Goal: Information Seeking & Learning: Learn about a topic

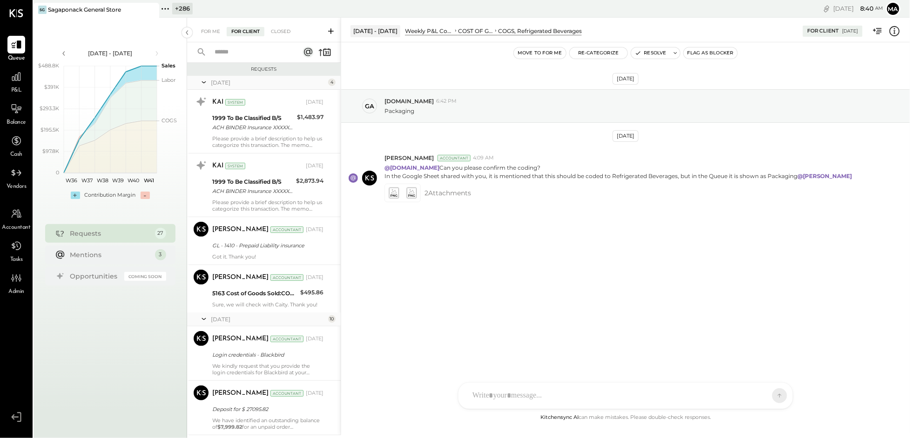
scroll to position [1474, 0]
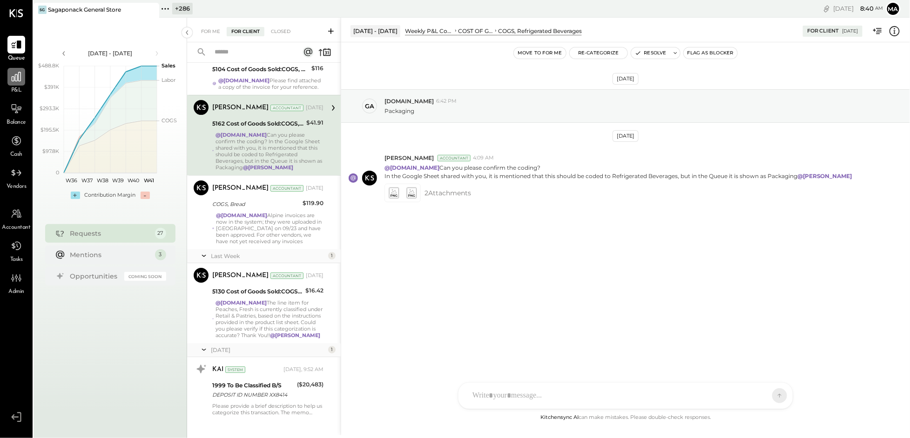
click at [19, 82] on icon at bounding box center [16, 77] width 12 height 12
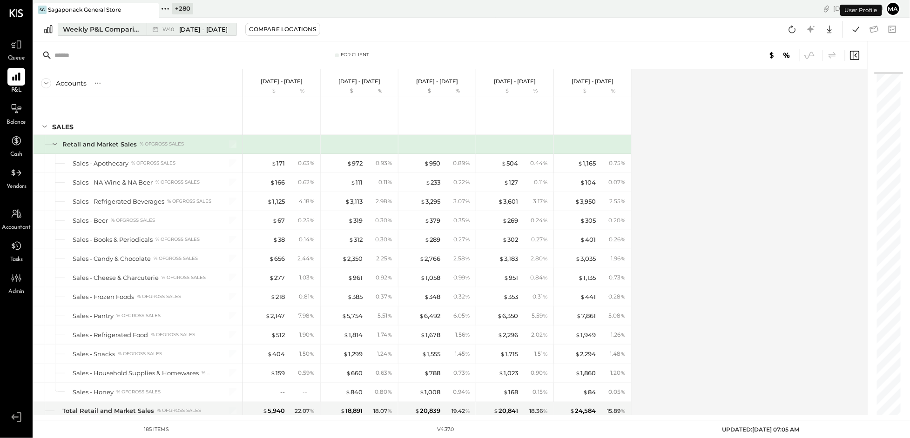
click at [154, 30] on icon at bounding box center [155, 29] width 9 height 9
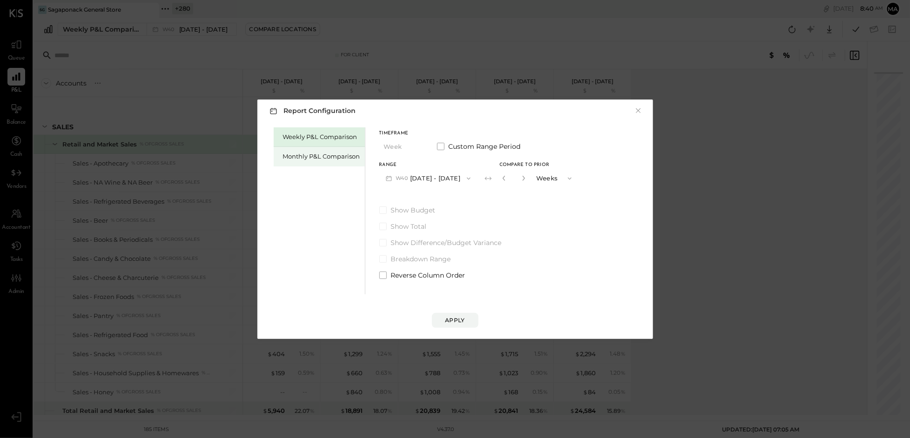
click at [321, 154] on div "Monthly P&L Comparison" at bounding box center [321, 156] width 77 height 9
click at [459, 179] on span "button" at bounding box center [465, 178] width 12 height 7
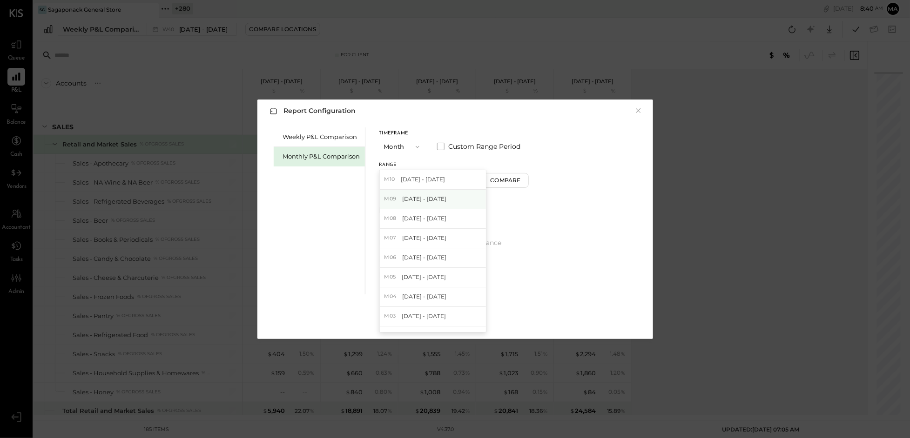
click at [428, 200] on span "Sep 1 - 30, 2025" at bounding box center [424, 199] width 44 height 8
click at [503, 179] on div "Compare" at bounding box center [506, 180] width 30 height 8
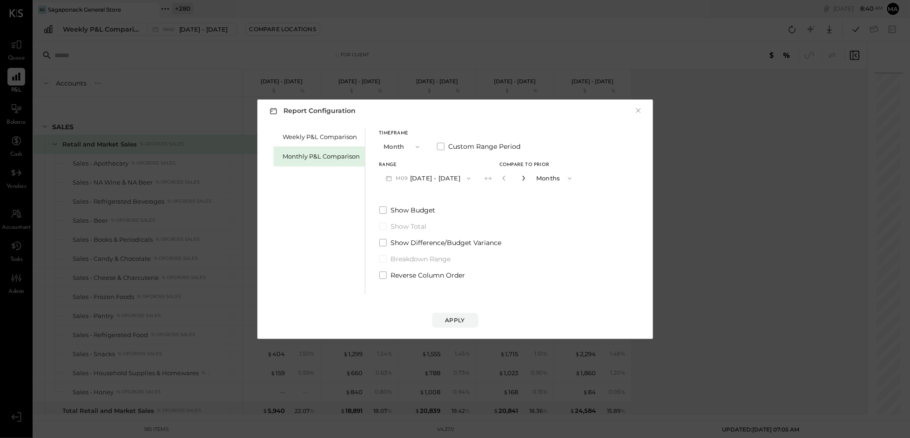
click at [521, 178] on icon "button" at bounding box center [524, 178] width 6 height 6
type input "*"
click at [459, 318] on div "Apply" at bounding box center [455, 320] width 20 height 8
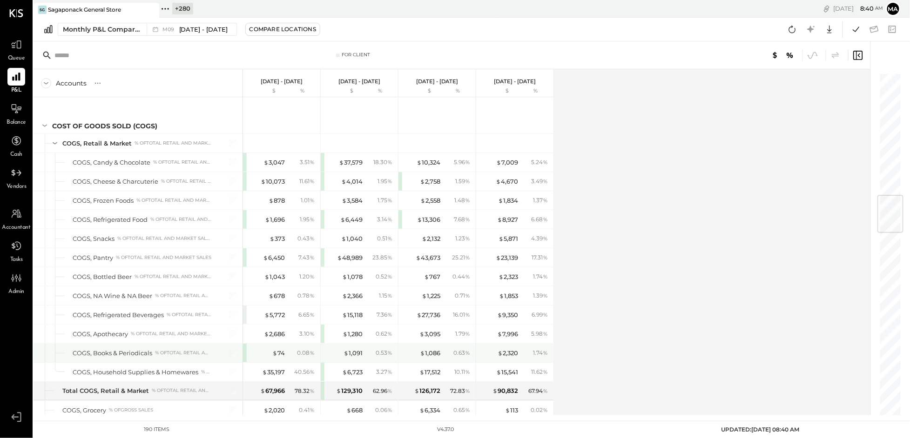
scroll to position [1034, 0]
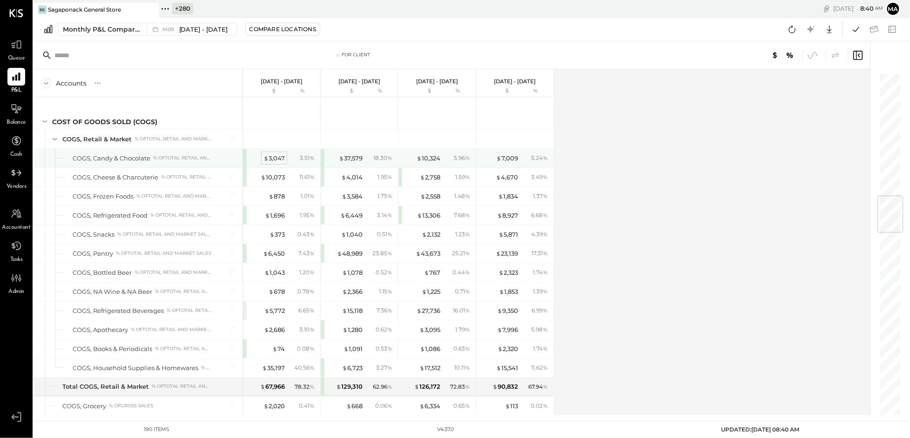
click at [278, 161] on div "$ 3,047" at bounding box center [273, 158] width 21 height 9
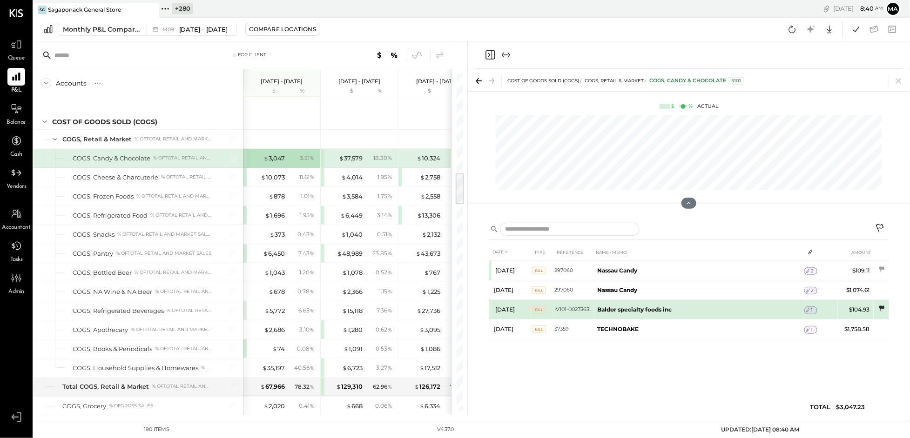
click at [882, 307] on icon at bounding box center [881, 309] width 6 height 6
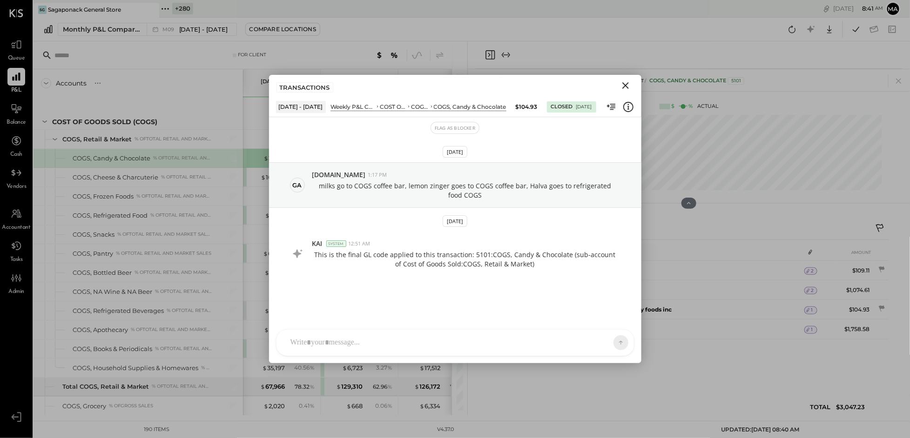
click at [626, 86] on icon "Close" at bounding box center [625, 85] width 7 height 7
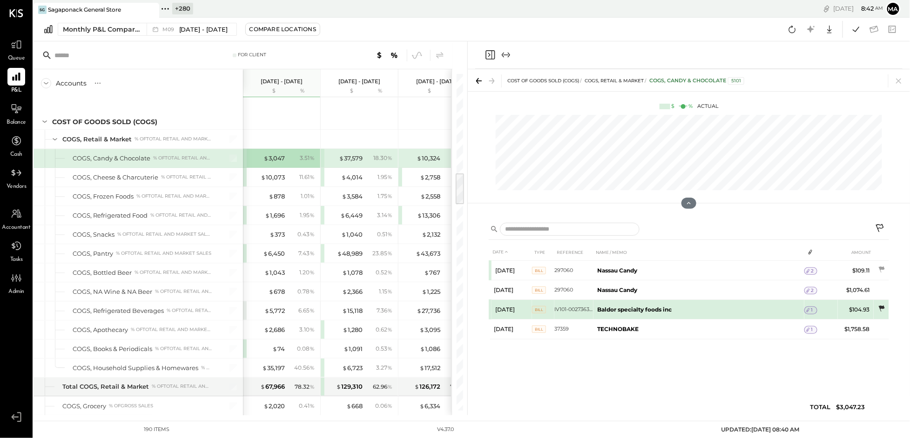
click at [879, 306] on icon at bounding box center [881, 308] width 9 height 9
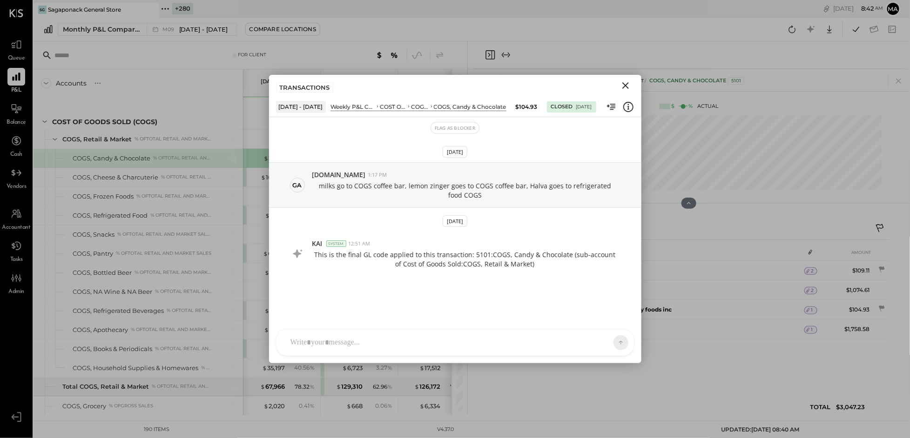
click at [626, 84] on icon "Close" at bounding box center [625, 85] width 7 height 7
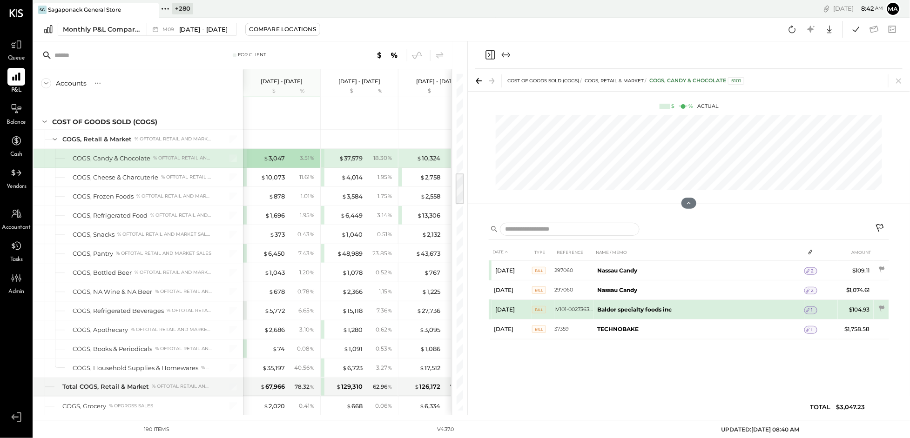
click at [812, 308] on span "1" at bounding box center [812, 310] width 2 height 7
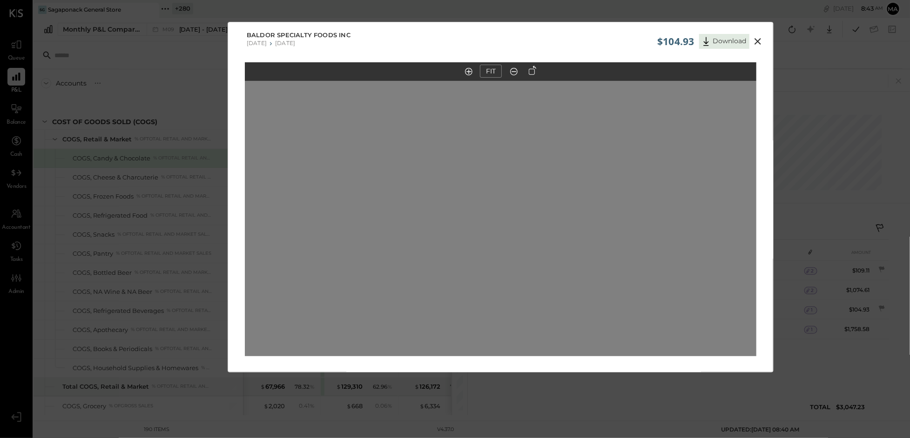
click at [756, 40] on icon at bounding box center [757, 41] width 7 height 7
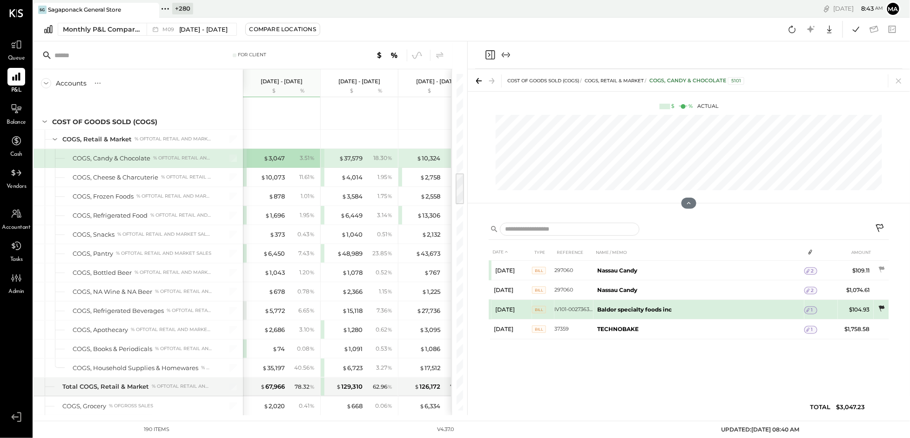
click at [882, 308] on icon at bounding box center [881, 309] width 6 height 6
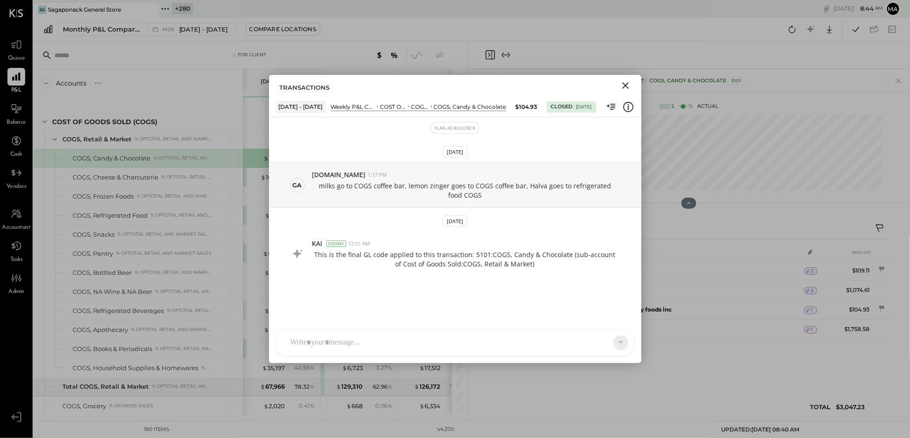
click at [347, 349] on div "SK Sarang Khandhar D daniel G gabby.green M mindy M marshall JS Janvi Soni T Th…" at bounding box center [455, 342] width 358 height 27
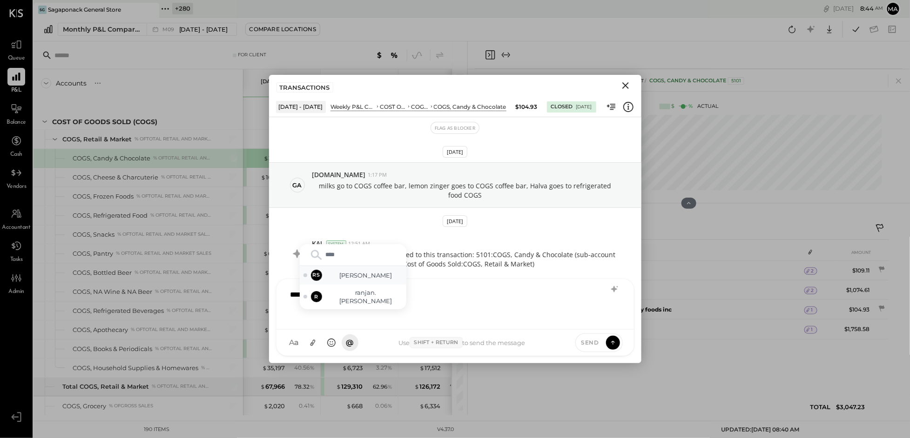
click at [362, 280] on span "Ranjankumar Swain" at bounding box center [365, 275] width 73 height 9
type input "*****"
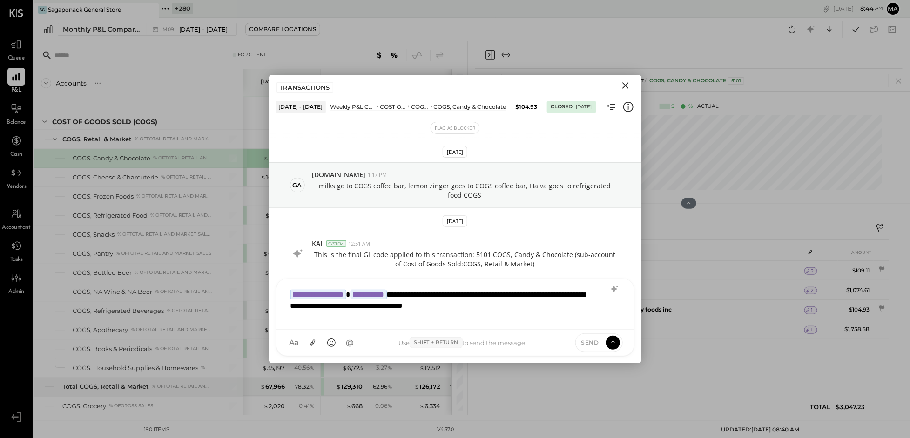
click at [625, 85] on icon "Close" at bounding box center [625, 85] width 7 height 7
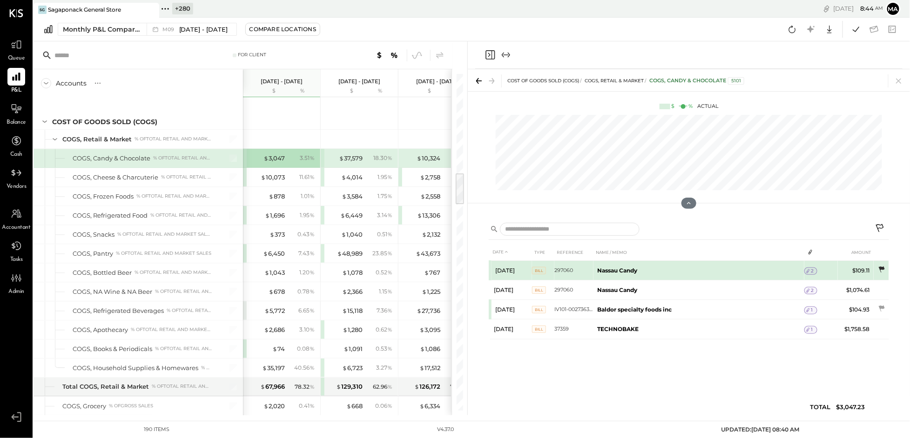
click at [884, 268] on icon at bounding box center [881, 269] width 9 height 9
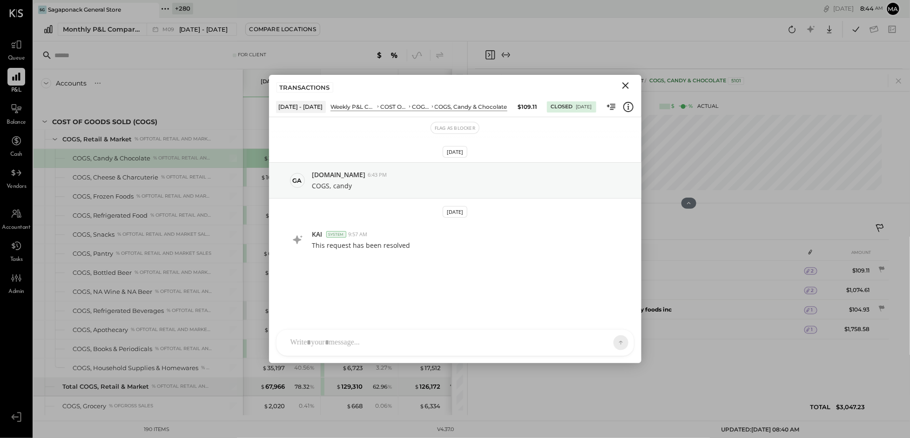
click at [624, 82] on icon "Close" at bounding box center [625, 85] width 11 height 11
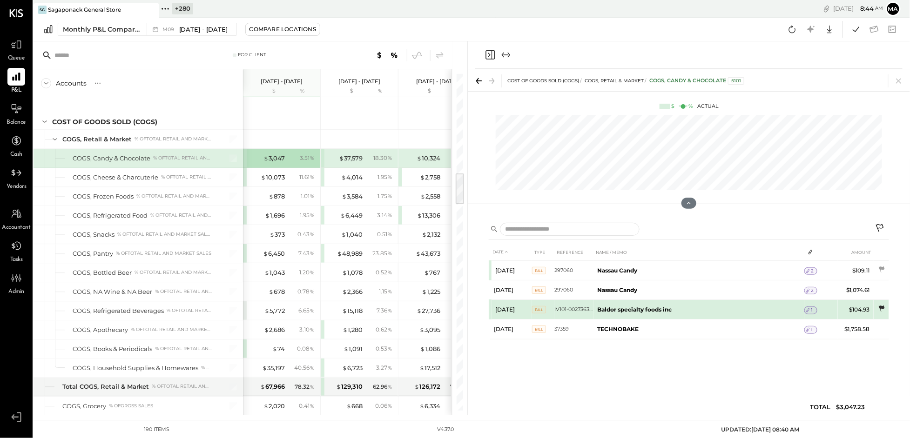
click at [881, 305] on icon at bounding box center [881, 308] width 9 height 9
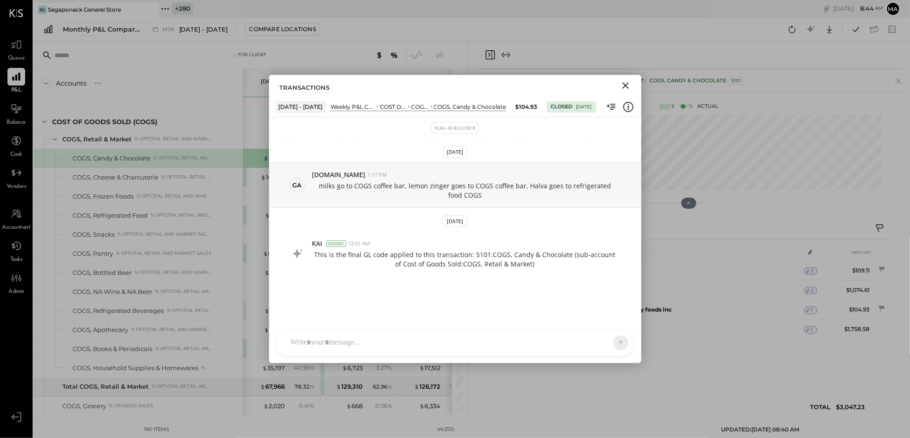
click at [471, 341] on div at bounding box center [454, 343] width 357 height 26
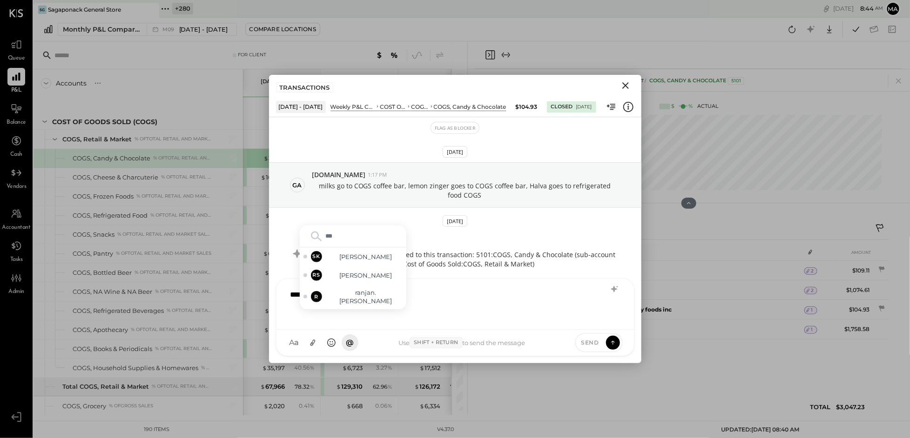
type input "****"
click at [624, 87] on icon "Close" at bounding box center [625, 85] width 7 height 7
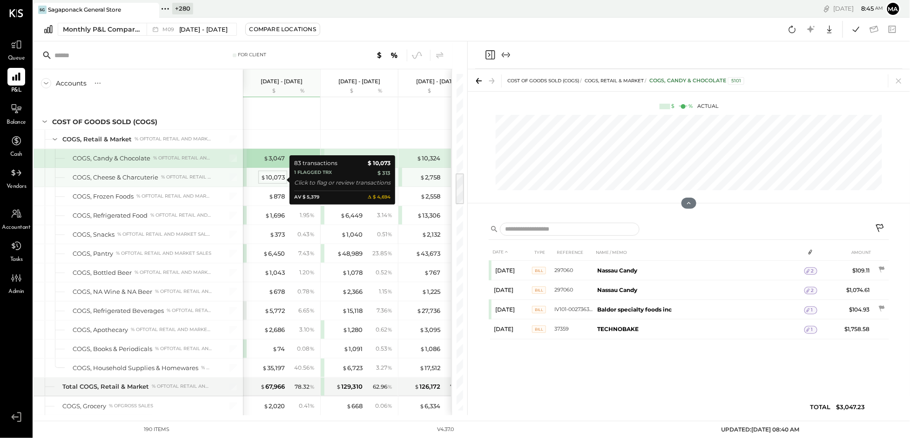
click at [274, 181] on div "$ 10,073" at bounding box center [273, 177] width 24 height 9
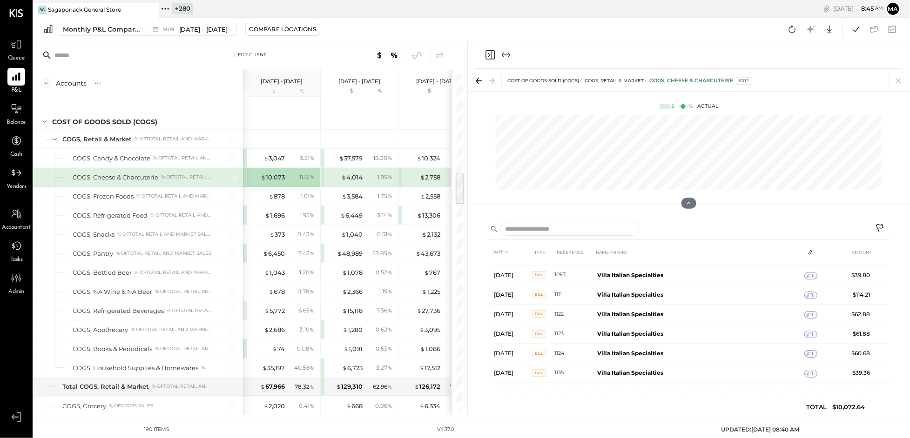
scroll to position [1514, 0]
click at [280, 197] on div "$ 878" at bounding box center [276, 196] width 16 height 9
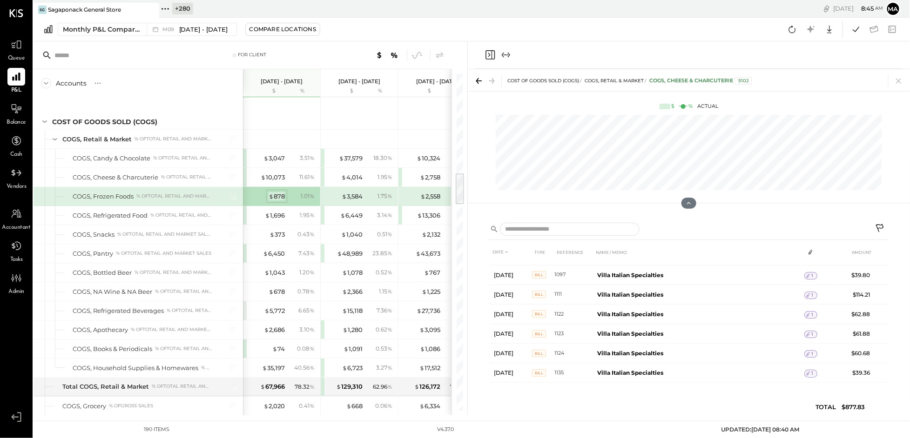
scroll to position [0, 0]
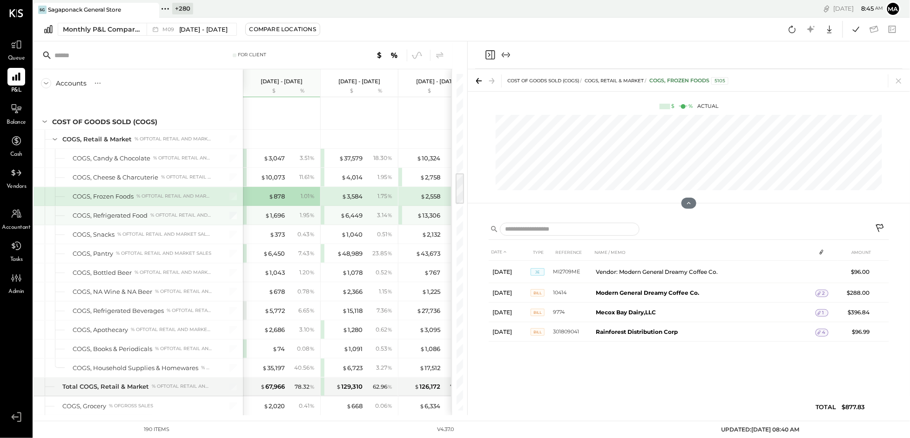
scroll to position [1033, 0]
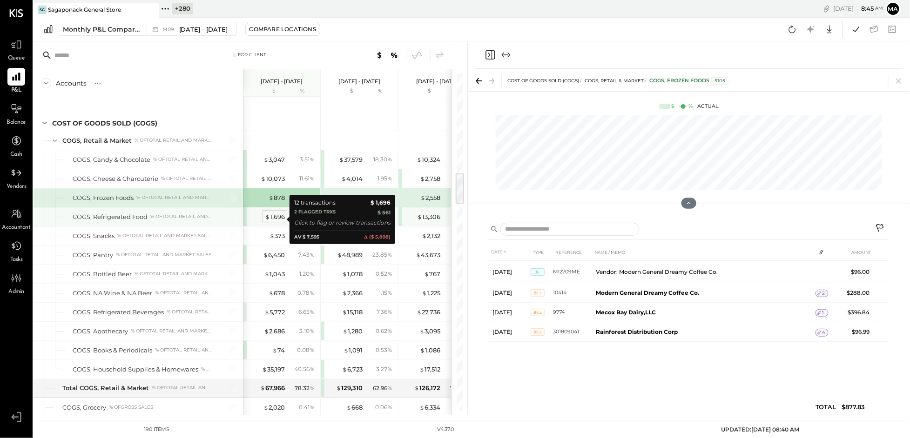
click at [279, 219] on div "$ 1,696" at bounding box center [275, 217] width 20 height 9
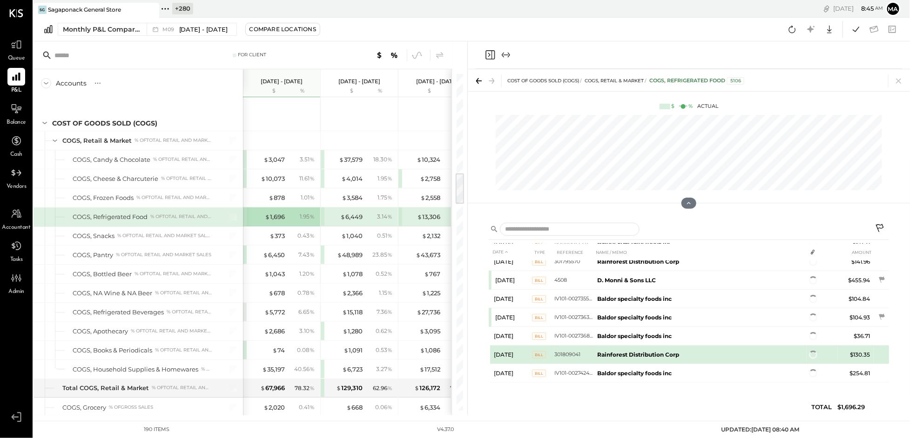
scroll to position [114, 0]
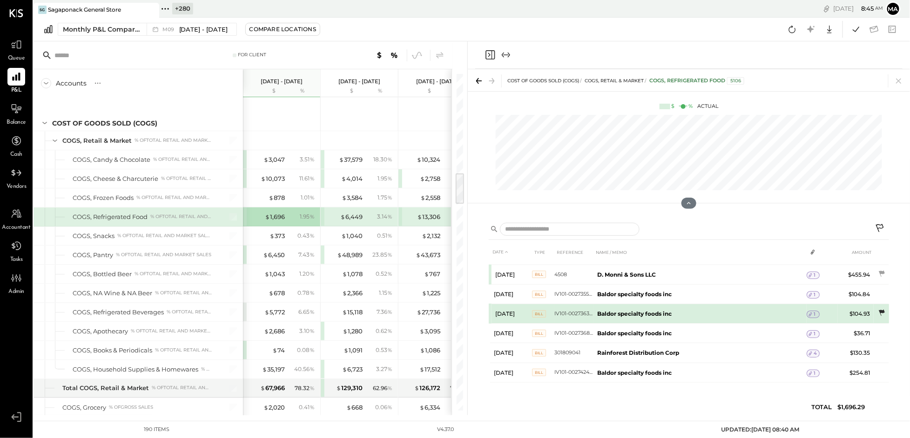
click at [880, 310] on icon at bounding box center [881, 312] width 9 height 9
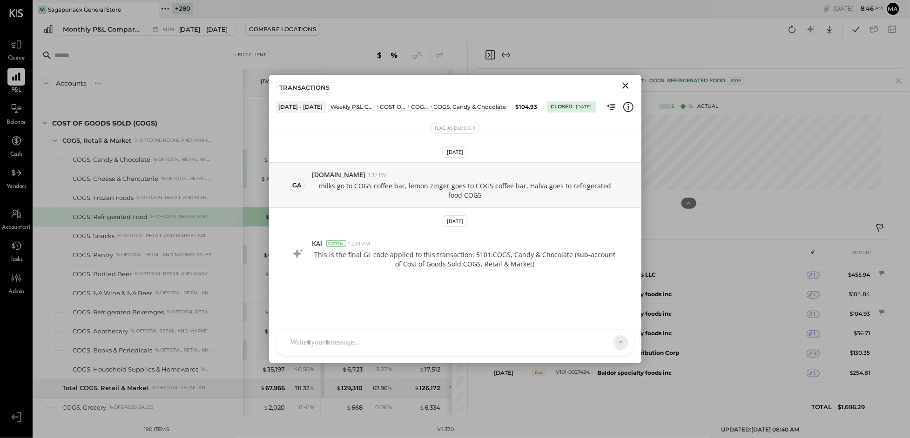
click at [625, 84] on icon "Close" at bounding box center [625, 85] width 11 height 11
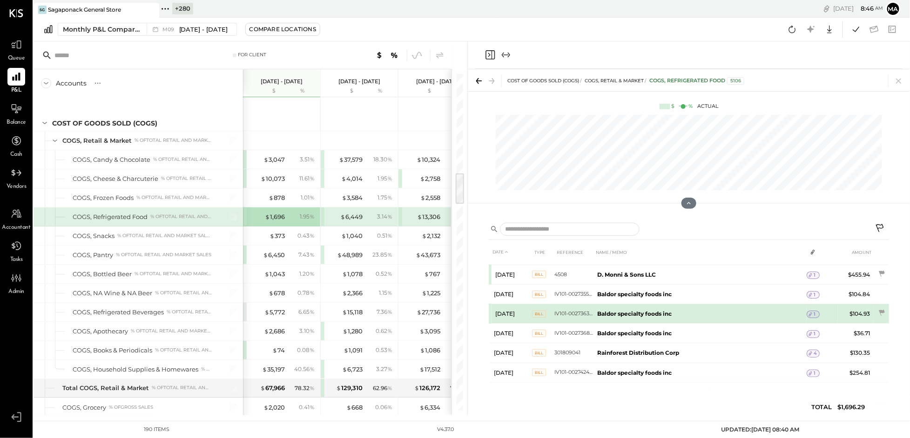
click at [813, 312] on span "1" at bounding box center [814, 314] width 2 height 7
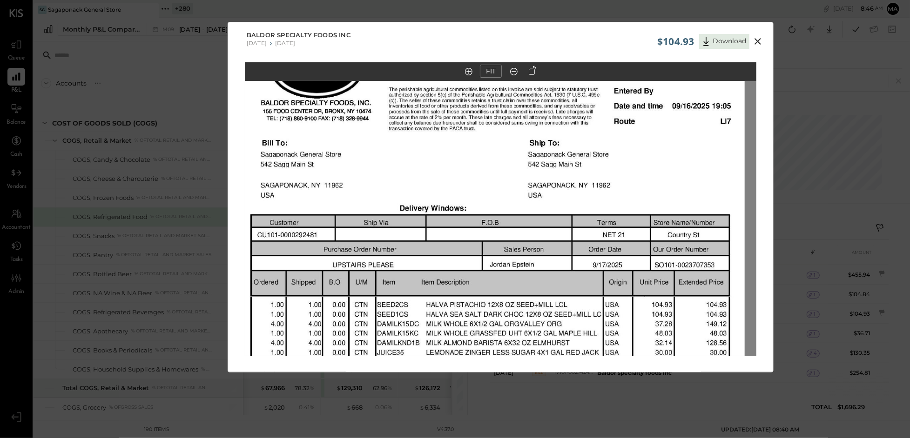
drag, startPoint x: 543, startPoint y: 194, endPoint x: 530, endPoint y: 356, distance: 161.9
click at [530, 358] on div "FIT" at bounding box center [500, 226] width 545 height 329
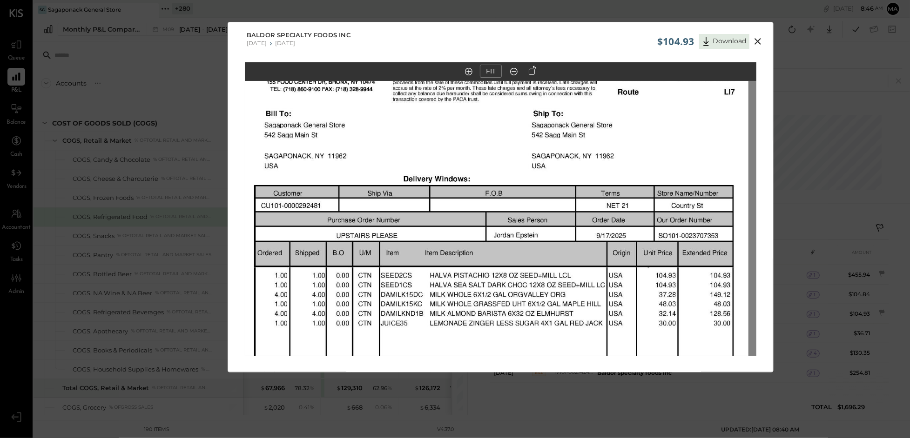
click at [535, 327] on img at bounding box center [492, 331] width 511 height 662
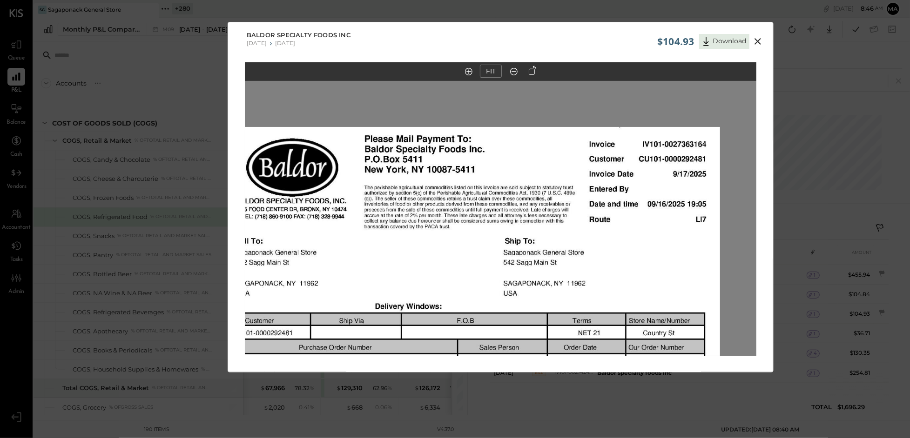
drag, startPoint x: 501, startPoint y: 116, endPoint x: 473, endPoint y: 243, distance: 130.5
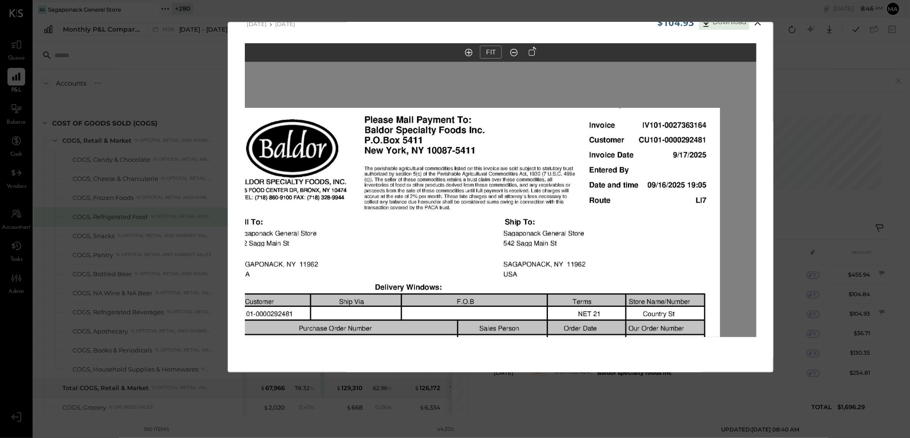
click at [758, 23] on icon at bounding box center [757, 22] width 7 height 7
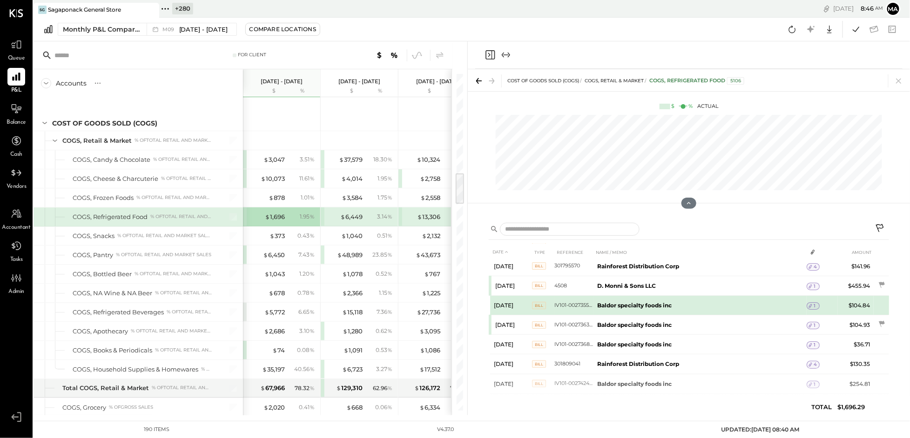
scroll to position [97, 0]
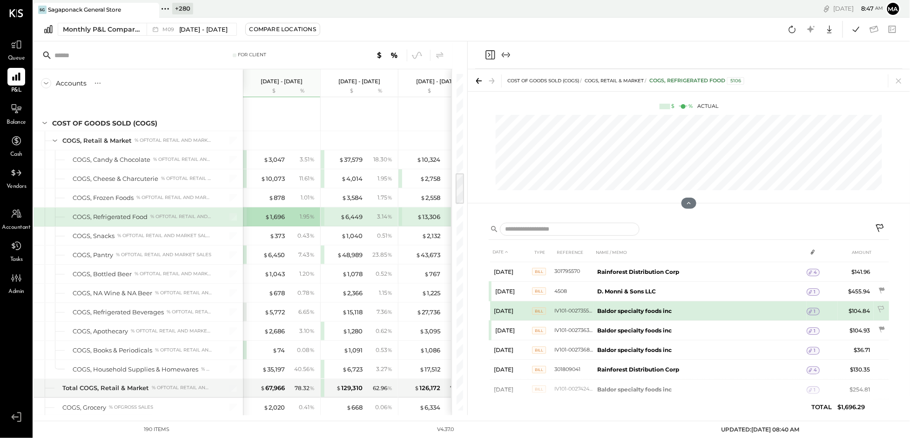
click at [811, 310] on icon at bounding box center [810, 311] width 7 height 7
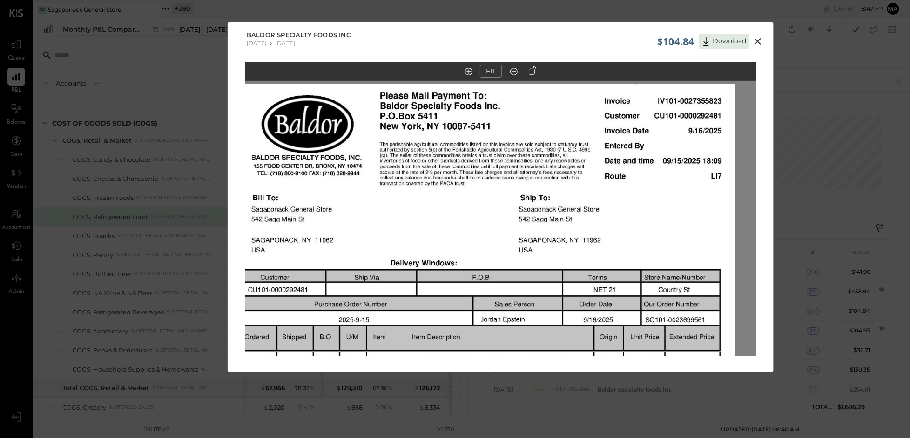
drag, startPoint x: 662, startPoint y: 149, endPoint x: 640, endPoint y: 382, distance: 234.6
click at [640, 382] on div "$104.84 Download Baldor specialty foods inc 07/21/2025 07/27/2025 FIT" at bounding box center [455, 219] width 910 height 438
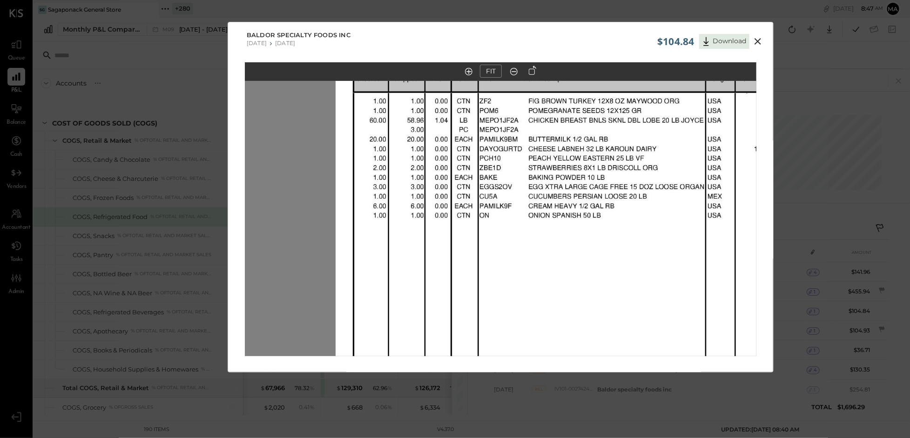
drag, startPoint x: 759, startPoint y: 39, endPoint x: 766, endPoint y: 55, distance: 18.1
click at [759, 39] on icon at bounding box center [757, 41] width 7 height 7
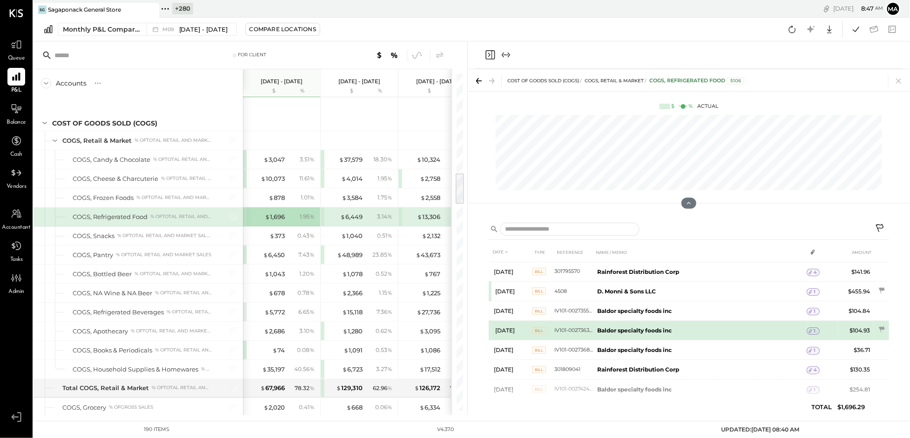
click at [813, 330] on span "1" at bounding box center [814, 331] width 2 height 7
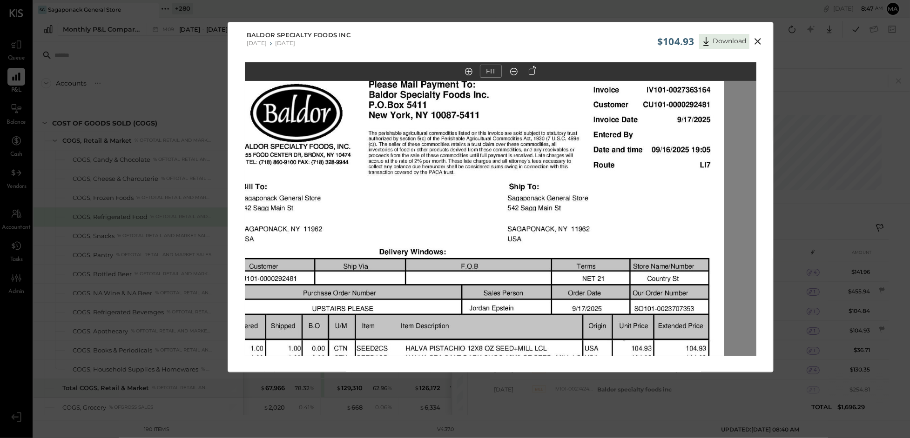
drag, startPoint x: 624, startPoint y: 234, endPoint x: 608, endPoint y: 381, distance: 147.9
click at [608, 381] on div "$104.93 Download Baldor specialty foods inc 07/21/2025 07/27/2025 FIT" at bounding box center [455, 219] width 910 height 438
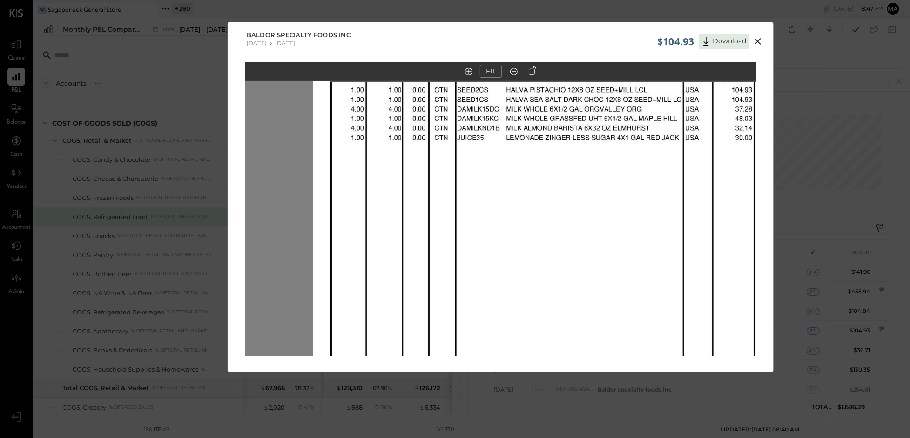
click at [757, 43] on icon at bounding box center [757, 41] width 11 height 11
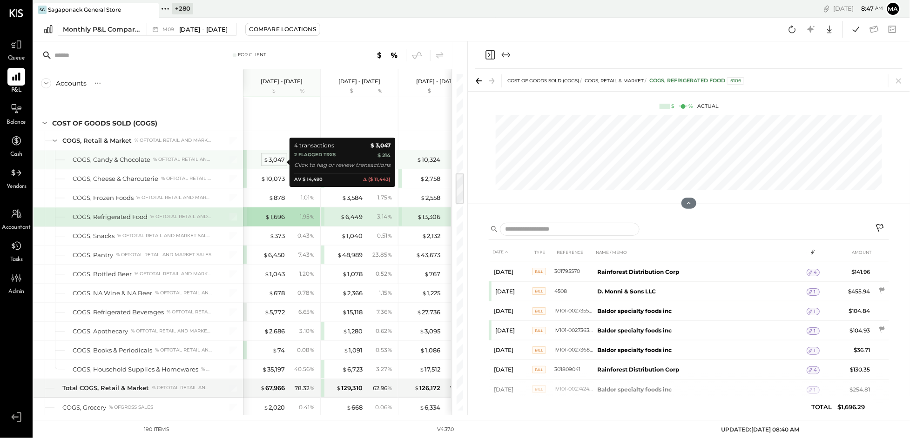
click at [277, 161] on div "$ 3,047" at bounding box center [273, 159] width 21 height 9
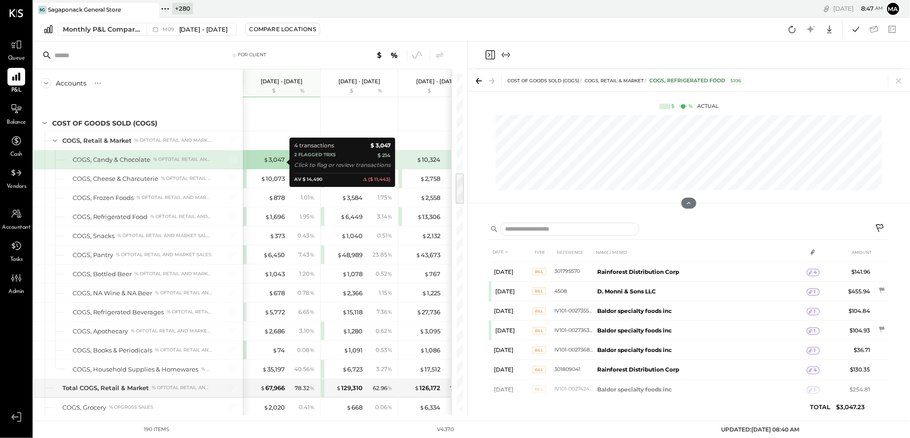
scroll to position [0, 0]
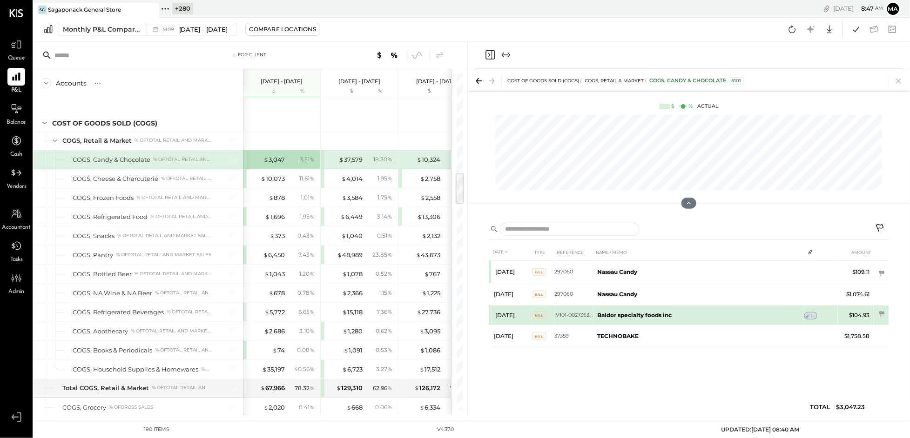
click at [813, 314] on span "1" at bounding box center [812, 316] width 2 height 7
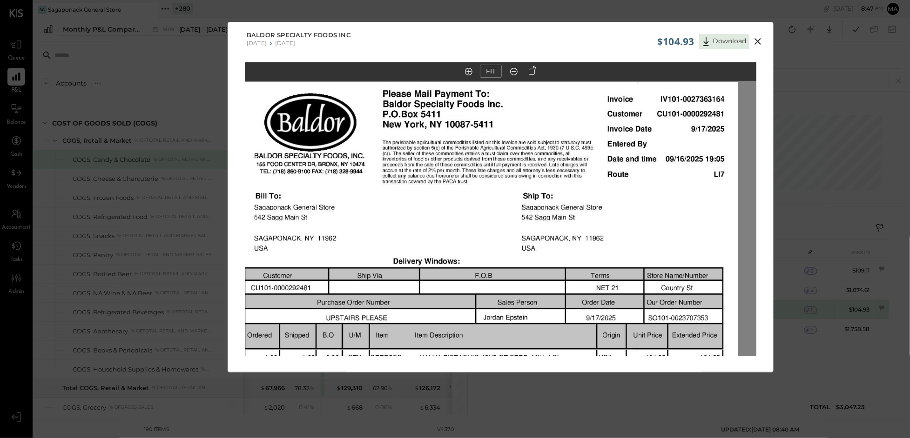
drag, startPoint x: 662, startPoint y: 142, endPoint x: 643, endPoint y: 378, distance: 236.7
click at [643, 378] on div "$104.93 Download Baldor specialty foods inc 07/21/2025 07/27/2025 FIT" at bounding box center [455, 219] width 910 height 438
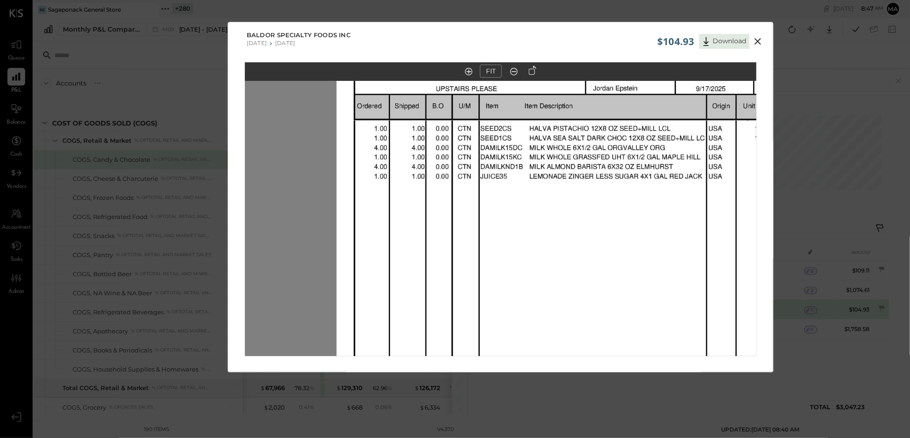
click at [757, 40] on icon at bounding box center [757, 41] width 7 height 7
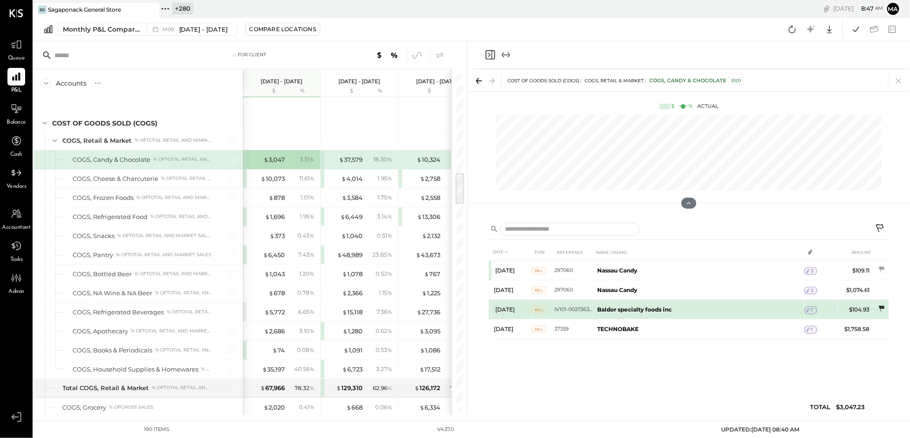
click at [881, 307] on icon at bounding box center [881, 309] width 6 height 6
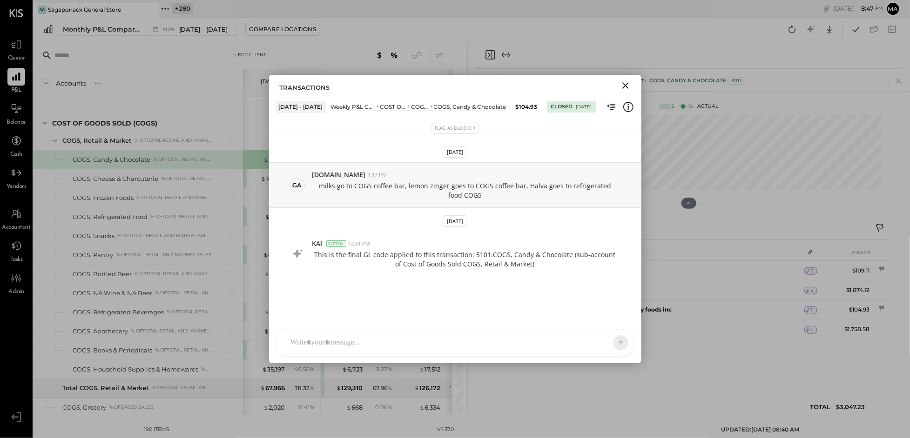
click at [496, 342] on div at bounding box center [454, 343] width 357 height 26
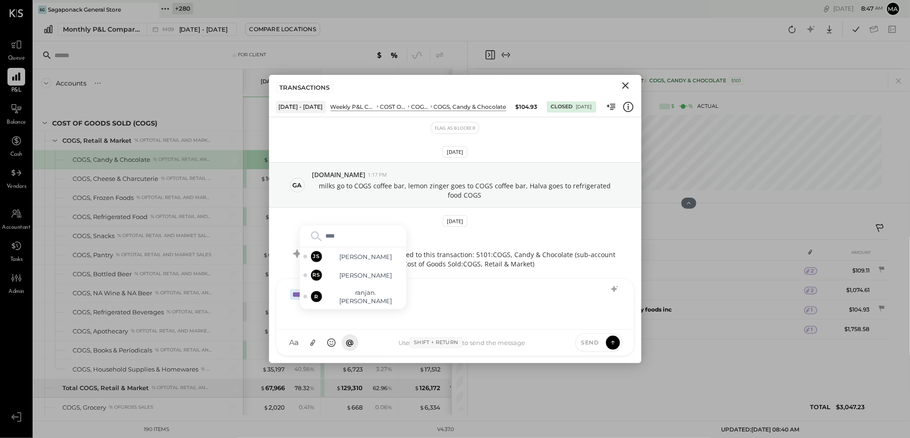
type input "*****"
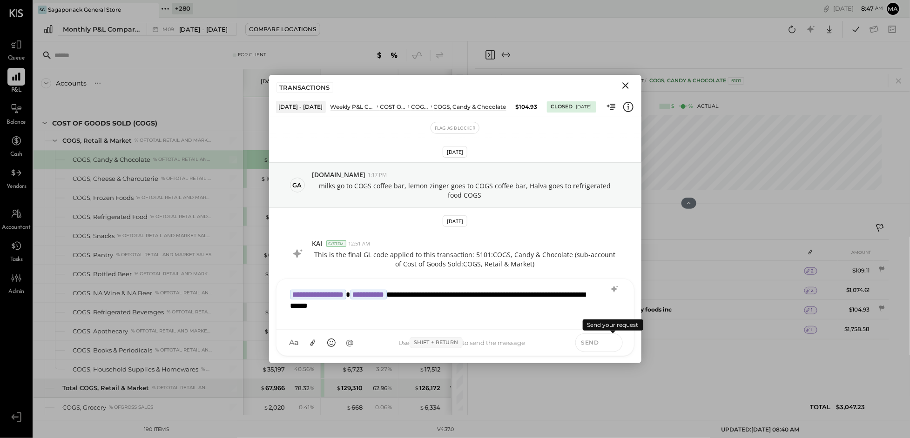
click at [615, 342] on icon at bounding box center [613, 342] width 8 height 9
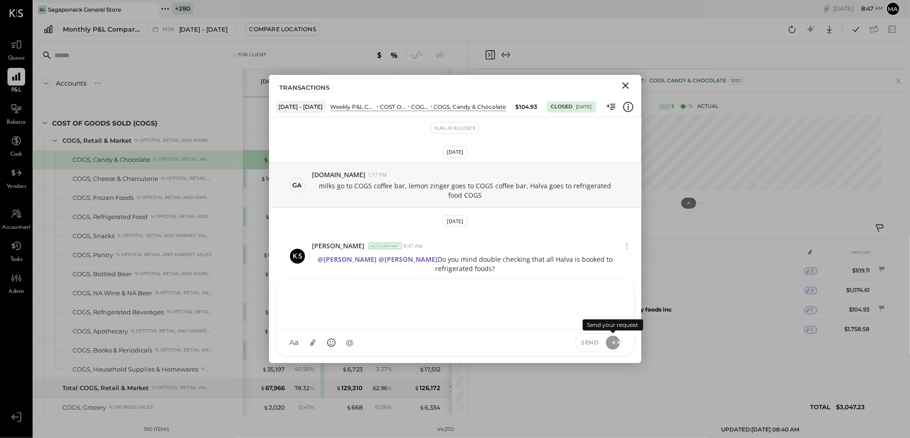
scroll to position [48, 0]
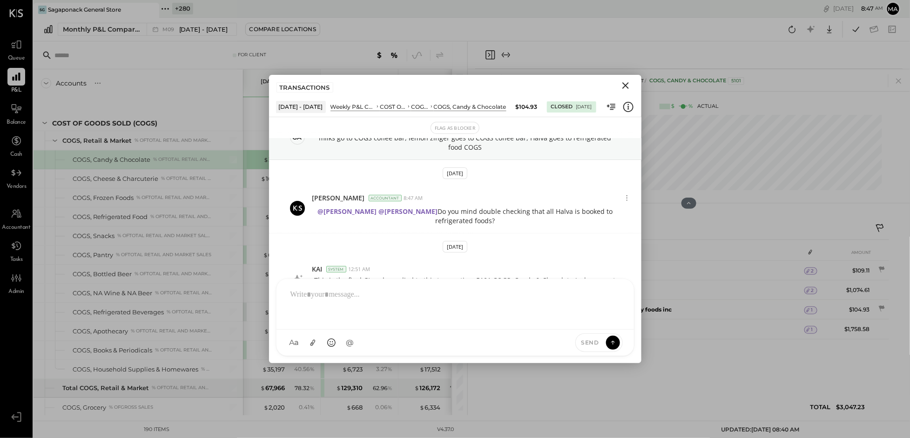
click at [627, 84] on icon "Close" at bounding box center [625, 85] width 7 height 7
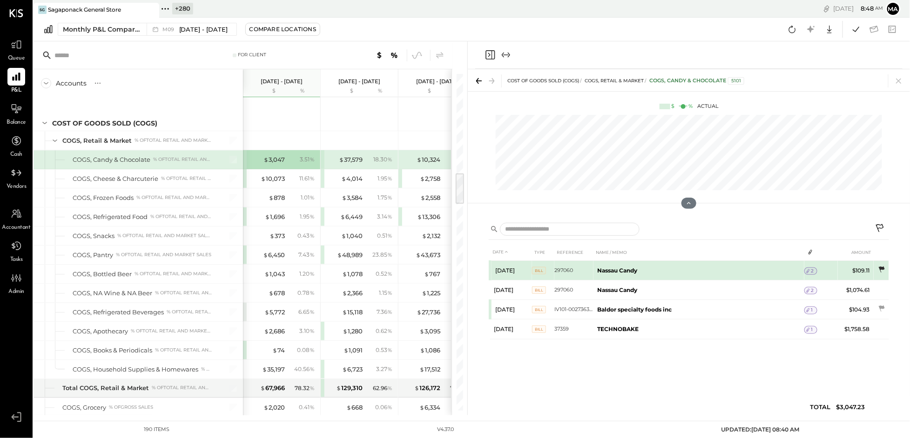
click at [881, 268] on icon at bounding box center [881, 270] width 6 height 6
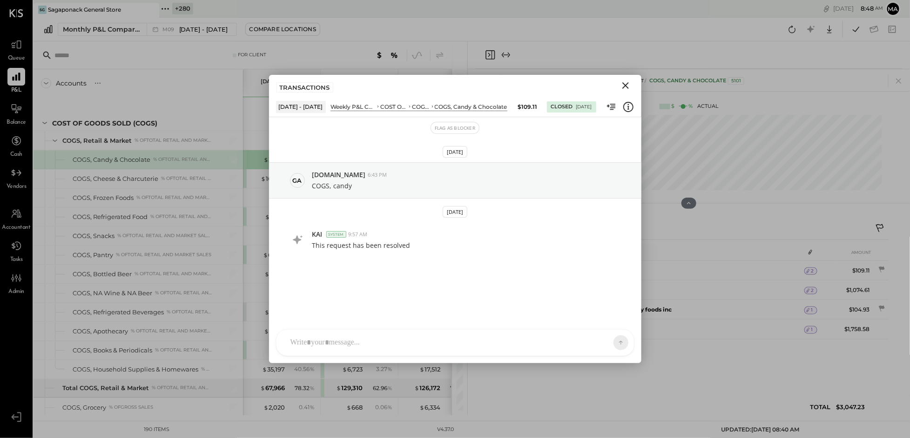
click at [625, 86] on icon "Close" at bounding box center [625, 85] width 7 height 7
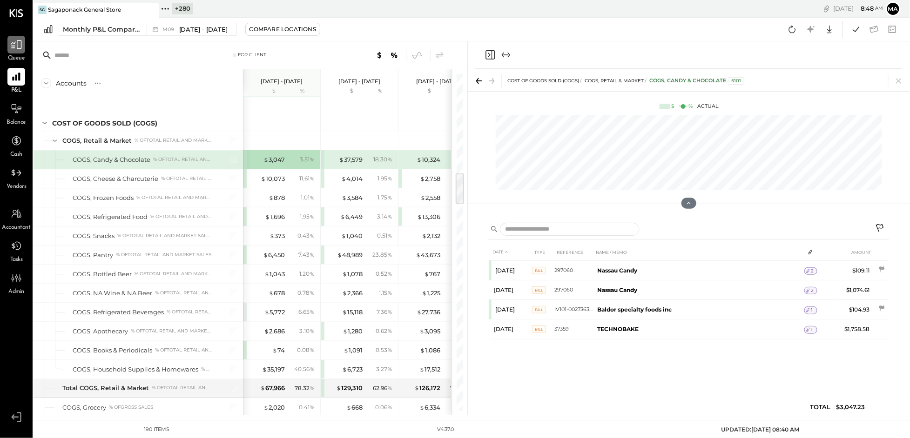
click at [19, 47] on icon at bounding box center [16, 45] width 12 height 12
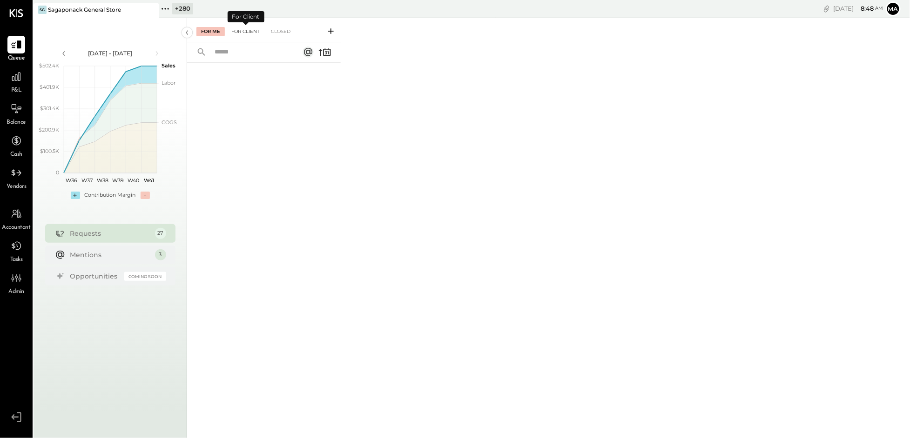
click at [244, 29] on div "For Client" at bounding box center [246, 31] width 38 height 9
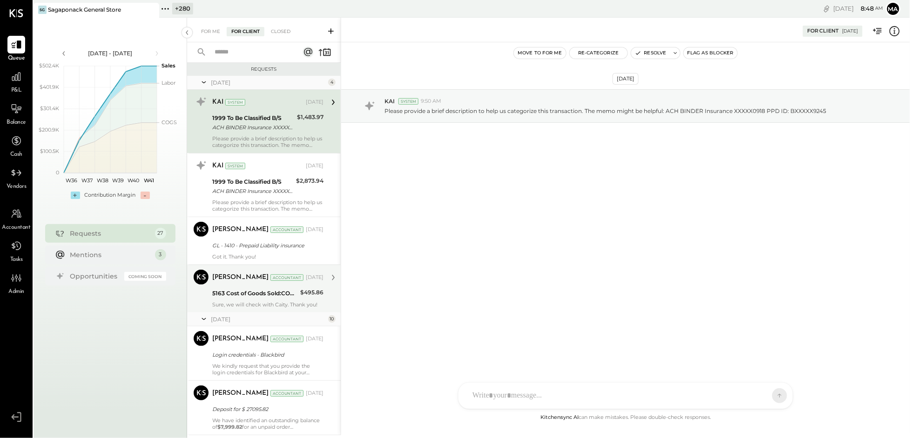
click at [271, 293] on div "5163 Cost of Goods Sold:COGS, Beverage:COGS, Coffee Bar" at bounding box center [254, 293] width 85 height 9
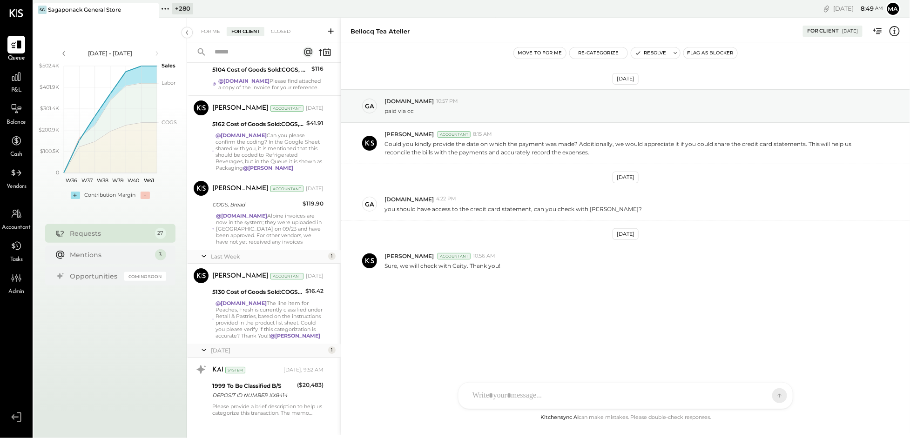
scroll to position [1480, 0]
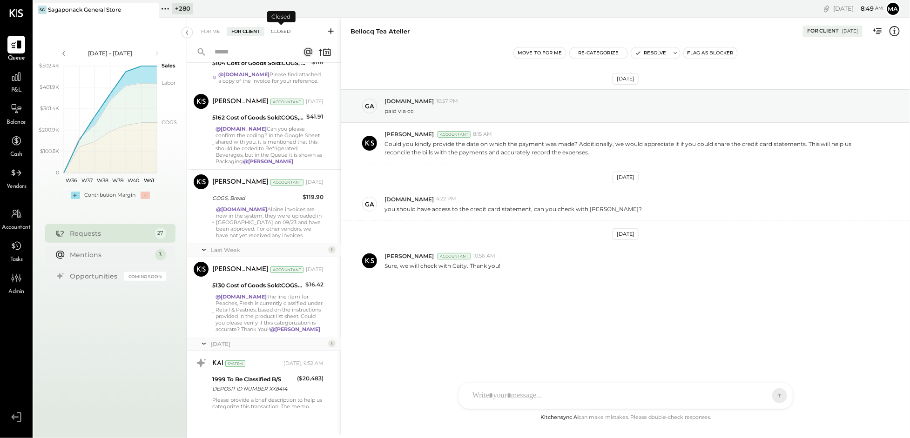
click at [286, 29] on div "Closed" at bounding box center [280, 31] width 29 height 9
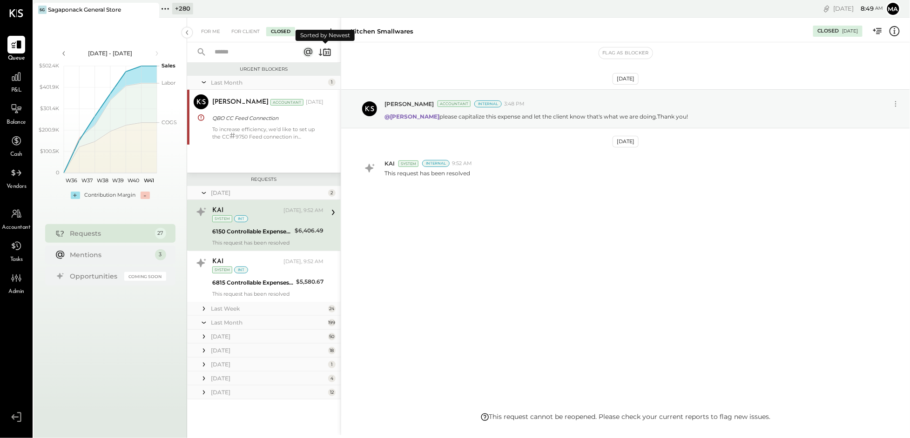
click at [327, 49] on icon at bounding box center [326, 52] width 7 height 7
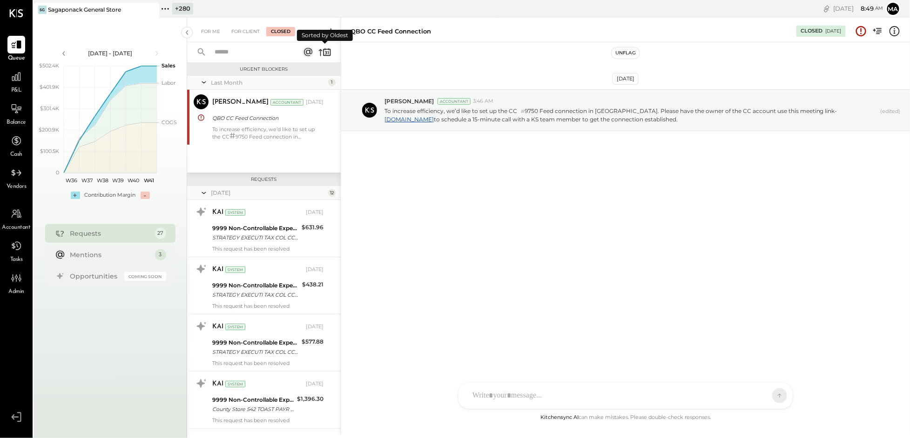
click at [327, 49] on icon at bounding box center [326, 52] width 7 height 7
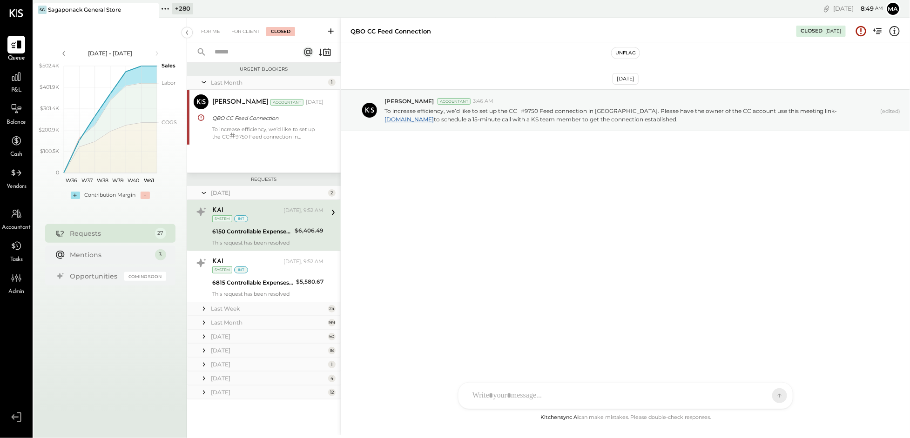
click at [204, 308] on icon at bounding box center [203, 308] width 9 height 9
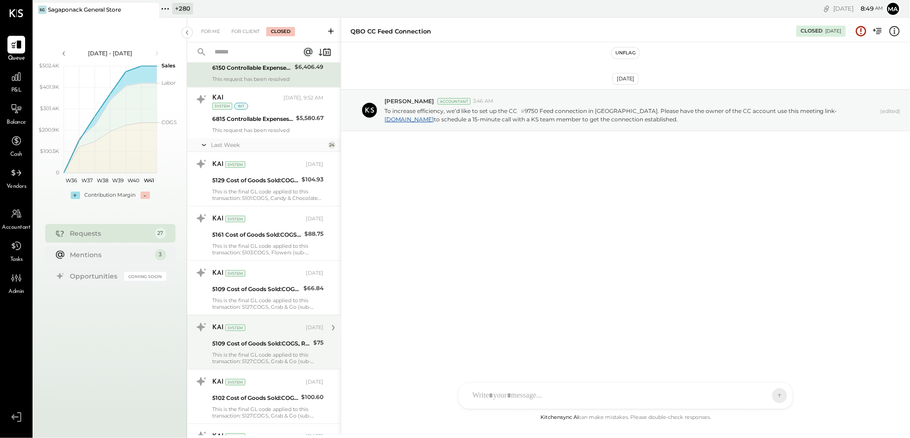
scroll to position [166, 0]
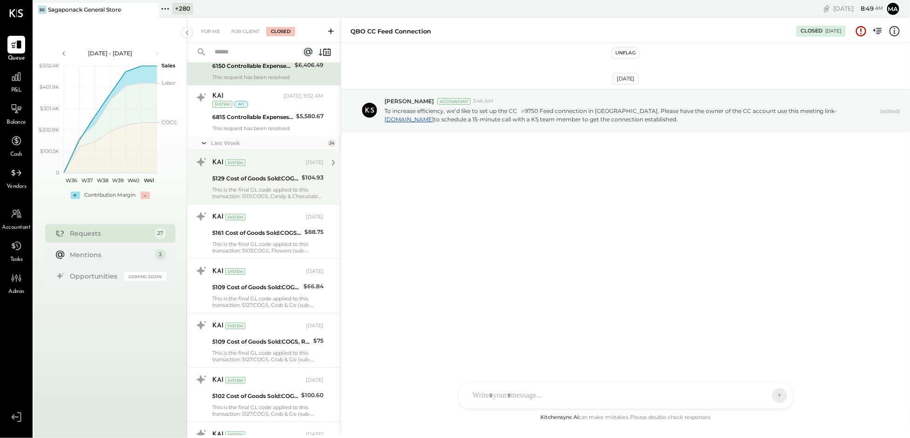
click at [261, 182] on div "5129 Cost of Goods Sold:COGS, House Made Food:COGS, Pastries" at bounding box center [255, 178] width 87 height 9
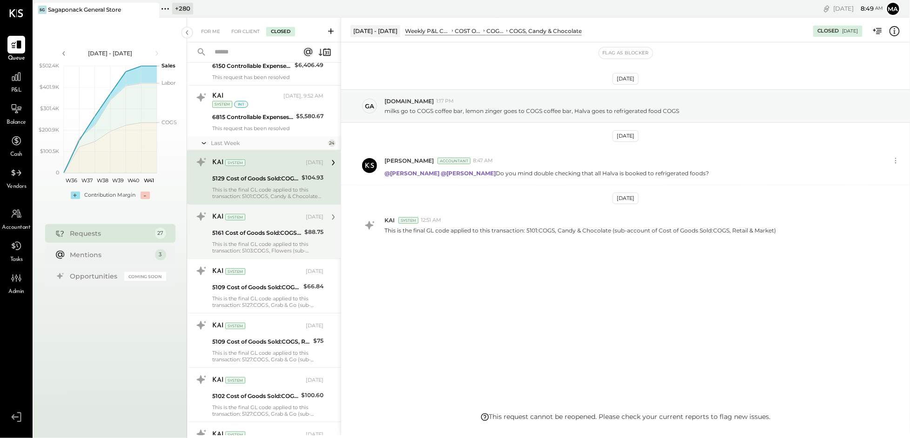
click at [262, 240] on div "KAI System Oct 03, 2025 5161 Cost of Goods Sold:COGS, Retail & Market:COGS, NA …" at bounding box center [267, 231] width 111 height 45
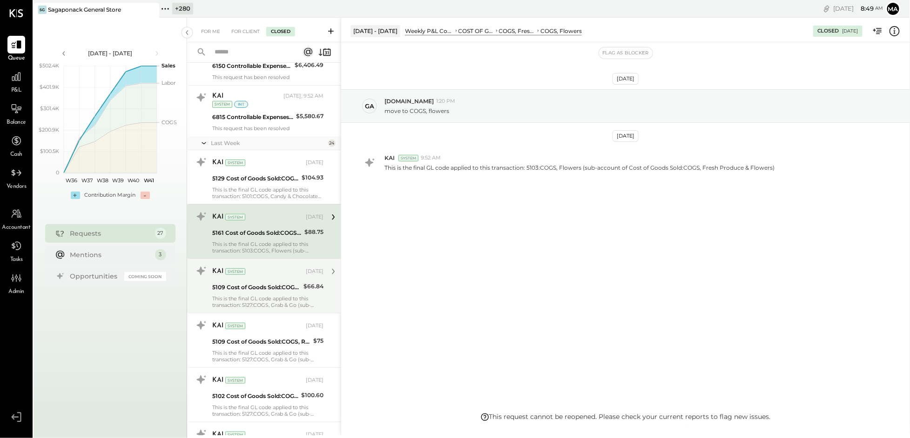
click at [269, 295] on div "This is the final GL code applied to this transaction: 5127:COGS, Grab & Go (su…" at bounding box center [267, 301] width 111 height 13
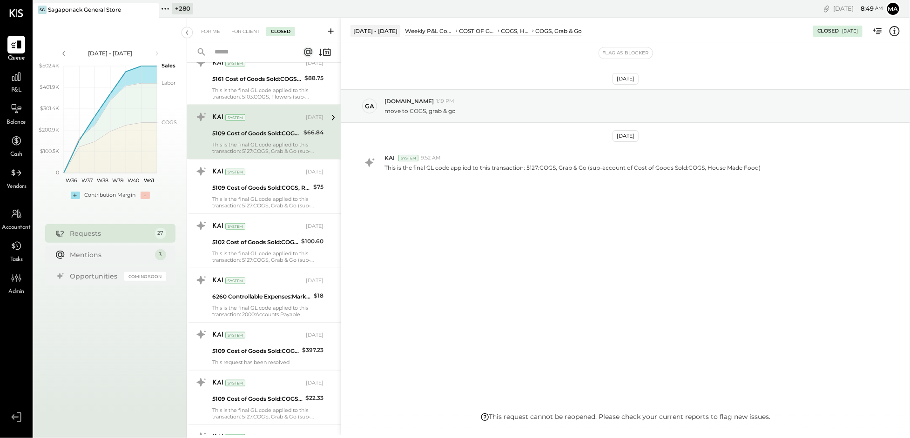
scroll to position [332, 0]
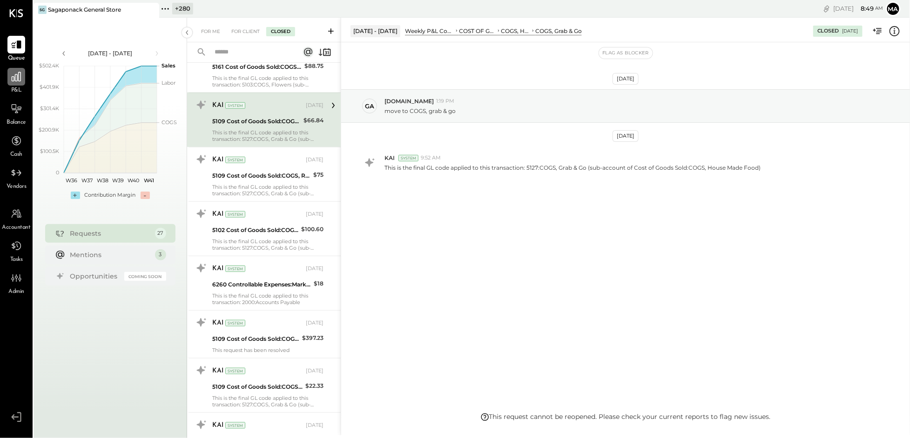
click at [22, 81] on icon at bounding box center [16, 77] width 12 height 12
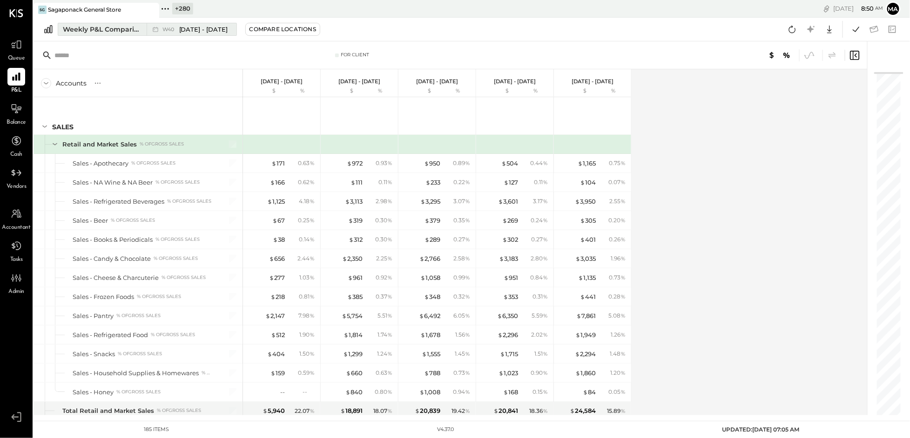
click at [152, 29] on icon at bounding box center [155, 29] width 9 height 9
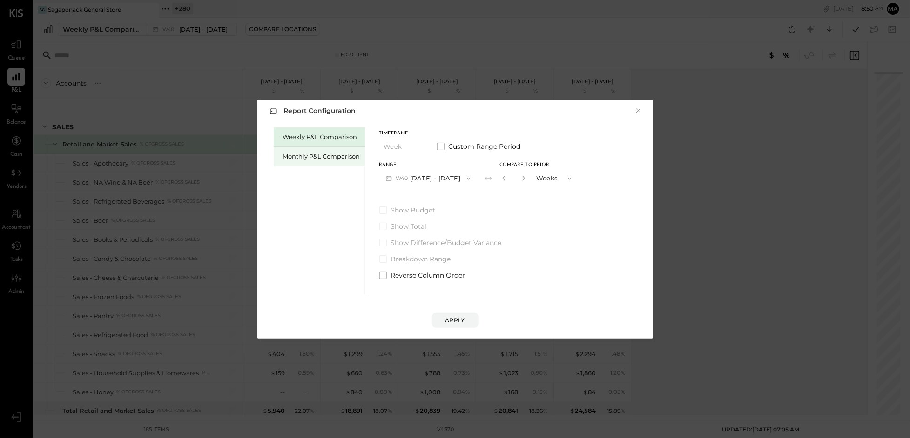
click at [321, 155] on div "Monthly P&L Comparison" at bounding box center [321, 156] width 77 height 9
click at [440, 175] on button "M10 Oct 1 - 31, 2025" at bounding box center [427, 178] width 97 height 17
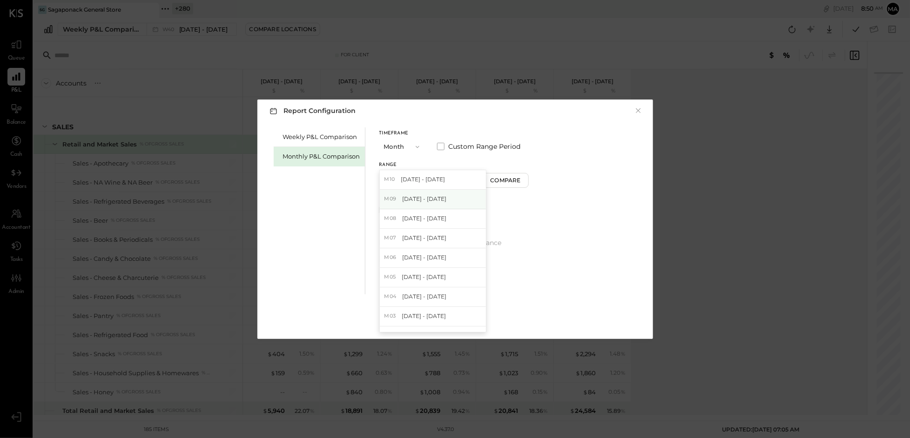
click at [423, 197] on span "Sep 1 - 30, 2025" at bounding box center [424, 199] width 44 height 8
click at [453, 319] on div "Apply" at bounding box center [455, 320] width 20 height 8
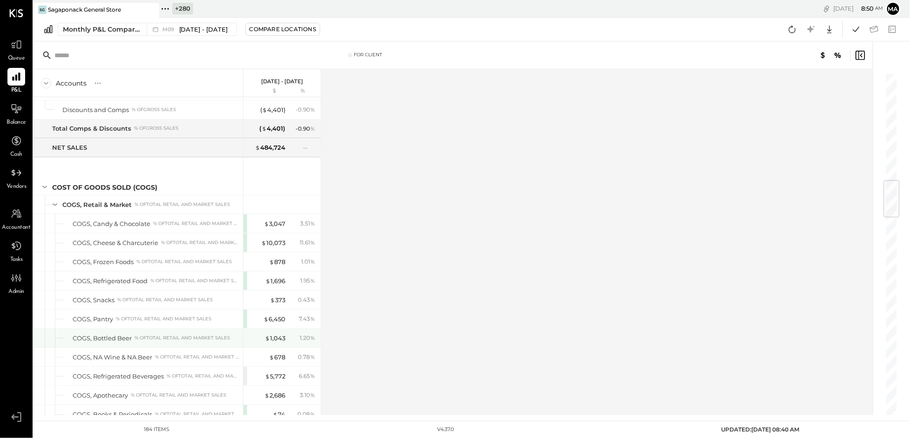
scroll to position [909, 0]
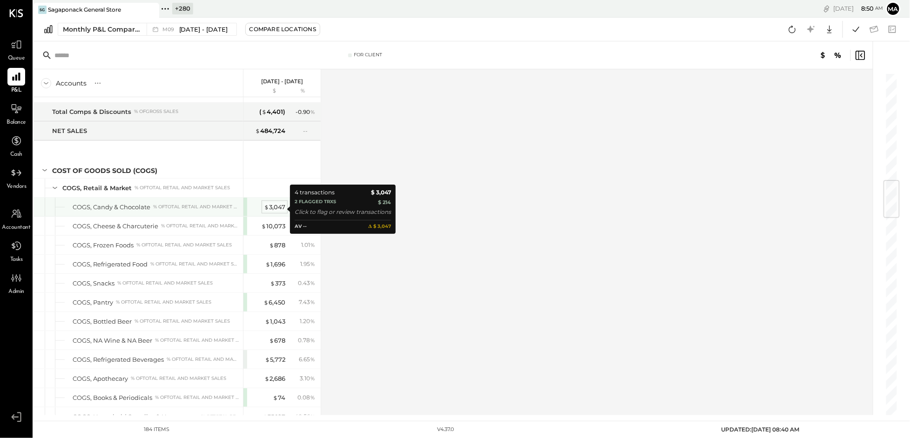
click at [271, 208] on div "$ 3,047" at bounding box center [274, 207] width 21 height 9
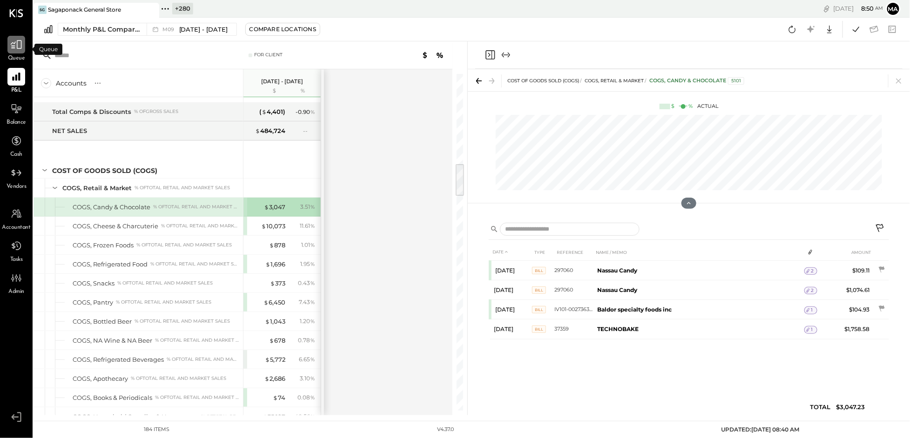
click at [16, 49] on icon at bounding box center [16, 45] width 12 height 12
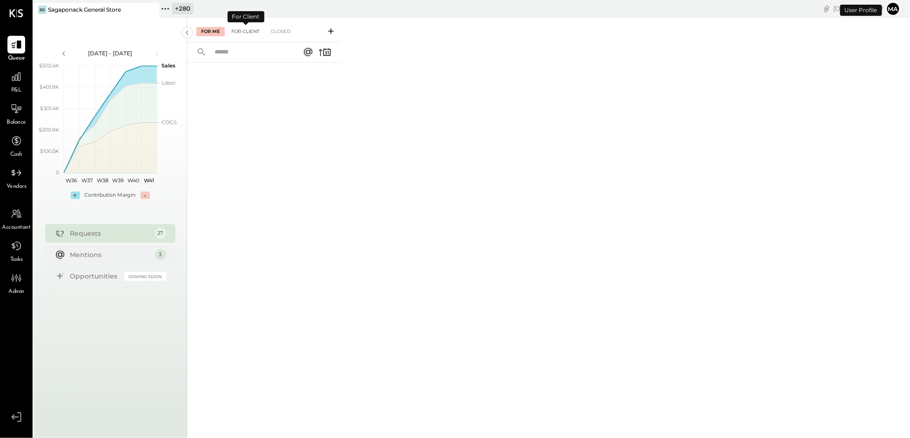
click at [252, 29] on div "For Client" at bounding box center [246, 31] width 38 height 9
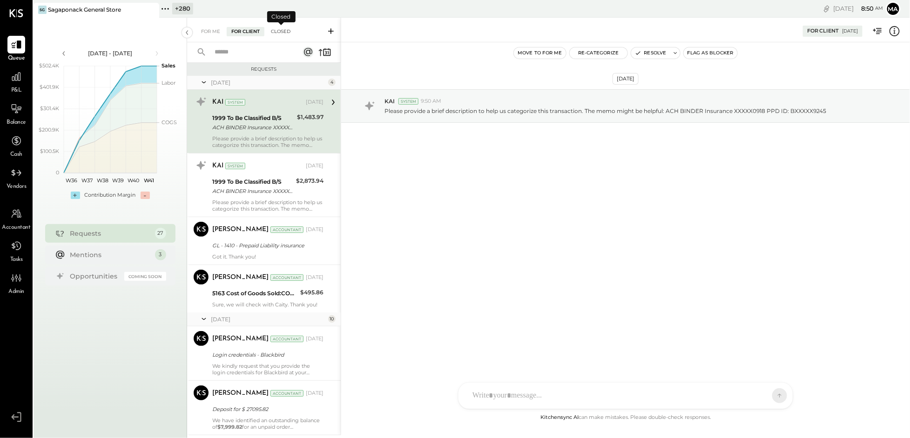
click at [287, 29] on div "Closed" at bounding box center [280, 31] width 29 height 9
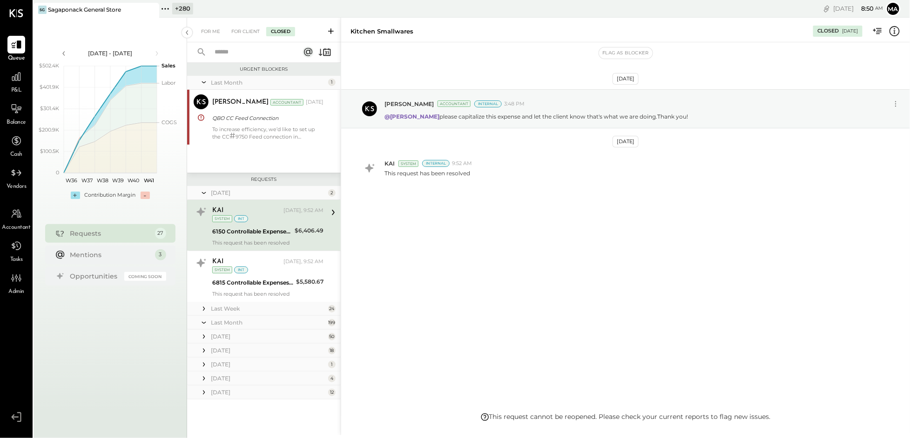
click at [230, 50] on input "text" at bounding box center [251, 52] width 84 height 15
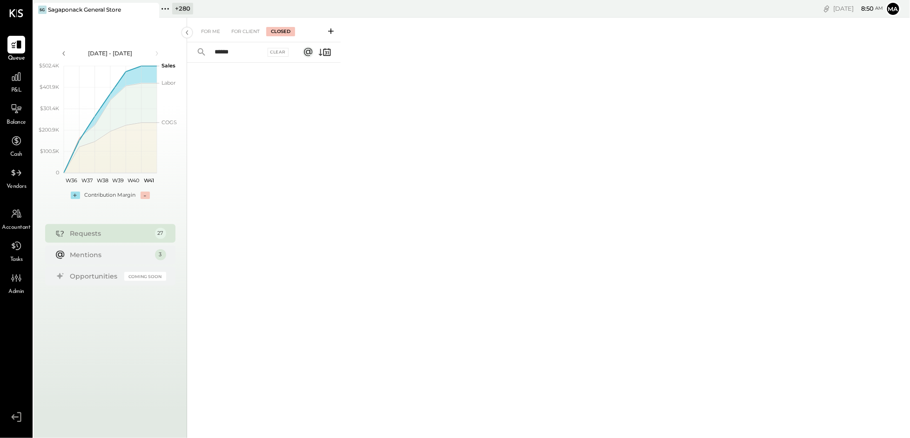
click at [244, 51] on input "******" at bounding box center [237, 52] width 56 height 15
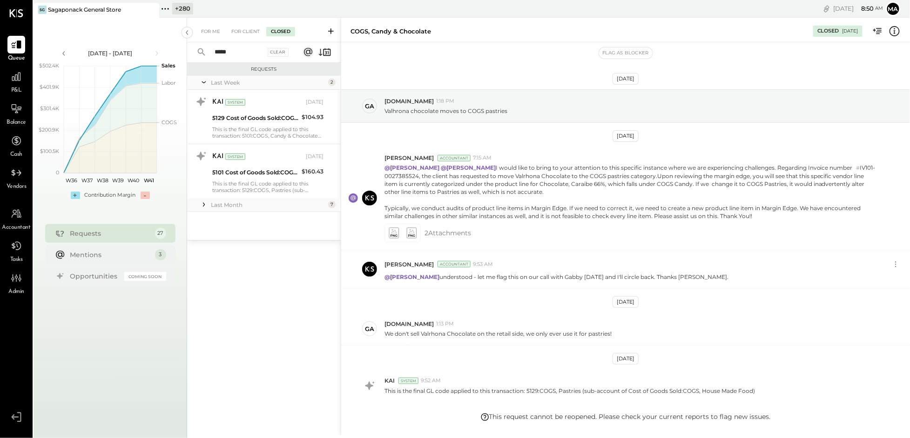
scroll to position [60, 0]
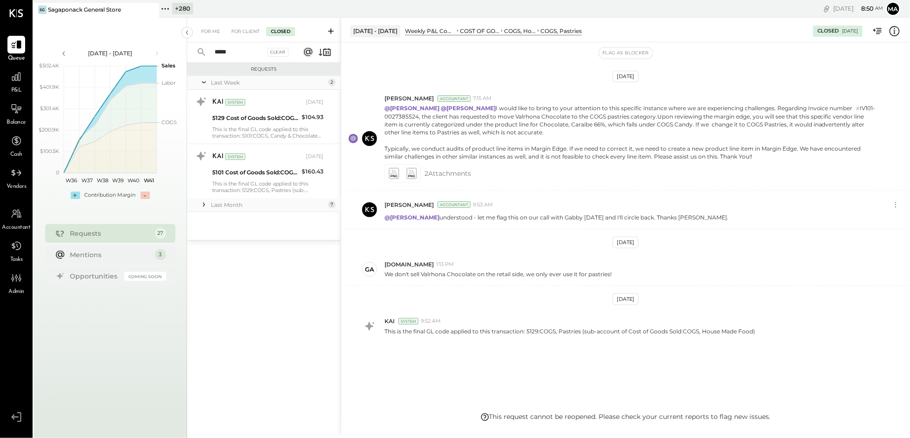
type input "*****"
click at [203, 204] on icon at bounding box center [204, 205] width 2 height 4
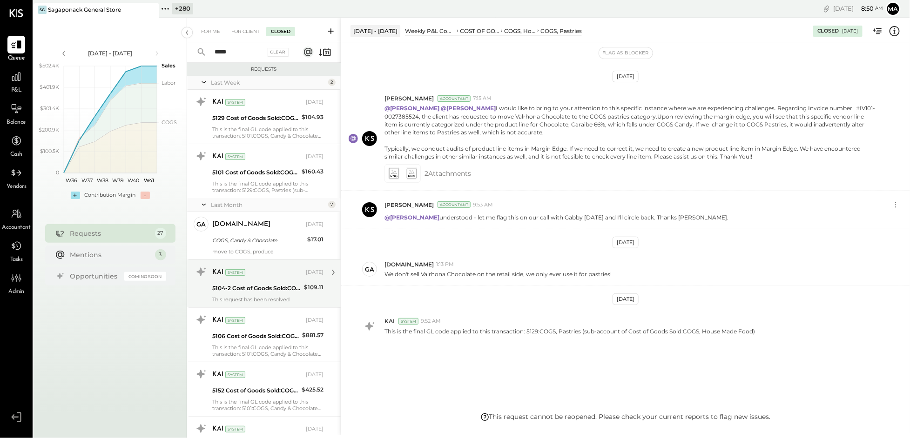
click at [262, 285] on div "5104-2 Cost of Goods Sold:COGS, Grocery" at bounding box center [256, 288] width 89 height 9
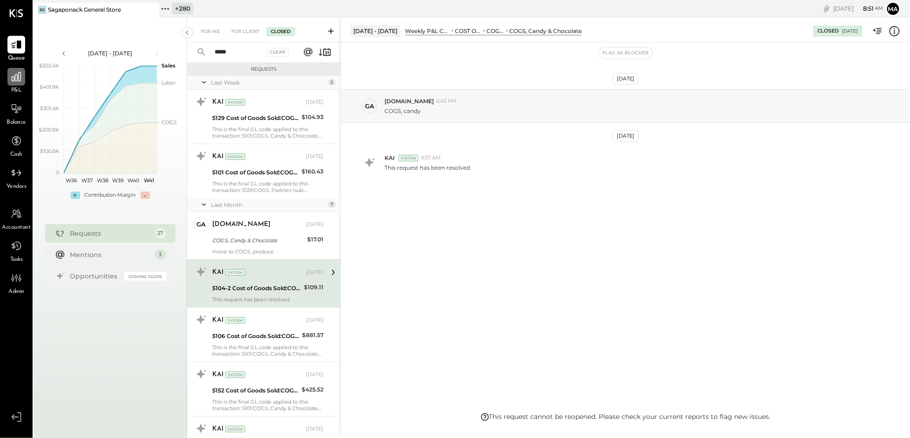
click at [18, 77] on icon at bounding box center [16, 76] width 9 height 9
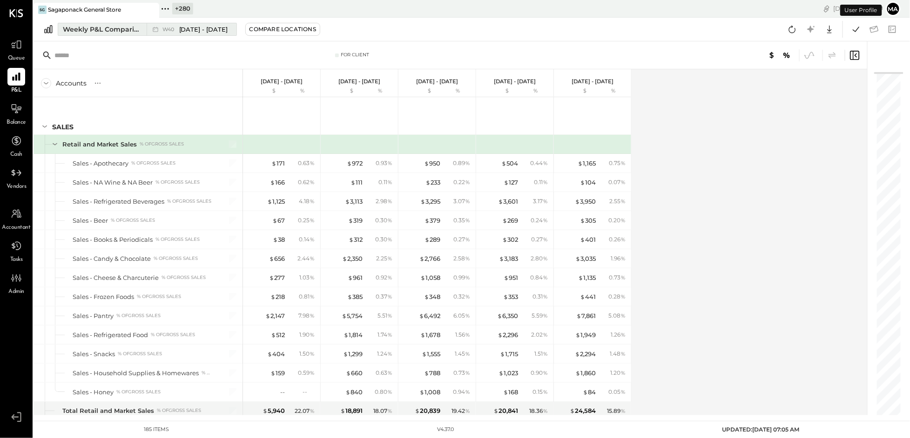
click at [151, 23] on div "W40 Sep 29 - Oct 5, 2025" at bounding box center [189, 29] width 85 height 12
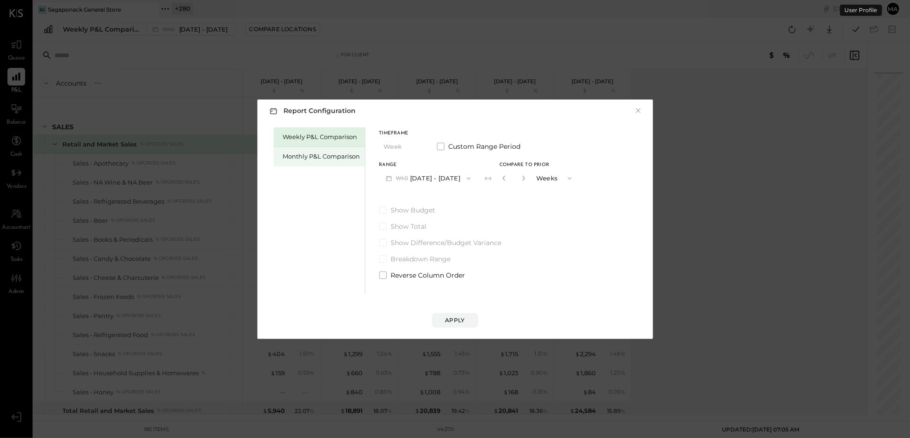
click at [336, 154] on div "Monthly P&L Comparison" at bounding box center [321, 156] width 77 height 9
click at [459, 177] on span "button" at bounding box center [465, 178] width 12 height 7
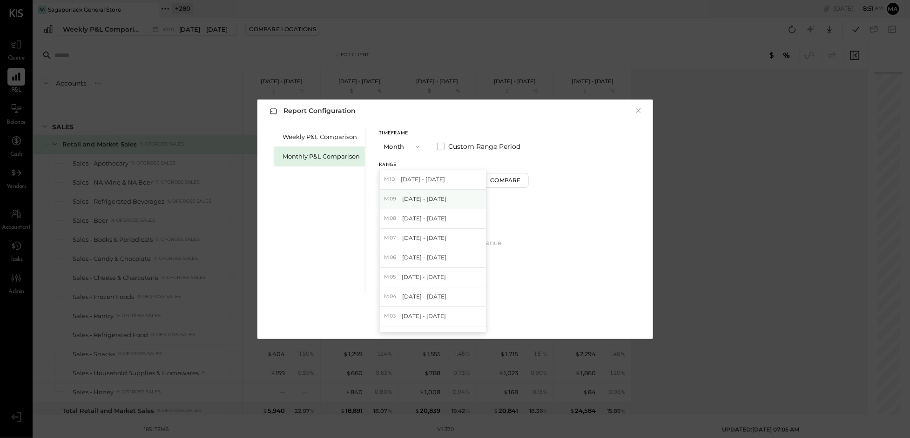
click at [444, 197] on div "M09 Sep 1 - 30, 2025" at bounding box center [433, 200] width 106 height 20
click at [453, 319] on div "Apply" at bounding box center [455, 320] width 20 height 8
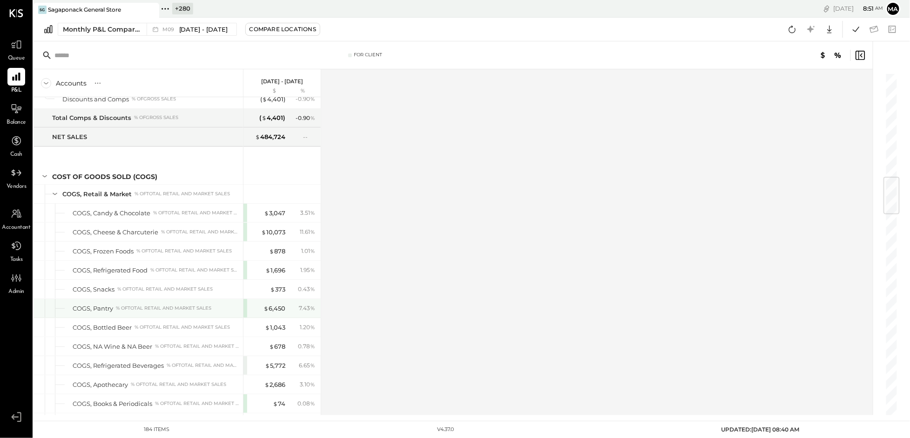
scroll to position [868, 0]
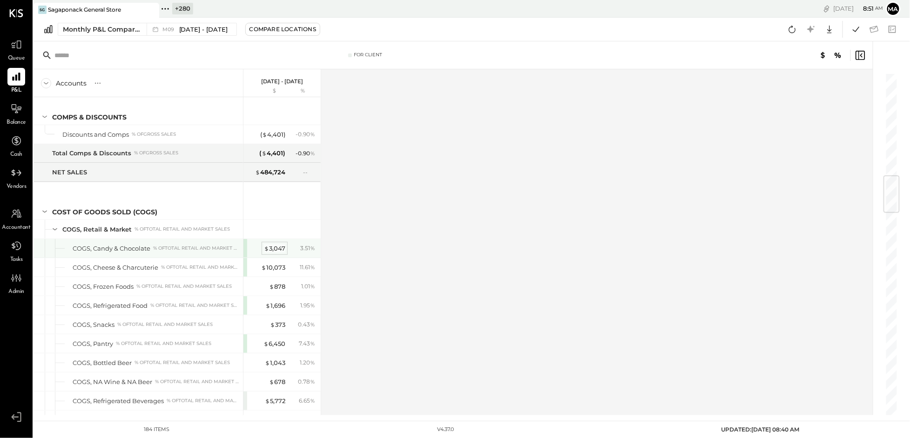
click at [279, 251] on div "$ 3,047" at bounding box center [274, 248] width 21 height 9
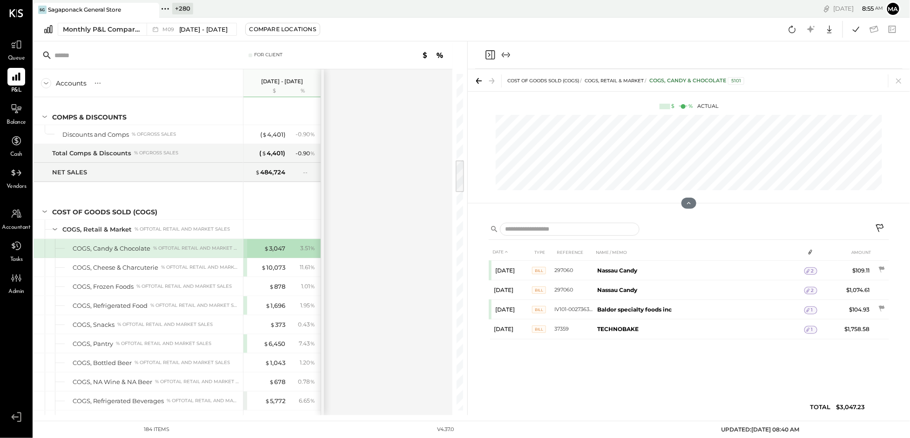
scroll to position [1421, 0]
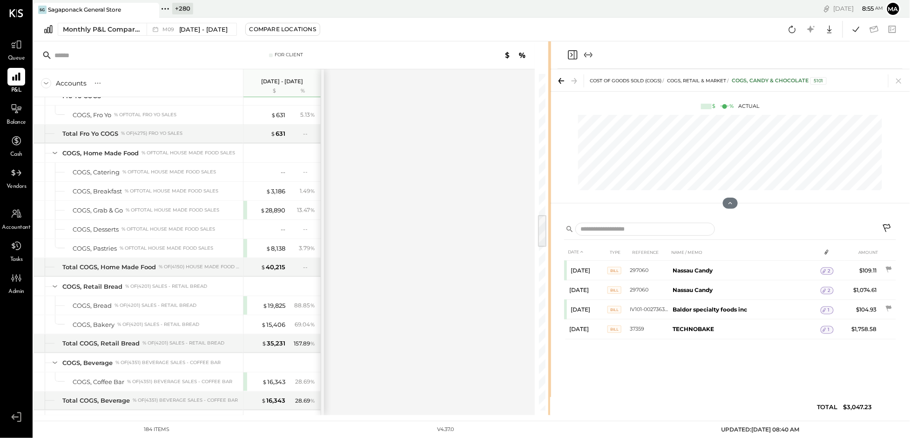
drag, startPoint x: 466, startPoint y: 231, endPoint x: 550, endPoint y: 228, distance: 84.3
click at [550, 228] on div "For Client Accounts S % GL Sep 1 - 30, 2025 $ % SALES Retail and Market Sales %…" at bounding box center [471, 228] width 876 height 374
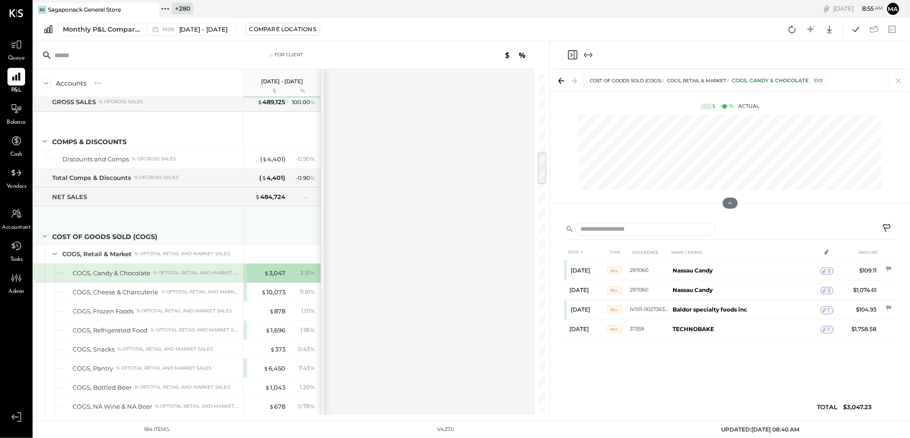
scroll to position [849, 0]
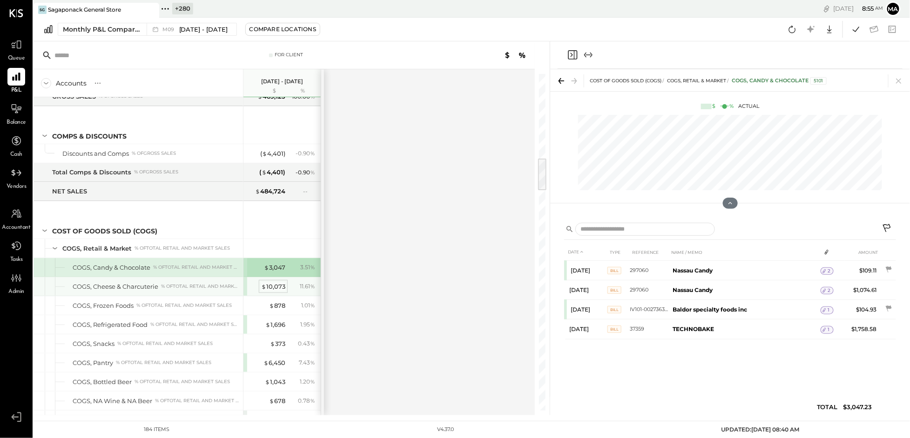
click at [274, 288] on div "$ 10,073" at bounding box center [273, 286] width 24 height 9
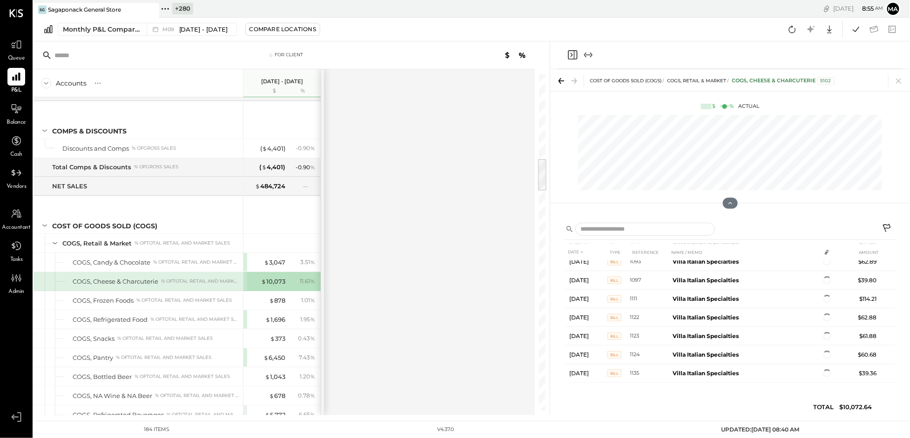
scroll to position [1507, 0]
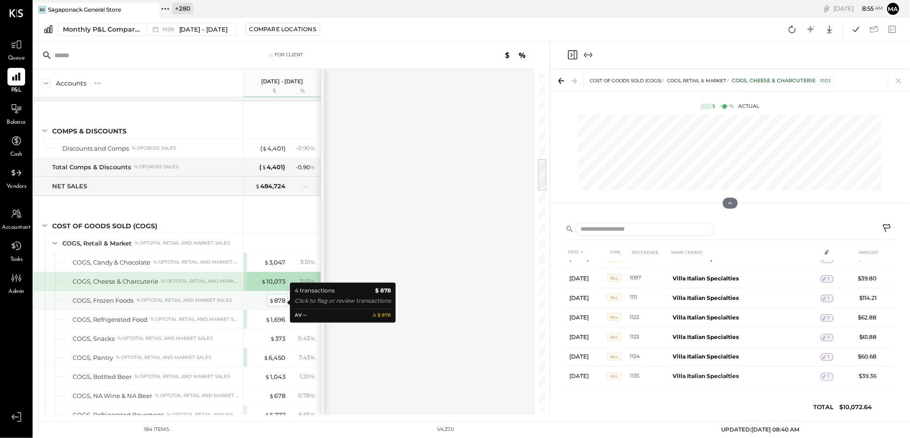
click at [277, 303] on div "$ 878" at bounding box center [277, 300] width 16 height 9
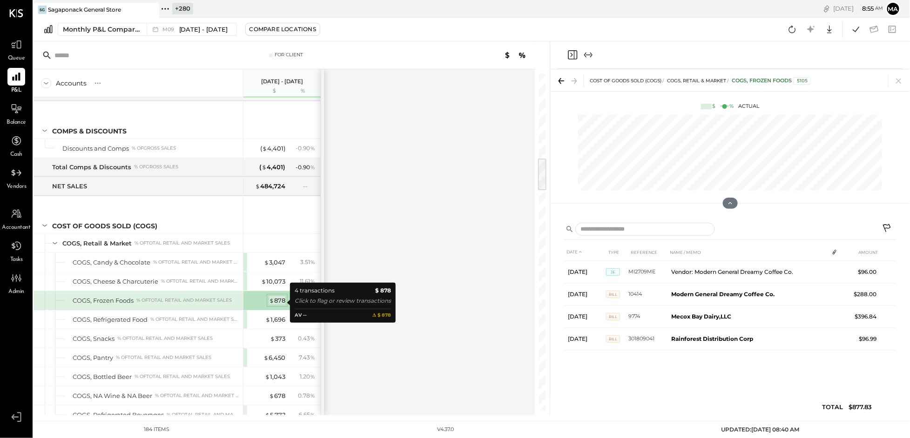
scroll to position [851, 0]
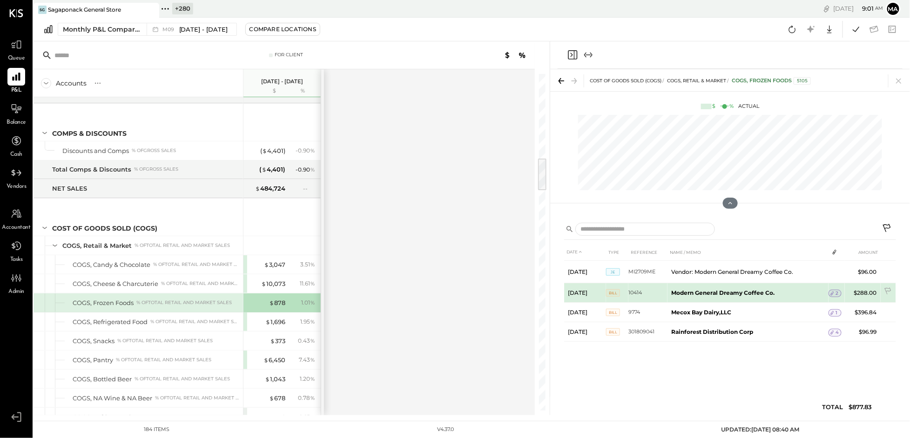
click at [837, 292] on span "2" at bounding box center [836, 293] width 3 height 7
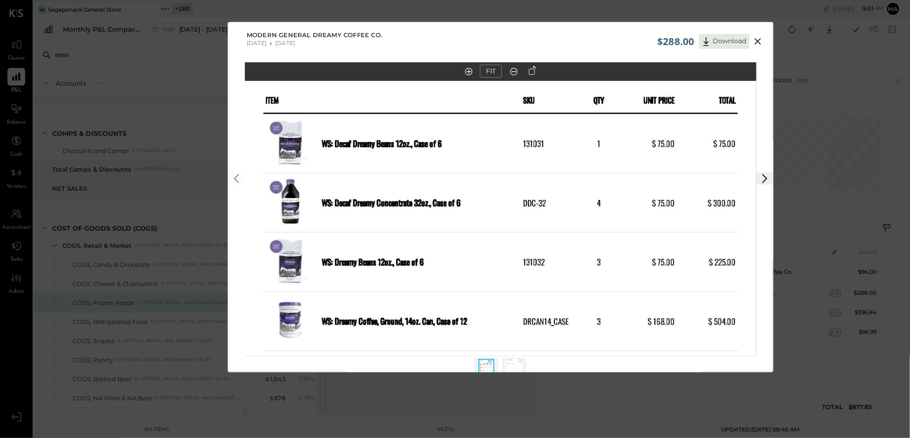
scroll to position [19, 0]
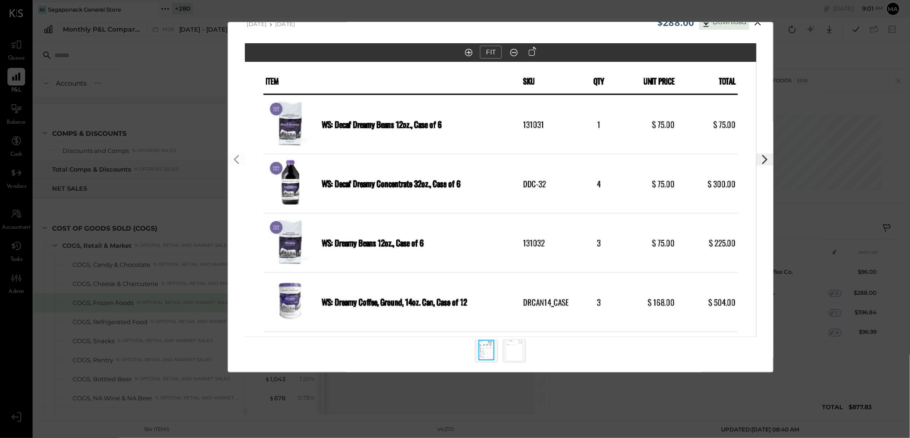
click at [516, 350] on img at bounding box center [514, 350] width 16 height 20
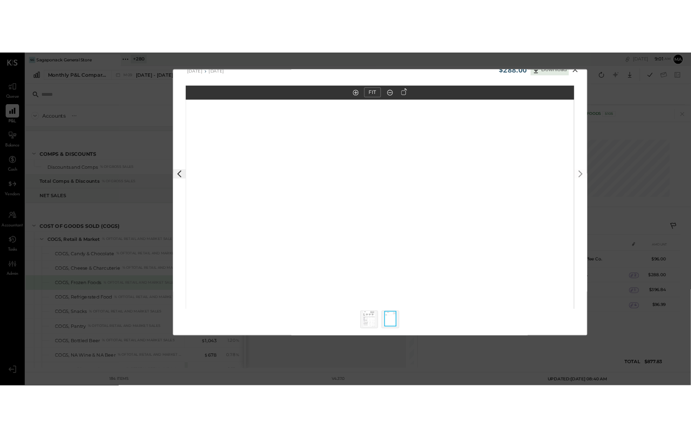
scroll to position [0, 0]
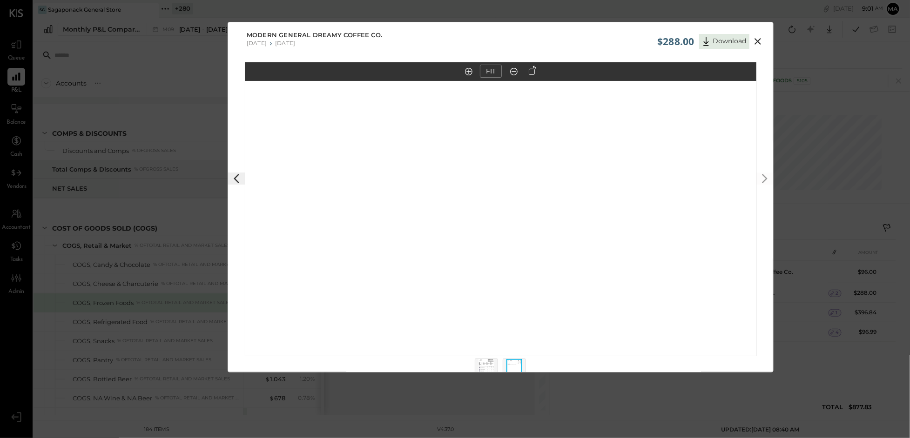
click at [757, 39] on icon at bounding box center [757, 41] width 11 height 11
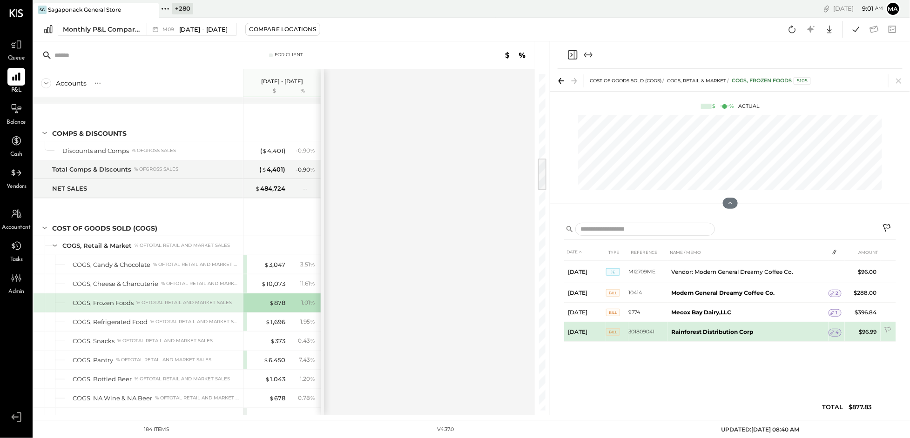
click at [835, 331] on icon at bounding box center [832, 332] width 7 height 7
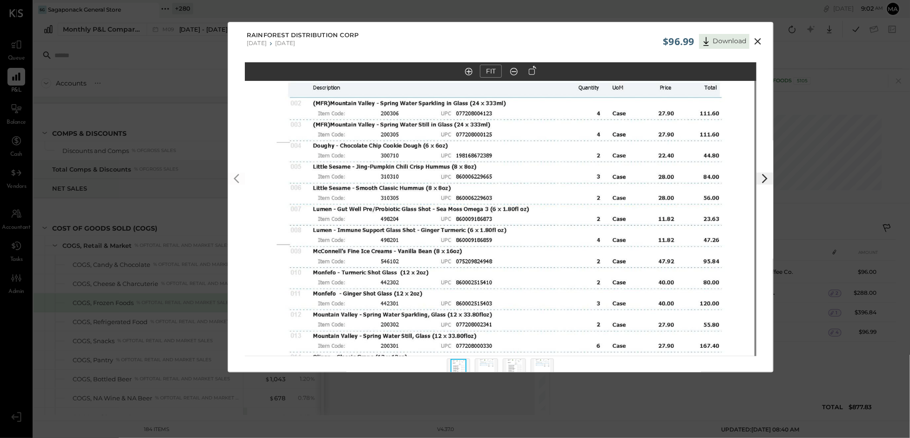
drag, startPoint x: 592, startPoint y: 180, endPoint x: 590, endPoint y: 215, distance: 34.9
click at [590, 215] on img at bounding box center [498, 232] width 511 height 662
click at [757, 40] on icon at bounding box center [757, 41] width 7 height 7
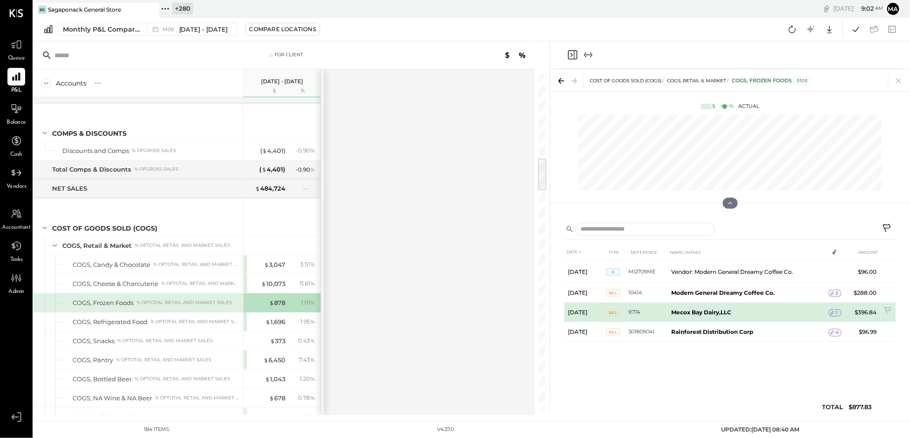
click at [836, 311] on span "1" at bounding box center [836, 313] width 2 height 7
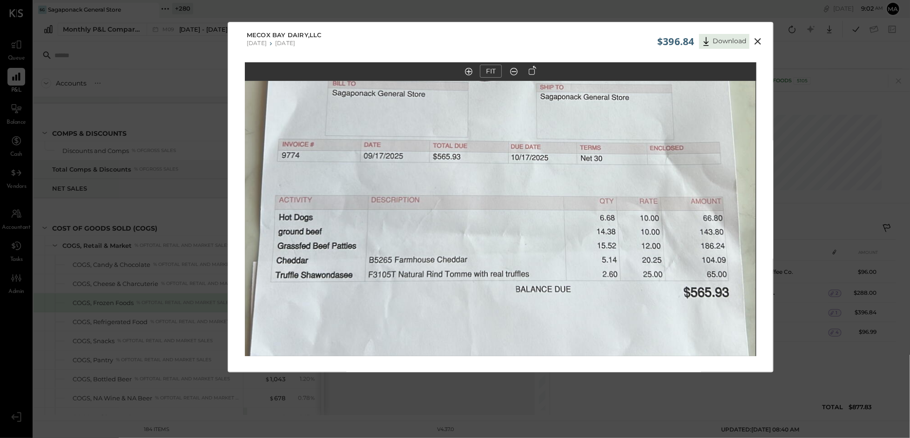
drag, startPoint x: 585, startPoint y: 296, endPoint x: 584, endPoint y: 235, distance: 61.4
click at [584, 235] on img at bounding box center [499, 135] width 511 height 908
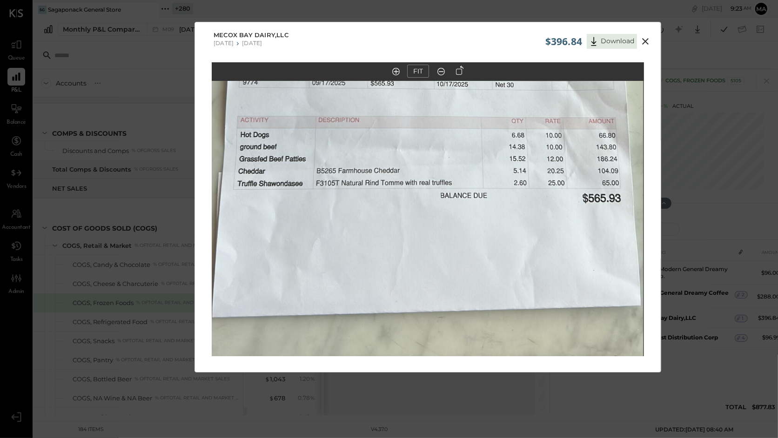
drag, startPoint x: 647, startPoint y: 41, endPoint x: 635, endPoint y: 38, distance: 12.9
click at [647, 41] on icon at bounding box center [645, 41] width 11 height 11
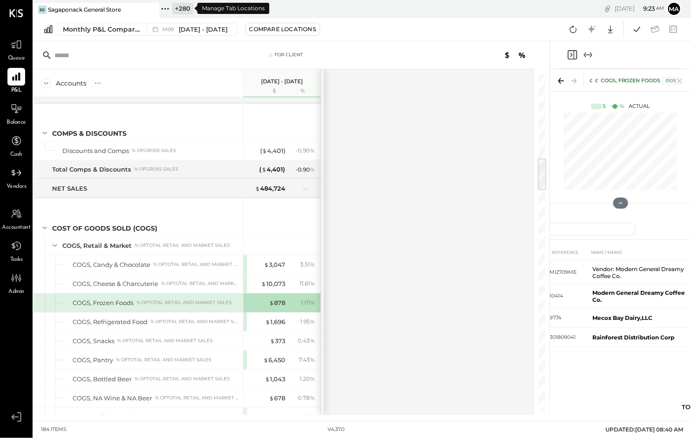
click at [165, 8] on icon at bounding box center [164, 8] width 1 height 1
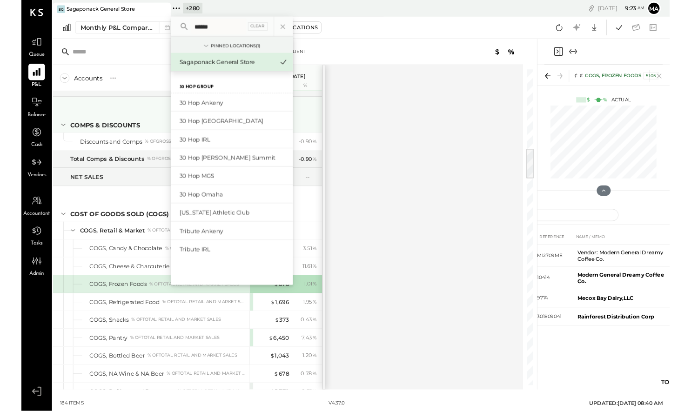
scroll to position [852, 0]
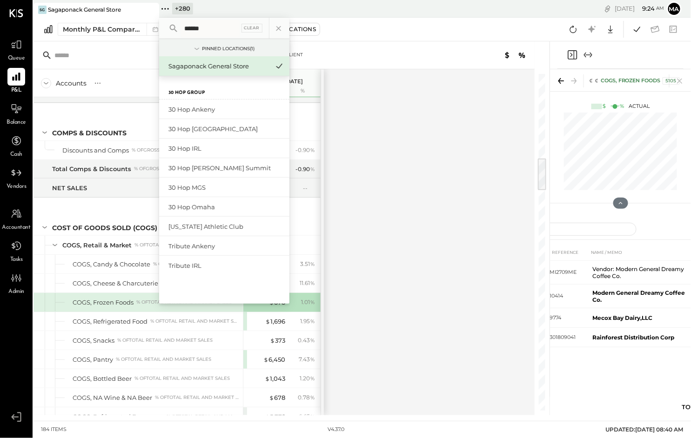
type input "******"
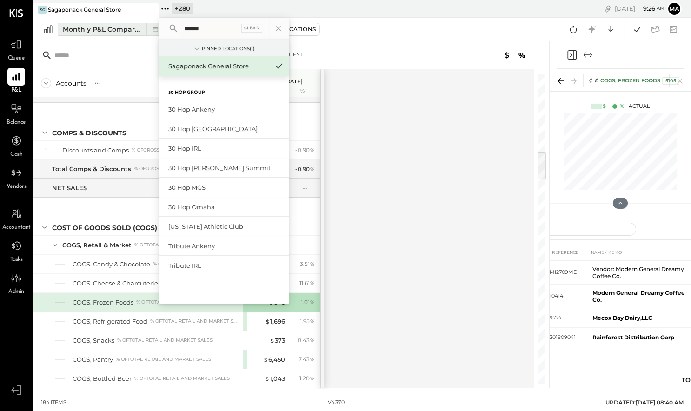
click at [129, 31] on div "Monthly P&L Comparison" at bounding box center [102, 29] width 78 height 9
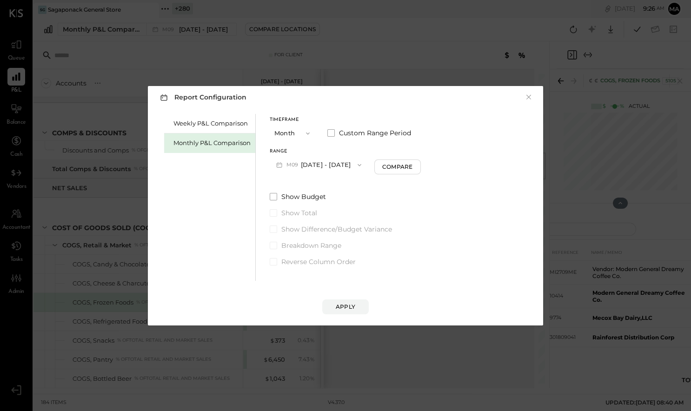
drag, startPoint x: 530, startPoint y: 97, endPoint x: 523, endPoint y: 96, distance: 7.0
click at [530, 97] on button "×" at bounding box center [529, 97] width 8 height 9
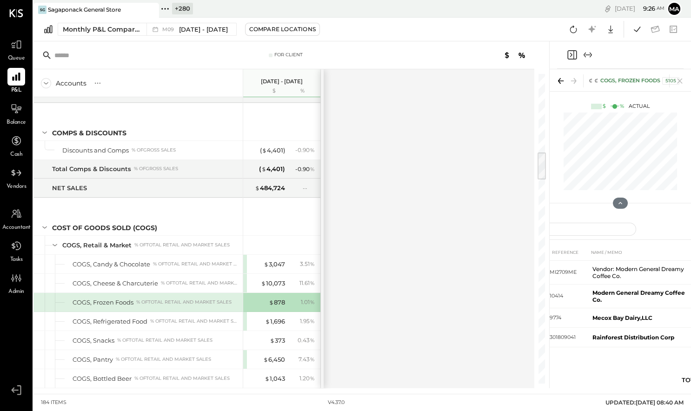
click at [152, 8] on icon at bounding box center [151, 9] width 12 height 11
click at [38, 8] on icon at bounding box center [39, 9] width 12 height 12
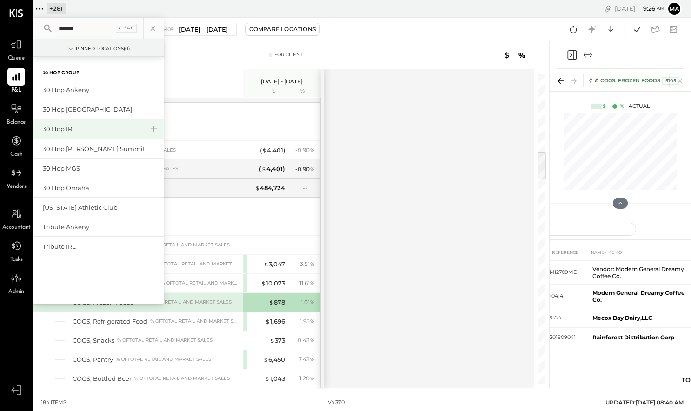
click at [65, 130] on div "30 Hop IRL" at bounding box center [93, 129] width 100 height 9
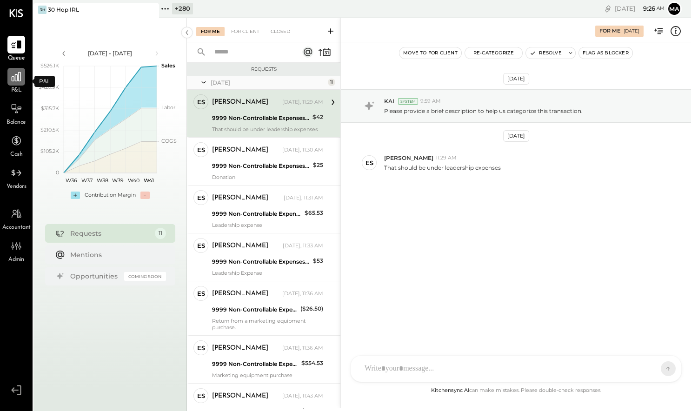
click at [14, 81] on icon at bounding box center [16, 77] width 12 height 12
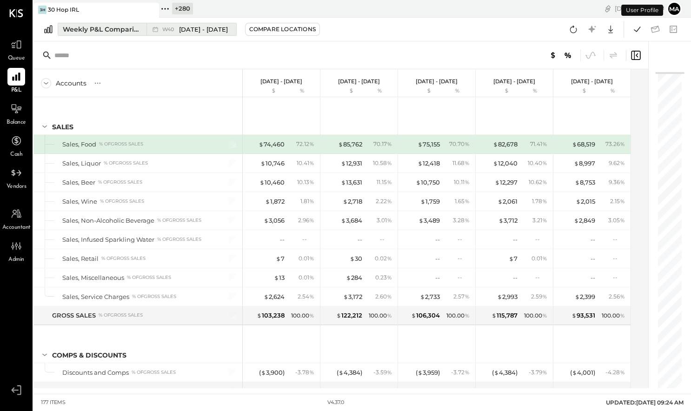
click at [147, 28] on div "W40 Sep 29 - Oct 5, 2025" at bounding box center [189, 29] width 85 height 12
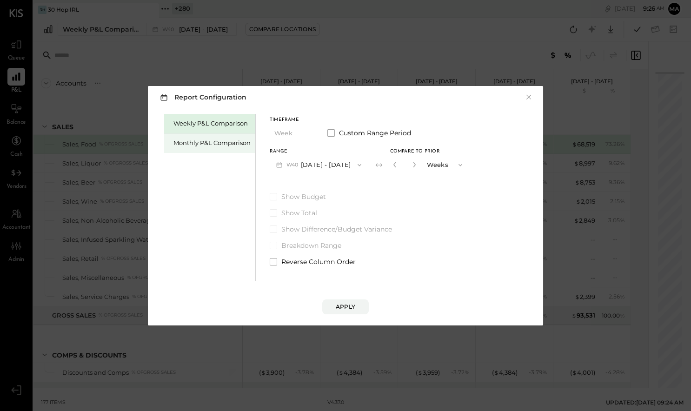
click at [195, 142] on div "Monthly P&L Comparison" at bounding box center [212, 143] width 77 height 9
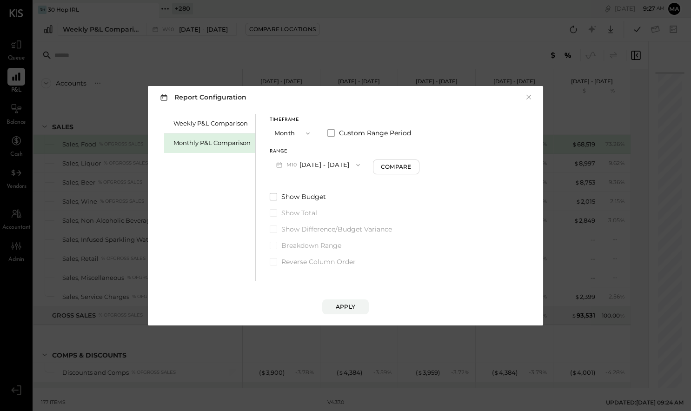
click at [327, 162] on button "M10 Oct 1 - 31, 2025" at bounding box center [318, 164] width 97 height 17
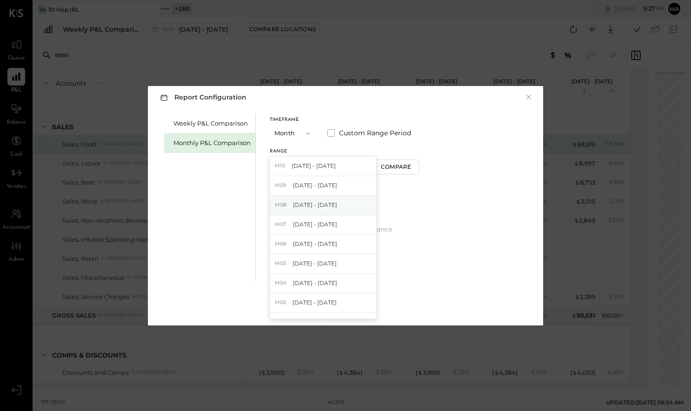
click at [307, 205] on span "[DATE] - [DATE]" at bounding box center [315, 205] width 44 height 8
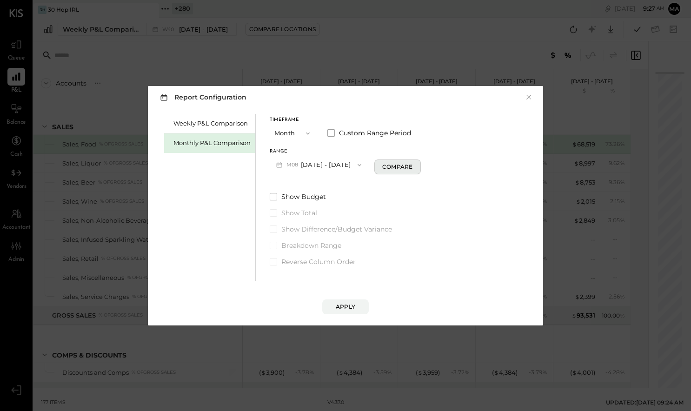
click at [394, 165] on div "Compare" at bounding box center [397, 167] width 30 height 8
click at [412, 164] on icon "button" at bounding box center [415, 165] width 6 height 6
type input "*"
click at [343, 303] on div "Apply" at bounding box center [346, 307] width 20 height 8
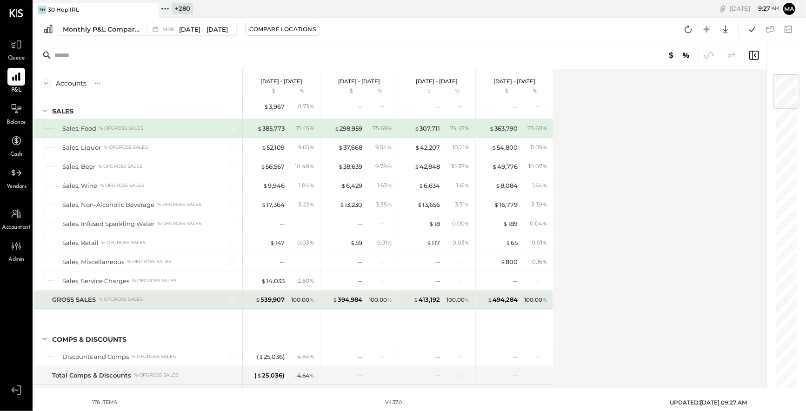
scroll to position [16, 0]
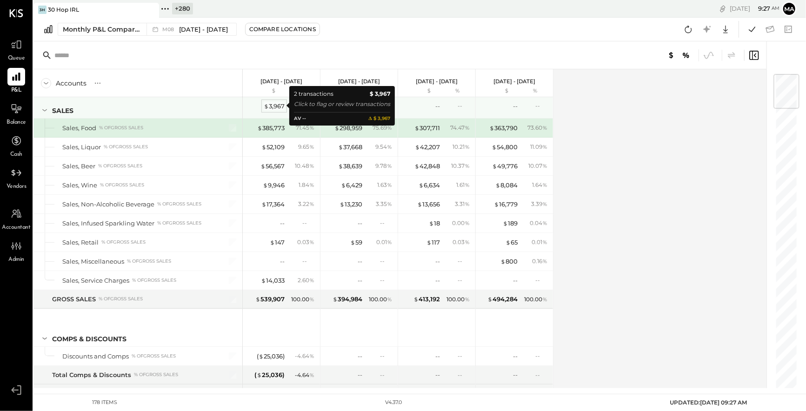
click at [276, 104] on div "$ 3,967" at bounding box center [274, 106] width 21 height 9
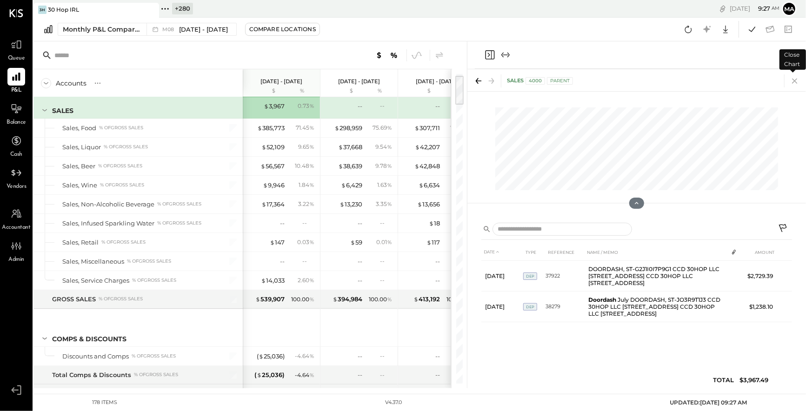
click at [794, 81] on icon at bounding box center [795, 80] width 13 height 13
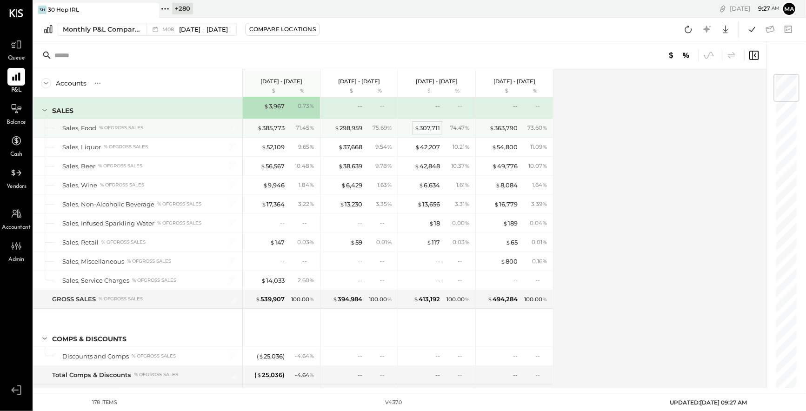
click at [423, 127] on div "$ 307,711" at bounding box center [428, 128] width 26 height 9
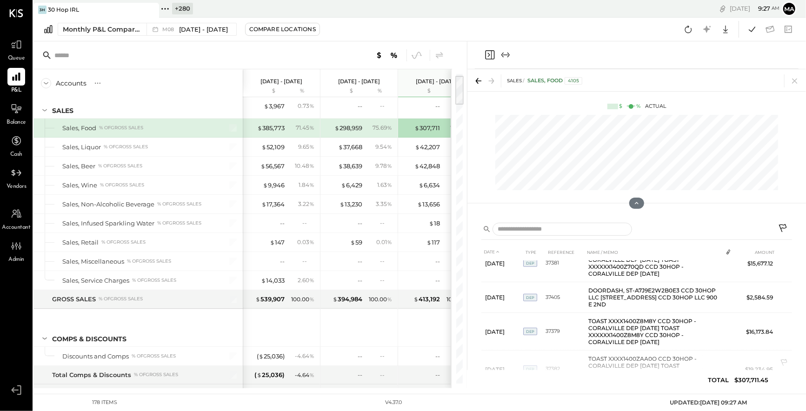
scroll to position [510, 0]
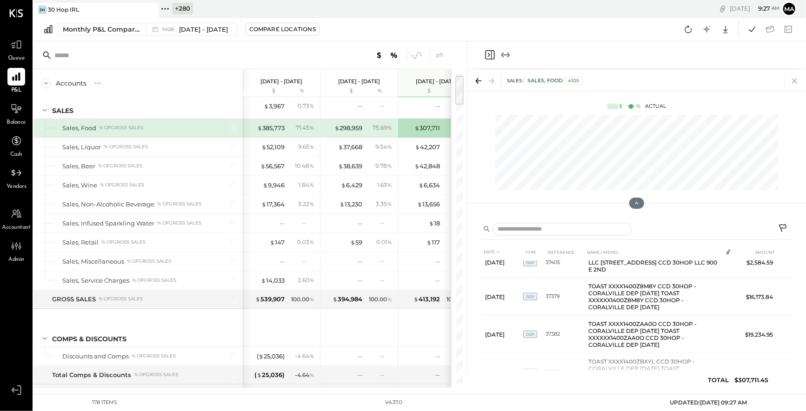
click at [798, 80] on icon at bounding box center [795, 80] width 13 height 13
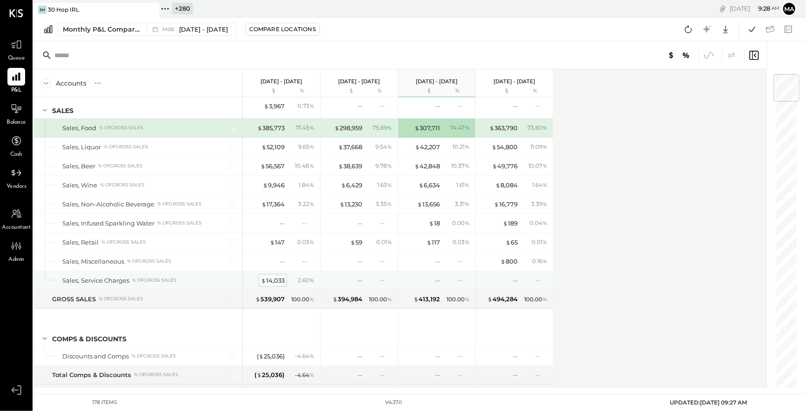
click at [274, 277] on div "$ 14,033" at bounding box center [273, 280] width 24 height 9
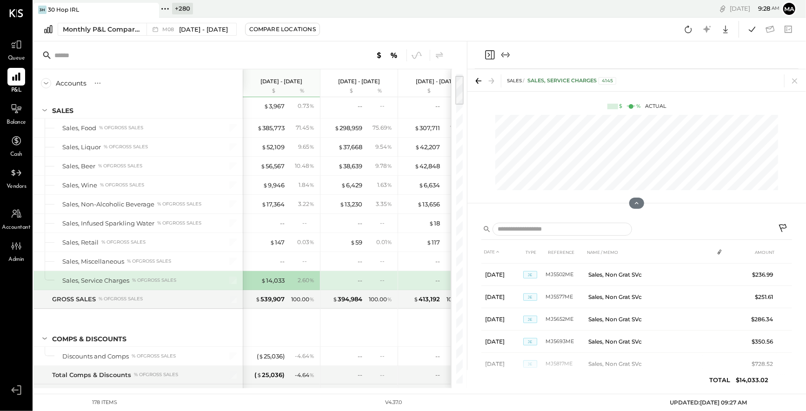
scroll to position [618, 0]
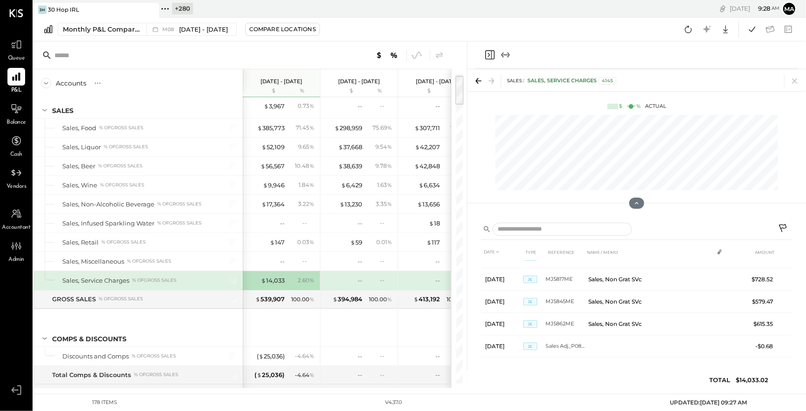
click at [468, 231] on div "DATE TYPE REFERENCE NAME / MEMO AMOUNT Aug 1, 25 JE MJ4453ME Sales, Non Grat SV…" at bounding box center [637, 302] width 339 height 172
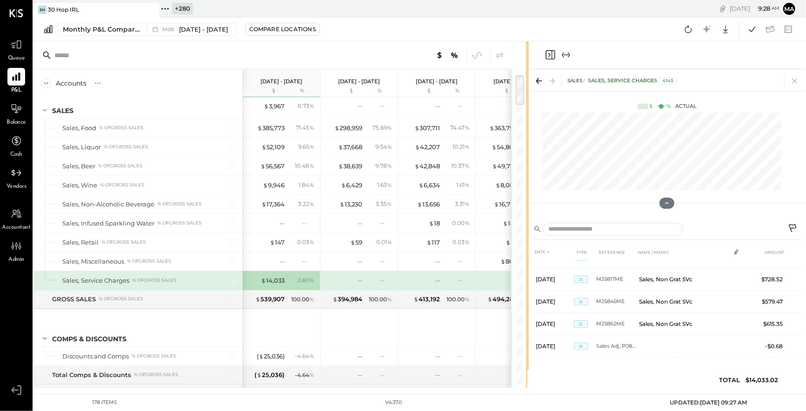
drag, startPoint x: 466, startPoint y: 231, endPoint x: 512, endPoint y: 234, distance: 46.1
click at [528, 231] on div "Accounts S % GL Aug 1 - 31, 2025 $ % Jul 1 - 31, 2025 $ % Jun 1 - 30, 2025 $ % …" at bounding box center [419, 214] width 773 height 347
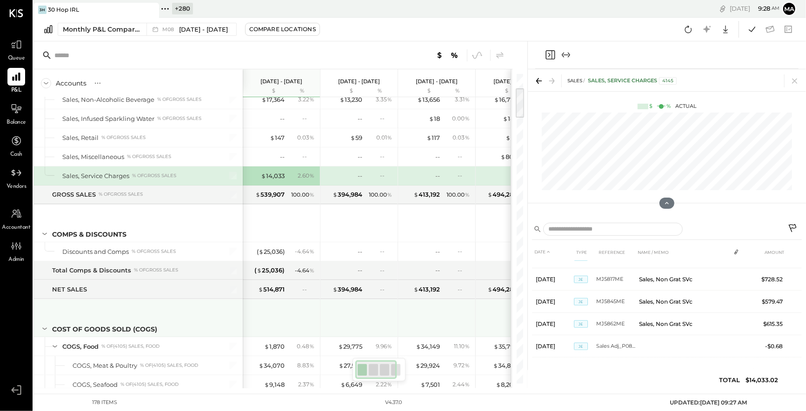
scroll to position [178, 0]
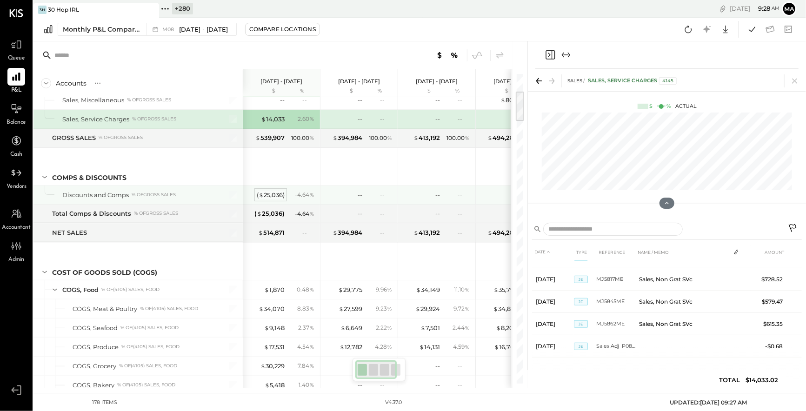
click at [268, 193] on div "( $ 25,036 )" at bounding box center [271, 195] width 28 height 9
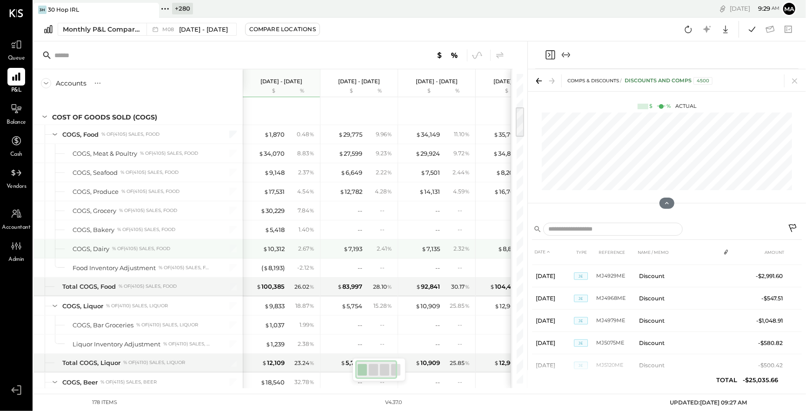
scroll to position [337, 0]
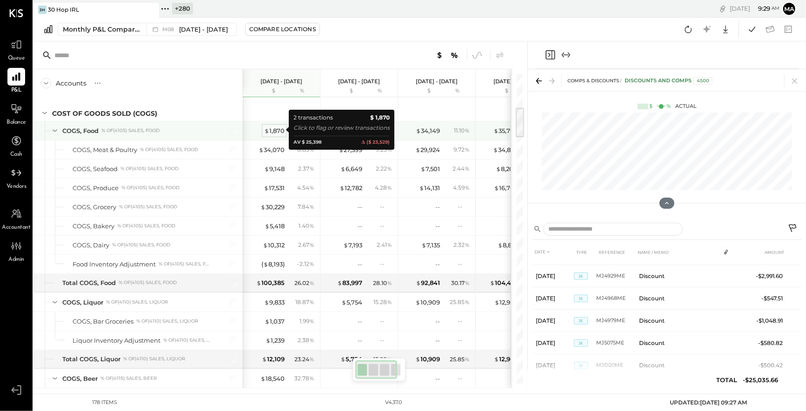
click at [275, 127] on div "$ 1,870" at bounding box center [274, 131] width 20 height 9
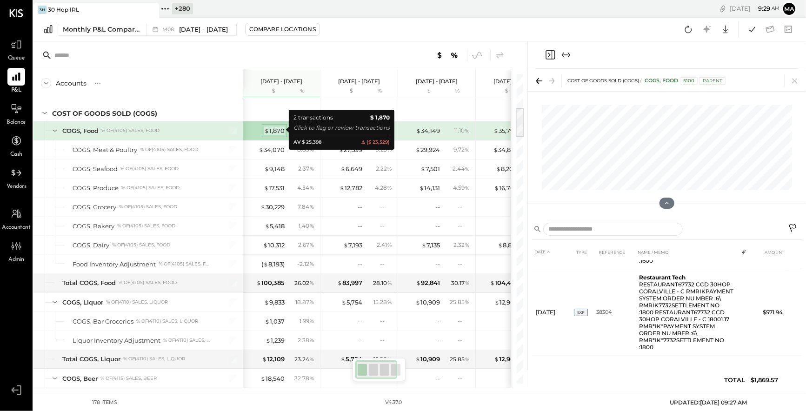
scroll to position [70, 0]
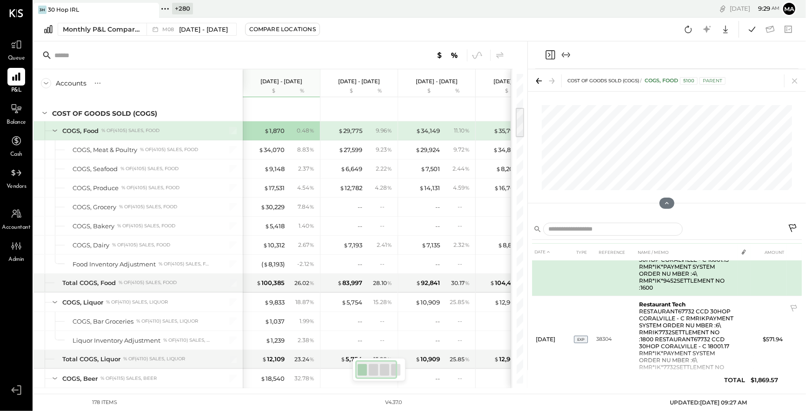
scroll to position [70, 0]
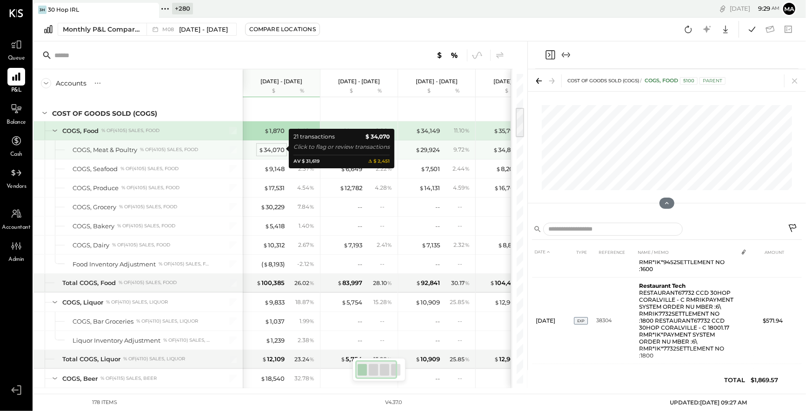
click at [270, 147] on div "$ 34,070" at bounding box center [272, 150] width 26 height 9
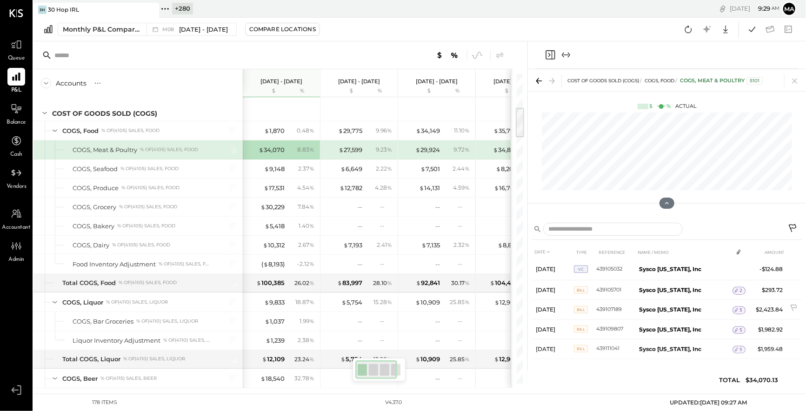
scroll to position [318, 0]
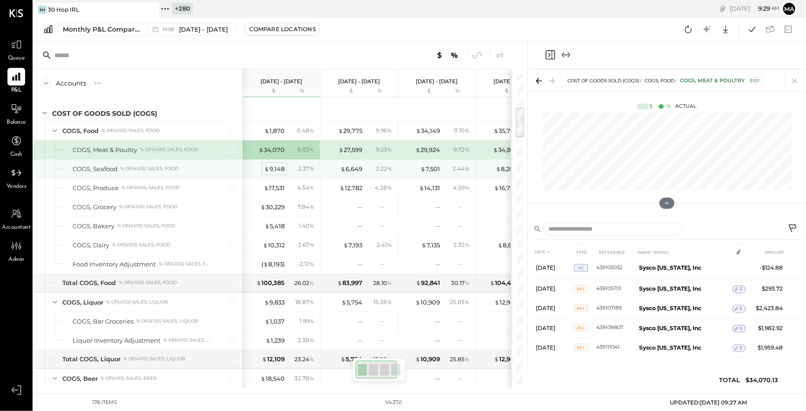
click at [274, 166] on div "$ 9,148" at bounding box center [274, 169] width 20 height 9
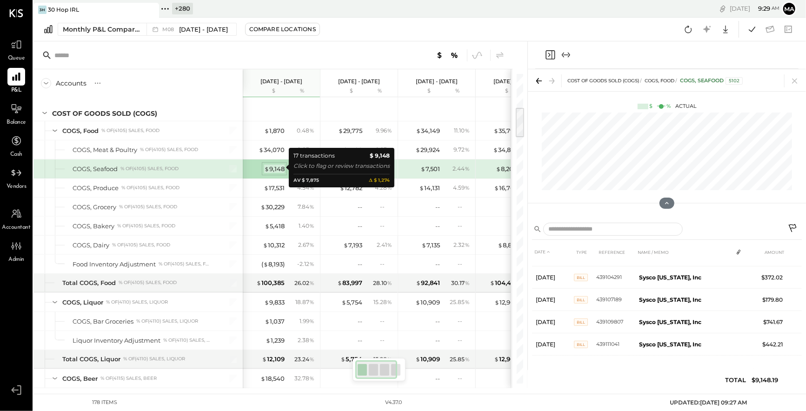
scroll to position [283, 0]
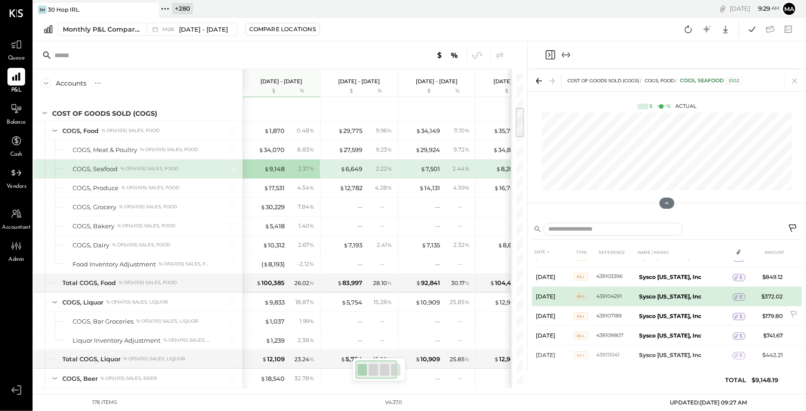
scroll to position [237, 0]
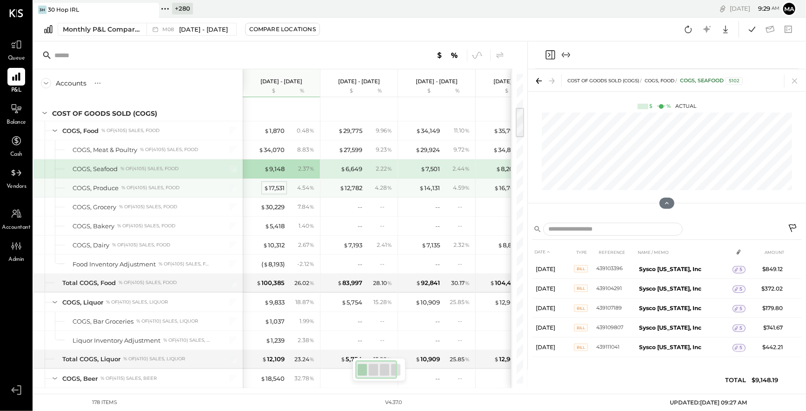
click at [274, 186] on div "$ 17,531" at bounding box center [274, 188] width 21 height 9
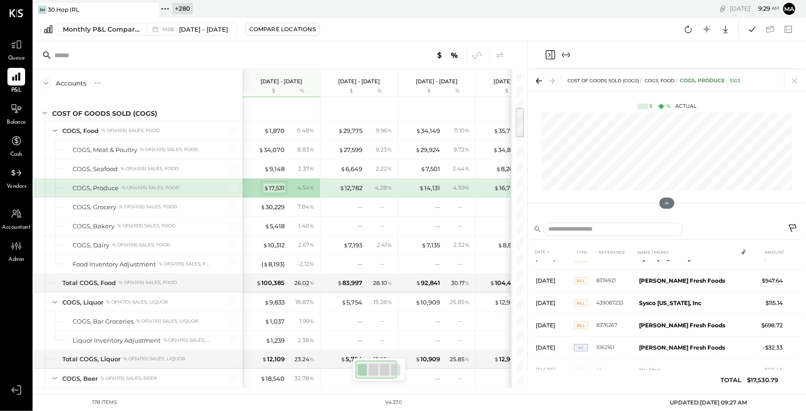
scroll to position [268, 0]
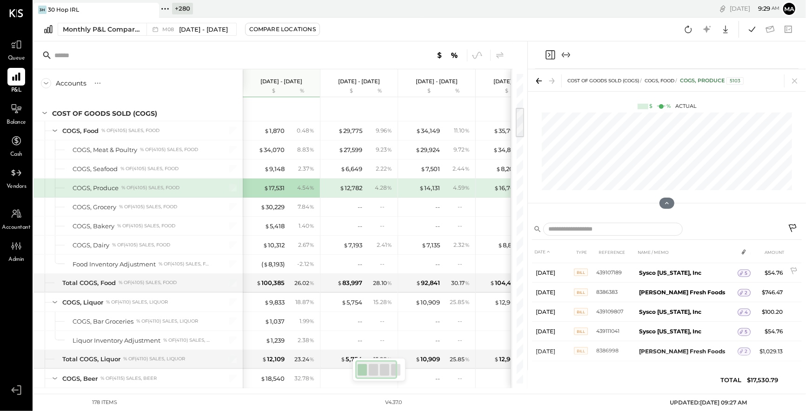
scroll to position [903, 0]
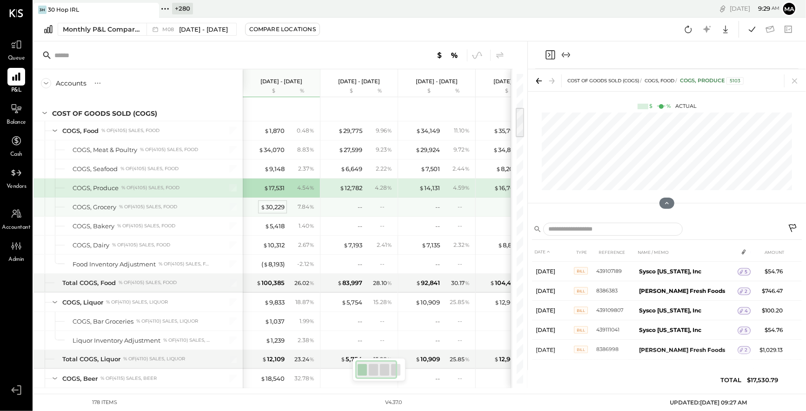
click at [268, 205] on div "$ 30,229" at bounding box center [273, 207] width 24 height 9
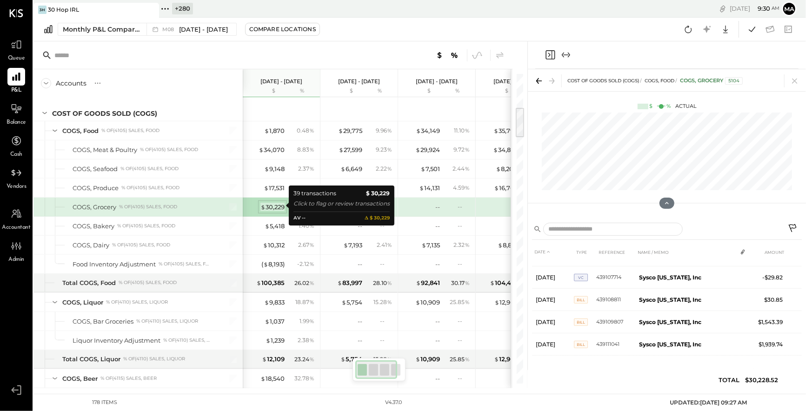
scroll to position [774, 0]
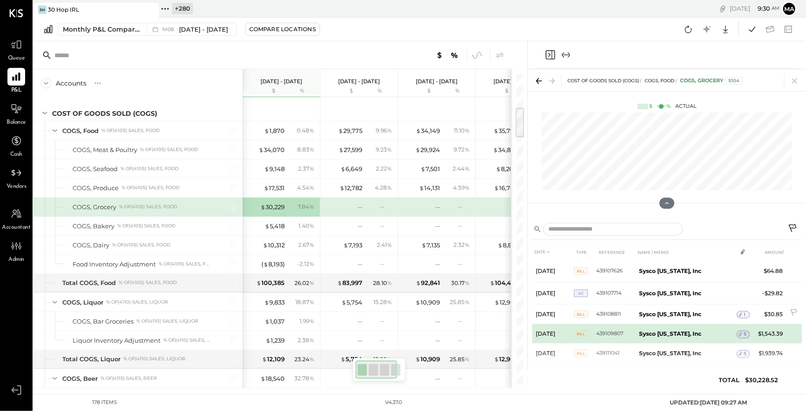
scroll to position [686, 0]
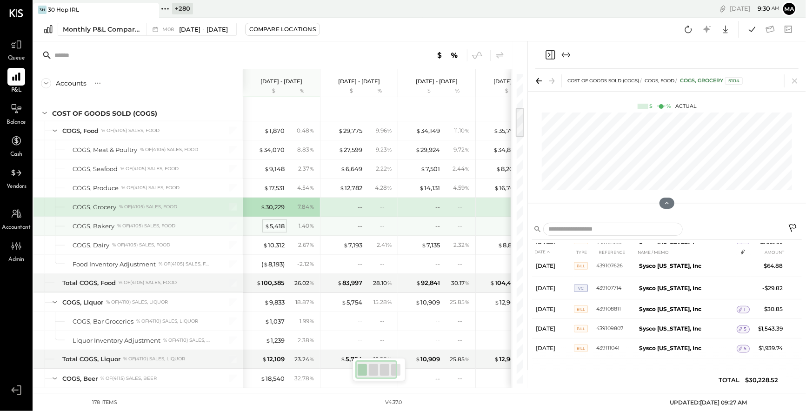
click at [275, 223] on div "$ 5,418" at bounding box center [275, 226] width 20 height 9
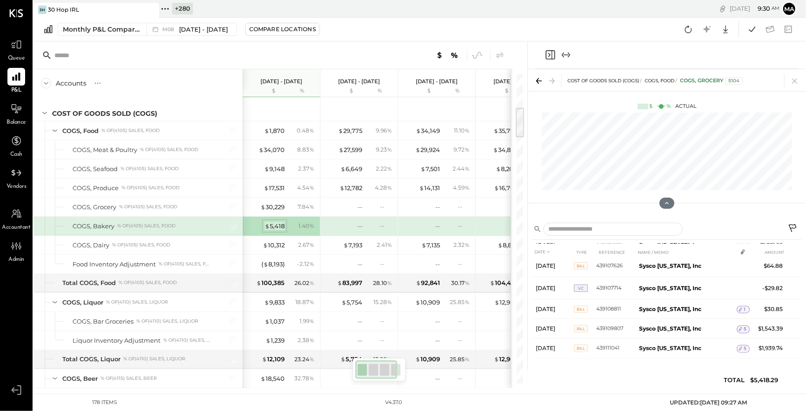
scroll to position [305, 0]
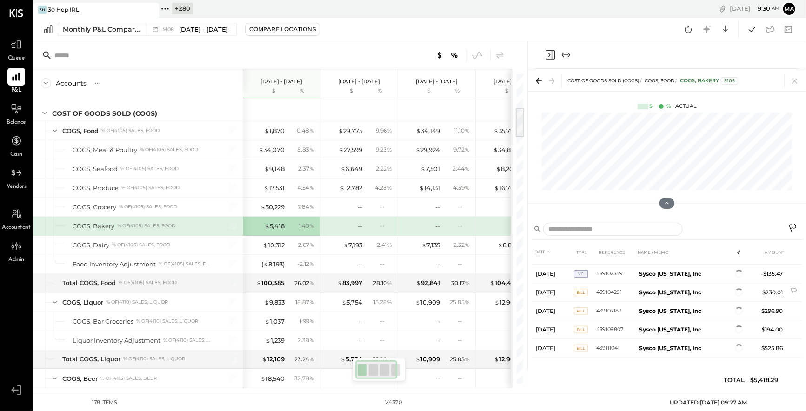
scroll to position [259, 0]
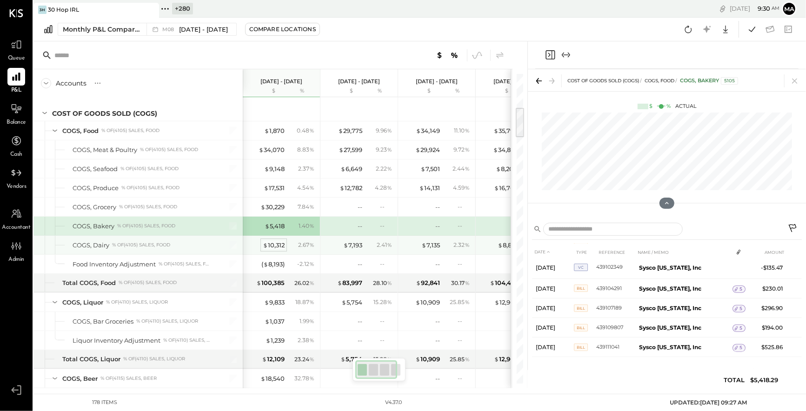
click at [270, 241] on div "$ 10,312" at bounding box center [274, 245] width 22 height 9
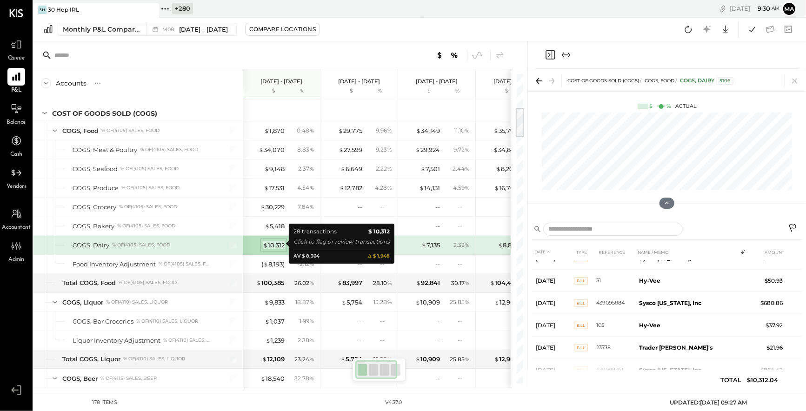
scroll to position [293, 0]
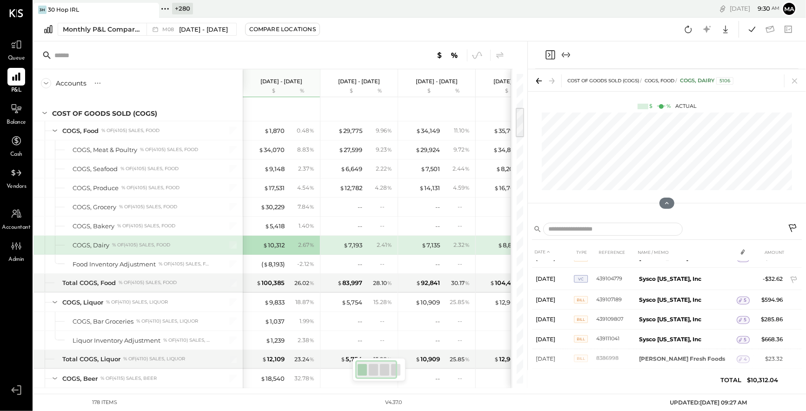
scroll to position [455, 0]
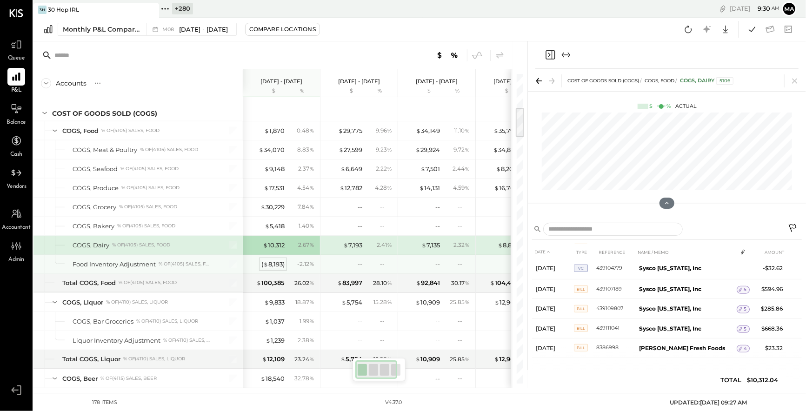
click at [274, 265] on div "( $ 8,193 )" at bounding box center [272, 264] width 23 height 9
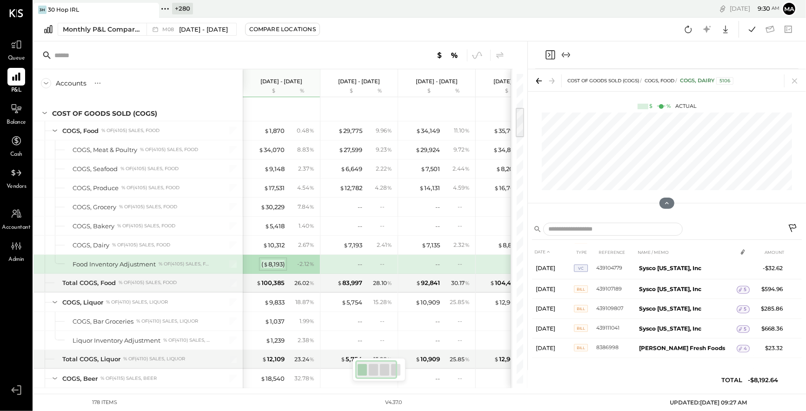
scroll to position [0, 0]
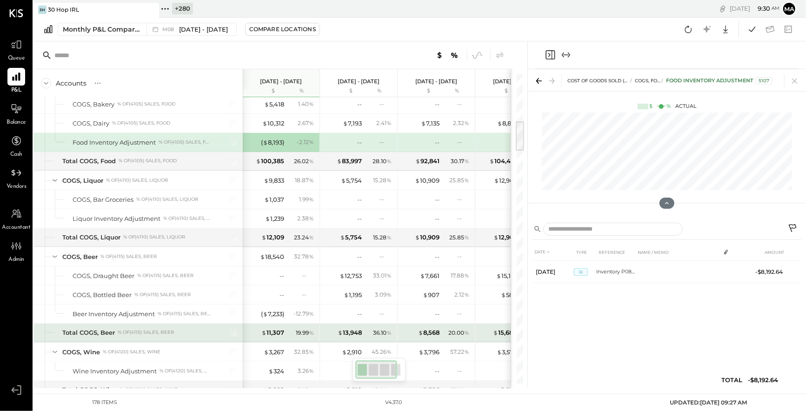
scroll to position [475, 0]
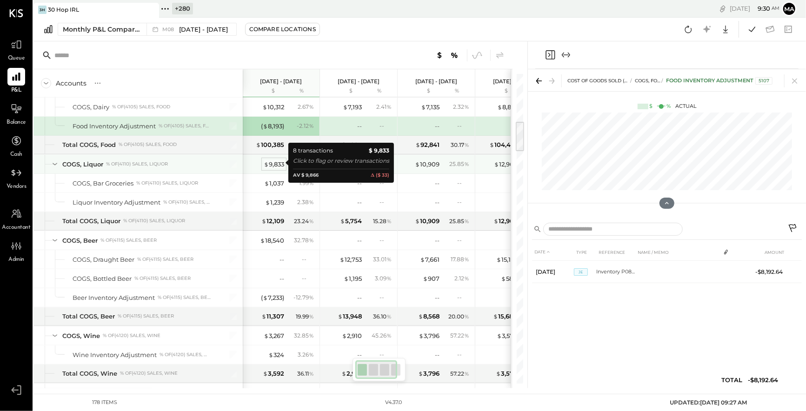
click at [273, 161] on div "$ 9,833" at bounding box center [274, 164] width 20 height 9
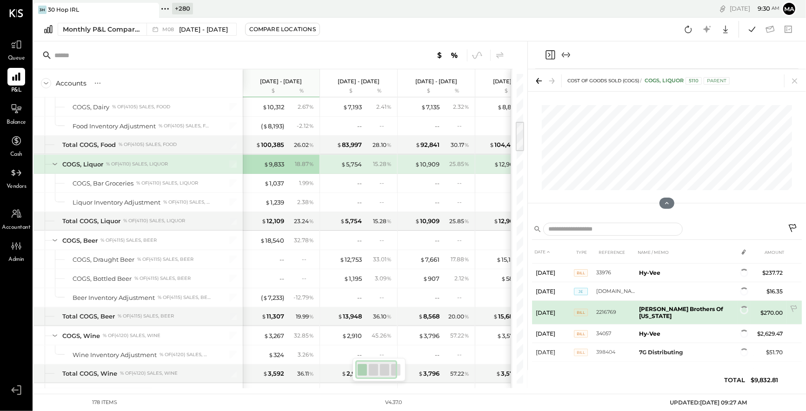
scroll to position [61, 0]
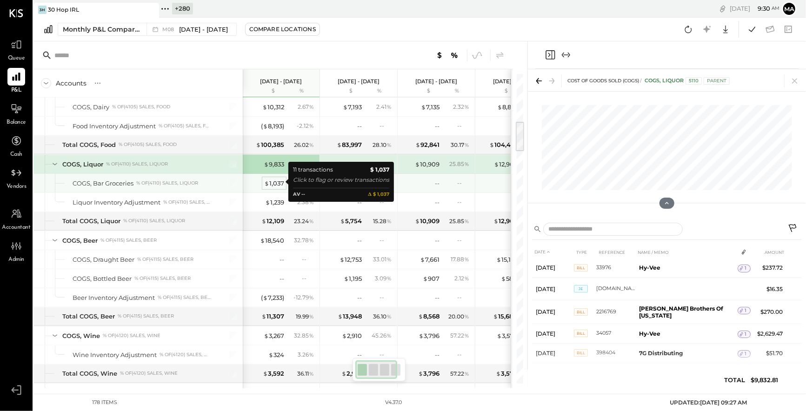
click at [275, 181] on div "$ 1,037" at bounding box center [274, 183] width 20 height 9
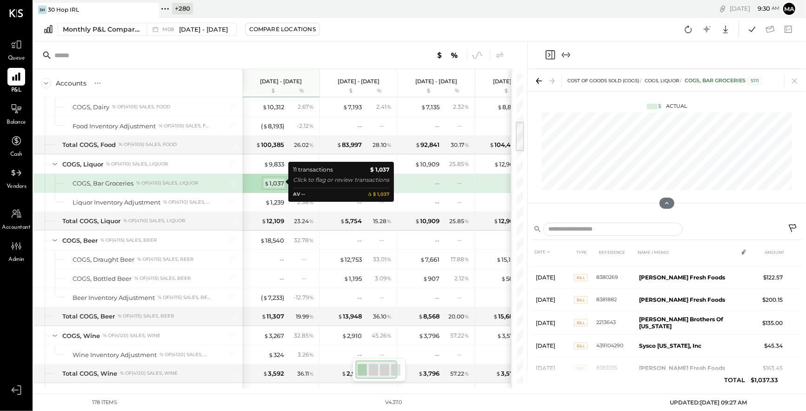
scroll to position [68, 0]
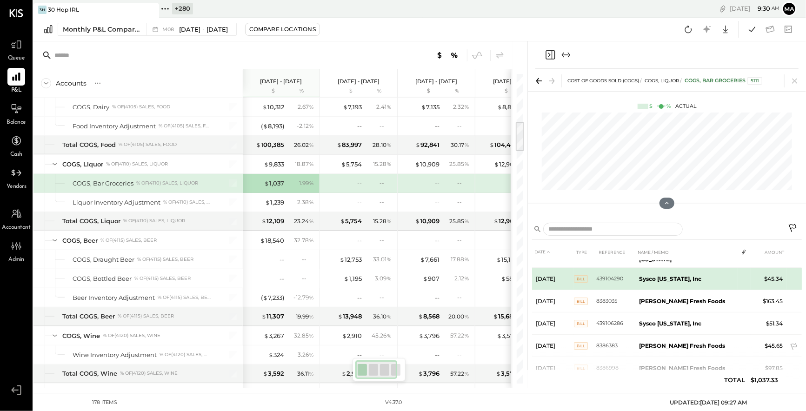
scroll to position [149, 0]
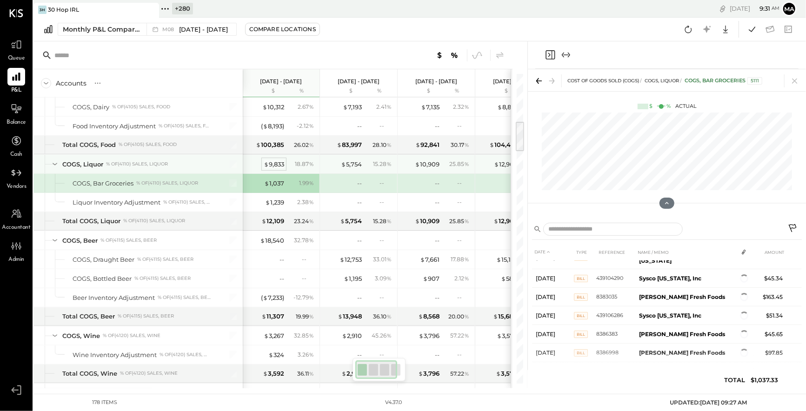
click at [271, 161] on div "$ 9,833" at bounding box center [274, 164] width 20 height 9
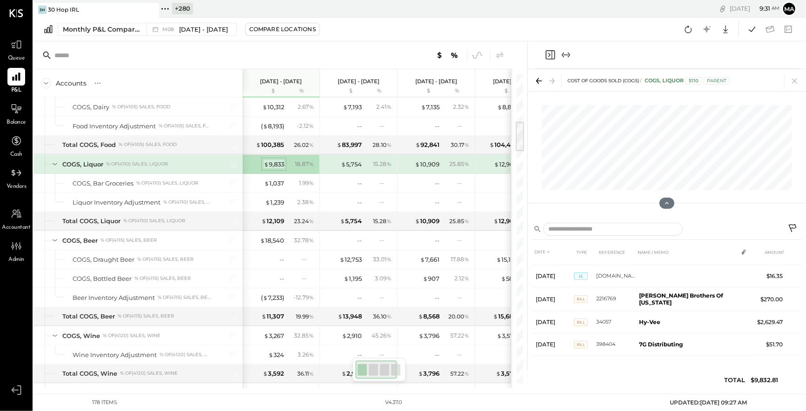
scroll to position [83, 0]
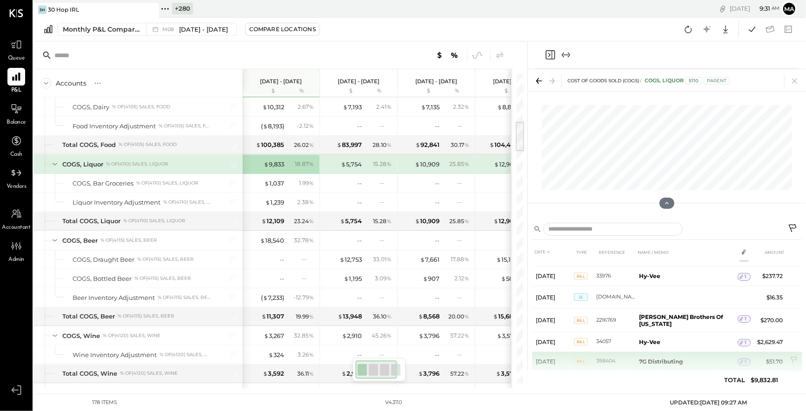
scroll to position [63, 0]
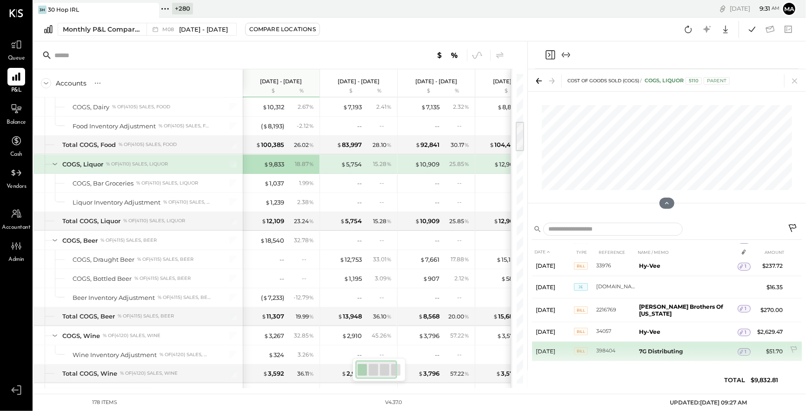
click at [741, 349] on icon at bounding box center [741, 352] width 7 height 7
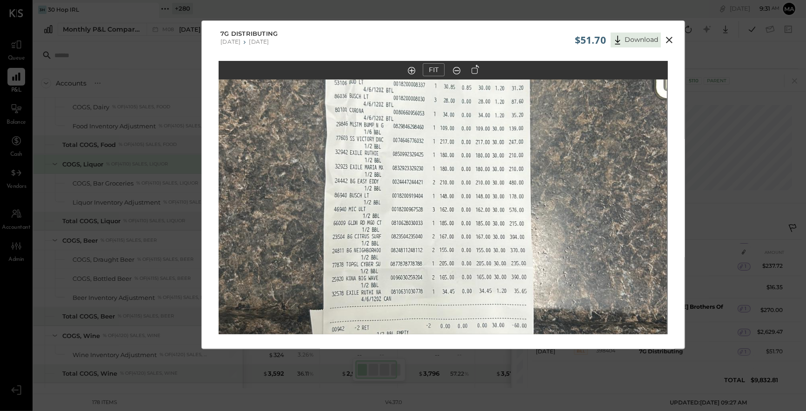
drag, startPoint x: 476, startPoint y: 121, endPoint x: 475, endPoint y: 132, distance: 11.7
click at [475, 132] on img at bounding box center [442, 204] width 449 height 799
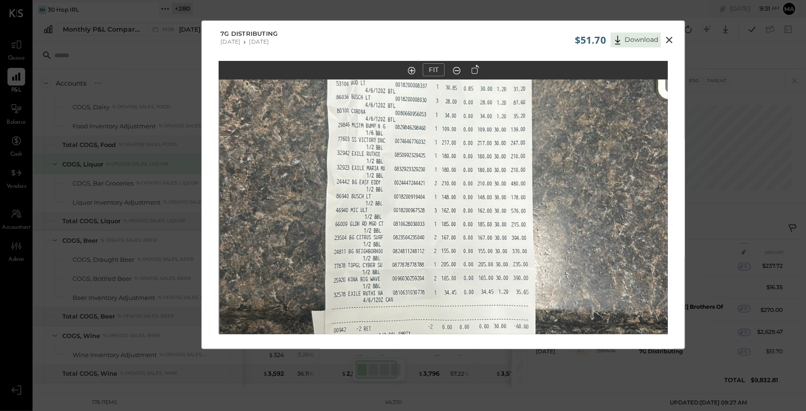
drag, startPoint x: 477, startPoint y: 266, endPoint x: 479, endPoint y: 301, distance: 35.9
click at [479, 301] on img at bounding box center [444, 205] width 449 height 799
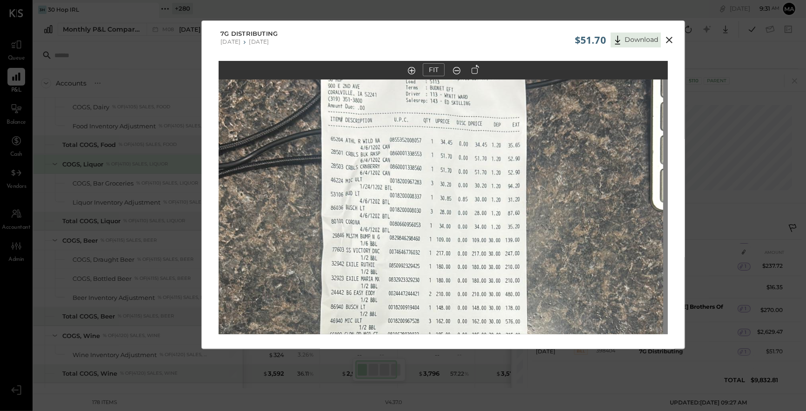
drag, startPoint x: 489, startPoint y: 181, endPoint x: 483, endPoint y: 272, distance: 91.3
click at [483, 272] on img at bounding box center [438, 315] width 449 height 799
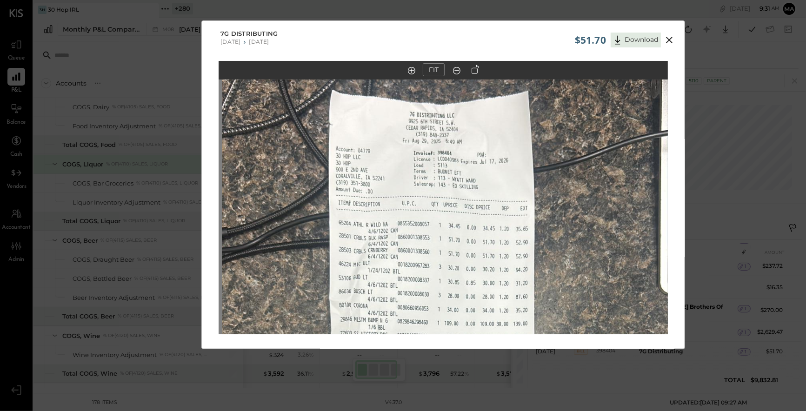
drag, startPoint x: 517, startPoint y: 302, endPoint x: 523, endPoint y: 62, distance: 240.1
click at [523, 62] on div "FIT" at bounding box center [443, 215] width 483 height 308
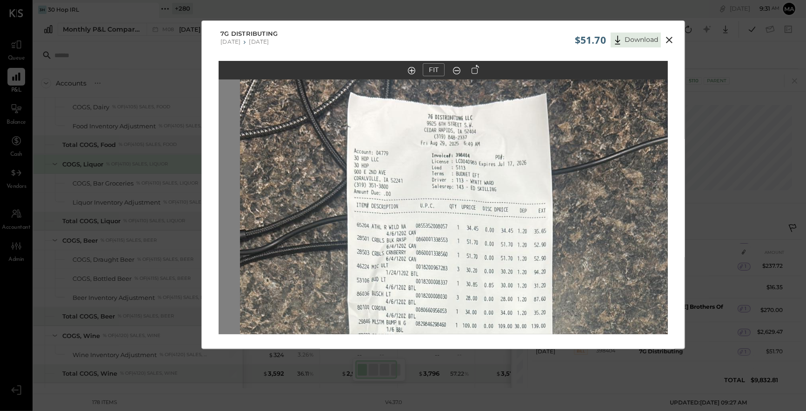
drag, startPoint x: 534, startPoint y: 79, endPoint x: 548, endPoint y: 75, distance: 14.9
click at [535, 78] on div "FIT" at bounding box center [443, 70] width 449 height 19
click at [670, 38] on icon at bounding box center [669, 39] width 11 height 11
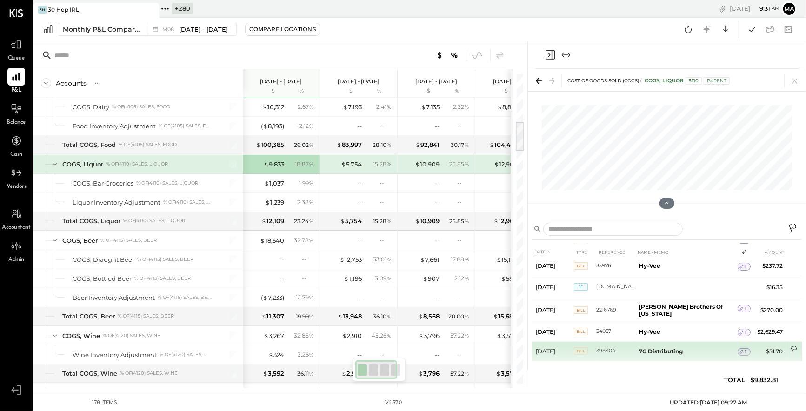
click at [794, 346] on icon at bounding box center [794, 350] width 9 height 9
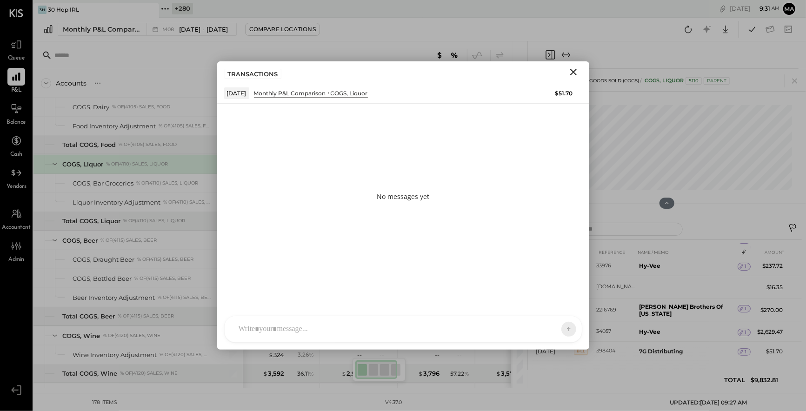
click at [429, 333] on div "AM [PERSON_NAME] [PERSON_NAME] MW [PERSON_NAME] ES [PERSON_NAME] BF [PERSON_NAM…" at bounding box center [403, 329] width 358 height 27
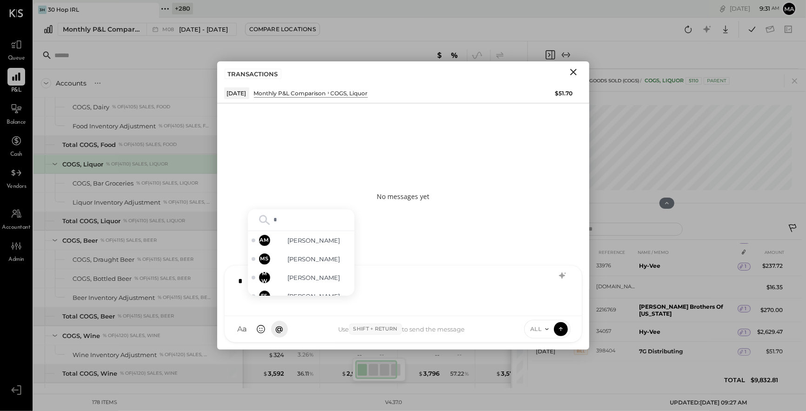
type input "**"
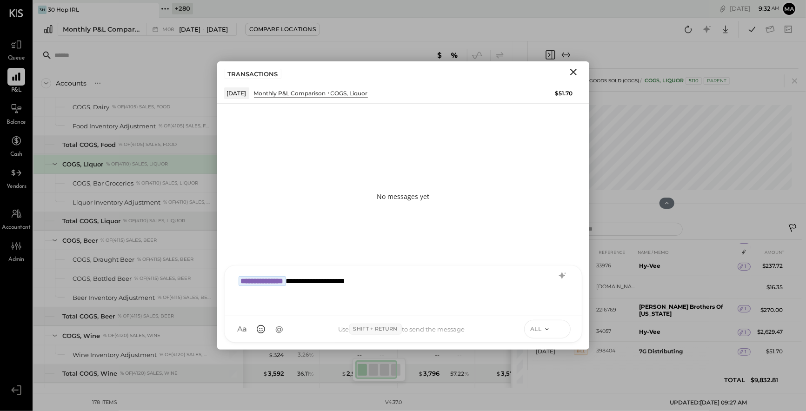
click at [562, 327] on icon at bounding box center [561, 328] width 8 height 9
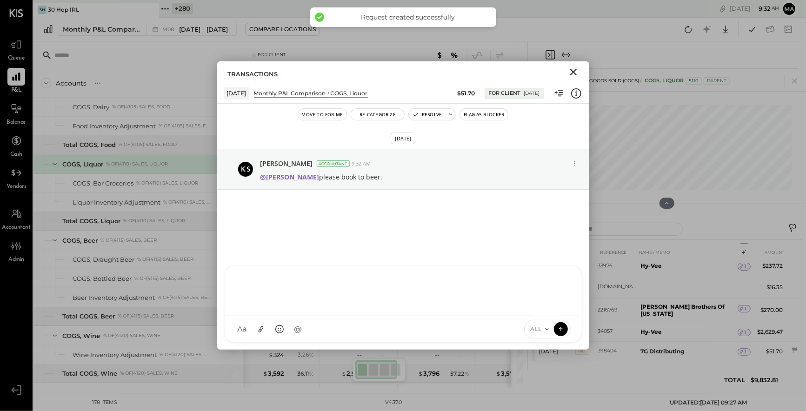
click at [572, 73] on icon "Close" at bounding box center [573, 72] width 7 height 7
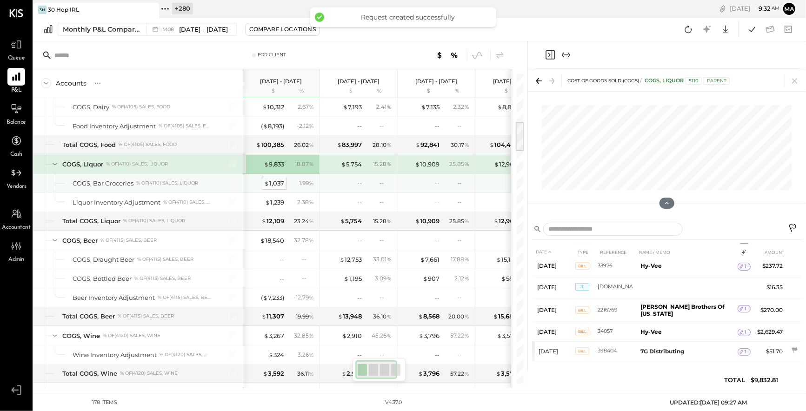
click at [272, 182] on div "$ 1,037" at bounding box center [274, 183] width 20 height 9
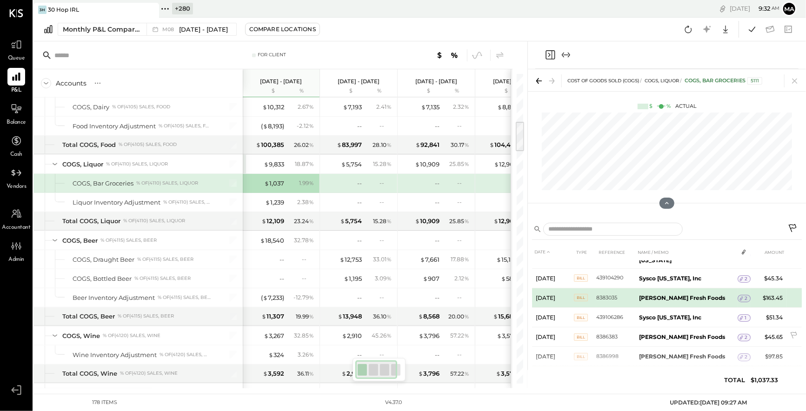
scroll to position [120, 0]
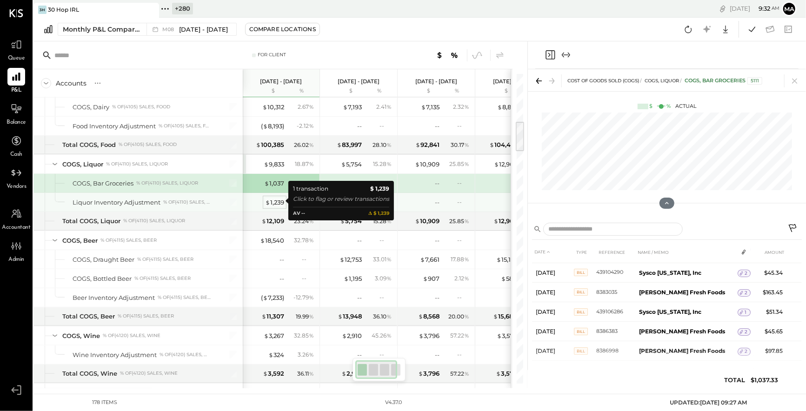
click at [272, 200] on div "$ 1,239" at bounding box center [274, 202] width 19 height 9
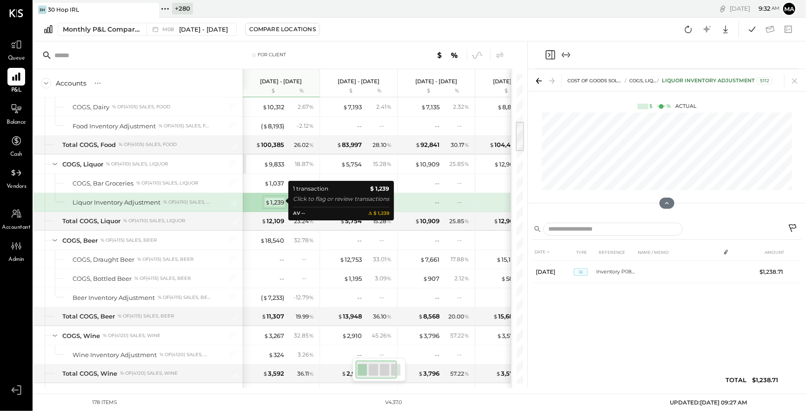
scroll to position [0, 0]
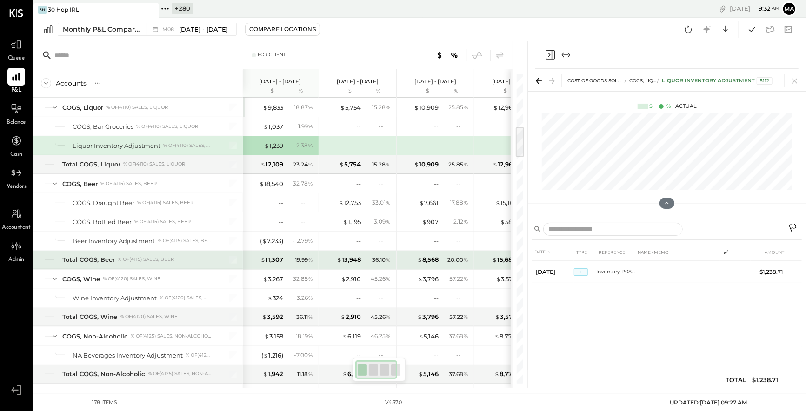
scroll to position [534, 0]
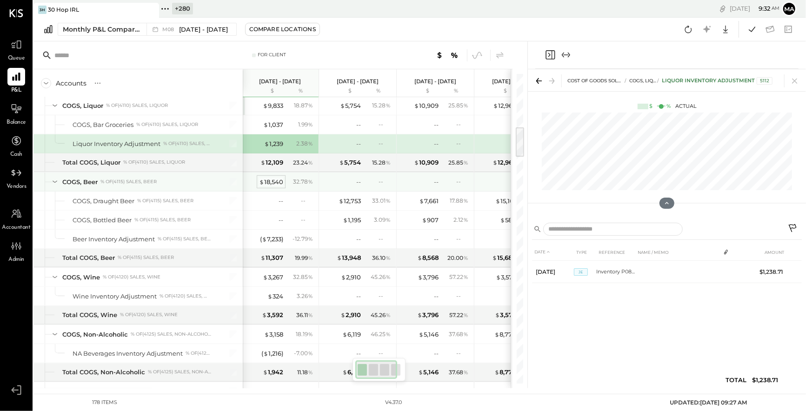
click at [271, 180] on div "$ 18,540" at bounding box center [271, 182] width 24 height 9
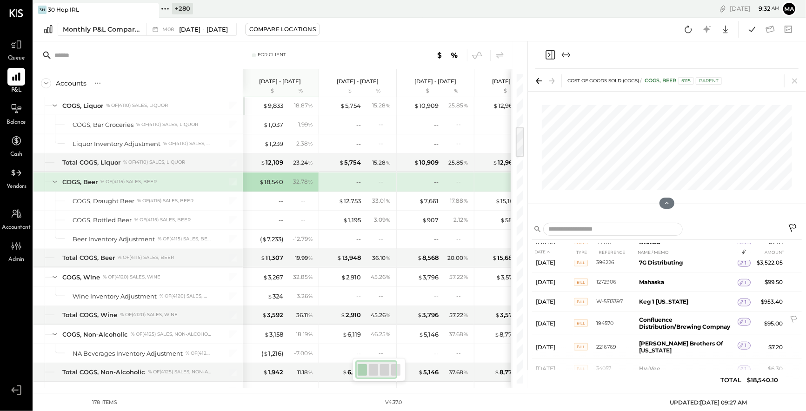
scroll to position [597, 0]
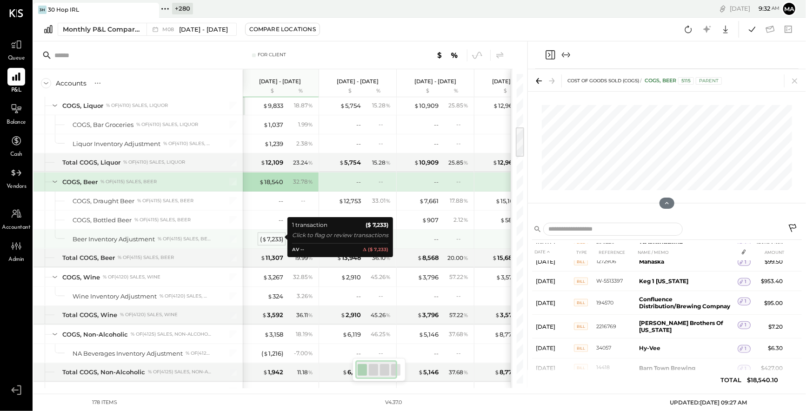
click at [272, 236] on div "( $ 7,233 )" at bounding box center [271, 239] width 23 height 9
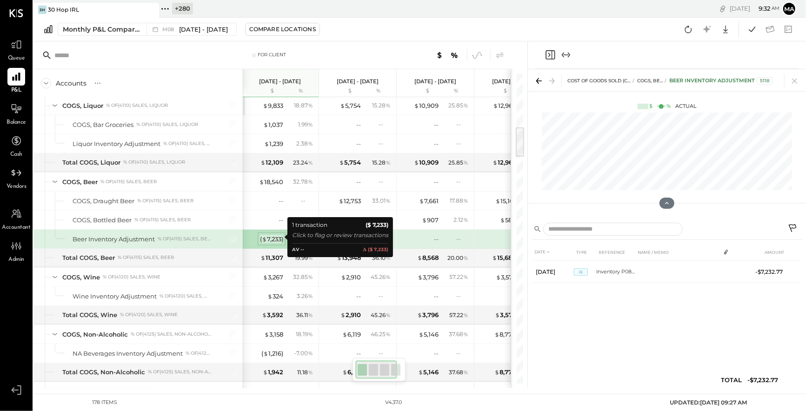
scroll to position [0, 0]
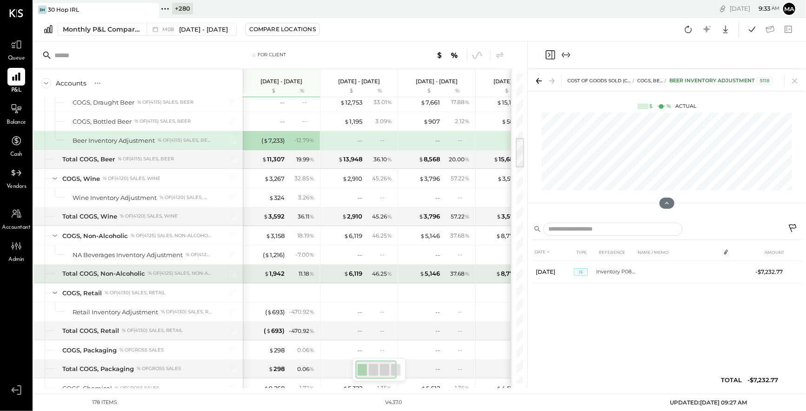
scroll to position [650, 0]
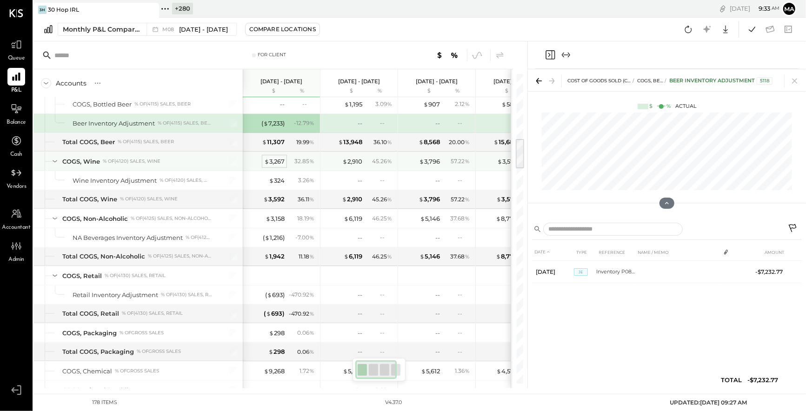
click at [273, 158] on div "$ 3,267" at bounding box center [274, 161] width 20 height 9
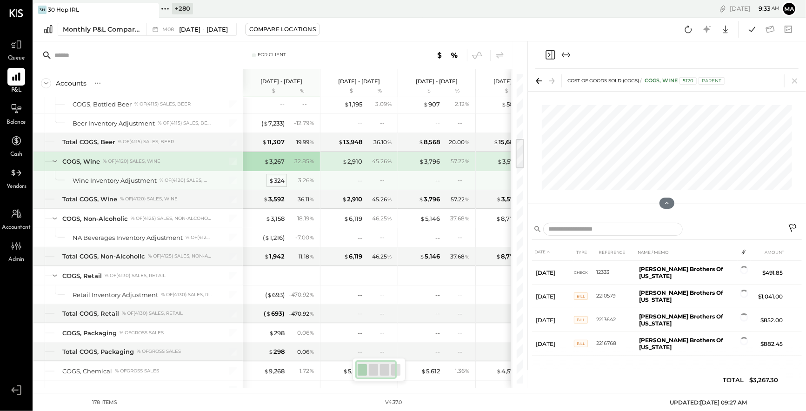
click at [280, 177] on div "$ 324" at bounding box center [277, 180] width 16 height 9
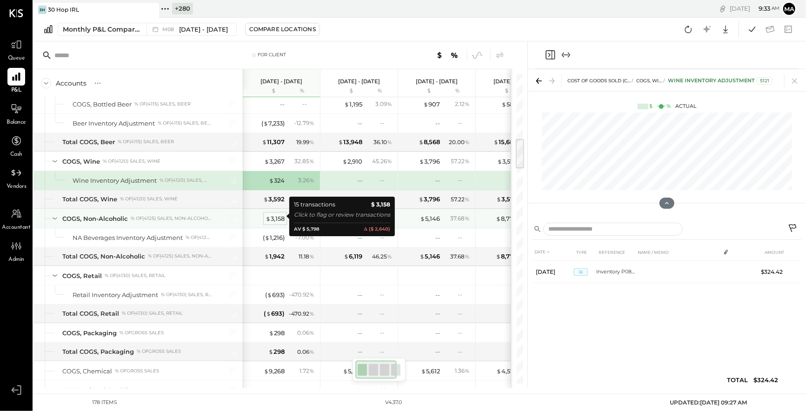
click at [275, 214] on div "$ 3,158" at bounding box center [275, 218] width 19 height 9
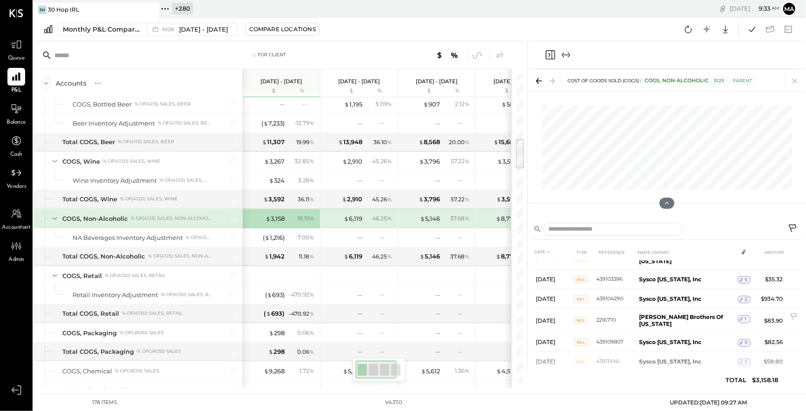
scroll to position [201, 0]
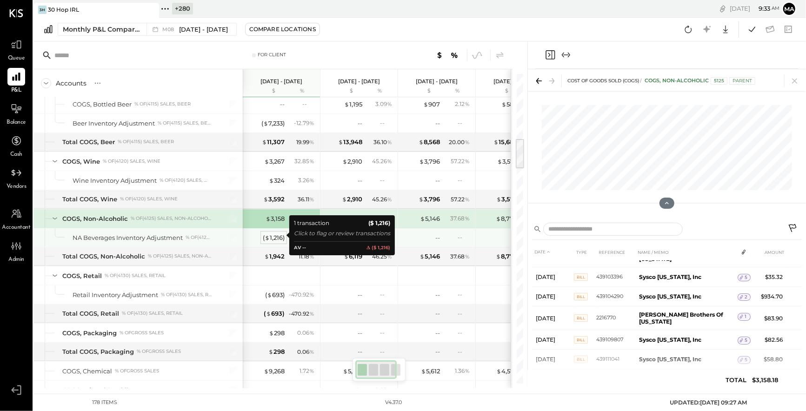
click at [276, 234] on div "( $ 1,216 )" at bounding box center [274, 238] width 22 height 9
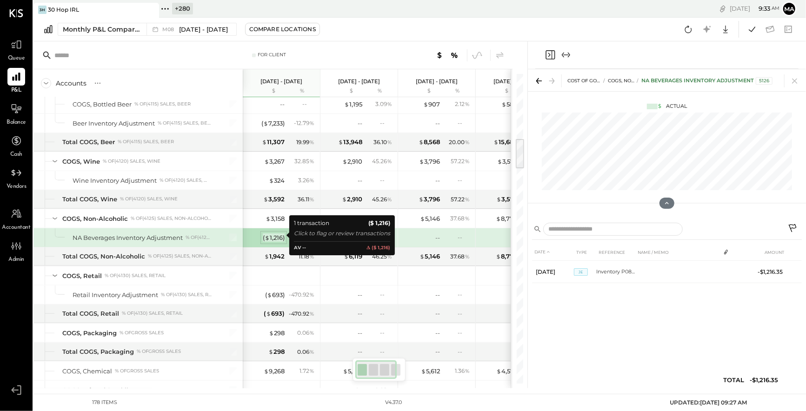
scroll to position [0, 0]
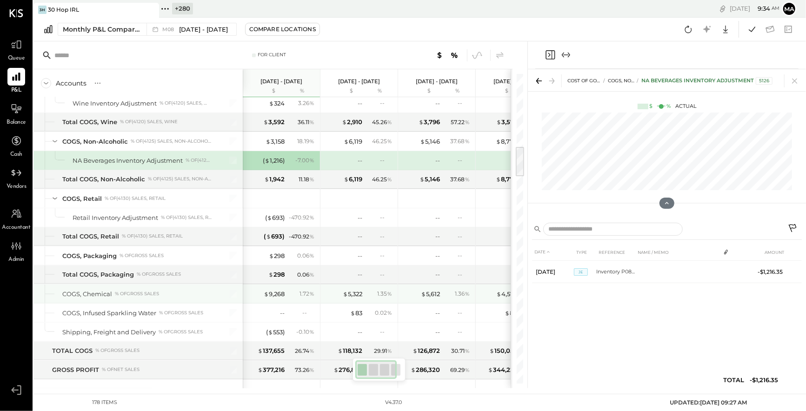
scroll to position [748, 0]
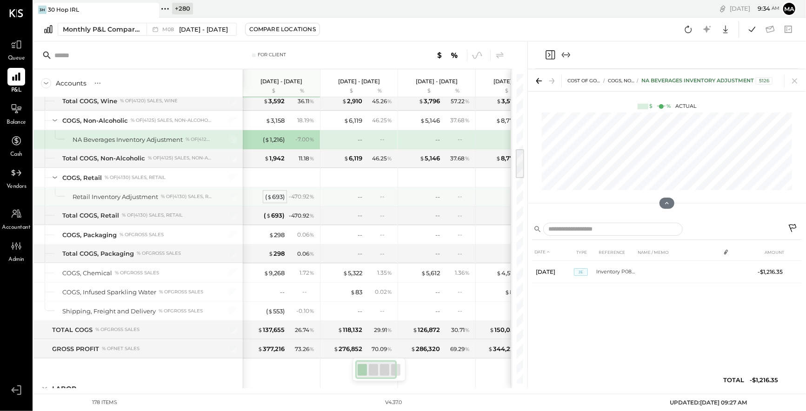
click at [277, 193] on div "( $ 693 )" at bounding box center [275, 197] width 20 height 9
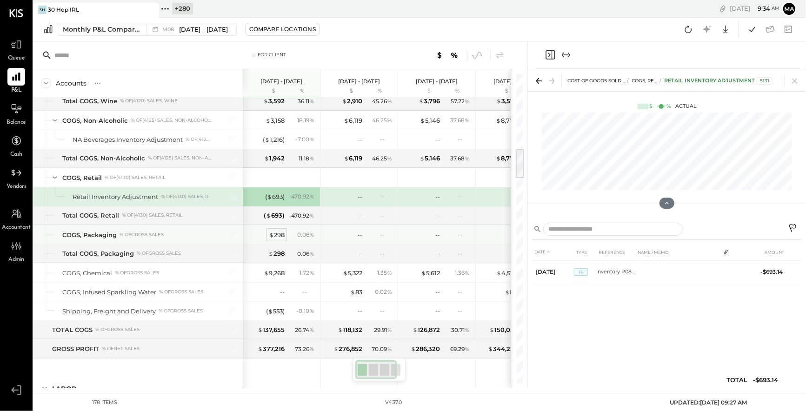
click at [276, 231] on div "$ 298" at bounding box center [277, 235] width 16 height 9
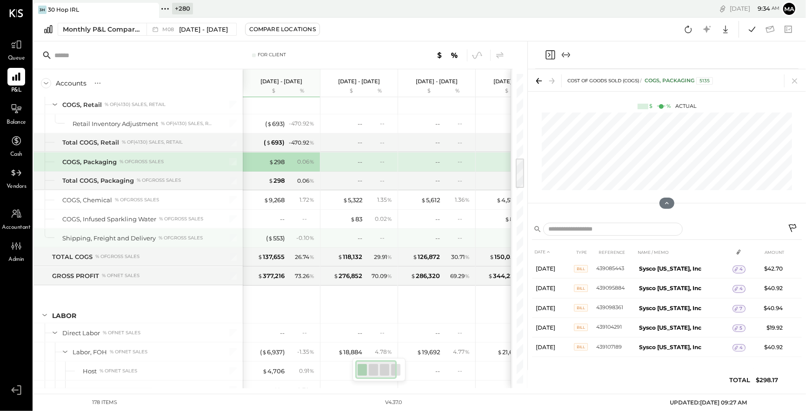
scroll to position [843, 0]
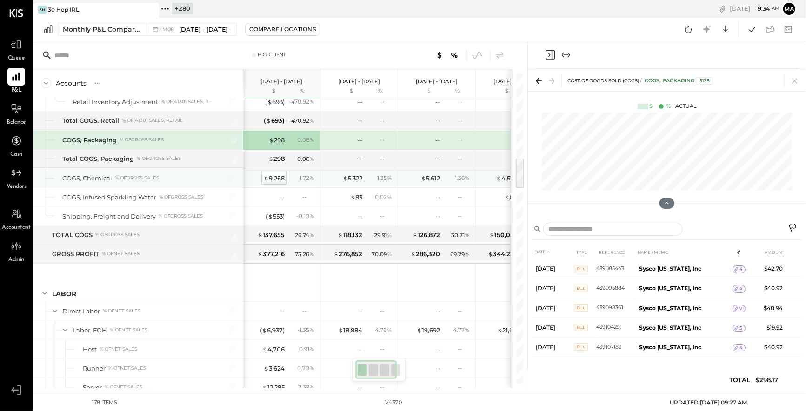
drag, startPoint x: 280, startPoint y: 168, endPoint x: 275, endPoint y: 176, distance: 8.9
click at [279, 170] on div "$ 9,268 1.72 %" at bounding box center [283, 178] width 70 height 19
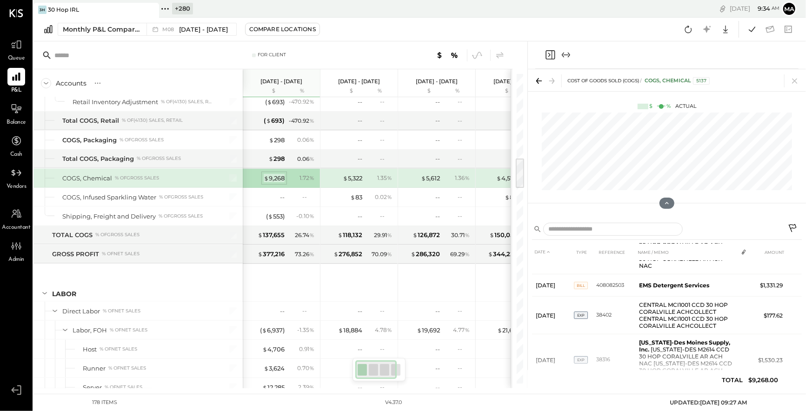
click at [275, 174] on div "$ 9,268" at bounding box center [274, 178] width 21 height 9
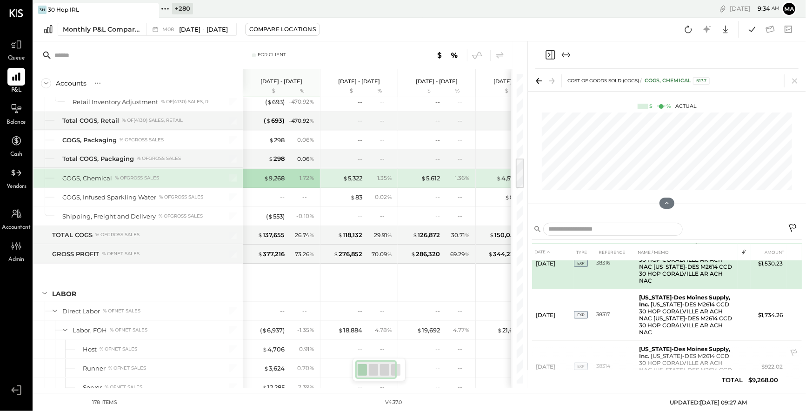
scroll to position [171, 0]
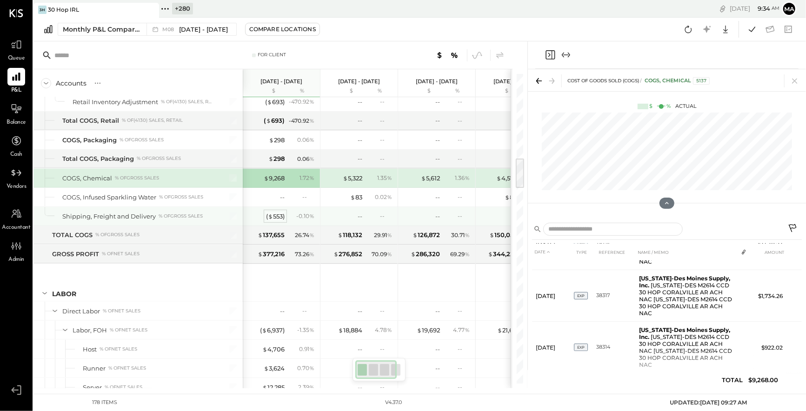
click at [280, 212] on div "( $ 553 )" at bounding box center [275, 216] width 19 height 9
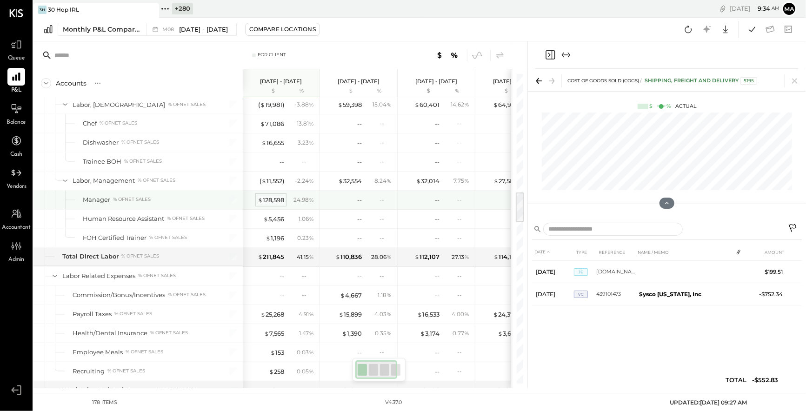
click at [272, 196] on div "$ 128,598" at bounding box center [271, 200] width 27 height 9
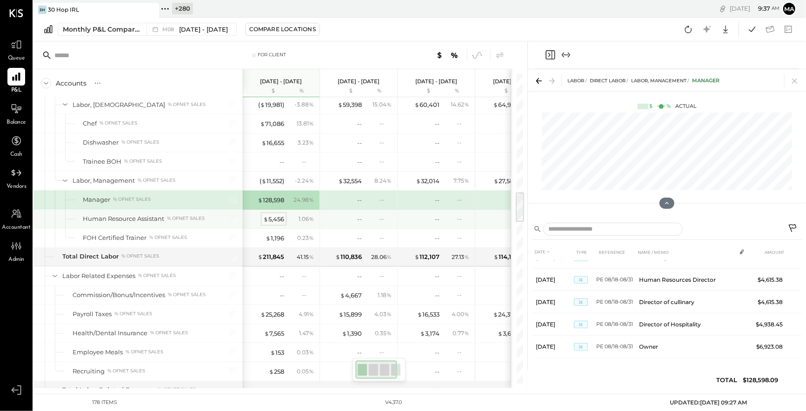
click at [276, 215] on div "$ 5,456" at bounding box center [273, 219] width 21 height 9
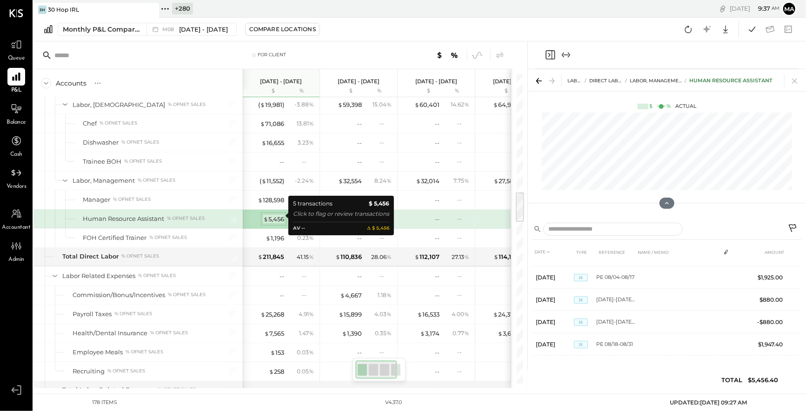
scroll to position [16, 0]
click at [278, 215] on div "$ 5,456" at bounding box center [273, 219] width 21 height 9
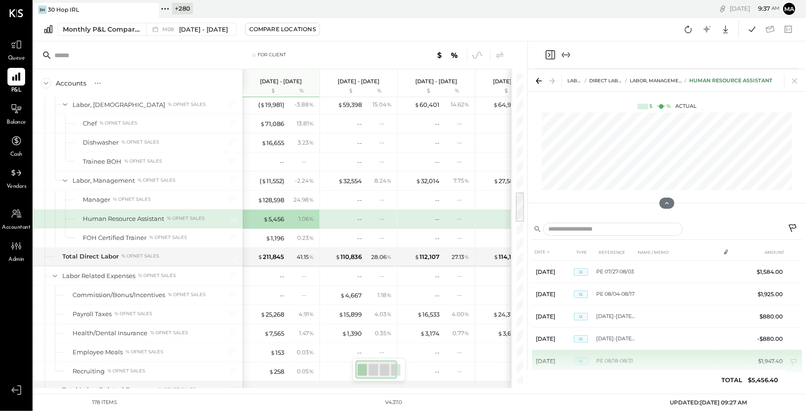
scroll to position [16, 0]
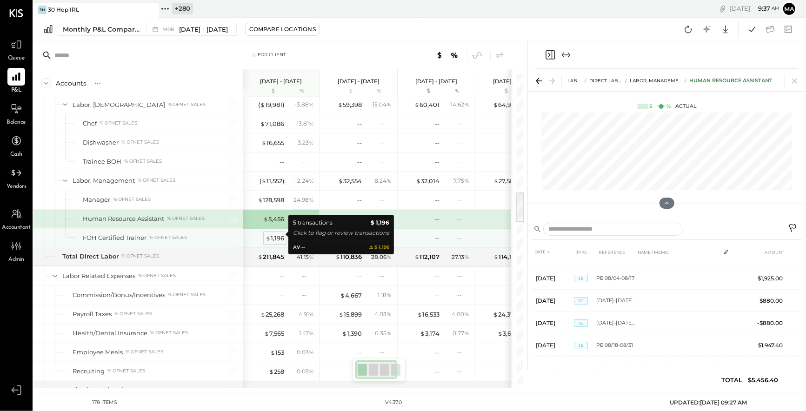
click at [275, 234] on div "$ 1,196" at bounding box center [275, 238] width 19 height 9
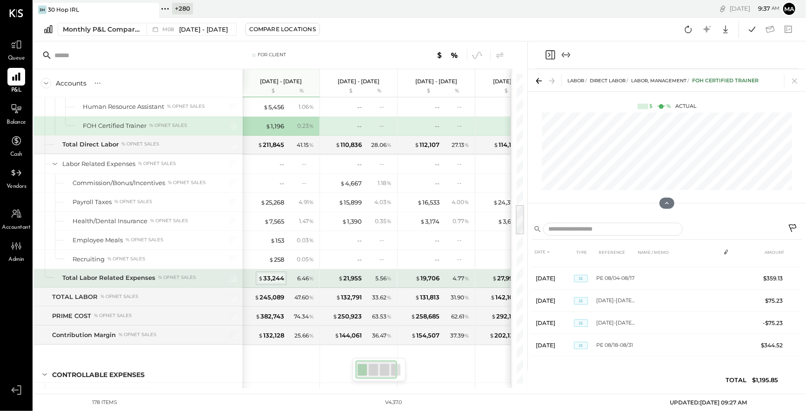
scroll to position [1325, 0]
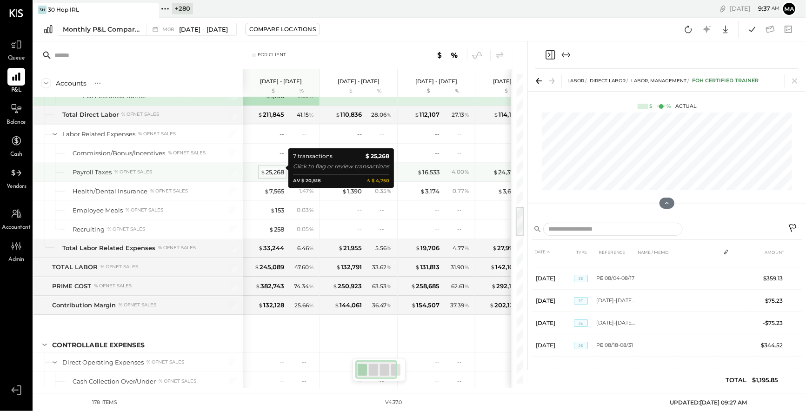
click at [274, 168] on div "$ 25,268" at bounding box center [273, 172] width 24 height 9
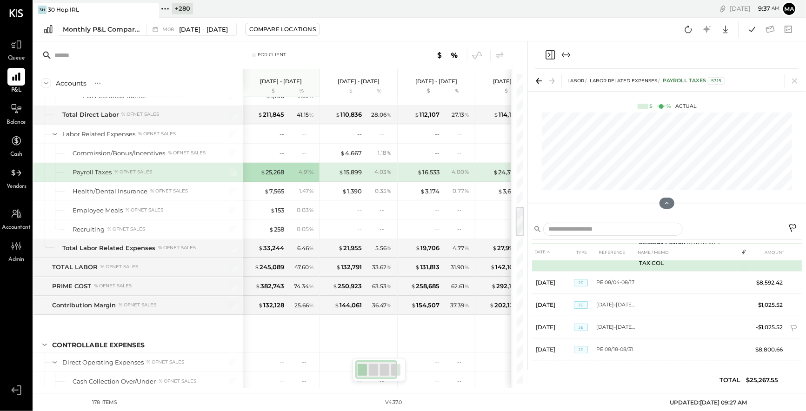
scroll to position [88, 0]
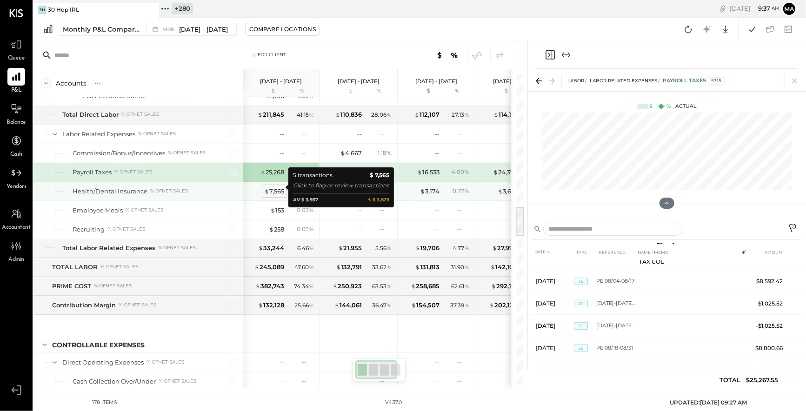
click at [271, 187] on div "$ 7,565" at bounding box center [274, 191] width 20 height 9
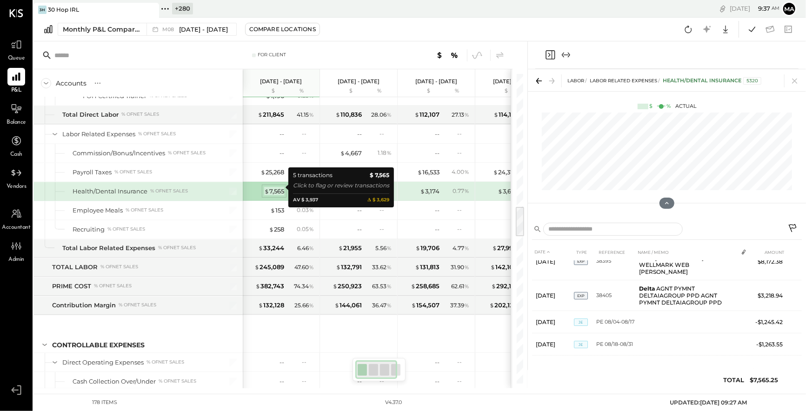
scroll to position [37, 0]
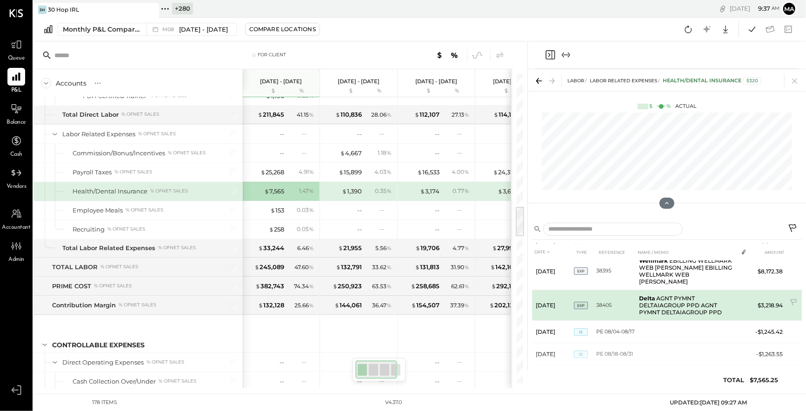
scroll to position [37, 0]
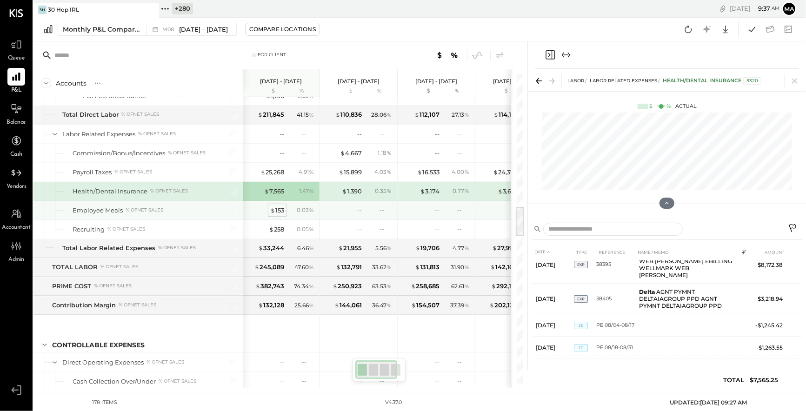
click at [276, 206] on div "$ 153" at bounding box center [277, 210] width 14 height 9
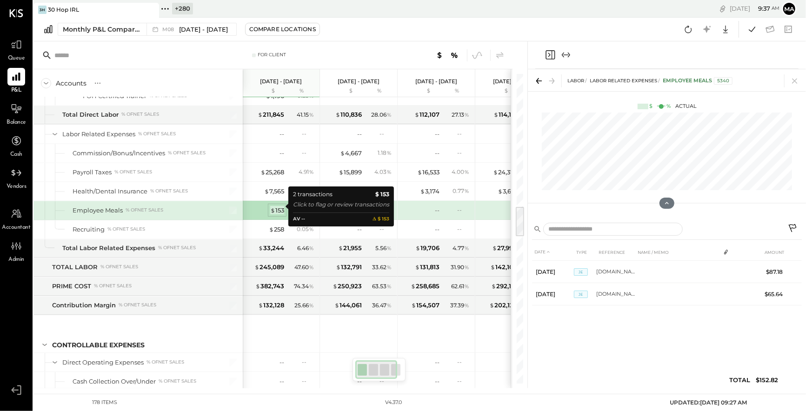
scroll to position [0, 0]
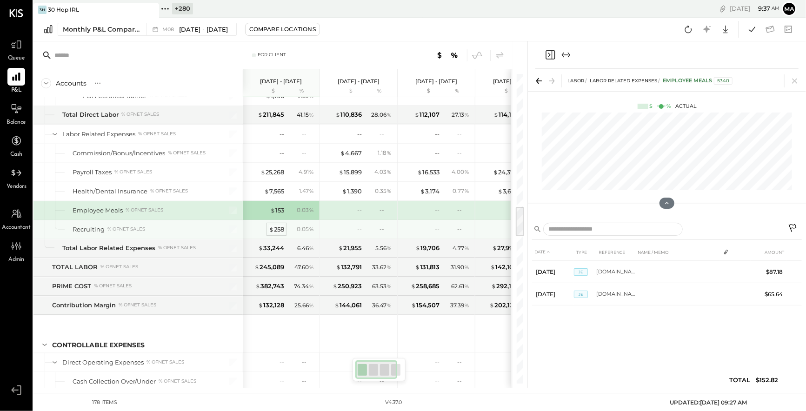
click at [278, 225] on div "$ 258" at bounding box center [276, 229] width 15 height 9
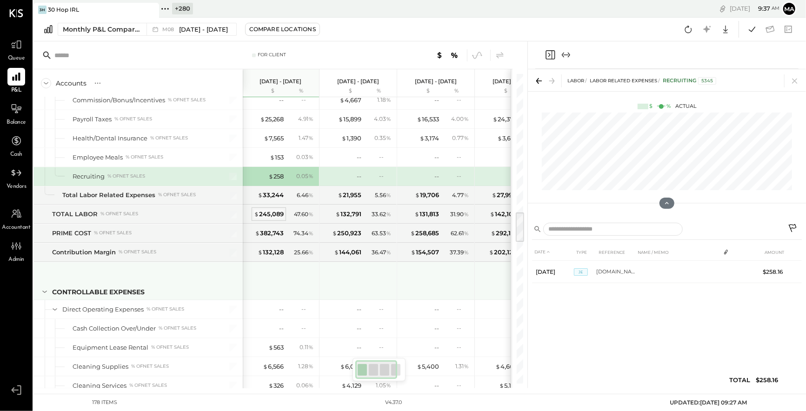
scroll to position [1376, 0]
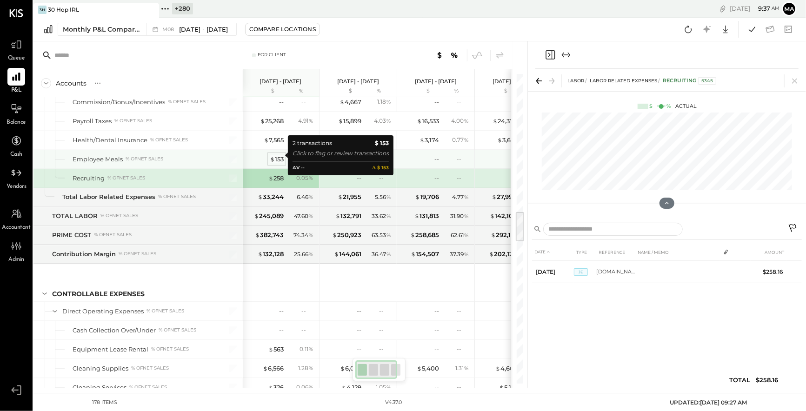
click at [277, 155] on div "$ 153" at bounding box center [277, 159] width 14 height 9
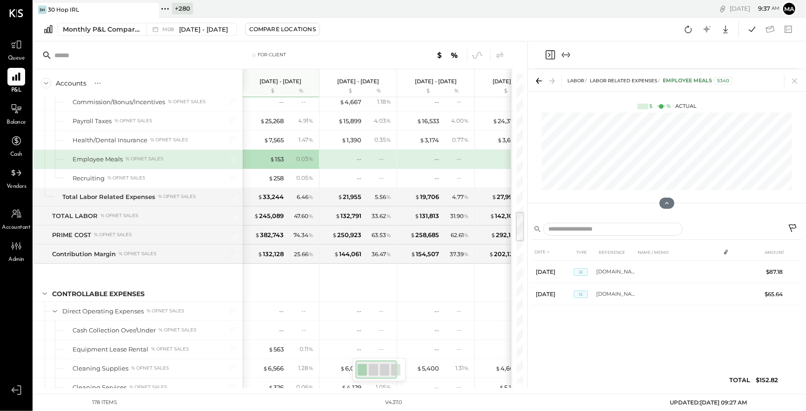
click at [792, 226] on icon at bounding box center [793, 229] width 11 height 11
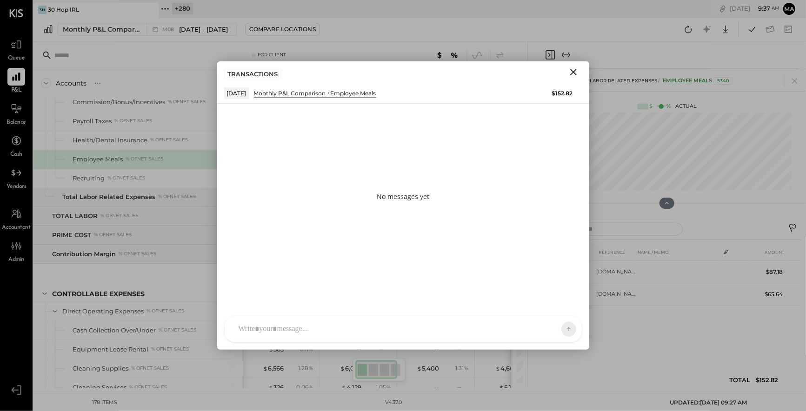
click at [494, 328] on div at bounding box center [403, 329] width 357 height 26
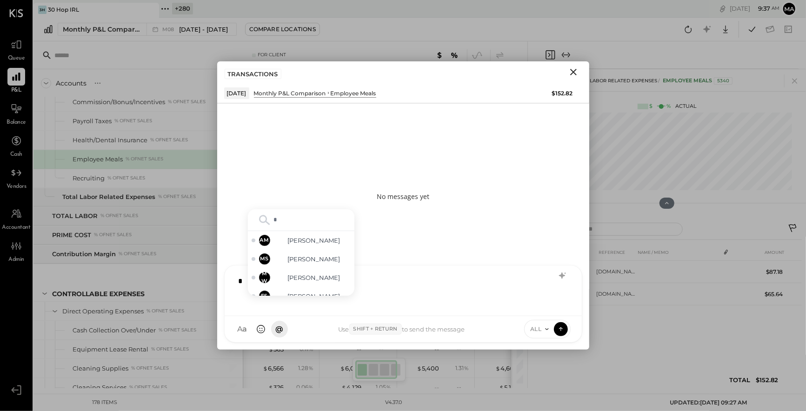
type input "**"
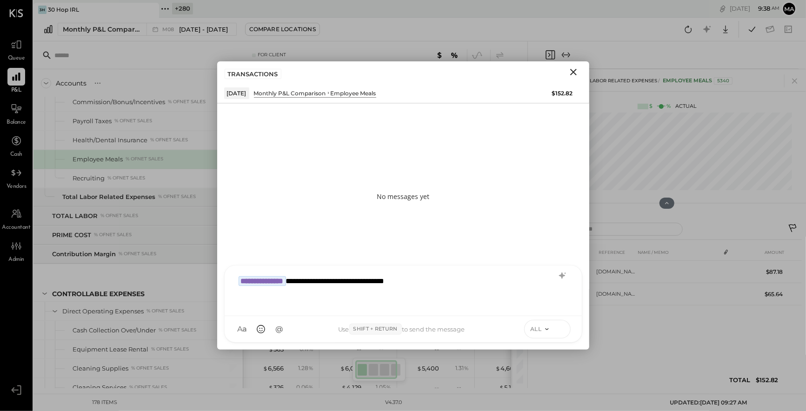
click at [563, 327] on icon at bounding box center [561, 328] width 8 height 9
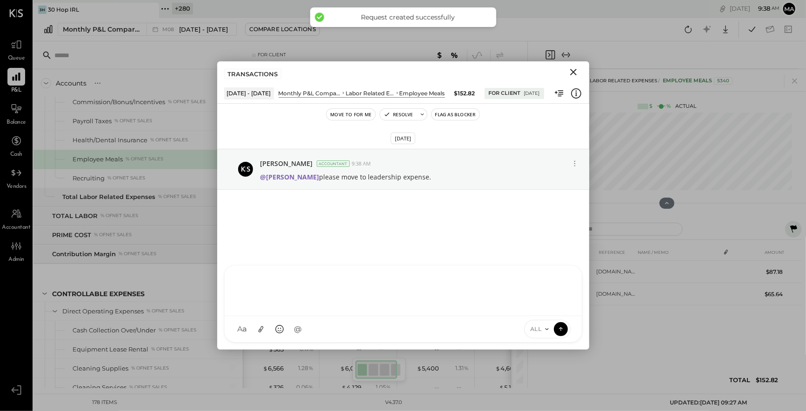
click at [572, 71] on icon "Close" at bounding box center [573, 72] width 7 height 7
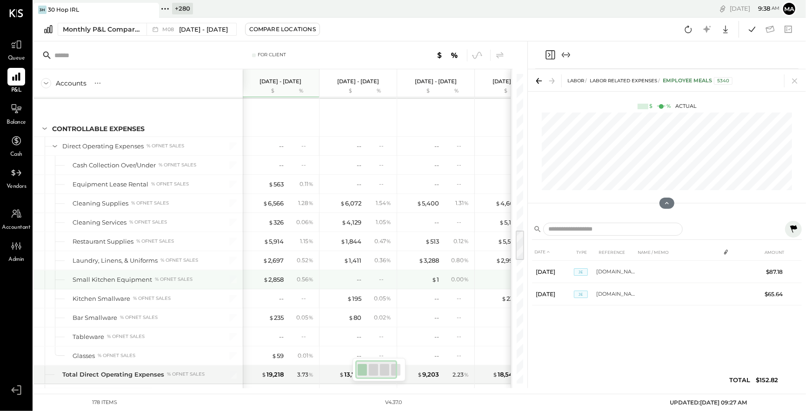
scroll to position [1576, 0]
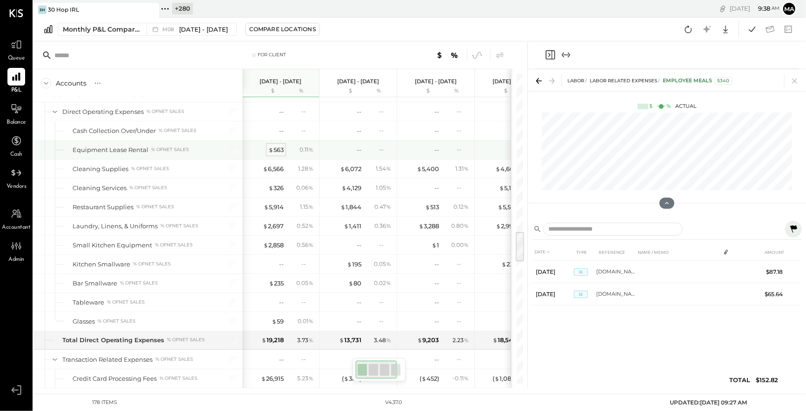
click at [277, 146] on div "$ 563" at bounding box center [275, 150] width 15 height 9
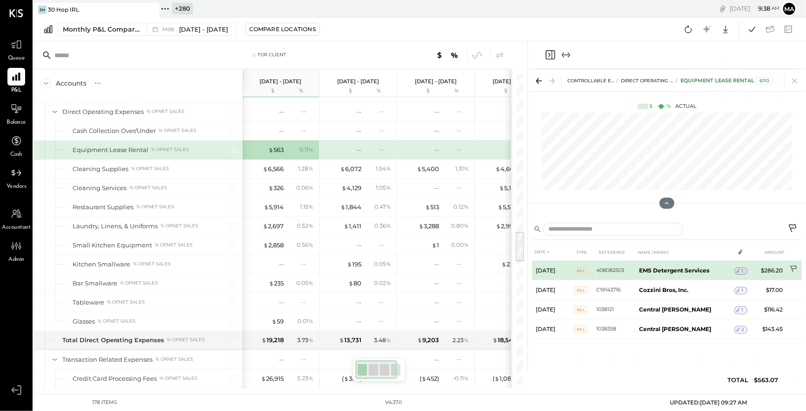
click at [793, 267] on icon at bounding box center [794, 269] width 9 height 9
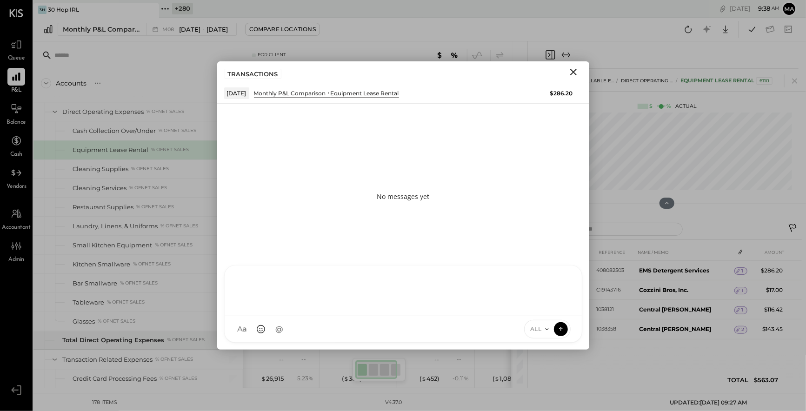
click at [474, 333] on div "AM [PERSON_NAME] [PERSON_NAME] MW [PERSON_NAME] ES [PERSON_NAME] BF [PERSON_NAM…" at bounding box center [403, 304] width 358 height 78
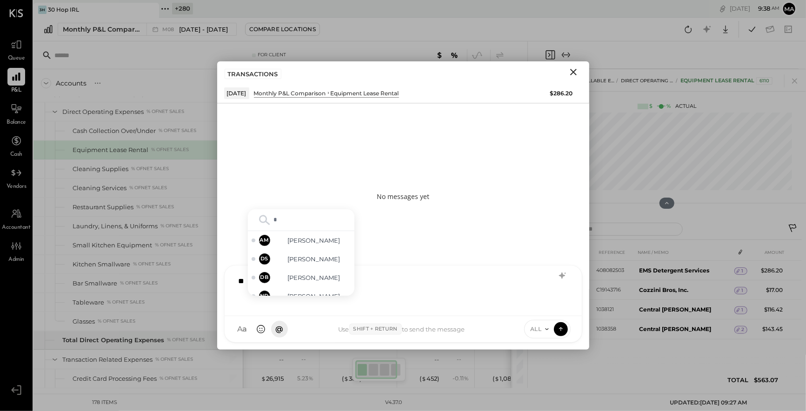
type input "**"
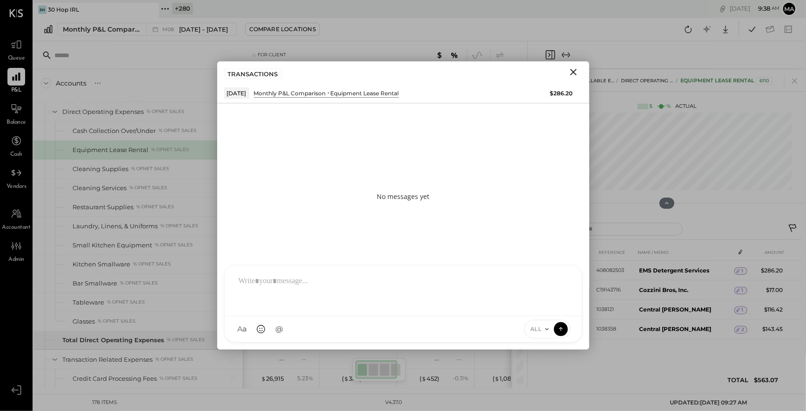
click at [573, 70] on icon "Close" at bounding box center [573, 72] width 11 height 11
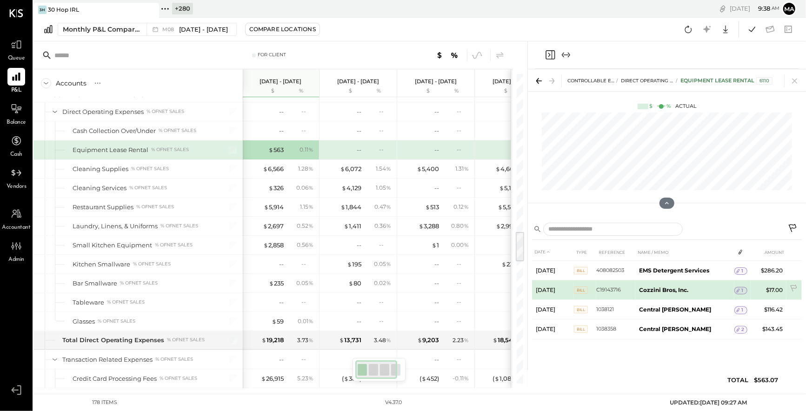
click at [740, 288] on icon at bounding box center [738, 291] width 7 height 7
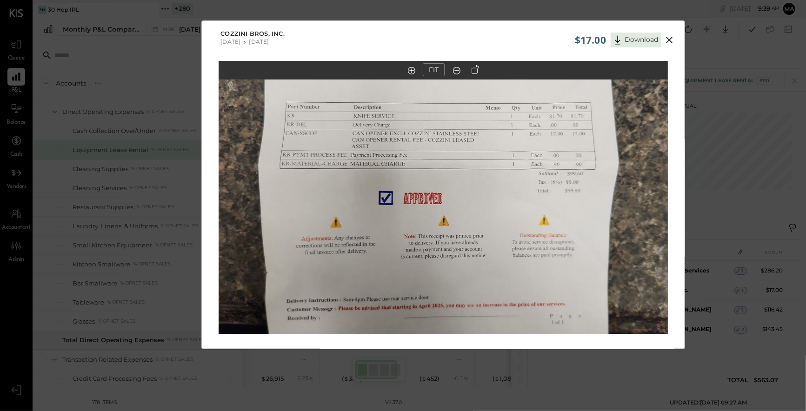
scroll to position [3, 0]
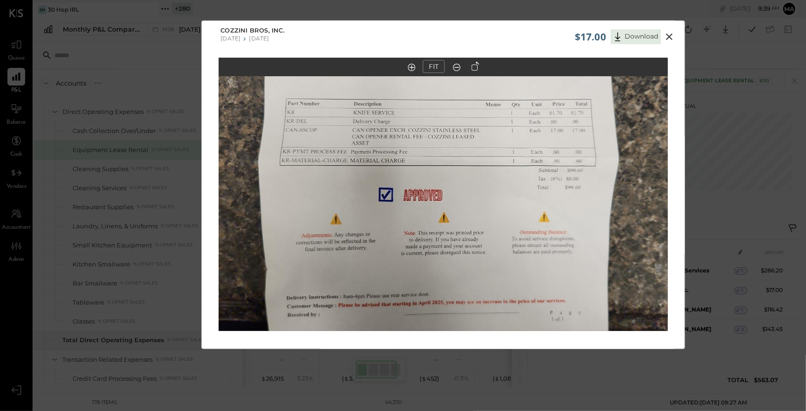
click at [671, 35] on icon at bounding box center [669, 36] width 11 height 11
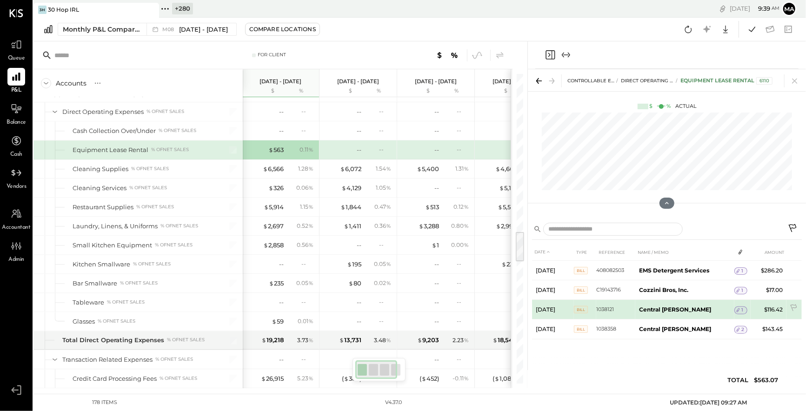
click at [738, 307] on icon at bounding box center [738, 310] width 7 height 7
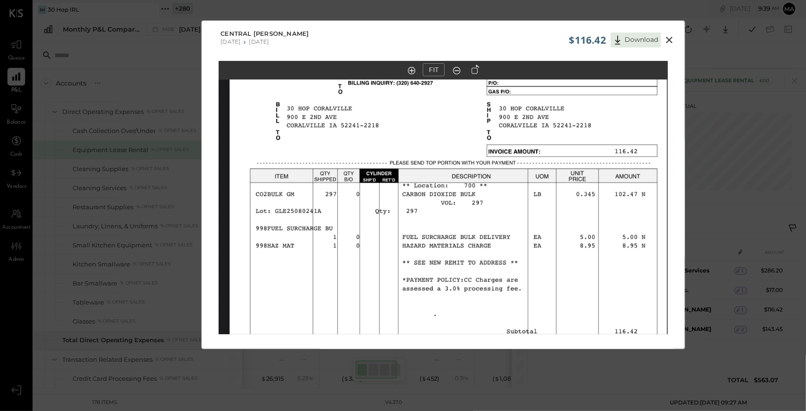
drag, startPoint x: 438, startPoint y: 148, endPoint x: 438, endPoint y: 225, distance: 76.8
click at [438, 225] on img at bounding box center [442, 262] width 449 height 572
click at [669, 39] on icon at bounding box center [669, 39] width 11 height 11
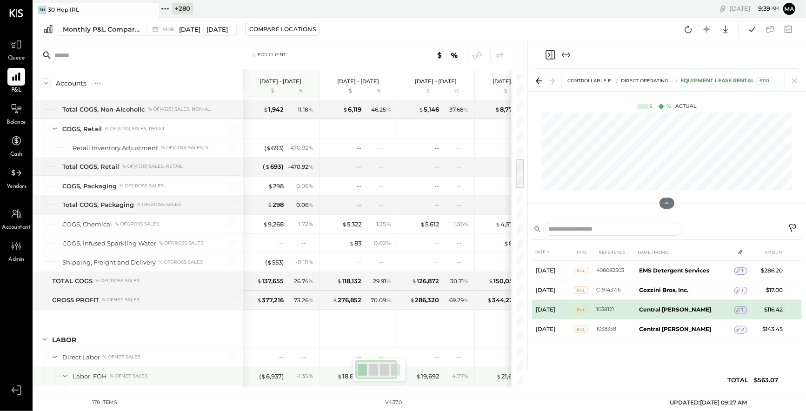
scroll to position [892, 0]
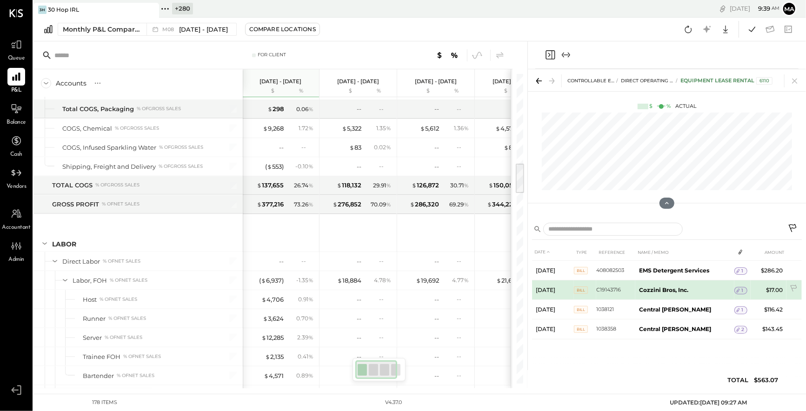
click at [745, 289] on div "1" at bounding box center [741, 290] width 13 height 7
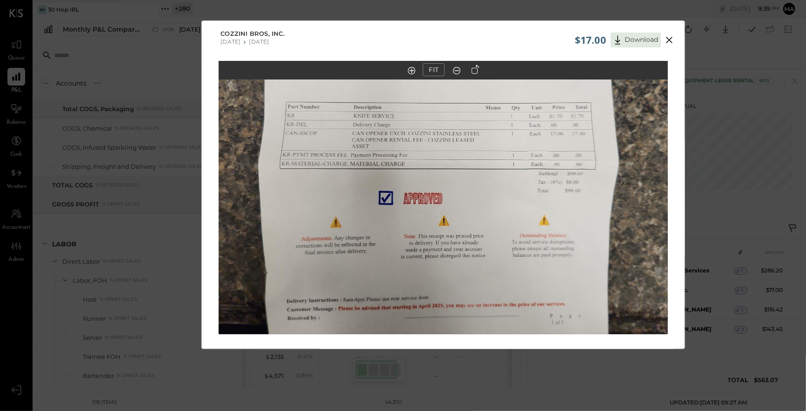
drag, startPoint x: 671, startPoint y: 37, endPoint x: 657, endPoint y: 60, distance: 27.1
click at [670, 37] on icon at bounding box center [669, 39] width 11 height 11
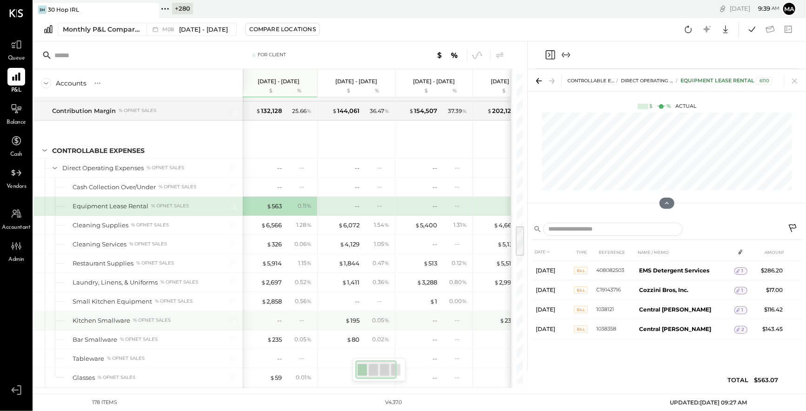
scroll to position [0, 0]
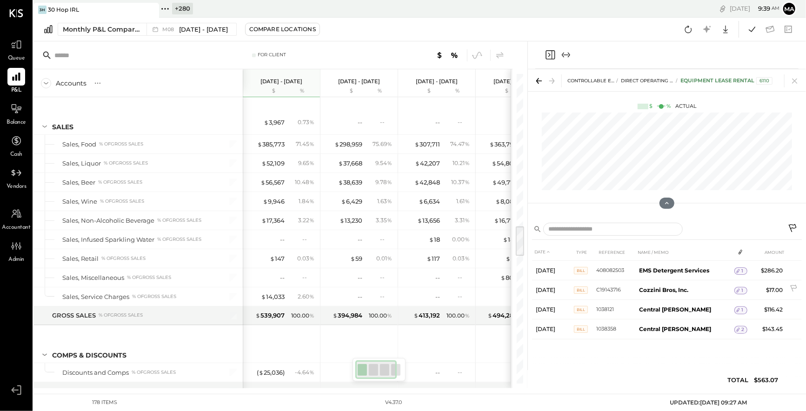
scroll to position [1520, 0]
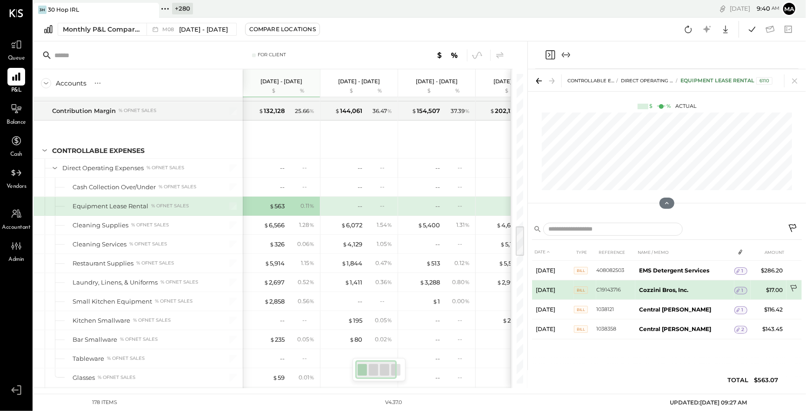
click at [794, 287] on icon at bounding box center [794, 289] width 9 height 9
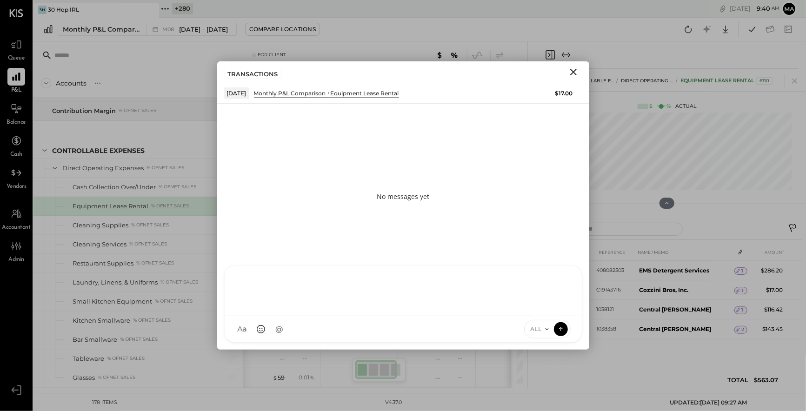
click at [435, 328] on div "AM [PERSON_NAME] [PERSON_NAME] MW [PERSON_NAME] ES [PERSON_NAME] BF [PERSON_NAM…" at bounding box center [403, 304] width 358 height 78
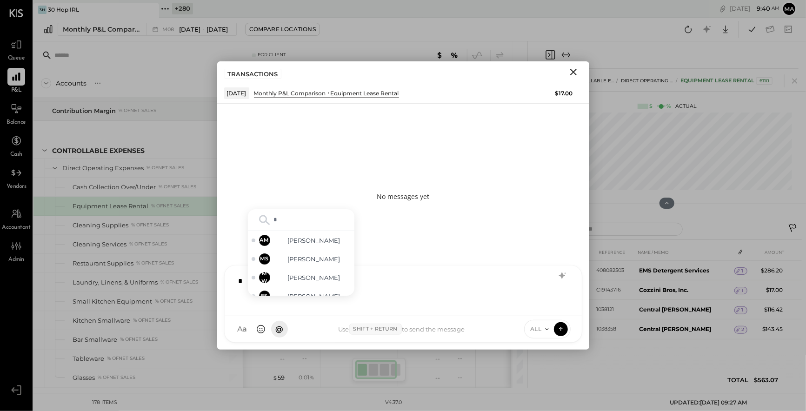
type input "**"
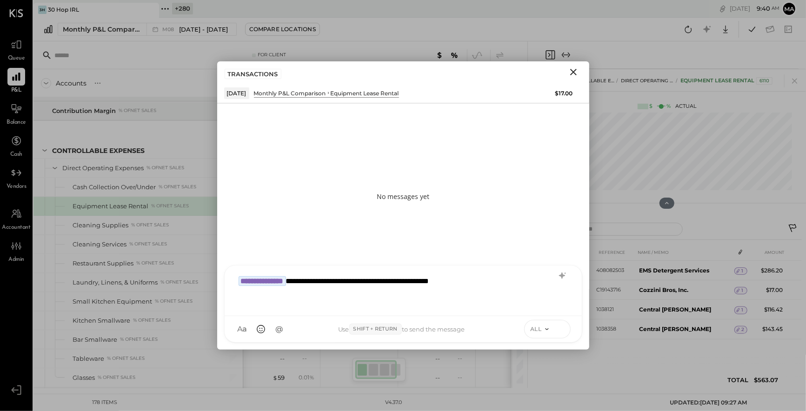
click at [564, 326] on icon at bounding box center [561, 328] width 8 height 9
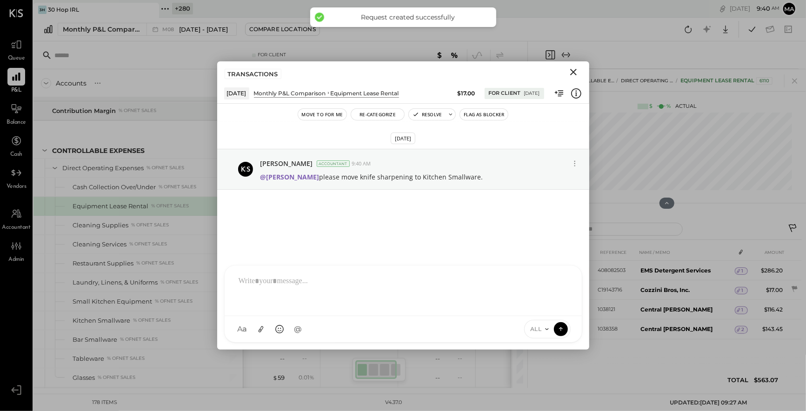
click at [573, 72] on icon "Close" at bounding box center [573, 72] width 7 height 7
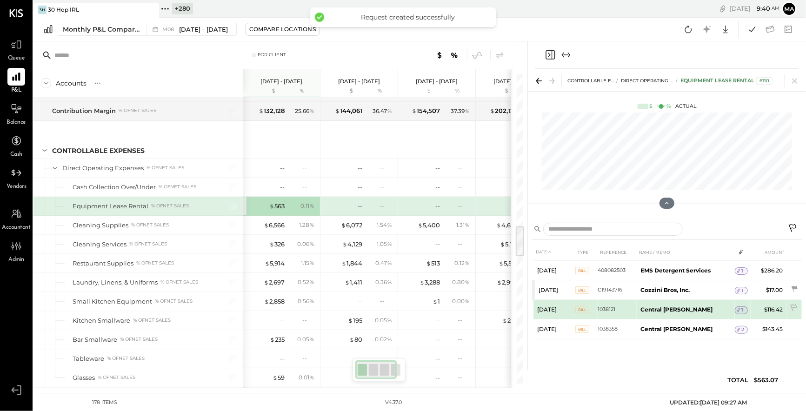
click at [742, 308] on span "1" at bounding box center [743, 310] width 2 height 7
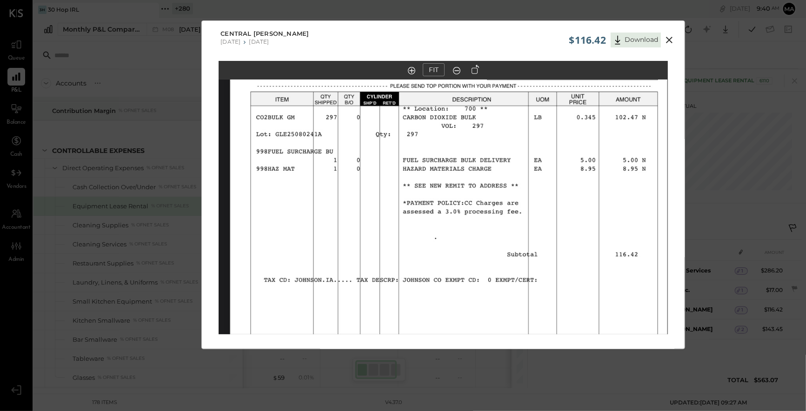
click at [670, 39] on icon at bounding box center [669, 40] width 7 height 7
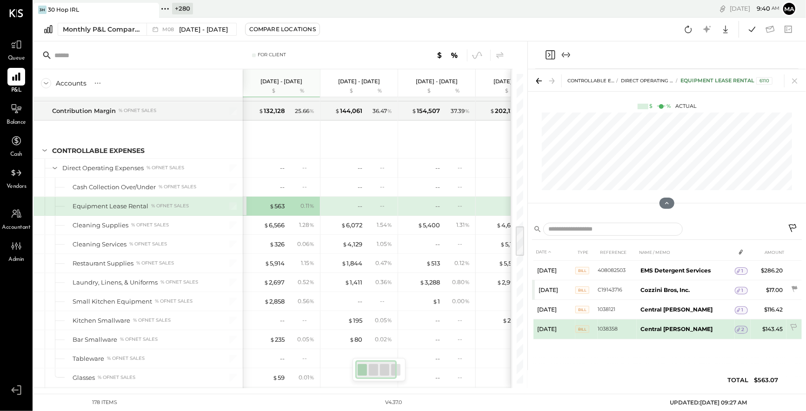
click at [740, 328] on icon at bounding box center [739, 330] width 7 height 7
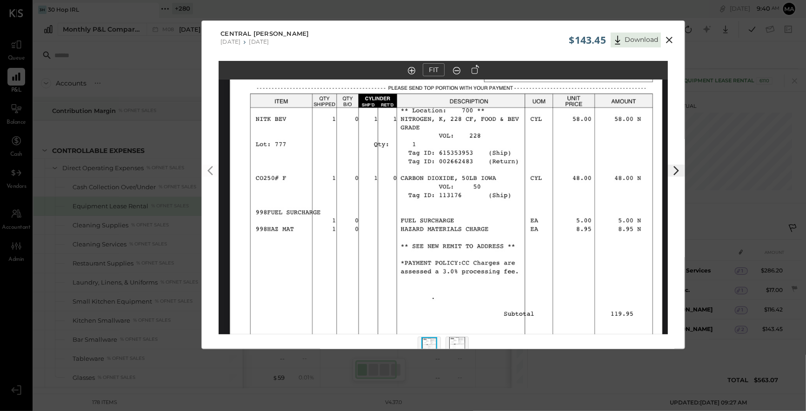
click at [670, 37] on icon at bounding box center [669, 39] width 11 height 11
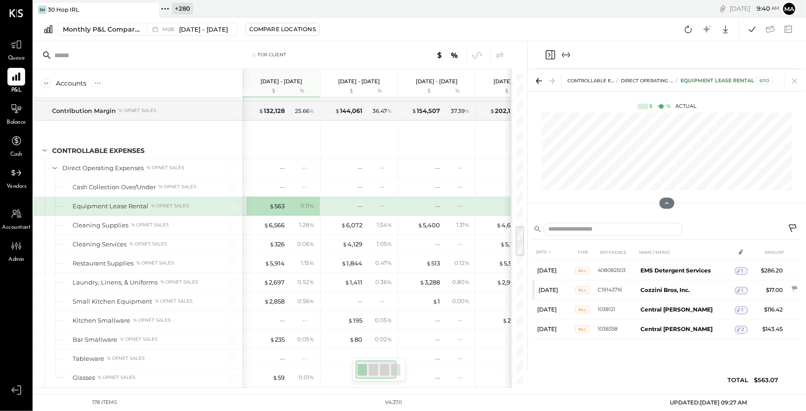
click at [794, 225] on icon at bounding box center [793, 229] width 11 height 11
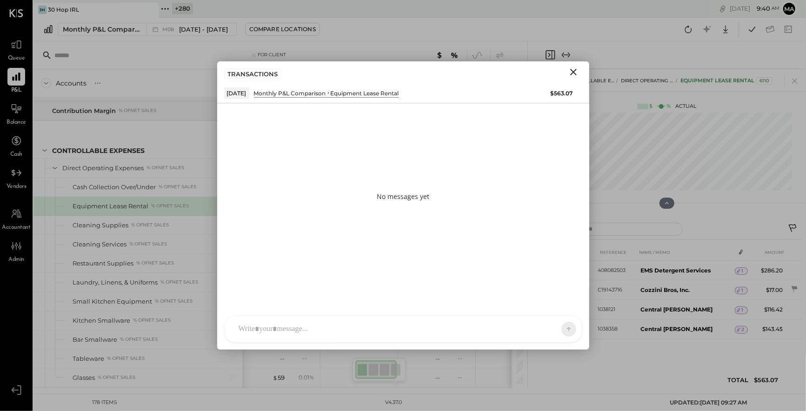
click at [472, 325] on div at bounding box center [395, 329] width 322 height 20
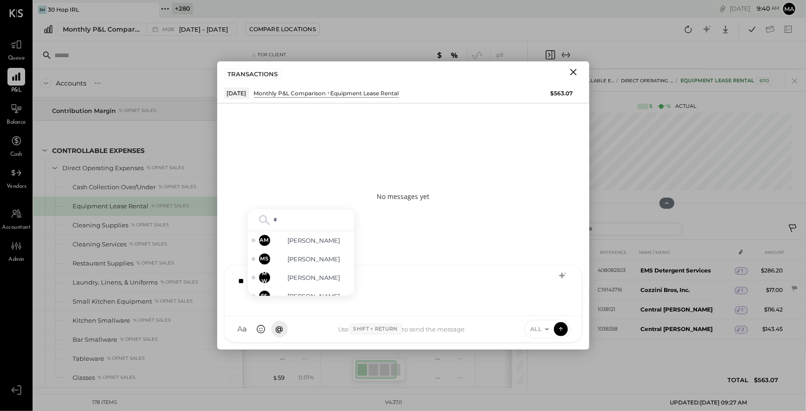
type input "**"
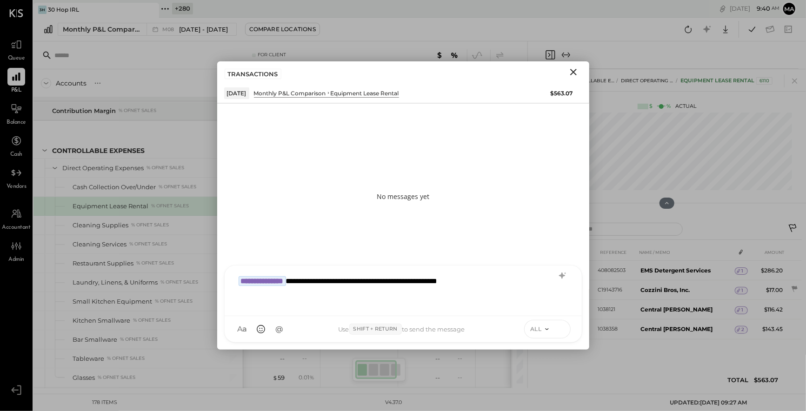
click at [560, 327] on icon at bounding box center [561, 328] width 8 height 9
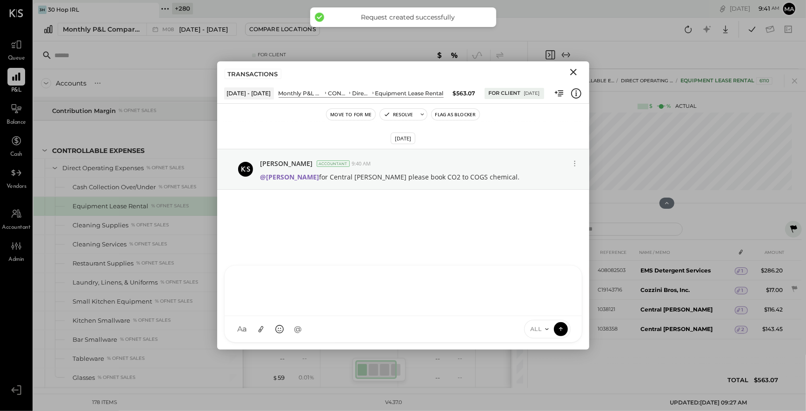
click at [574, 70] on icon "Close" at bounding box center [573, 72] width 11 height 11
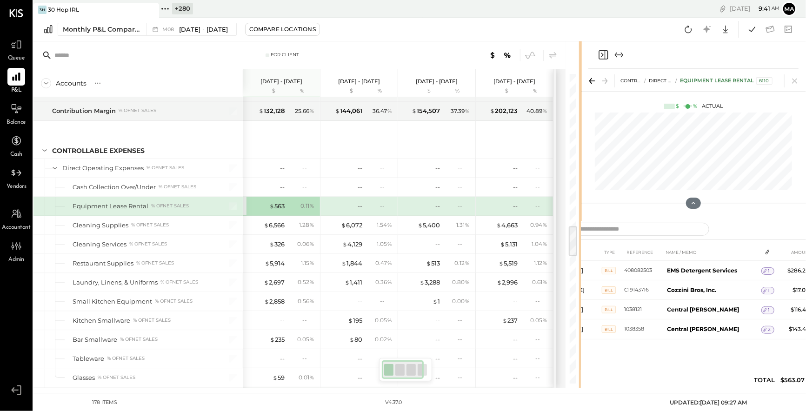
drag, startPoint x: 527, startPoint y: 230, endPoint x: 588, endPoint y: 229, distance: 61.0
click at [588, 229] on div "For Client Accounts S % GL [DATE] - [DATE] $ % [DATE] - [DATE] $ % [DATE] - [DA…" at bounding box center [419, 214] width 773 height 347
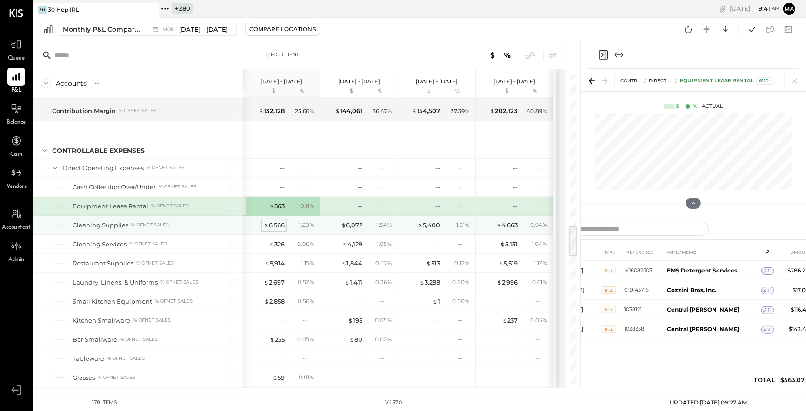
click at [279, 221] on div "$ 6,566" at bounding box center [274, 225] width 21 height 9
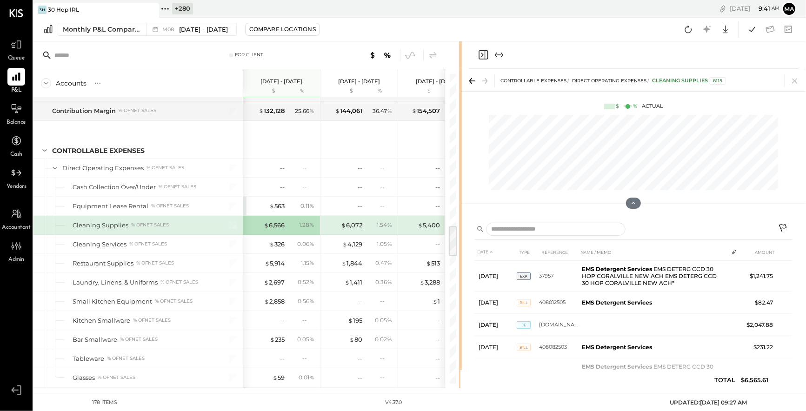
drag, startPoint x: 579, startPoint y: 256, endPoint x: 460, endPoint y: 266, distance: 119.5
click at [460, 266] on div at bounding box center [460, 214] width 3 height 347
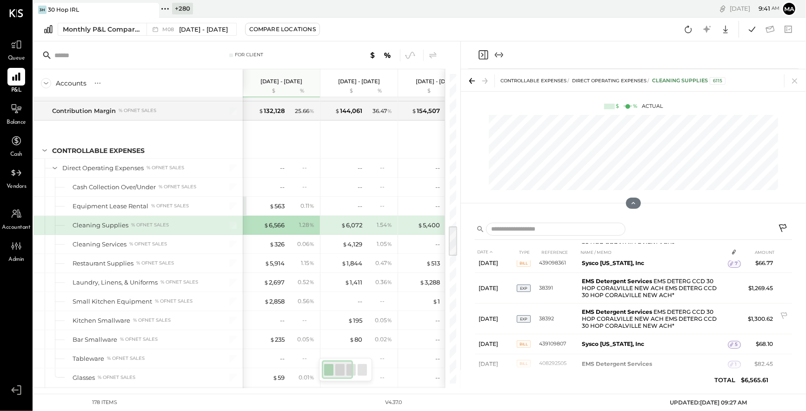
scroll to position [143, 0]
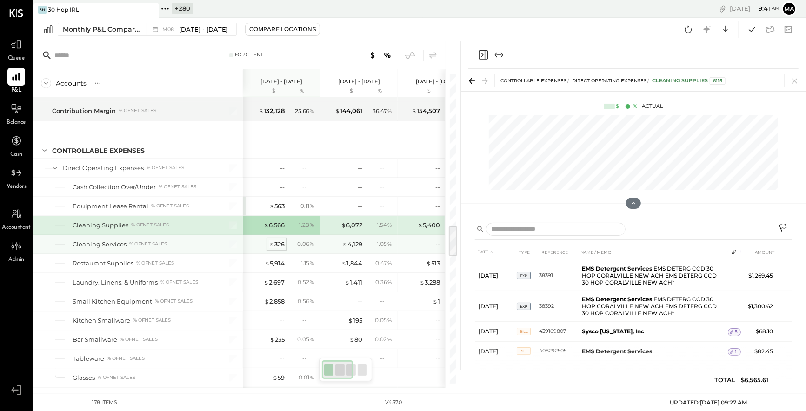
click at [276, 241] on div "$ 326" at bounding box center [276, 244] width 15 height 9
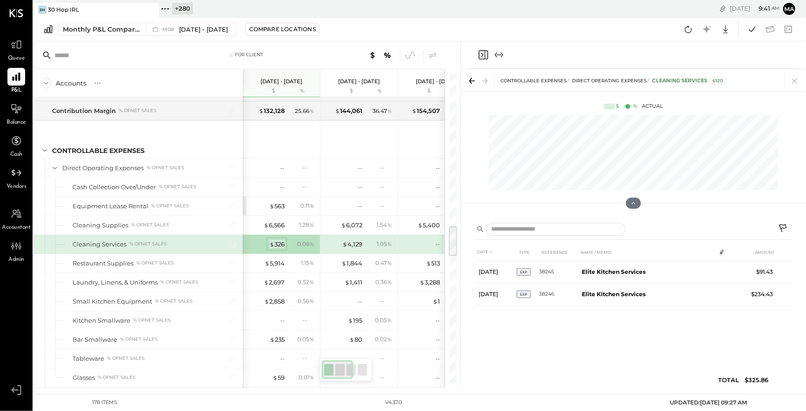
scroll to position [0, 0]
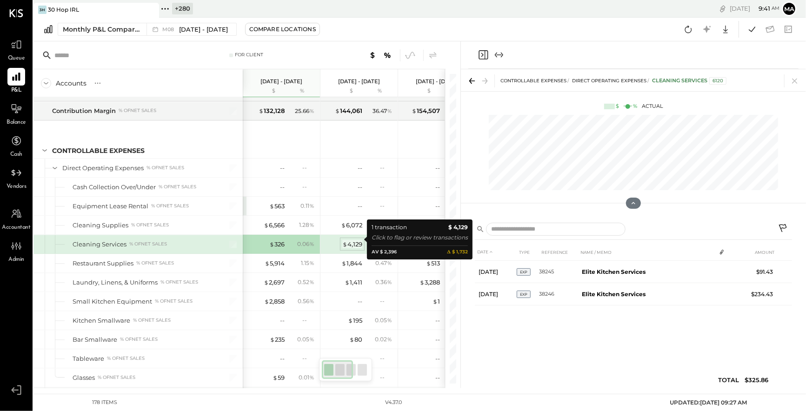
click at [351, 240] on div "$ 4,129" at bounding box center [352, 244] width 20 height 9
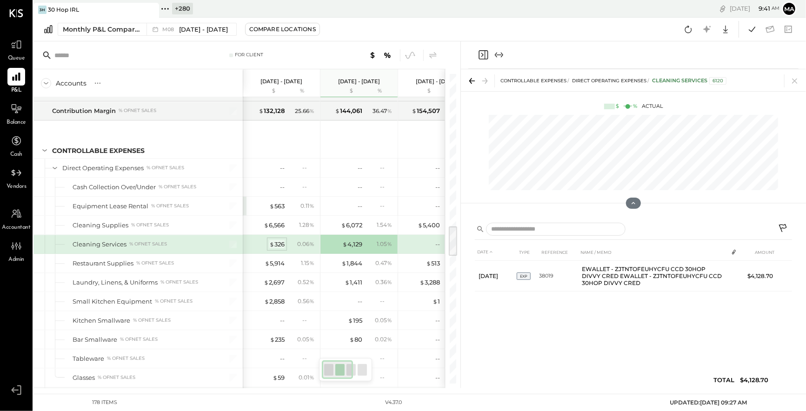
click at [274, 240] on div "$ 326" at bounding box center [276, 244] width 15 height 9
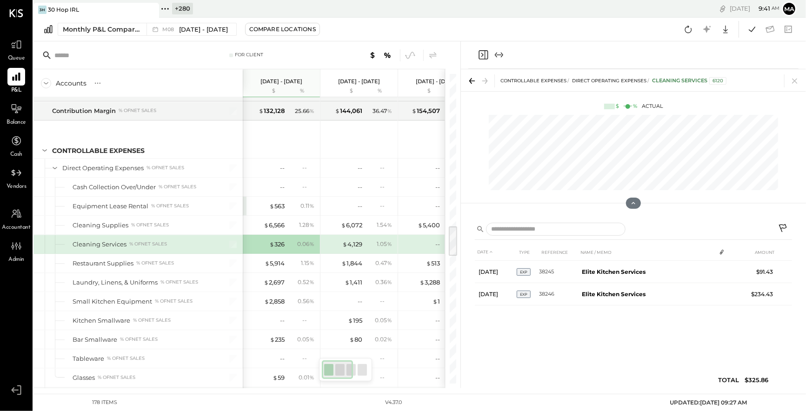
click at [784, 226] on icon at bounding box center [783, 229] width 11 height 11
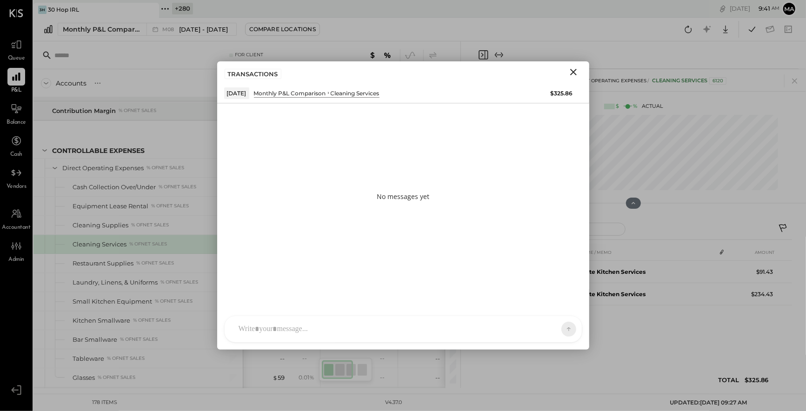
click at [478, 328] on div "AM [PERSON_NAME] [PERSON_NAME] MW [PERSON_NAME] ES [PERSON_NAME] BF [PERSON_NAM…" at bounding box center [403, 329] width 358 height 27
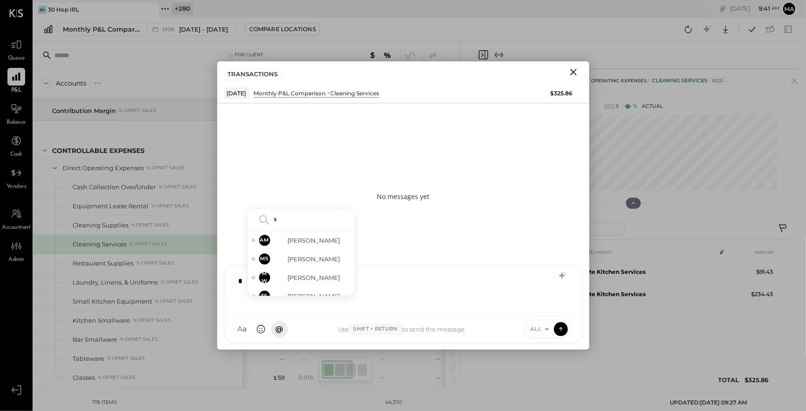
type input "**"
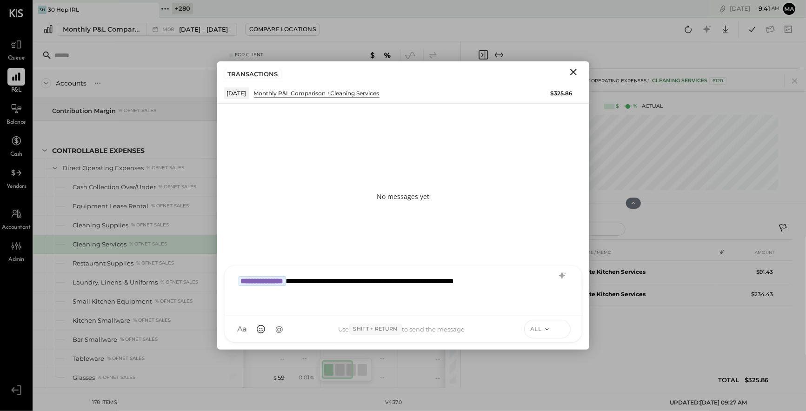
click at [559, 327] on icon at bounding box center [561, 328] width 8 height 9
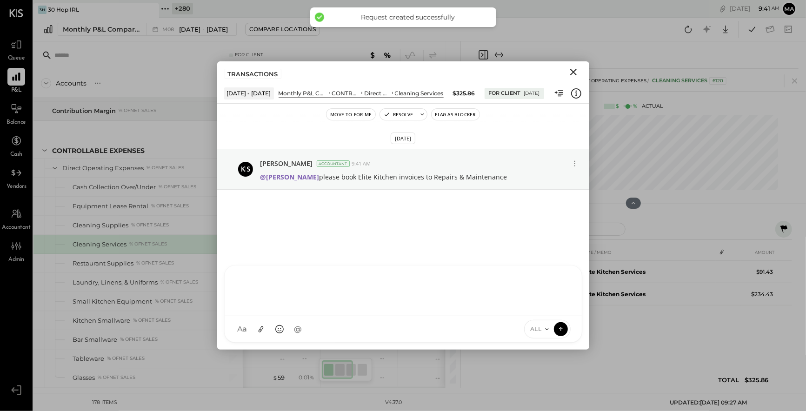
click at [575, 70] on icon "Close" at bounding box center [573, 72] width 7 height 7
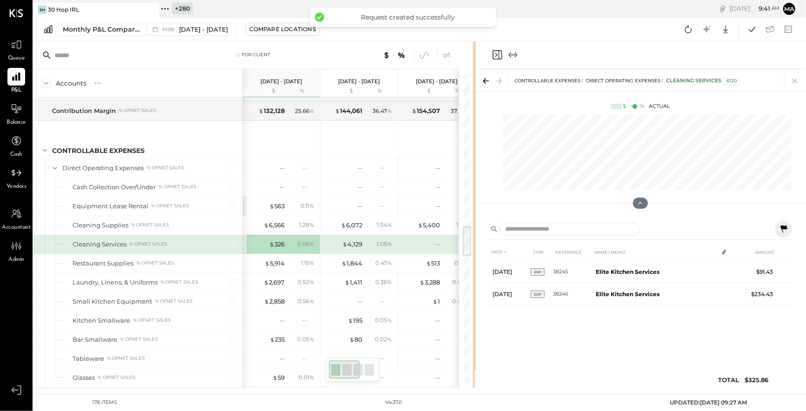
drag, startPoint x: 515, startPoint y: 255, endPoint x: 462, endPoint y: 258, distance: 53.1
click at [518, 255] on div "For Client Accounts S % GL [DATE] - [DATE] $ % [DATE] - [DATE] $ % [DATE] - [DA…" at bounding box center [419, 214] width 773 height 347
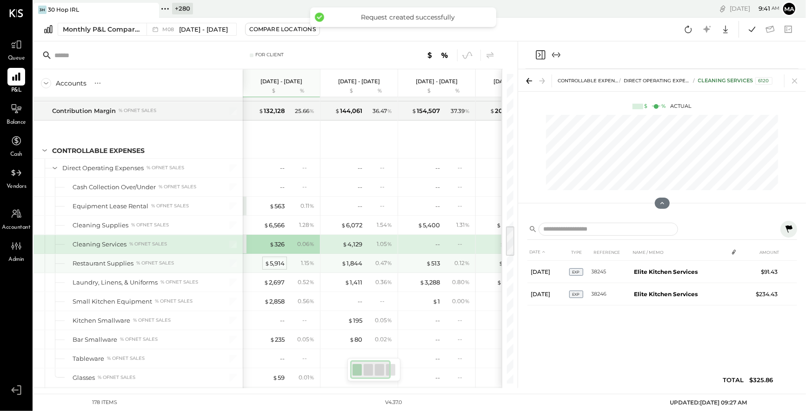
click at [275, 259] on div "$ 5,914" at bounding box center [275, 263] width 20 height 9
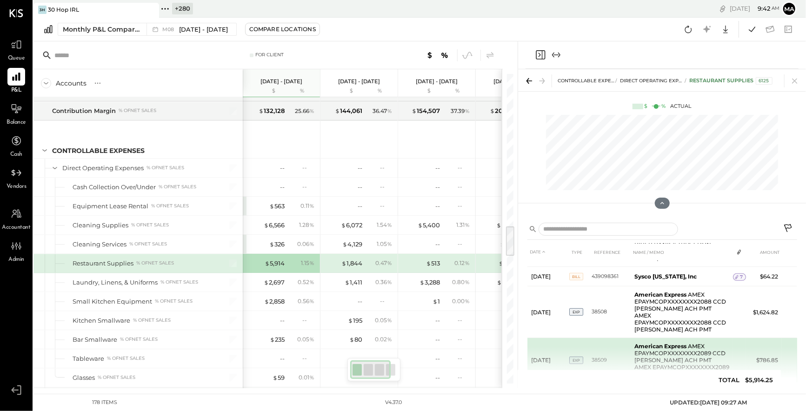
scroll to position [306, 0]
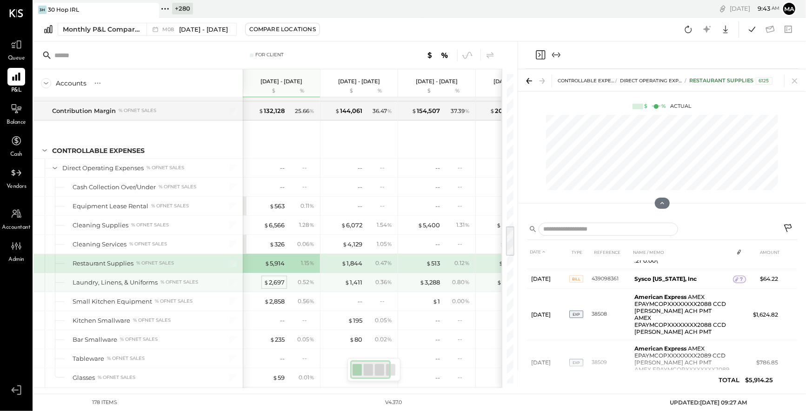
click at [274, 278] on div "$ 2,697" at bounding box center [274, 282] width 21 height 9
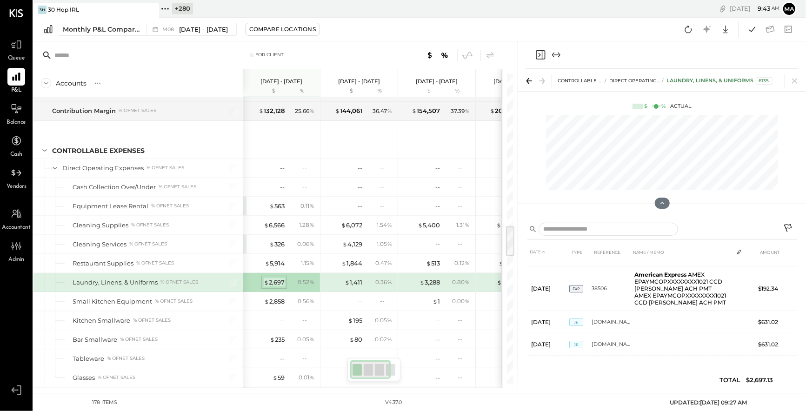
scroll to position [37, 0]
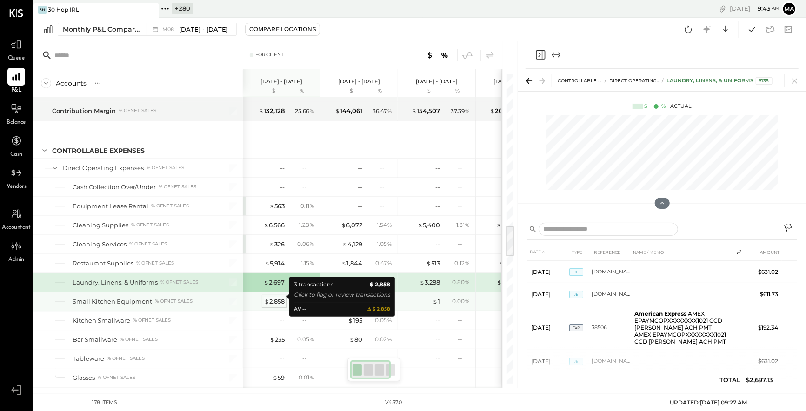
click at [278, 297] on div "$ 2,858" at bounding box center [274, 301] width 20 height 9
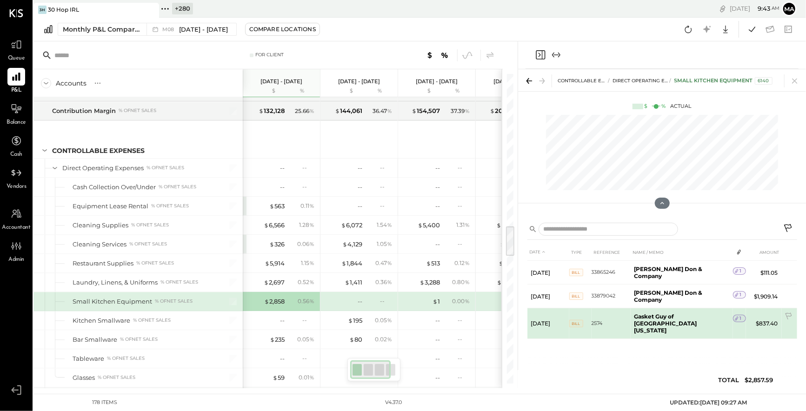
click at [740, 315] on span "1" at bounding box center [741, 318] width 2 height 7
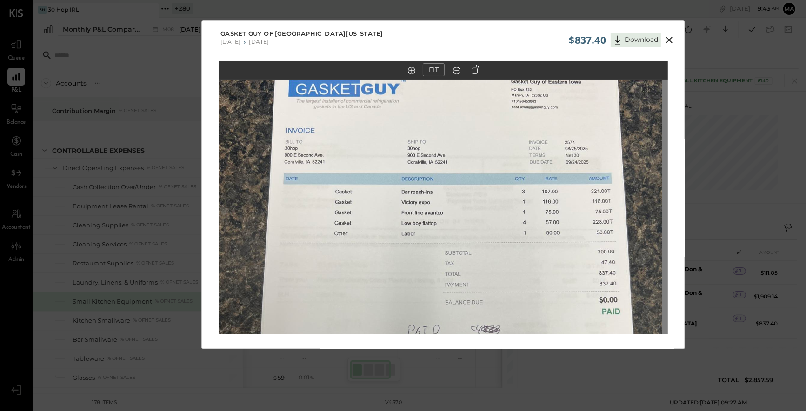
drag, startPoint x: 455, startPoint y: 147, endPoint x: 449, endPoint y: 263, distance: 116.0
click at [449, 263] on img at bounding box center [437, 300] width 449 height 599
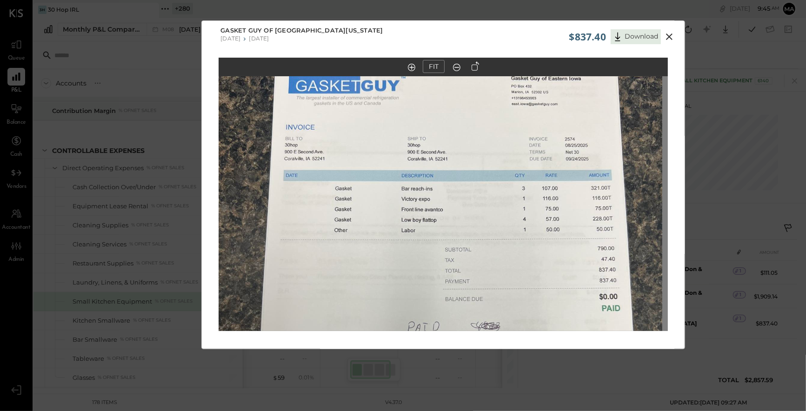
click at [668, 38] on icon at bounding box center [669, 36] width 11 height 11
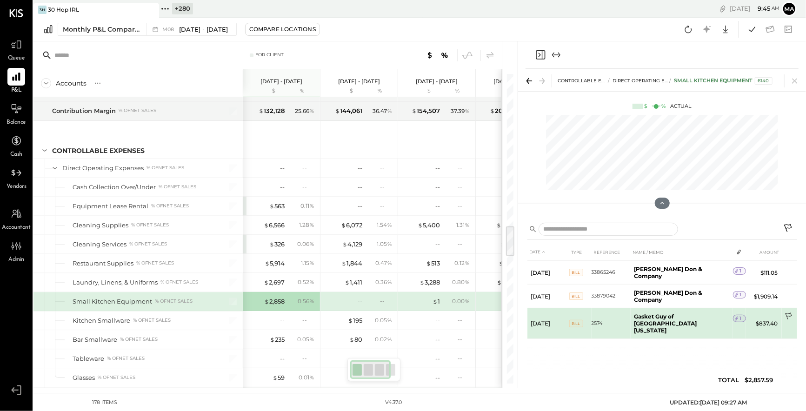
click at [791, 313] on icon at bounding box center [789, 317] width 9 height 9
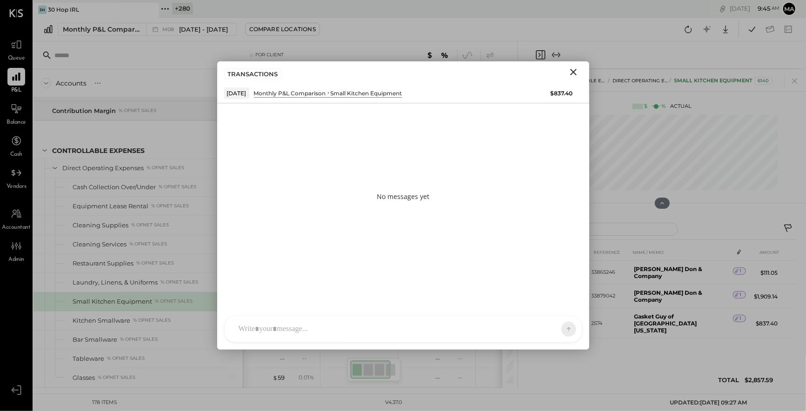
click at [441, 326] on div at bounding box center [403, 329] width 357 height 26
type input "*"
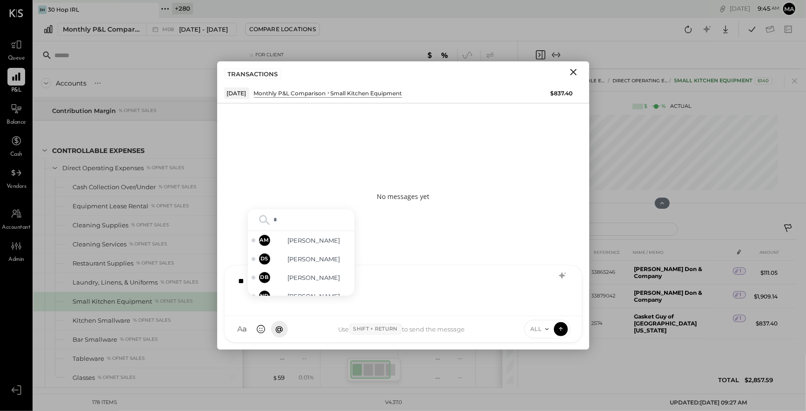
type input "**"
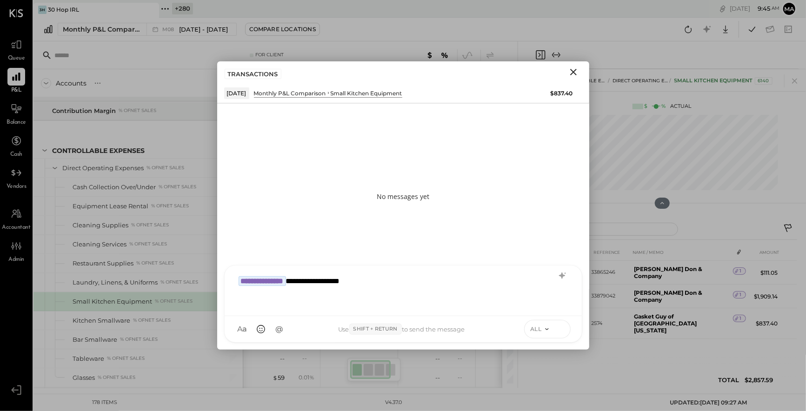
click at [560, 327] on icon at bounding box center [561, 328] width 8 height 9
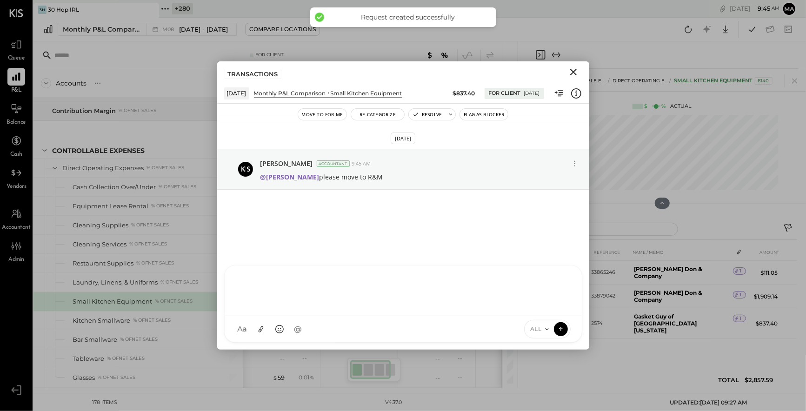
click at [574, 72] on icon "Close" at bounding box center [573, 72] width 7 height 7
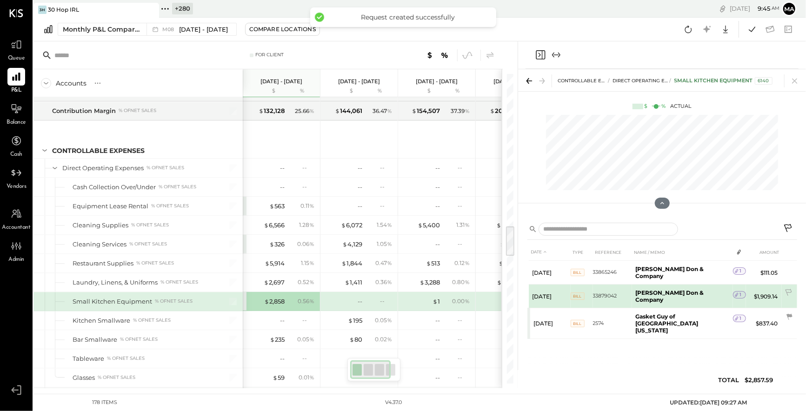
click at [736, 292] on icon at bounding box center [737, 295] width 7 height 7
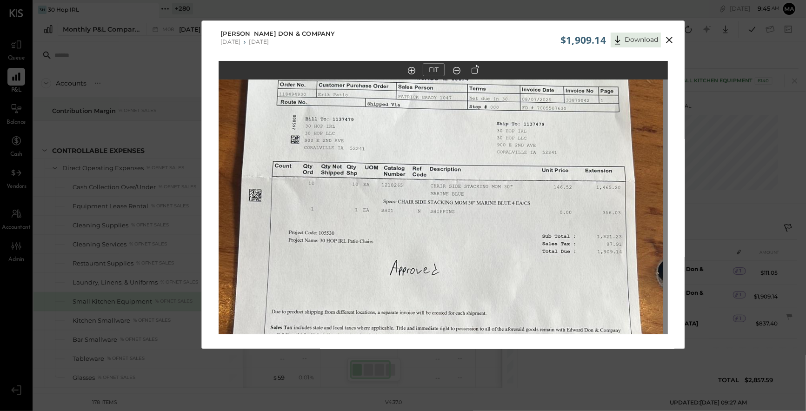
drag, startPoint x: 443, startPoint y: 166, endPoint x: 439, endPoint y: 261, distance: 95.0
click at [439, 261] on img at bounding box center [438, 284] width 449 height 799
click at [670, 39] on icon at bounding box center [669, 39] width 11 height 11
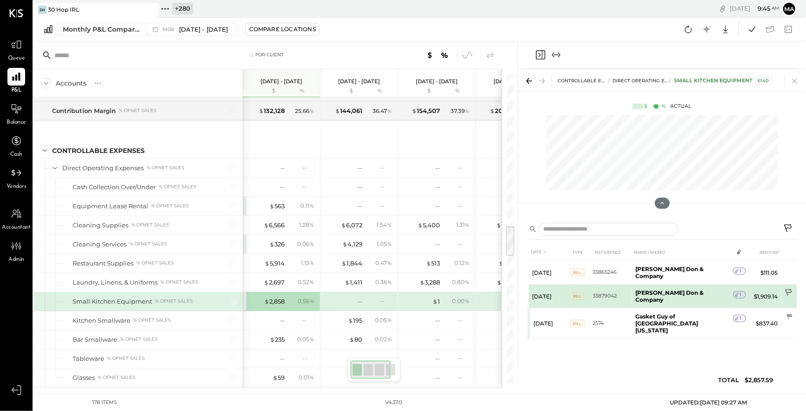
click at [790, 289] on icon at bounding box center [789, 293] width 9 height 9
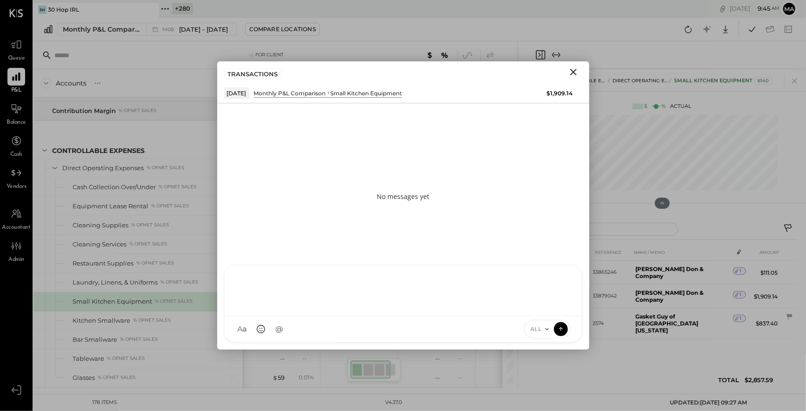
click at [392, 331] on div "AM [PERSON_NAME] [PERSON_NAME] MW [PERSON_NAME] ES [PERSON_NAME] BF [PERSON_NAM…" at bounding box center [403, 304] width 358 height 78
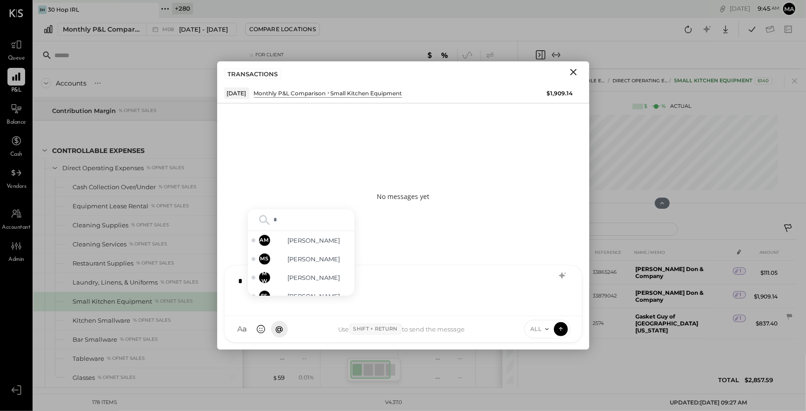
type input "**"
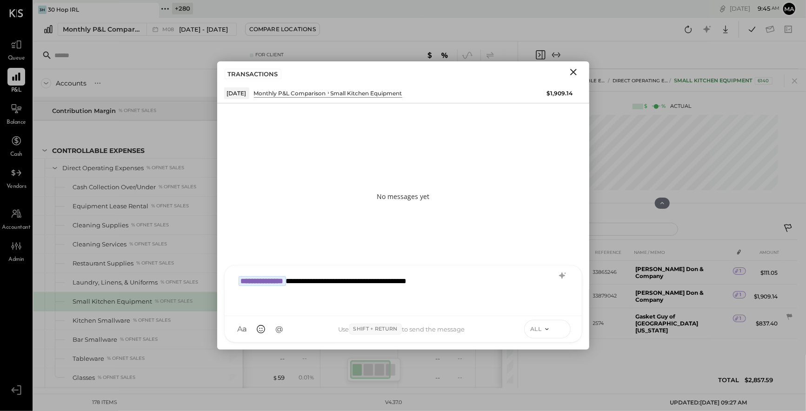
click at [560, 327] on icon at bounding box center [561, 328] width 8 height 9
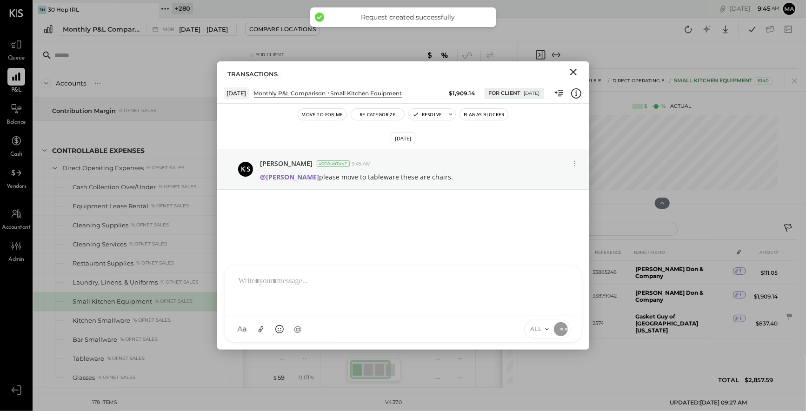
click at [571, 72] on icon "Close" at bounding box center [573, 72] width 11 height 11
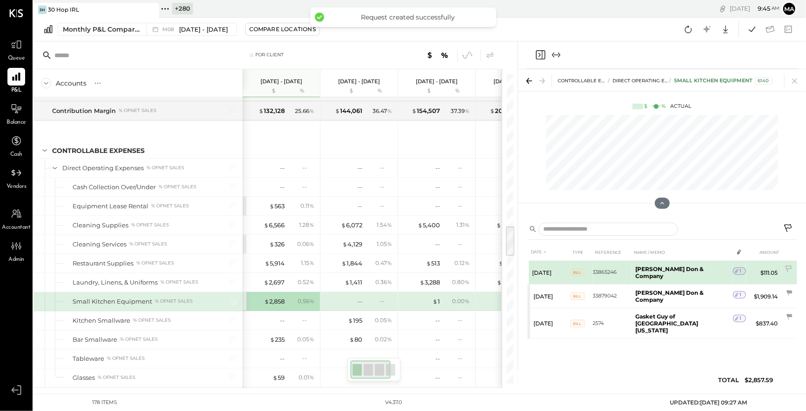
click at [734, 270] on icon at bounding box center [737, 271] width 7 height 7
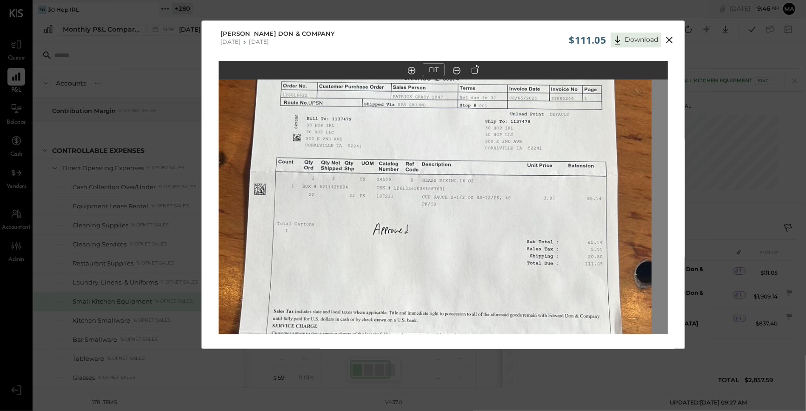
drag, startPoint x: 433, startPoint y: 153, endPoint x: 416, endPoint y: 255, distance: 103.7
click at [416, 255] on img at bounding box center [426, 287] width 449 height 799
click at [667, 38] on icon at bounding box center [669, 40] width 7 height 7
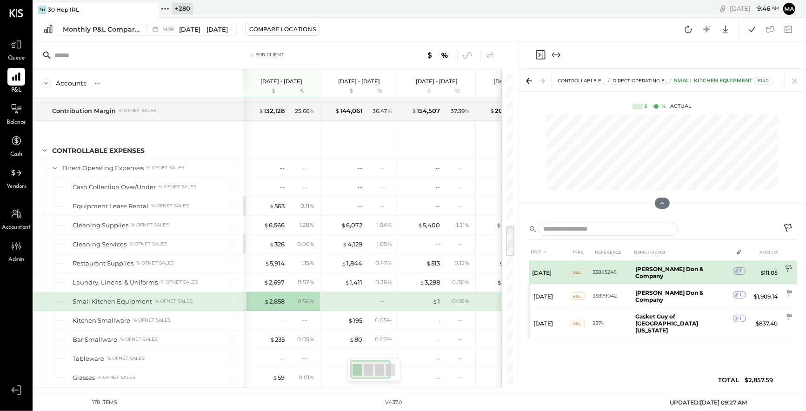
click at [789, 266] on icon at bounding box center [789, 269] width 7 height 7
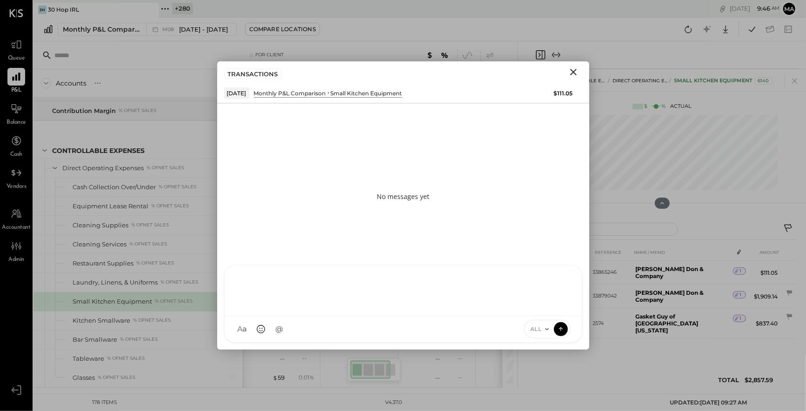
click at [499, 329] on div "AM [PERSON_NAME] [PERSON_NAME] MW [PERSON_NAME] ES [PERSON_NAME] BF [PERSON_NAM…" at bounding box center [403, 304] width 358 height 78
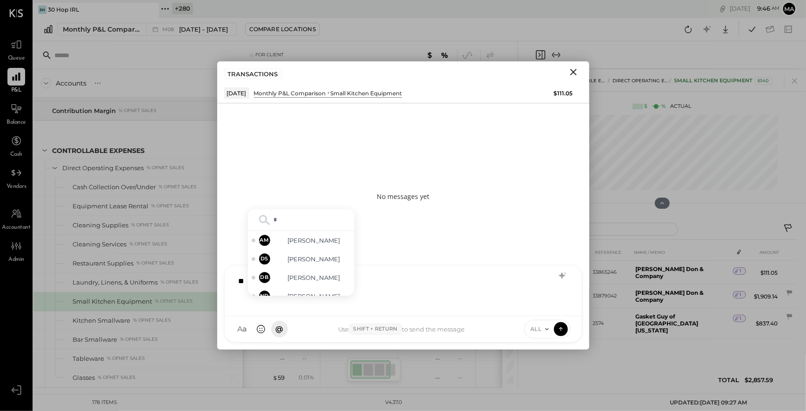
type input "**"
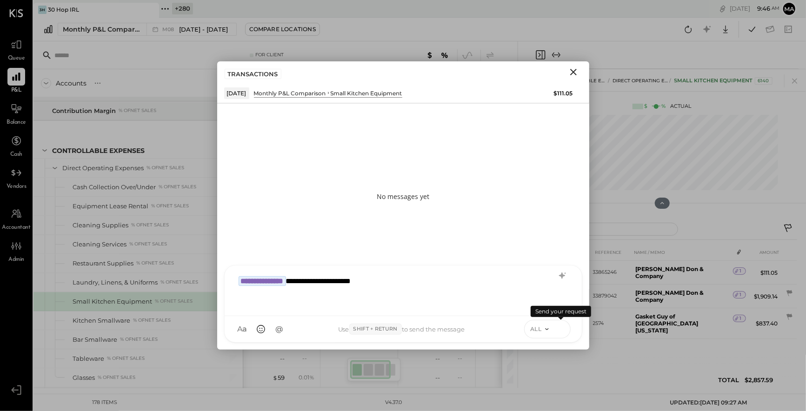
click at [563, 328] on icon at bounding box center [561, 328] width 8 height 9
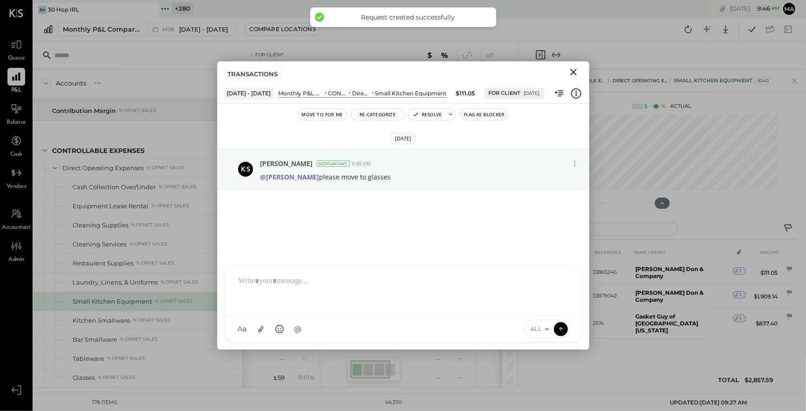
click at [574, 70] on icon "Close" at bounding box center [573, 72] width 11 height 11
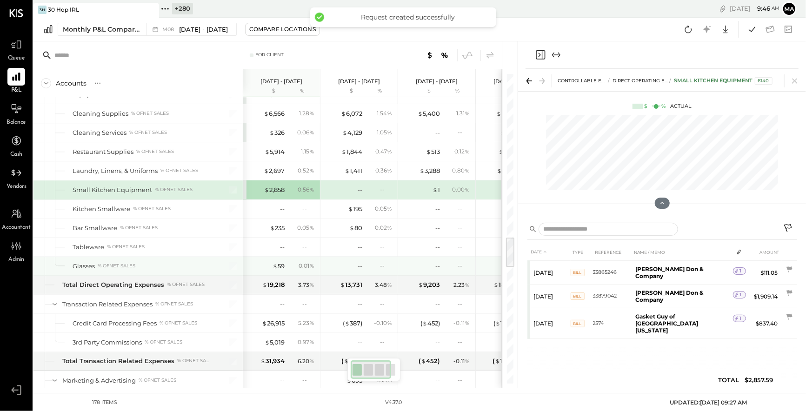
scroll to position [0, 1]
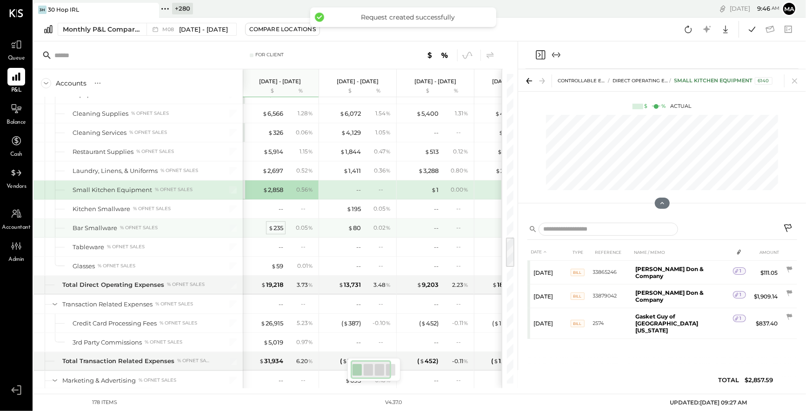
click at [276, 224] on div "$ 235" at bounding box center [275, 228] width 15 height 9
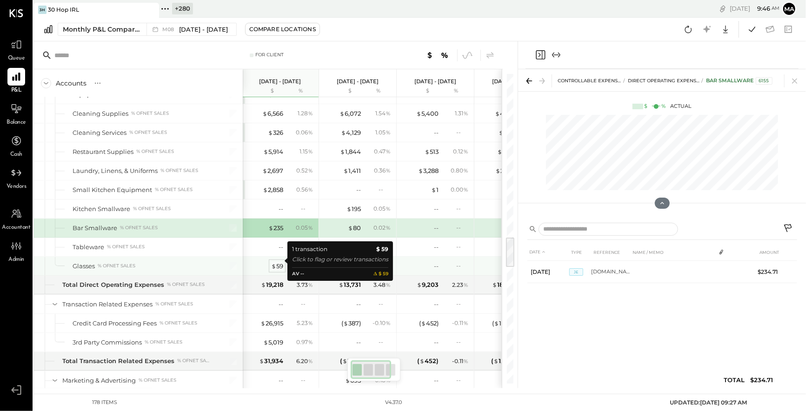
click at [276, 262] on div "$ 59" at bounding box center [277, 266] width 12 height 9
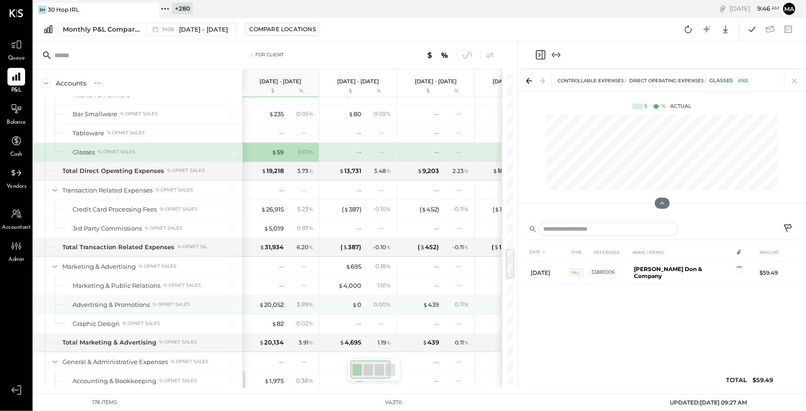
scroll to position [0, 0]
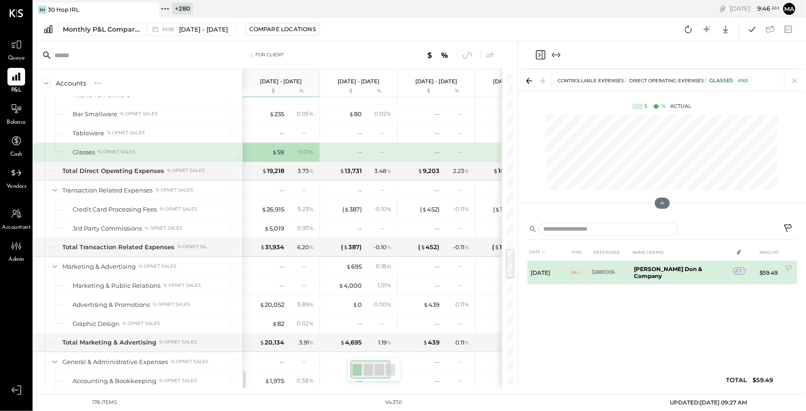
click at [740, 269] on div "1" at bounding box center [739, 271] width 13 height 7
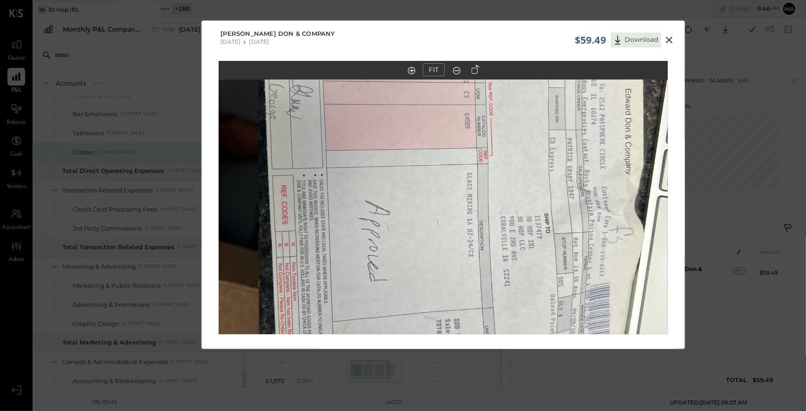
click at [475, 66] on icon at bounding box center [475, 69] width 7 height 9
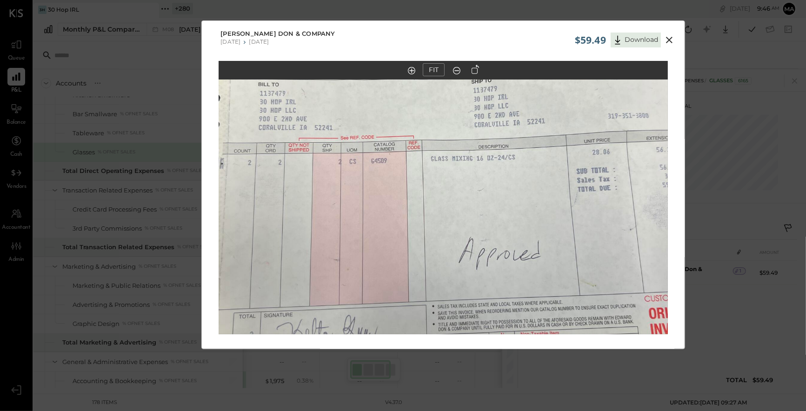
click at [667, 39] on icon at bounding box center [669, 39] width 11 height 11
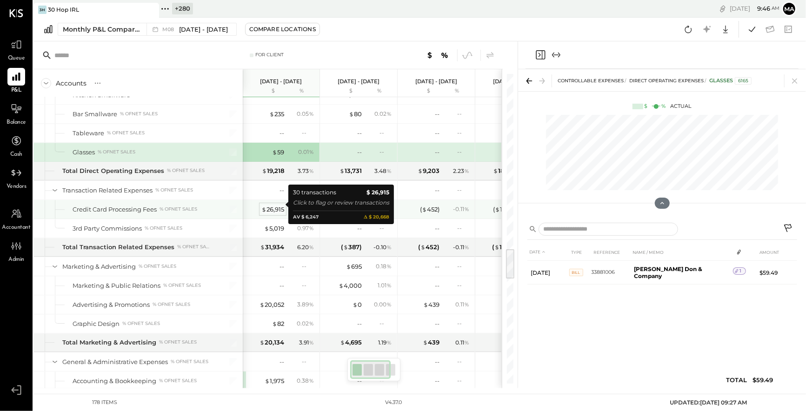
click at [269, 205] on div "$ 26,915" at bounding box center [272, 209] width 23 height 9
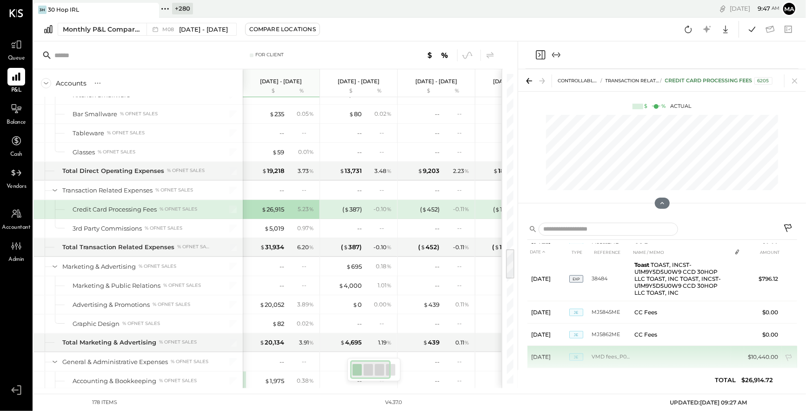
scroll to position [556, 0]
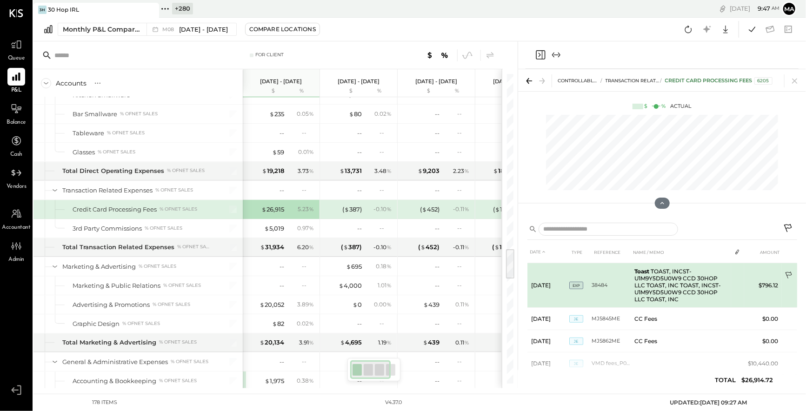
click at [789, 272] on icon at bounding box center [789, 275] width 7 height 7
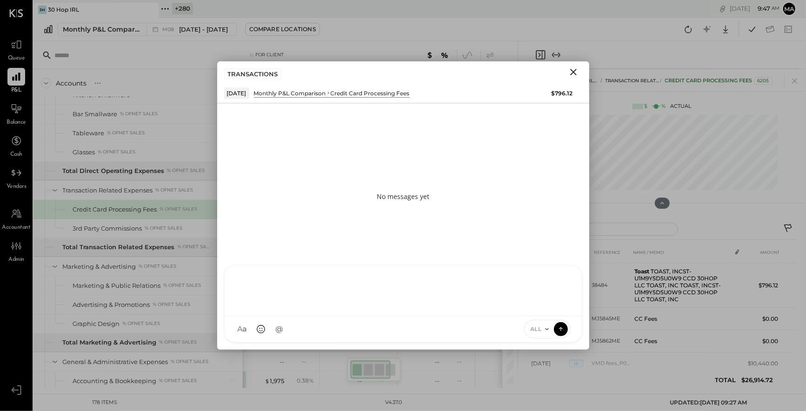
click at [449, 329] on div "AM [PERSON_NAME] [PERSON_NAME] MW [PERSON_NAME] ES [PERSON_NAME] BF [PERSON_NAM…" at bounding box center [403, 304] width 358 height 78
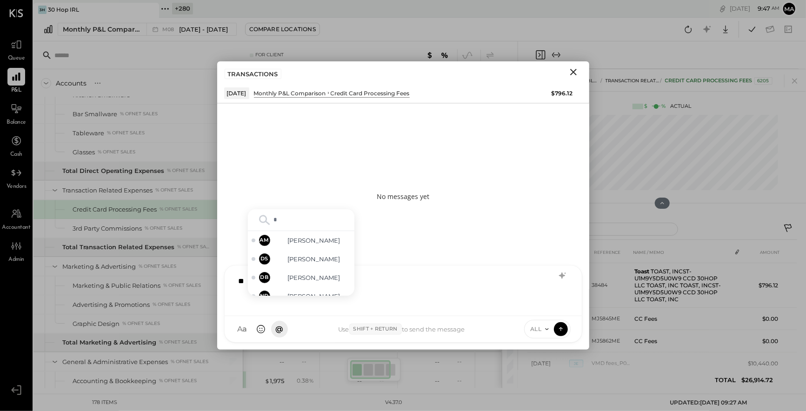
type input "**"
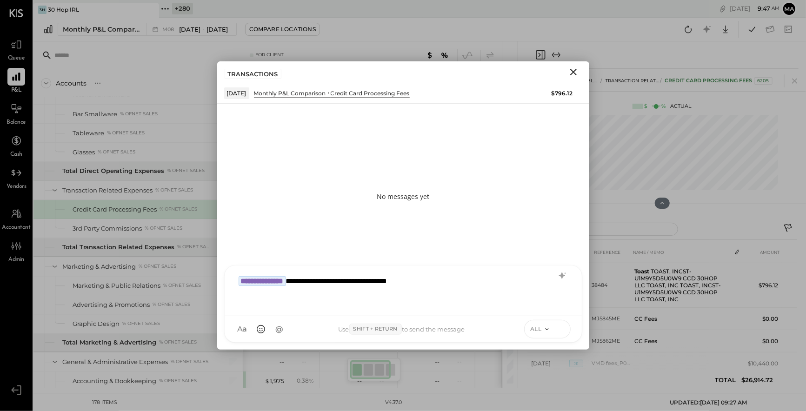
click at [559, 329] on icon at bounding box center [561, 328] width 4 height 2
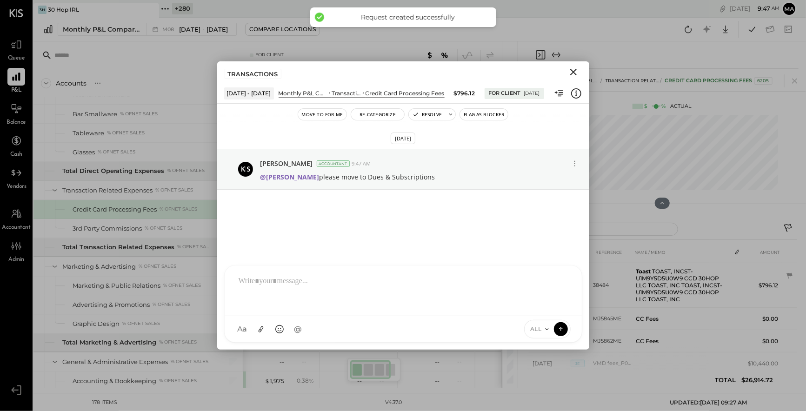
click at [572, 69] on icon "Close" at bounding box center [573, 72] width 11 height 11
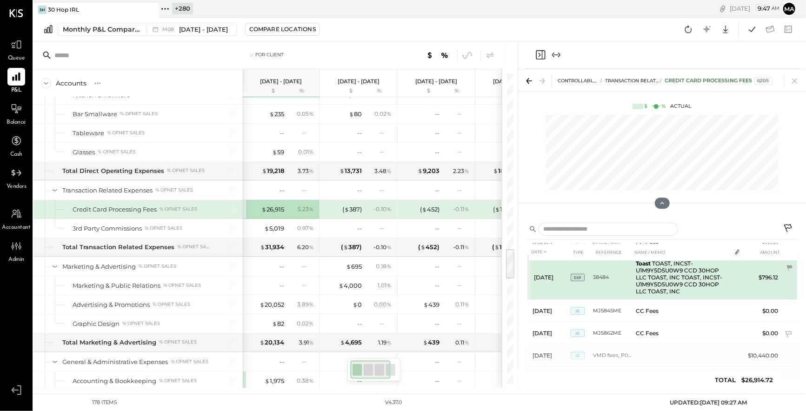
scroll to position [593, 0]
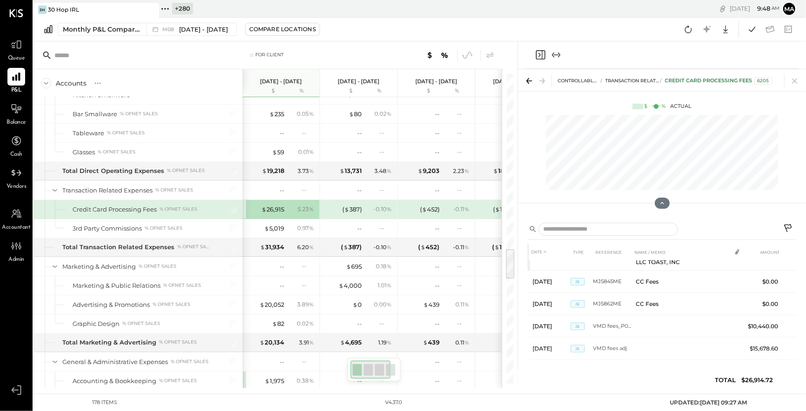
click at [791, 226] on icon at bounding box center [789, 229] width 11 height 11
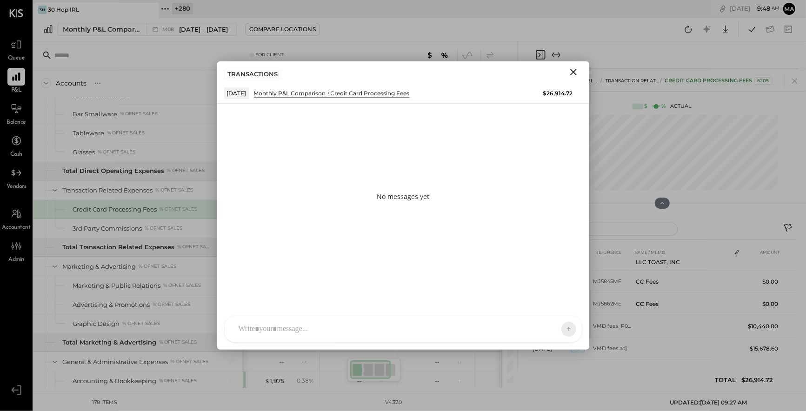
click at [500, 330] on div at bounding box center [395, 329] width 322 height 20
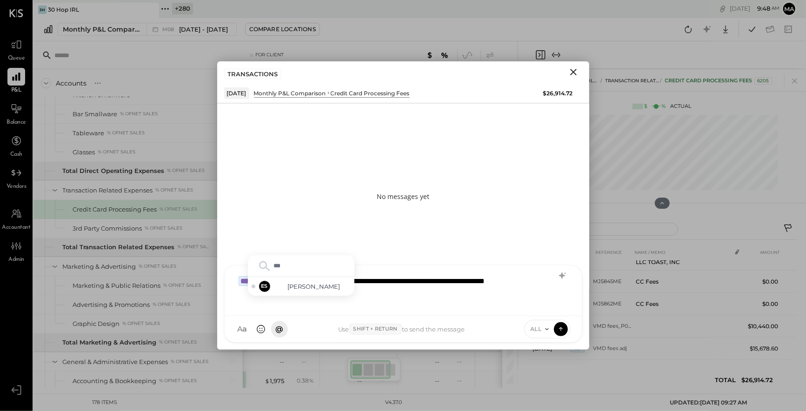
type input "****"
click at [563, 329] on icon at bounding box center [561, 328] width 8 height 9
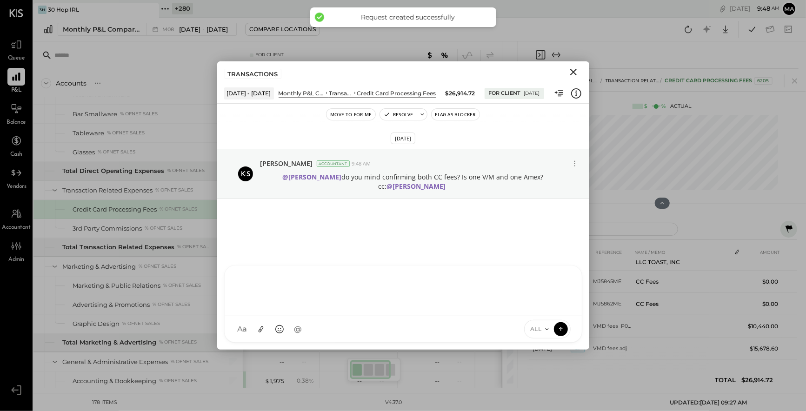
click at [574, 71] on icon "Close" at bounding box center [573, 72] width 11 height 11
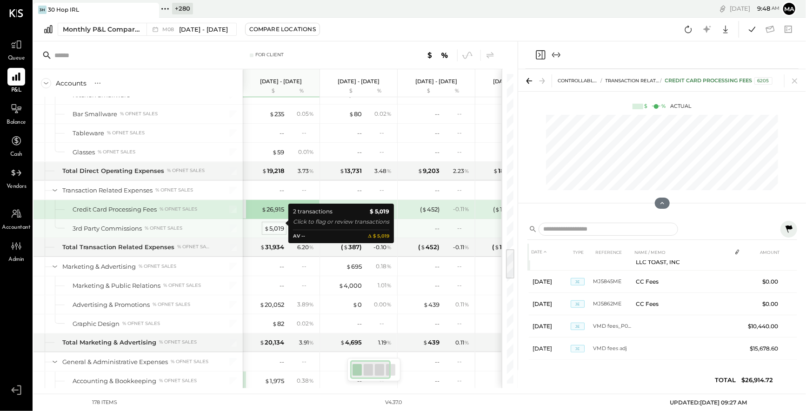
click at [274, 224] on div "$ 5,019" at bounding box center [274, 228] width 20 height 9
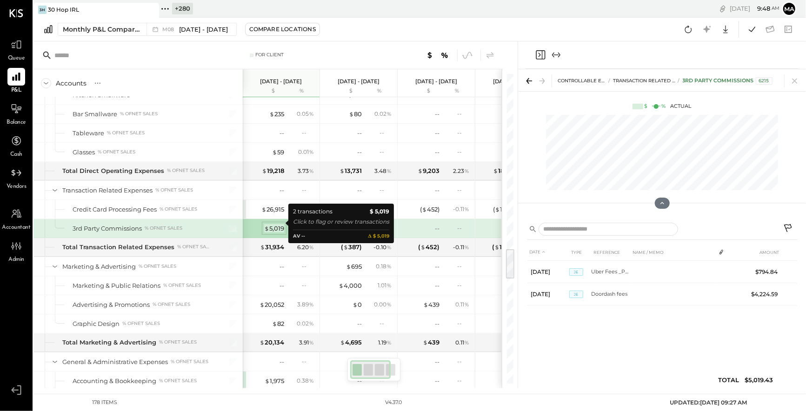
scroll to position [0, 0]
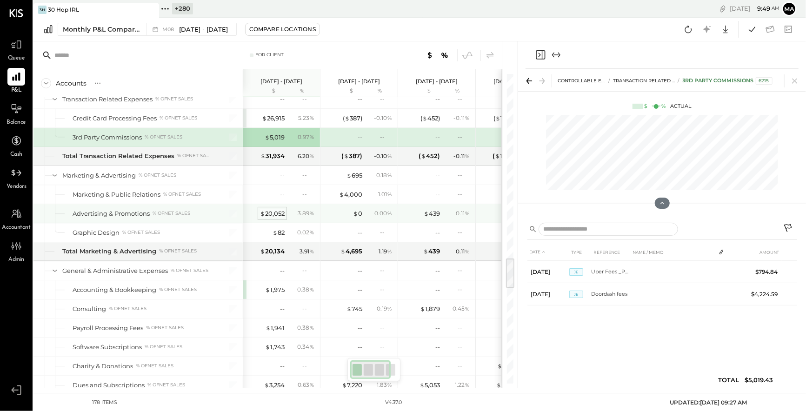
click at [274, 209] on div "$ 20,052" at bounding box center [272, 213] width 25 height 9
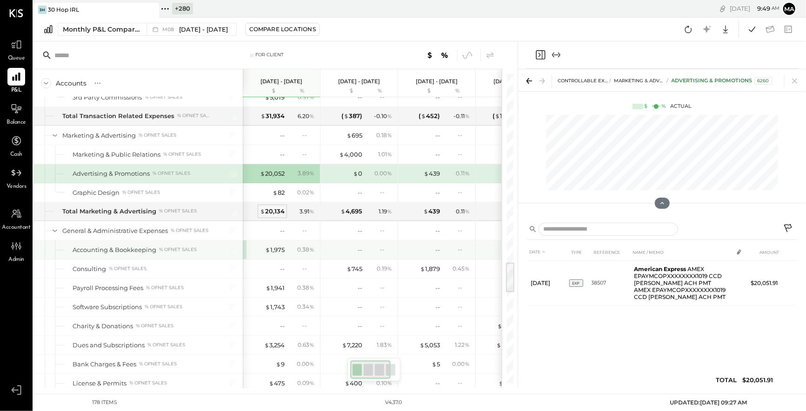
scroll to position [1892, 0]
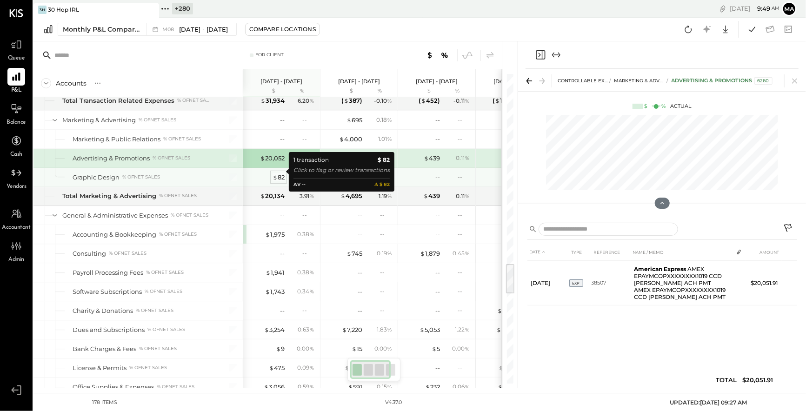
click at [281, 173] on div "$ 82" at bounding box center [279, 177] width 12 height 9
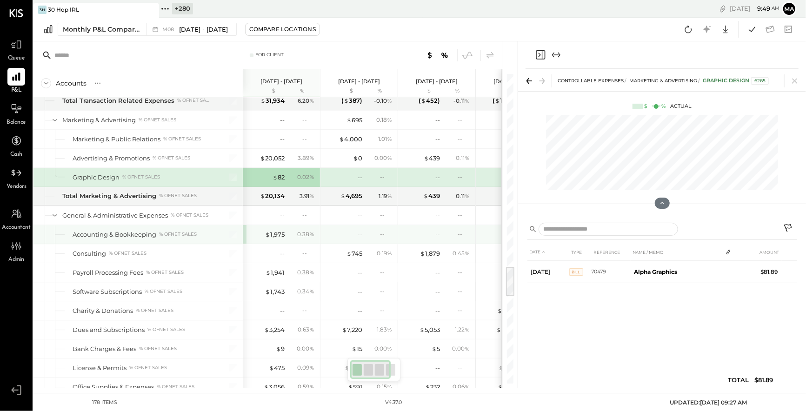
scroll to position [1925, 0]
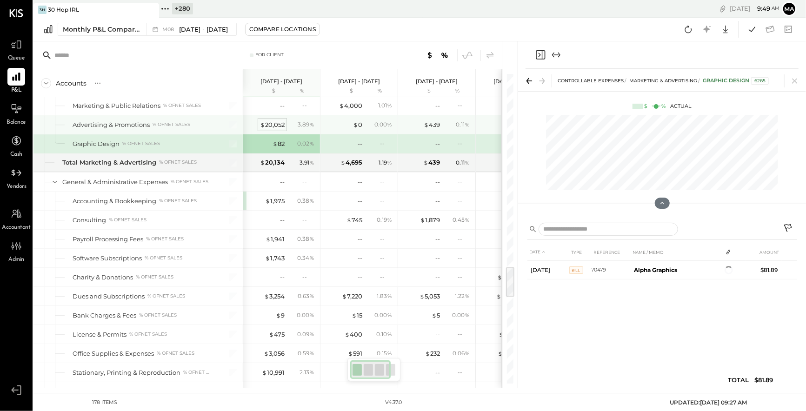
click at [272, 121] on div "$ 20,052" at bounding box center [272, 125] width 25 height 9
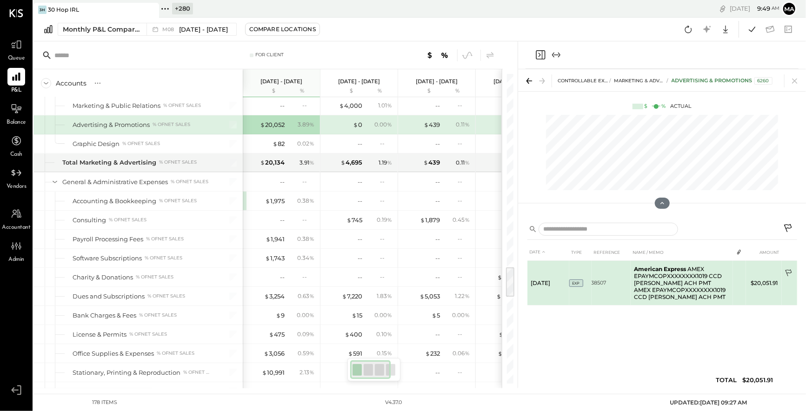
click at [789, 272] on icon at bounding box center [789, 273] width 9 height 9
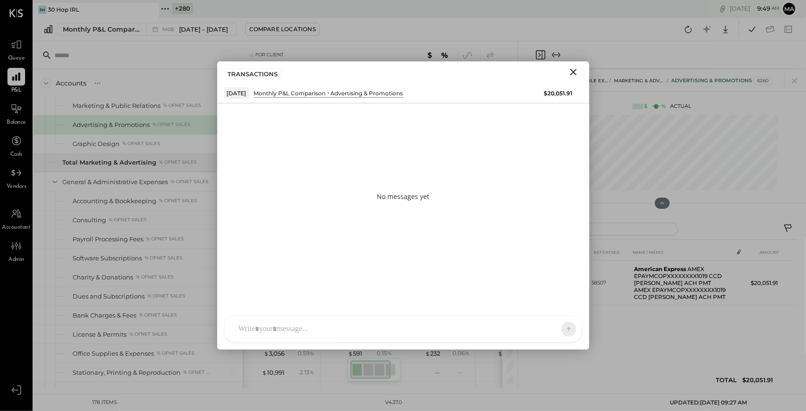
click at [454, 330] on div "AM [PERSON_NAME] [PERSON_NAME] MW [PERSON_NAME] ES [PERSON_NAME] BF [PERSON_NAM…" at bounding box center [403, 329] width 358 height 27
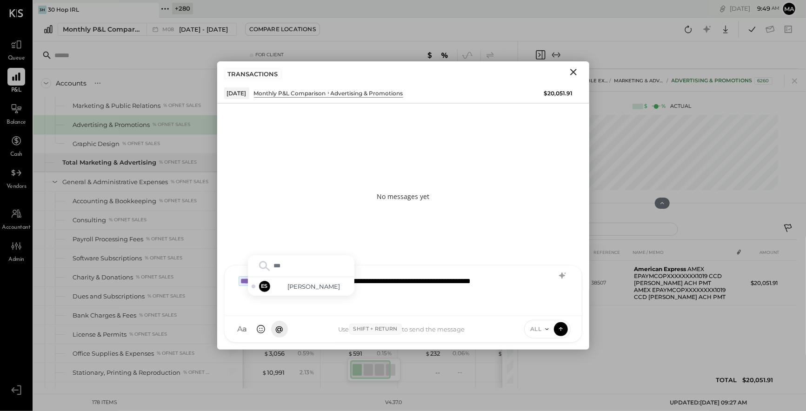
type input "****"
click at [563, 329] on icon at bounding box center [561, 328] width 8 height 9
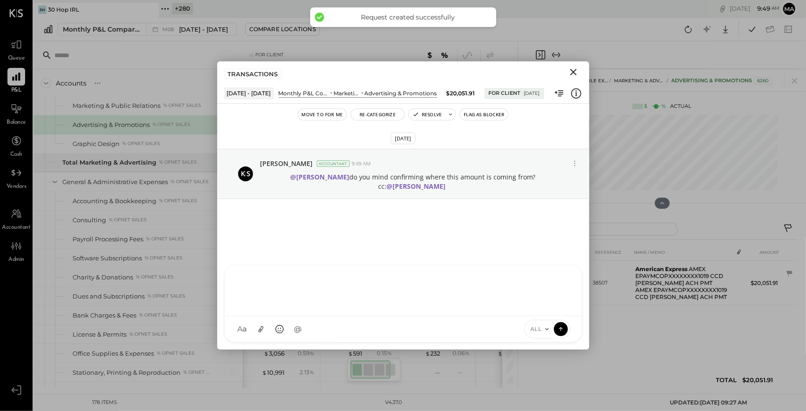
click at [575, 72] on icon "Close" at bounding box center [573, 72] width 11 height 11
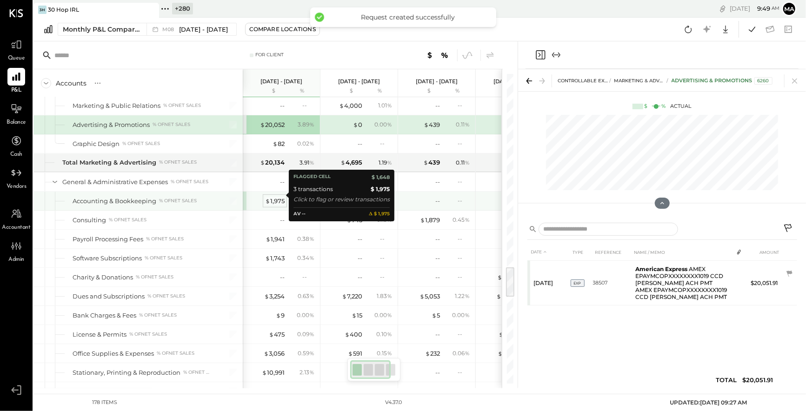
click at [272, 197] on div "$ 1,975" at bounding box center [275, 201] width 20 height 9
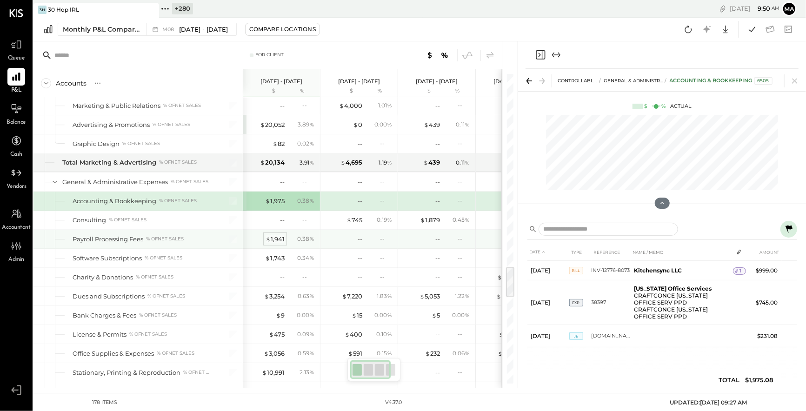
click at [275, 235] on div "$ 1,941" at bounding box center [275, 239] width 19 height 9
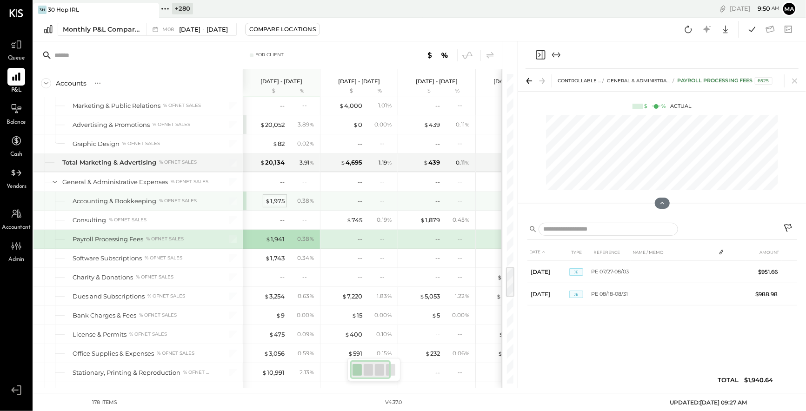
click at [276, 197] on div "$ 1,975" at bounding box center [275, 201] width 20 height 9
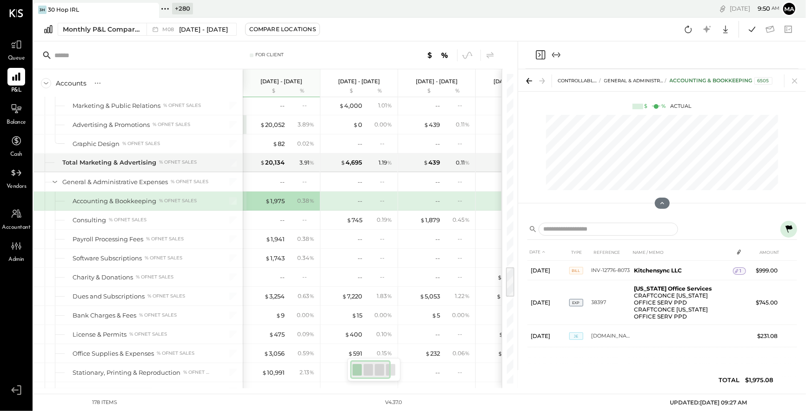
click at [791, 225] on icon at bounding box center [789, 228] width 7 height 7
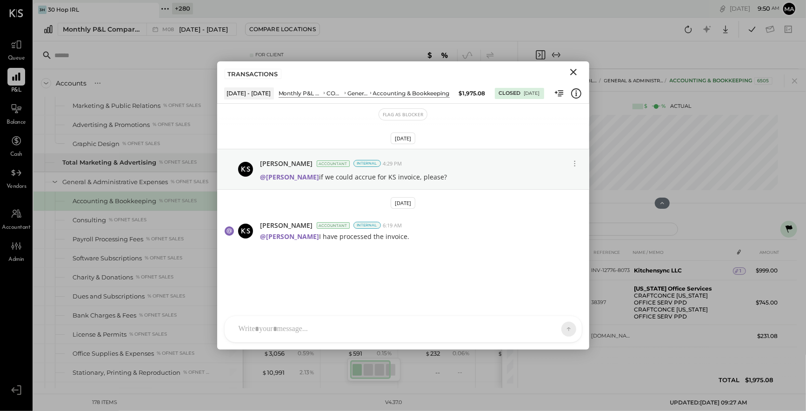
click at [572, 70] on icon "Close" at bounding box center [573, 72] width 11 height 11
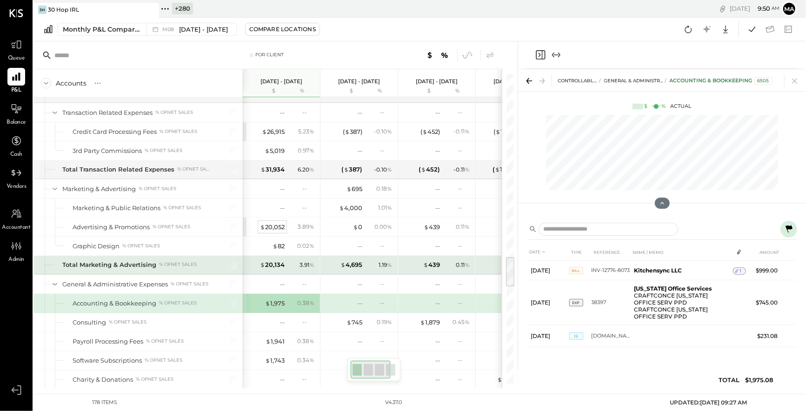
scroll to position [1822, 0]
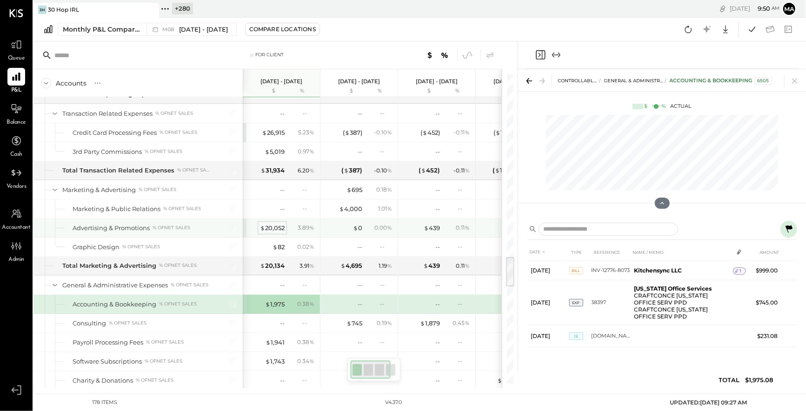
click at [276, 224] on div "$ 20,052" at bounding box center [272, 228] width 25 height 9
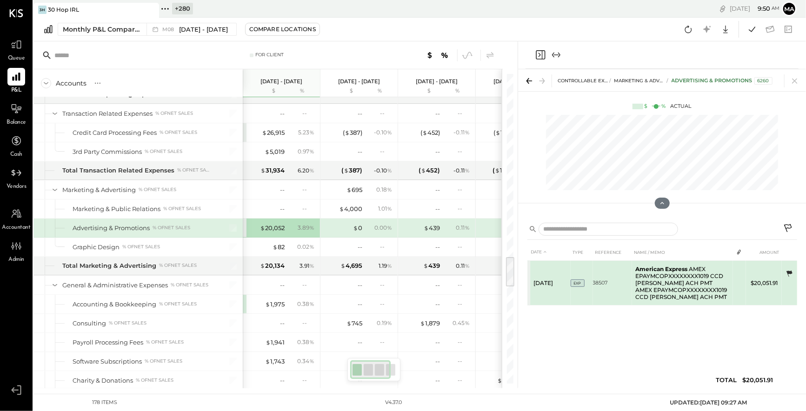
click at [790, 271] on icon at bounding box center [790, 274] width 6 height 6
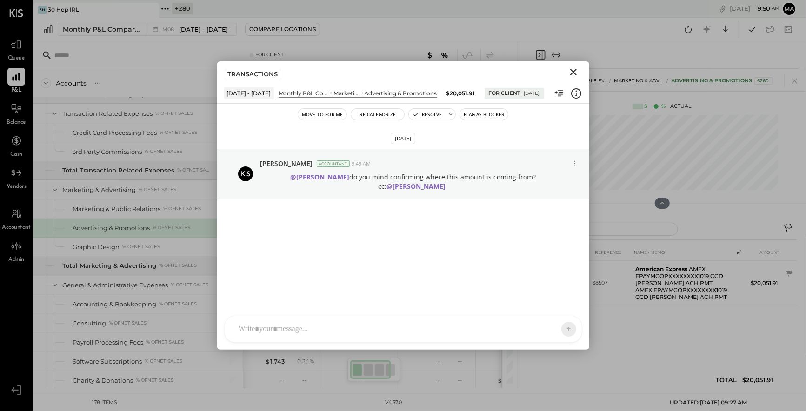
click at [574, 71] on icon "Close" at bounding box center [573, 72] width 7 height 7
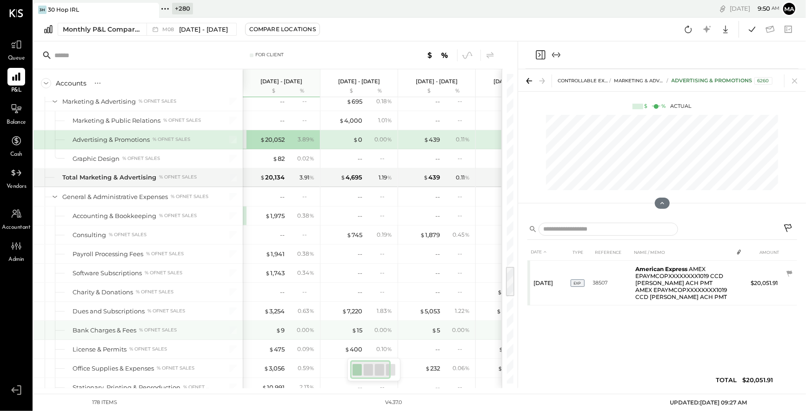
scroll to position [1942, 0]
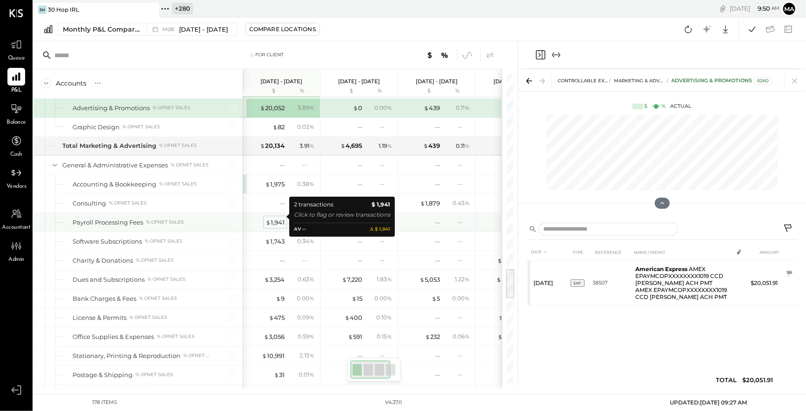
click at [275, 218] on div "$ 1,941" at bounding box center [275, 222] width 19 height 9
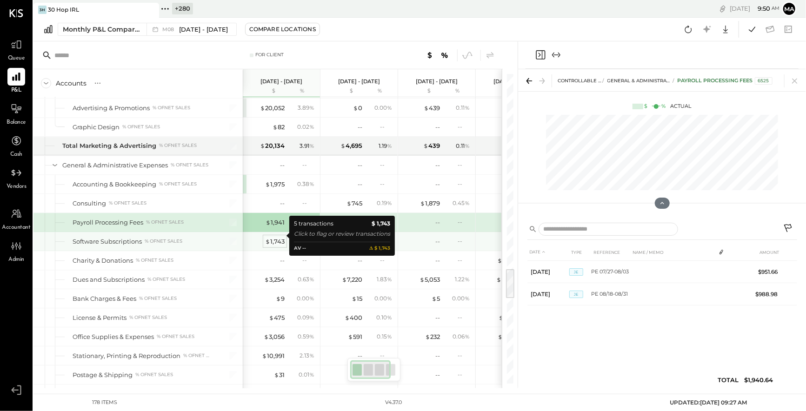
click at [275, 237] on div "$ 1,743" at bounding box center [275, 241] width 20 height 9
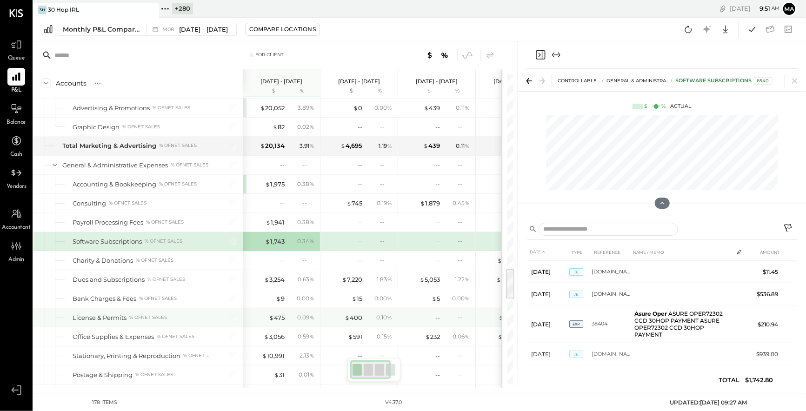
scroll to position [2044, 0]
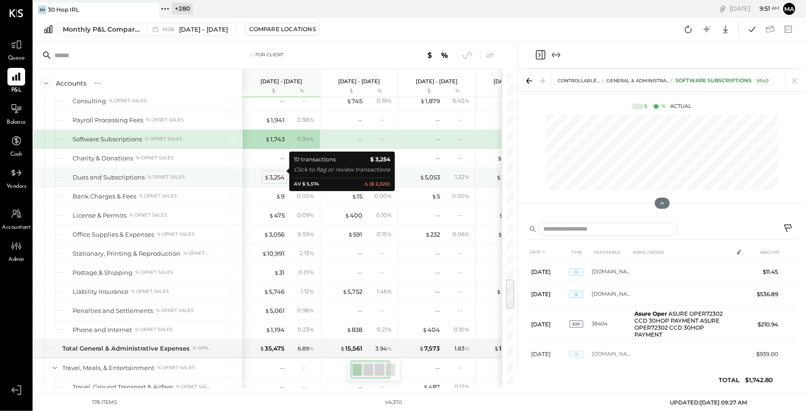
click at [275, 173] on div "$ 3,254" at bounding box center [274, 177] width 20 height 9
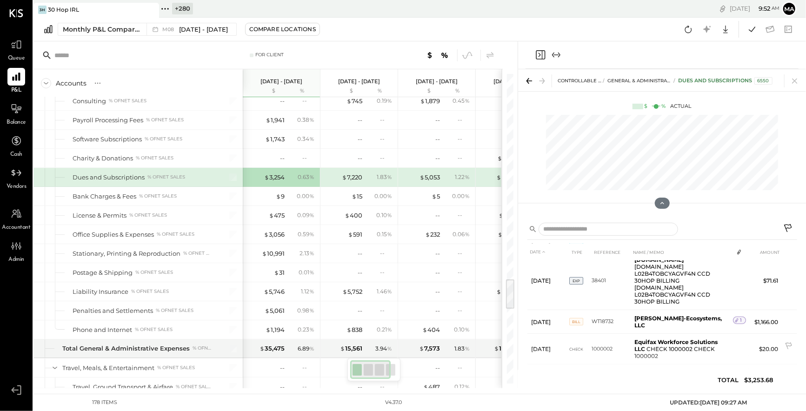
scroll to position [234, 0]
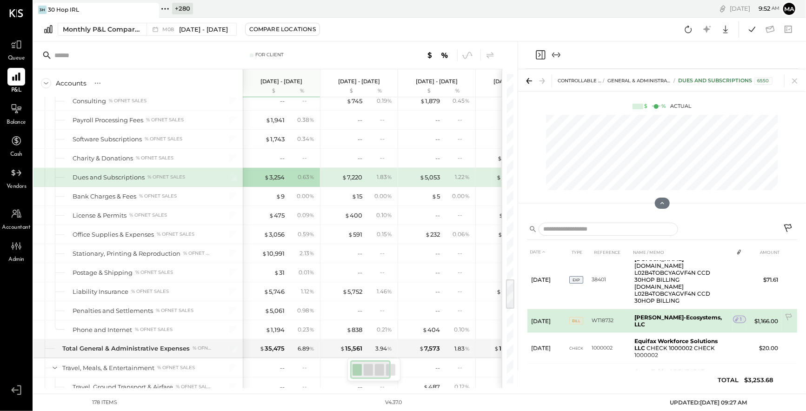
click at [740, 316] on span "1" at bounding box center [741, 319] width 2 height 7
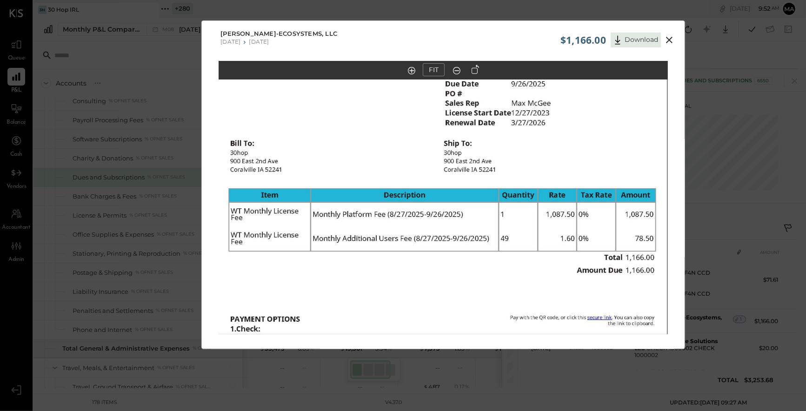
drag, startPoint x: 454, startPoint y: 150, endPoint x: 453, endPoint y: 287, distance: 136.8
click at [453, 287] on img at bounding box center [442, 322] width 449 height 635
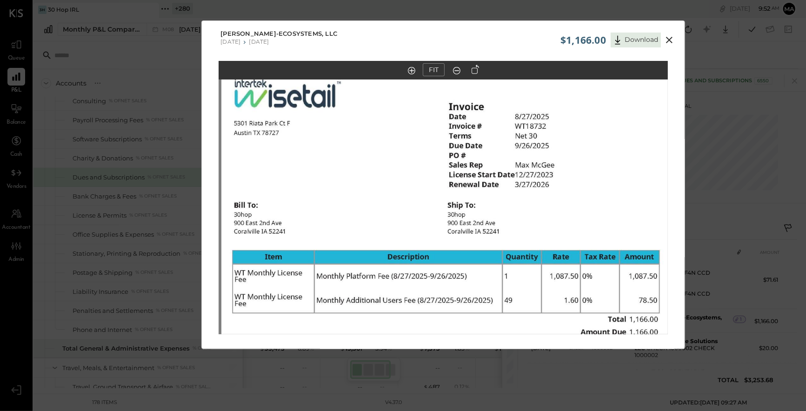
drag, startPoint x: 385, startPoint y: 117, endPoint x: 495, endPoint y: 147, distance: 113.6
click at [389, 179] on img at bounding box center [445, 384] width 449 height 635
click at [671, 38] on icon at bounding box center [669, 39] width 11 height 11
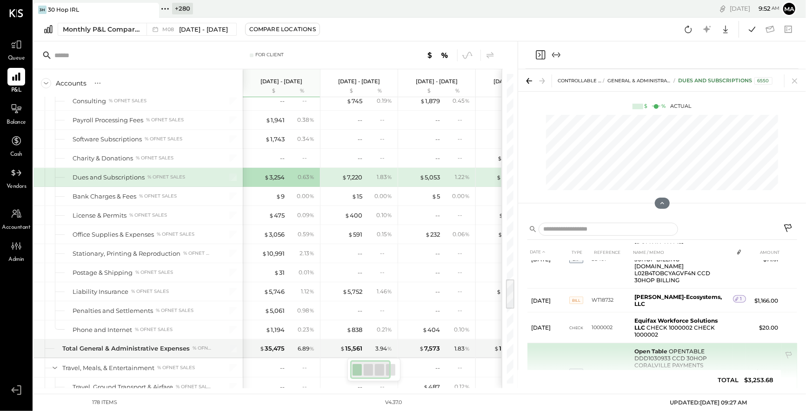
scroll to position [268, 0]
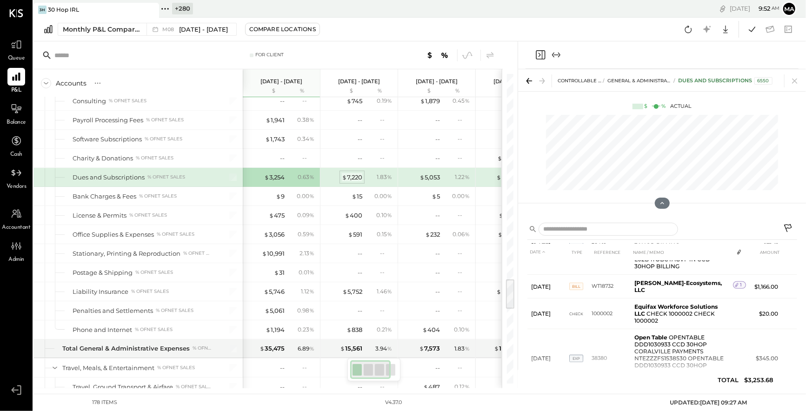
click at [353, 173] on div "$ 7,220" at bounding box center [352, 177] width 20 height 9
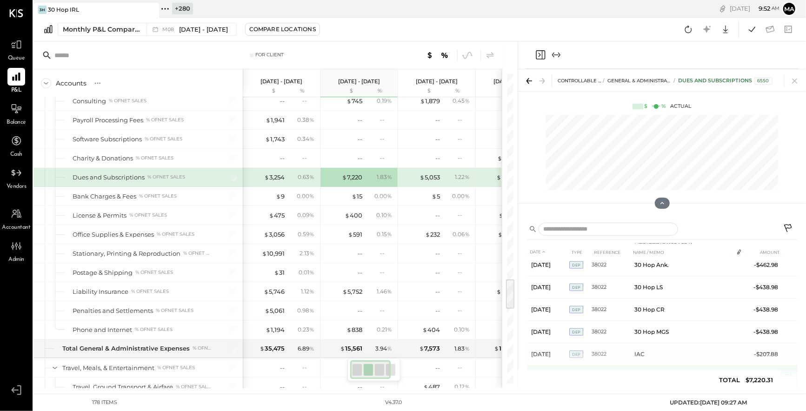
scroll to position [517, 0]
click at [283, 192] on div "$ 9" at bounding box center [280, 196] width 9 height 9
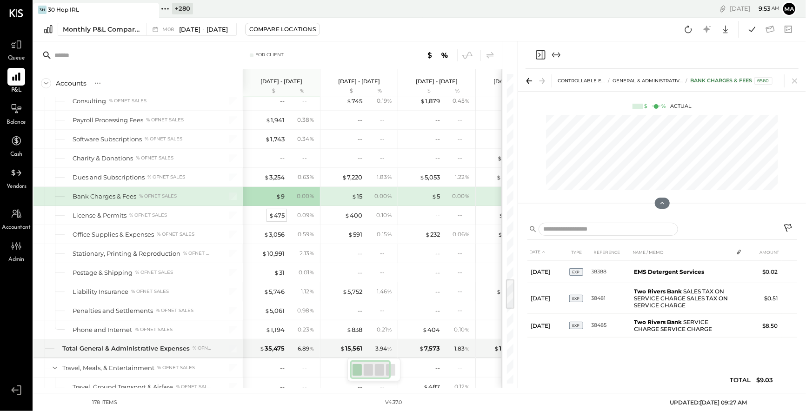
scroll to position [0, 0]
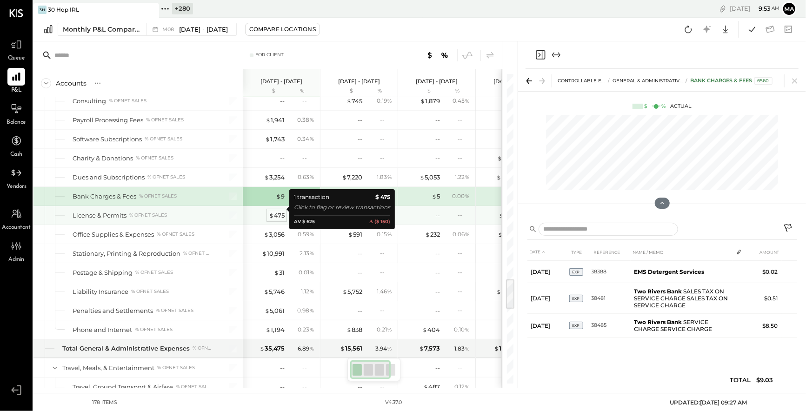
click at [277, 211] on div "$ 475" at bounding box center [277, 215] width 16 height 9
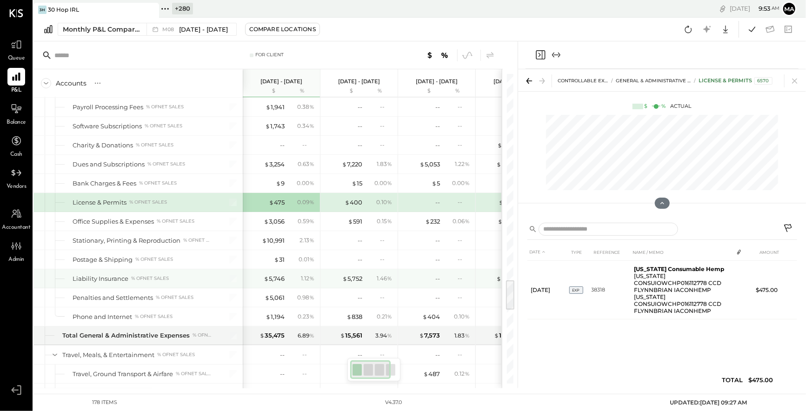
scroll to position [0, 0]
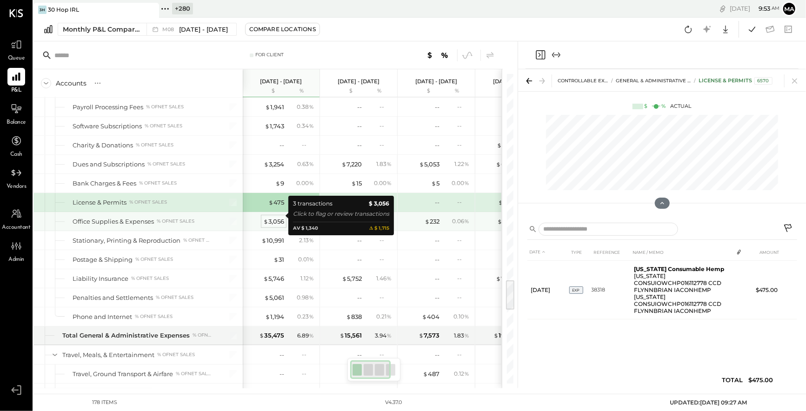
click at [272, 217] on div "$ 3,056" at bounding box center [273, 221] width 21 height 9
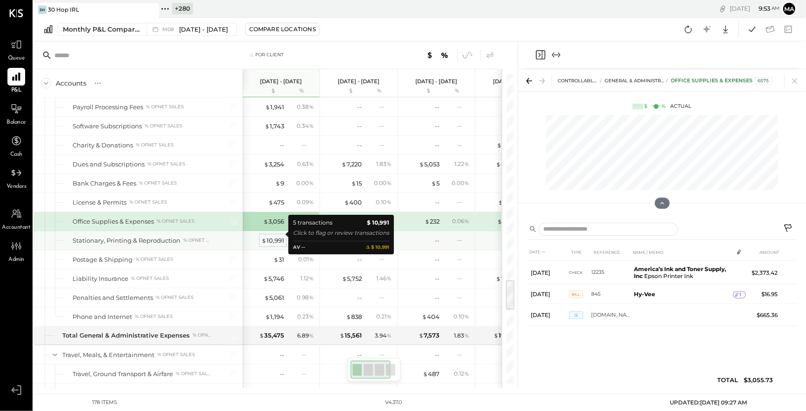
click at [277, 236] on div "$ 10,991" at bounding box center [272, 240] width 23 height 9
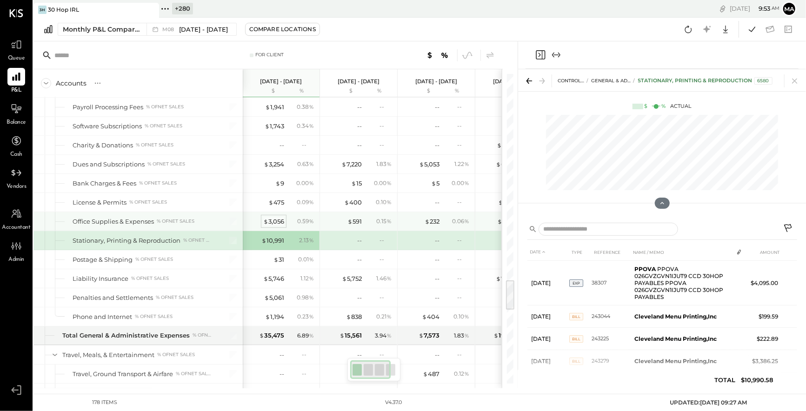
click at [273, 217] on div "$ 3,056" at bounding box center [273, 221] width 21 height 9
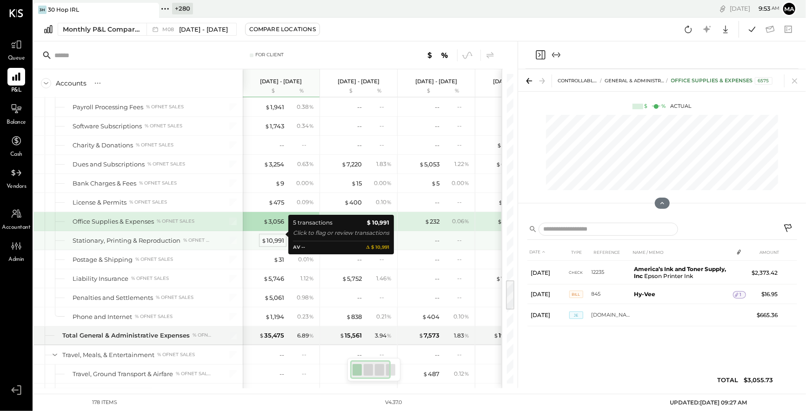
click at [274, 236] on div "$ 10,991" at bounding box center [272, 240] width 23 height 9
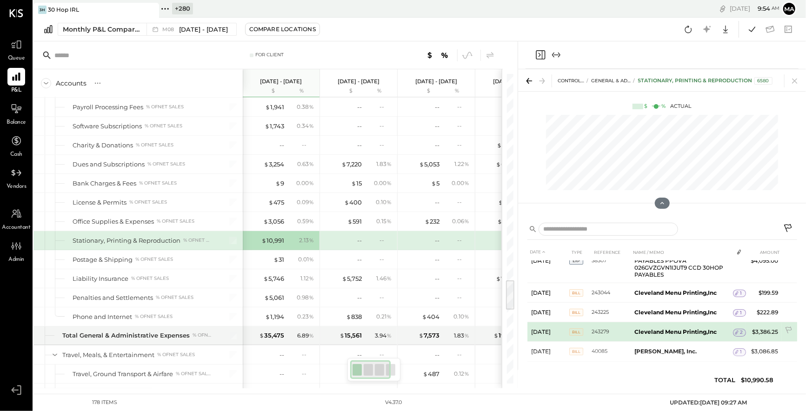
scroll to position [26, 0]
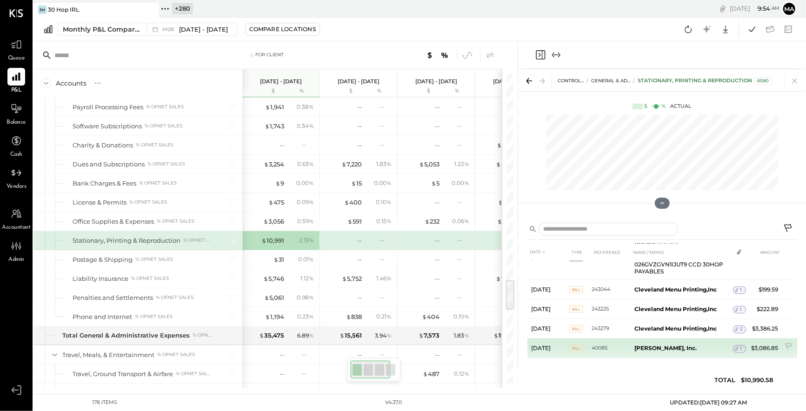
click at [741, 345] on div "1" at bounding box center [739, 348] width 13 height 7
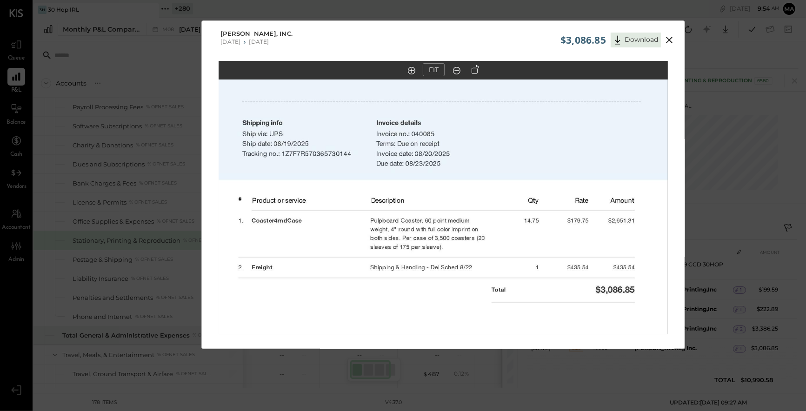
click at [670, 38] on icon at bounding box center [669, 39] width 11 height 11
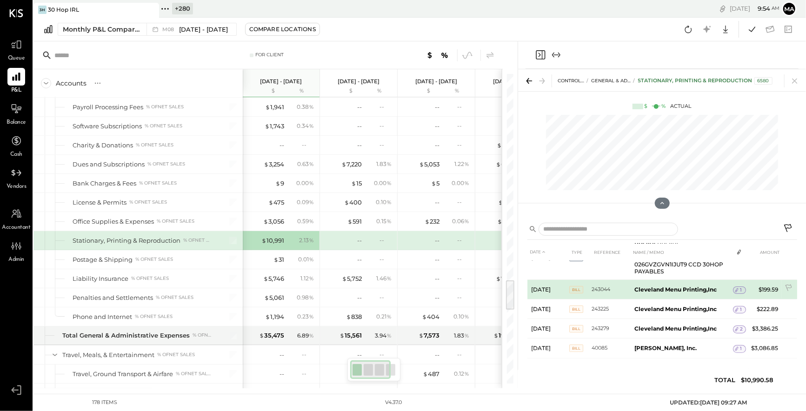
scroll to position [0, 0]
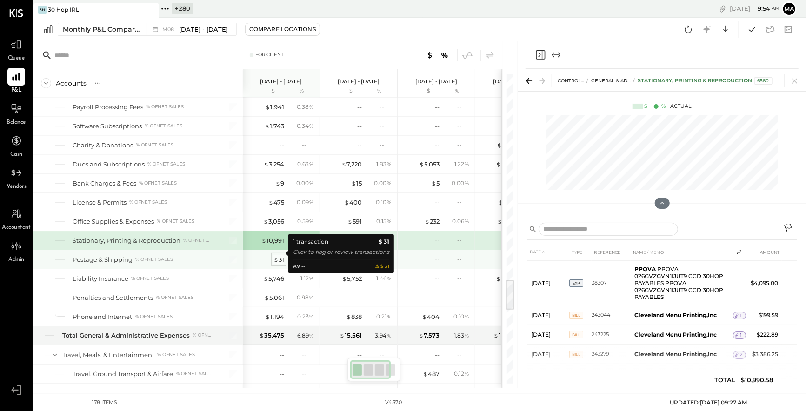
click at [279, 255] on div "$ 31" at bounding box center [279, 259] width 11 height 9
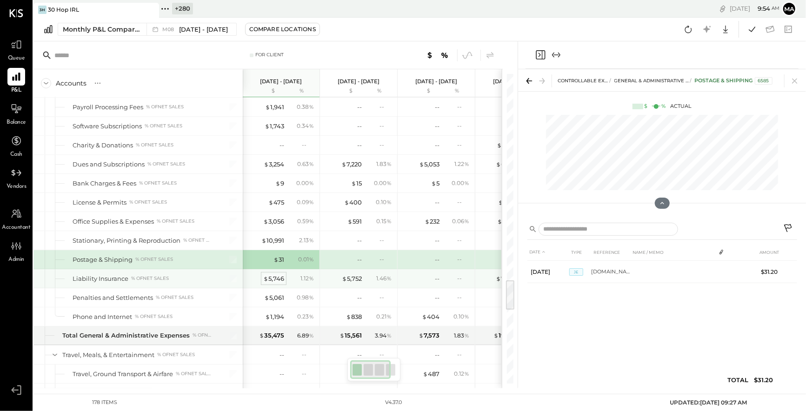
click at [275, 275] on div "$ 5,746" at bounding box center [273, 279] width 21 height 9
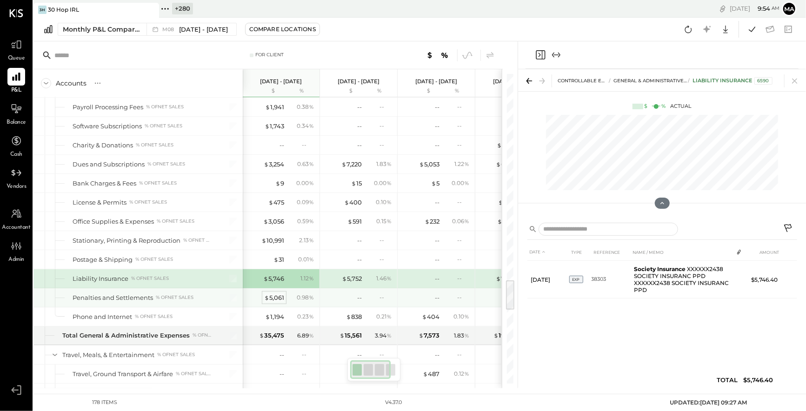
click at [274, 294] on div "$ 5,061" at bounding box center [274, 298] width 20 height 9
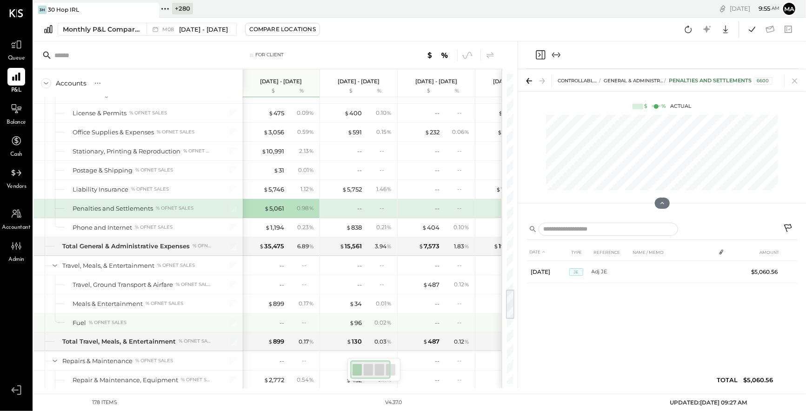
scroll to position [2193, 0]
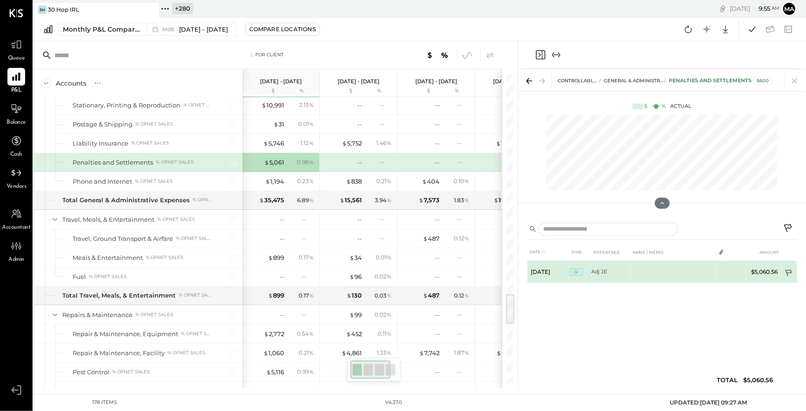
click at [792, 270] on icon at bounding box center [789, 273] width 9 height 9
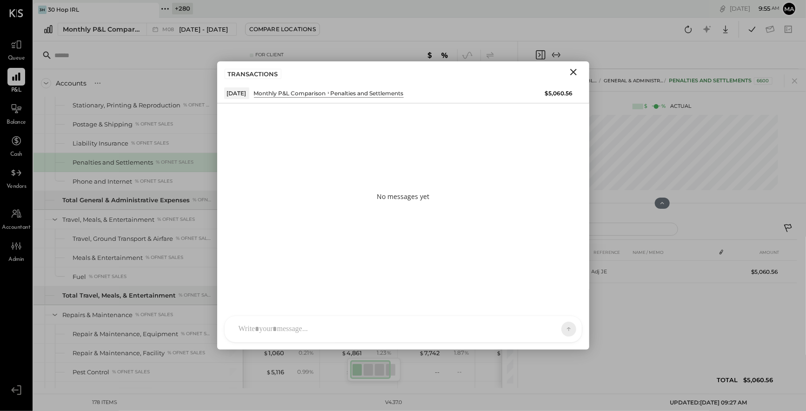
click at [500, 328] on div "AM [PERSON_NAME] [PERSON_NAME] MW [PERSON_NAME] ES [PERSON_NAME] BF [PERSON_NAM…" at bounding box center [403, 329] width 358 height 27
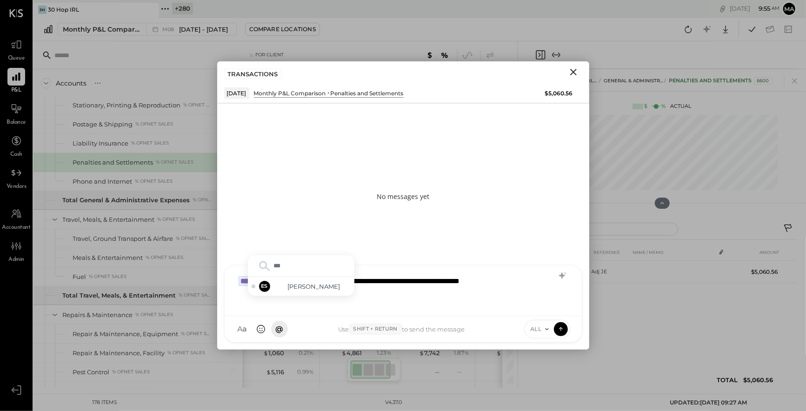
type input "****"
click at [564, 328] on icon at bounding box center [561, 328] width 8 height 9
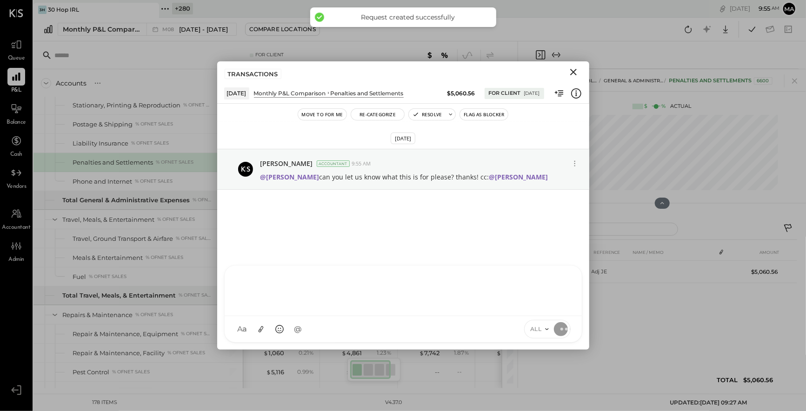
click at [574, 69] on icon "Close" at bounding box center [573, 72] width 11 height 11
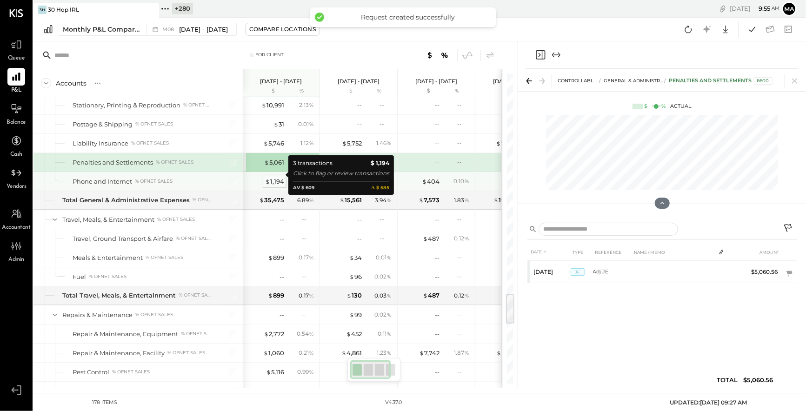
click at [278, 177] on div "$ 1,194" at bounding box center [274, 181] width 19 height 9
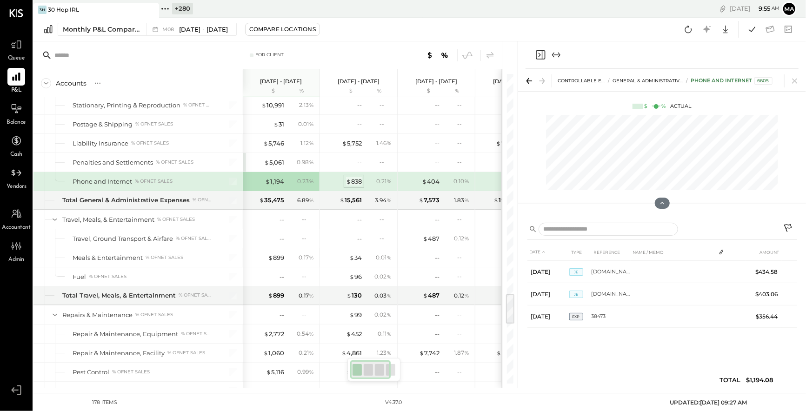
click at [356, 177] on div "$ 838" at bounding box center [354, 181] width 16 height 9
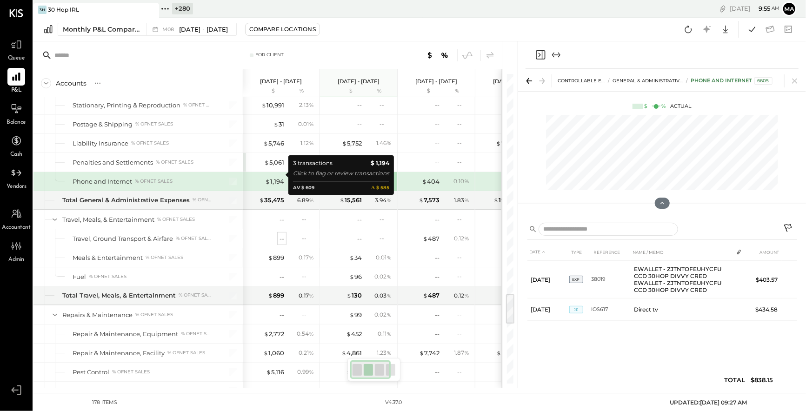
drag, startPoint x: 274, startPoint y: 173, endPoint x: 280, endPoint y: 234, distance: 60.7
click at [274, 177] on div "$ 1,194" at bounding box center [274, 181] width 19 height 9
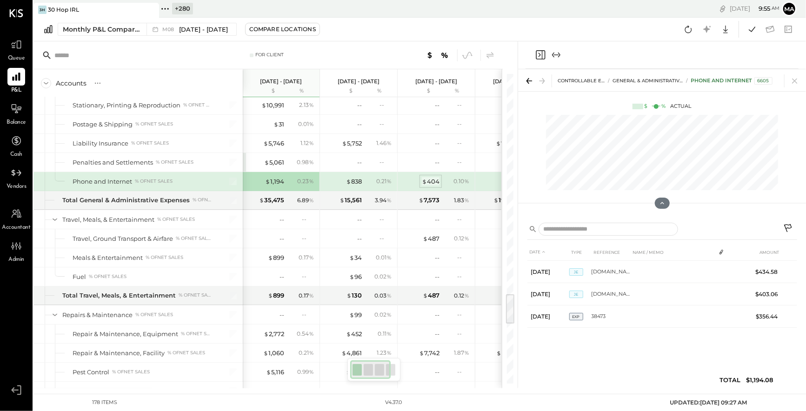
click at [428, 177] on div "$ 404" at bounding box center [431, 181] width 18 height 9
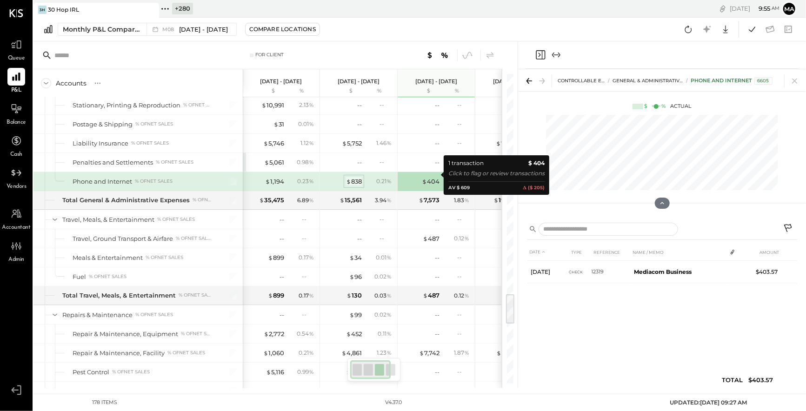
click at [349, 178] on span "$" at bounding box center [348, 181] width 5 height 7
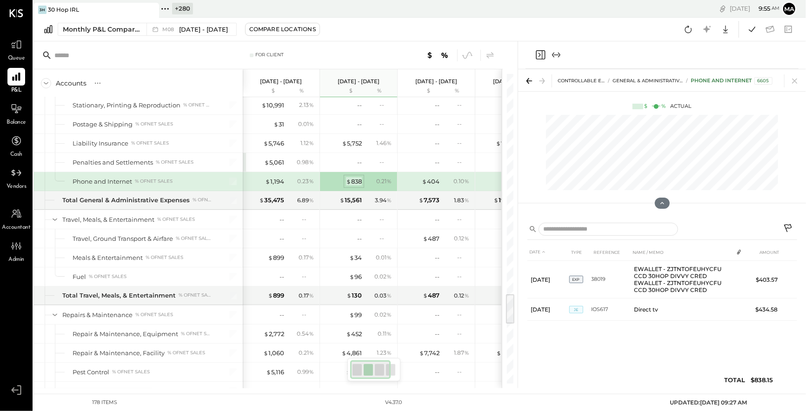
click at [354, 177] on div "$ 838" at bounding box center [354, 181] width 16 height 9
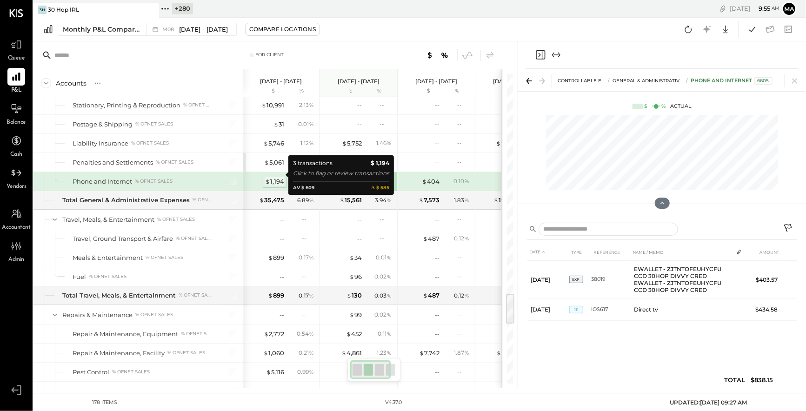
click at [274, 177] on div "$ 1,194" at bounding box center [274, 181] width 19 height 9
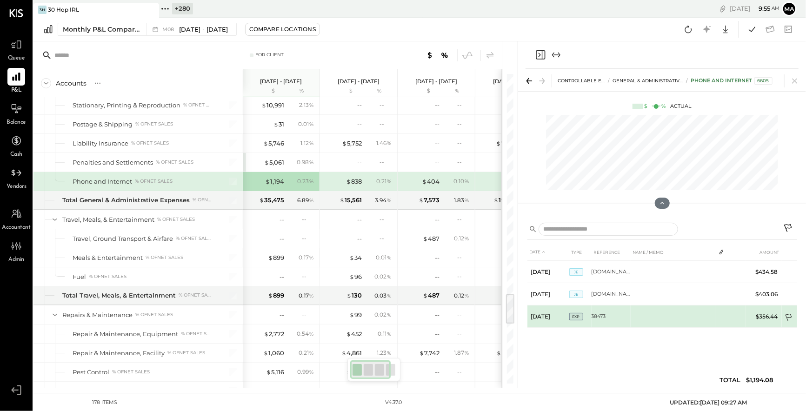
click at [790, 316] on icon at bounding box center [789, 318] width 9 height 9
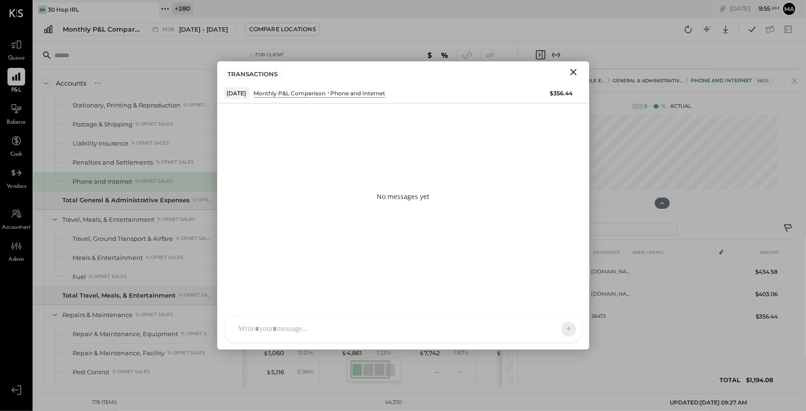
click at [520, 335] on div "AM [PERSON_NAME] [PERSON_NAME] MW [PERSON_NAME] ES [PERSON_NAME] BF [PERSON_NAM…" at bounding box center [403, 329] width 358 height 27
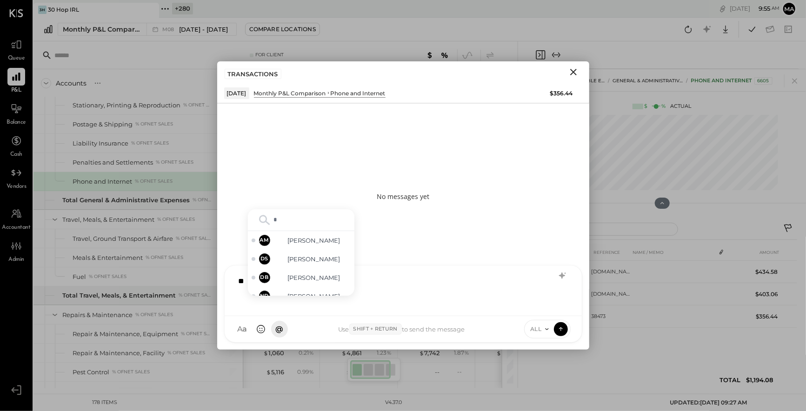
type input "**"
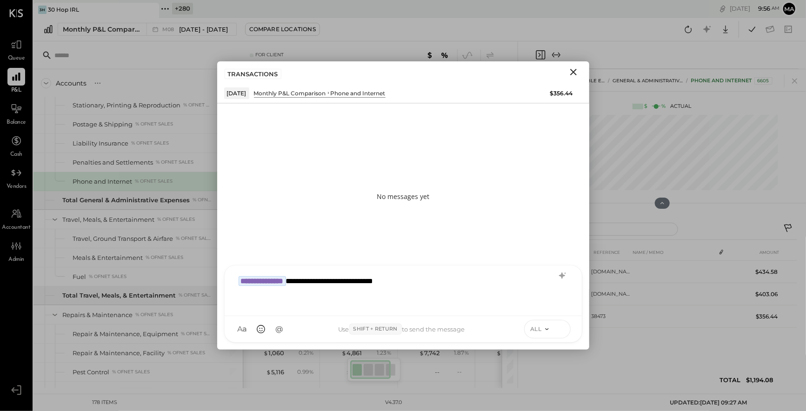
click at [561, 328] on icon at bounding box center [561, 328] width 4 height 2
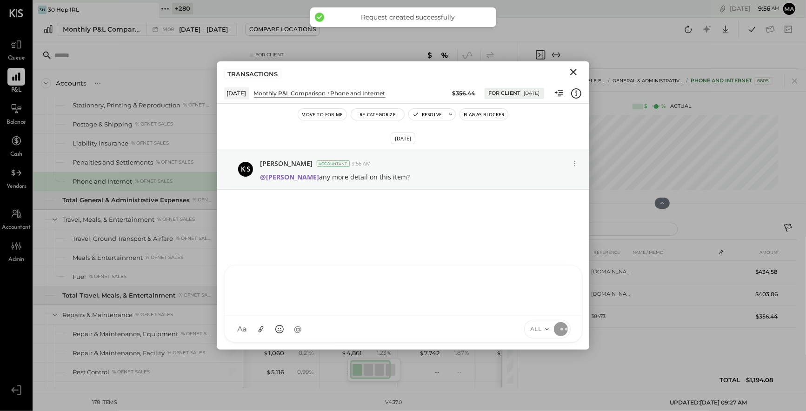
click at [572, 71] on icon "Close" at bounding box center [573, 72] width 7 height 7
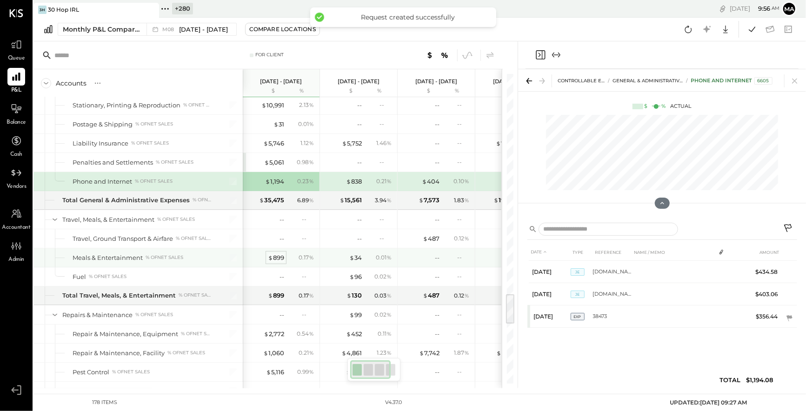
click at [278, 254] on div "$ 899" at bounding box center [276, 258] width 16 height 9
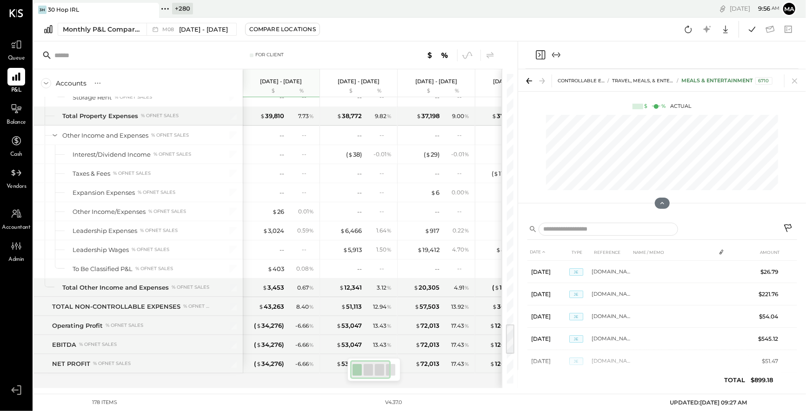
scroll to position [2486, 0]
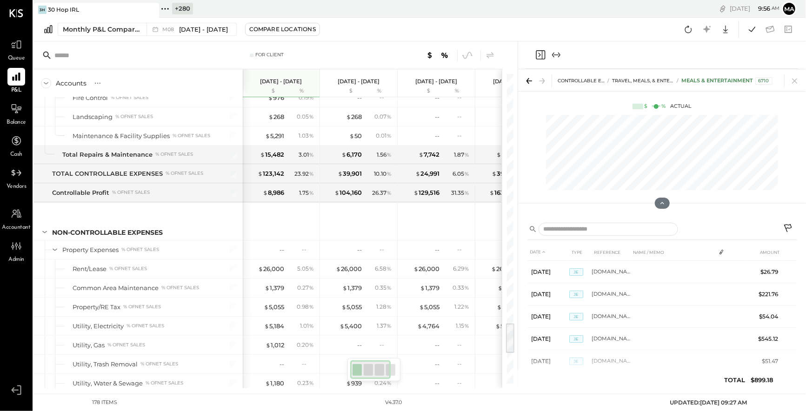
click at [791, 225] on icon at bounding box center [789, 229] width 11 height 11
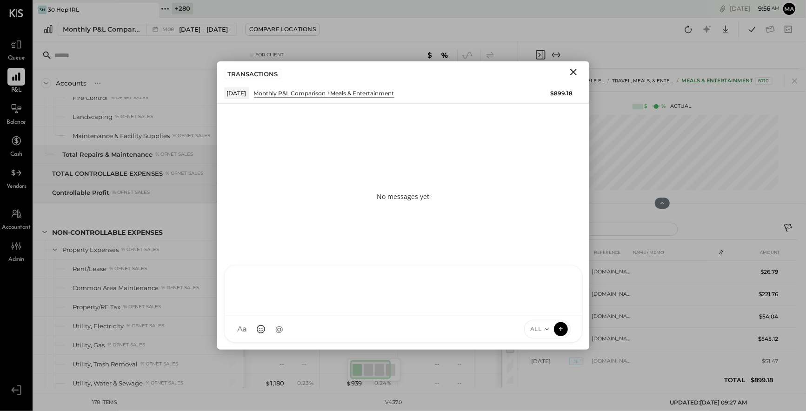
click at [419, 323] on div "AM [PERSON_NAME] [PERSON_NAME] MW [PERSON_NAME] ES [PERSON_NAME] BF [PERSON_NAM…" at bounding box center [403, 304] width 358 height 78
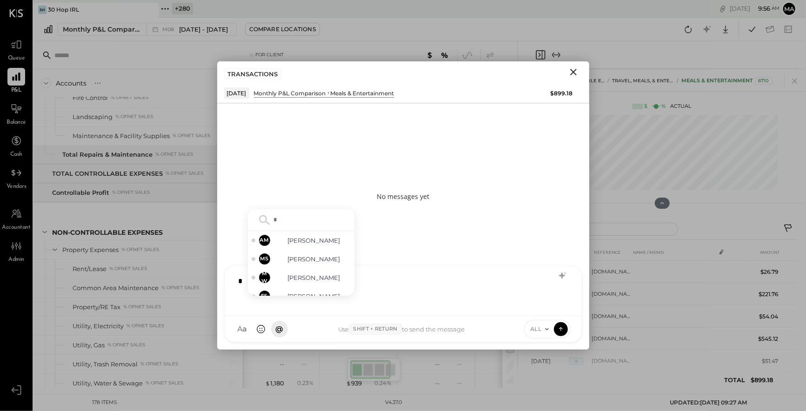
type input "**"
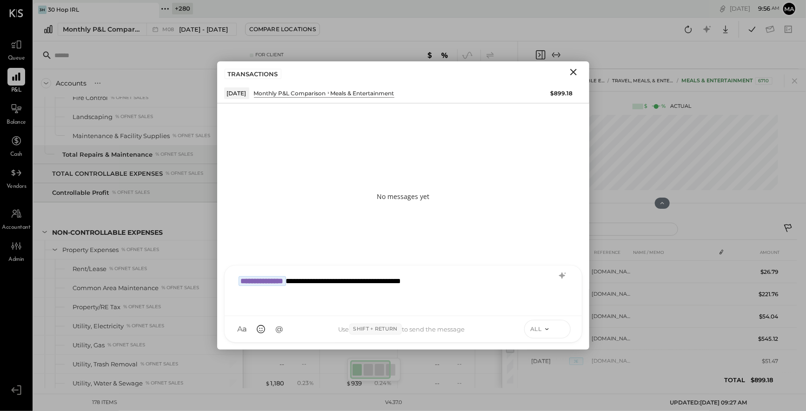
click at [560, 328] on icon at bounding box center [561, 328] width 4 height 2
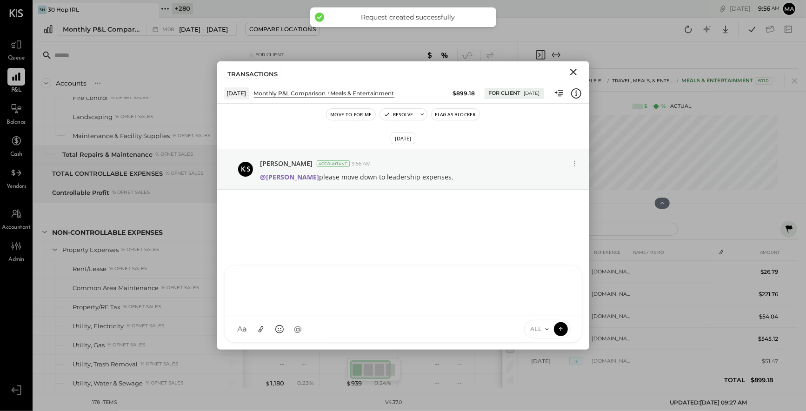
click at [572, 72] on icon "Close" at bounding box center [573, 72] width 11 height 11
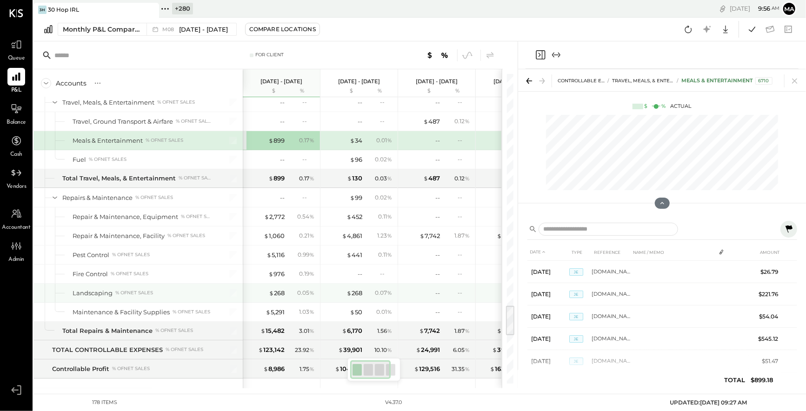
scroll to position [2342, 0]
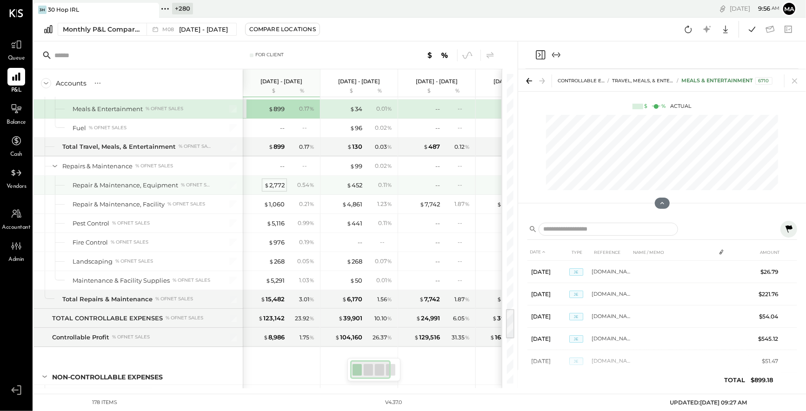
click at [277, 181] on div "$ 2,772" at bounding box center [274, 185] width 20 height 9
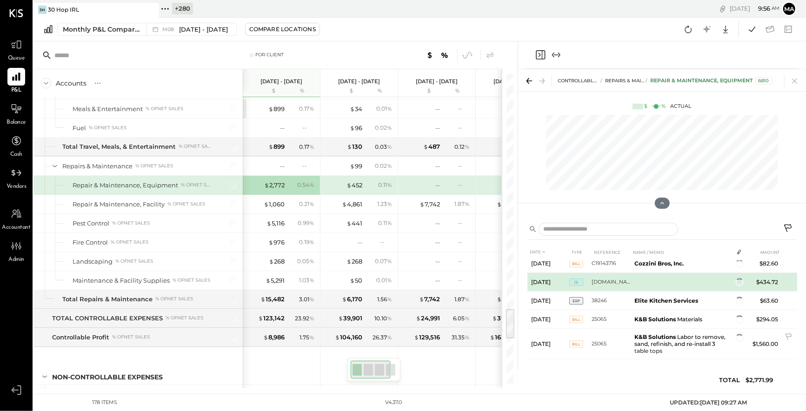
scroll to position [60, 0]
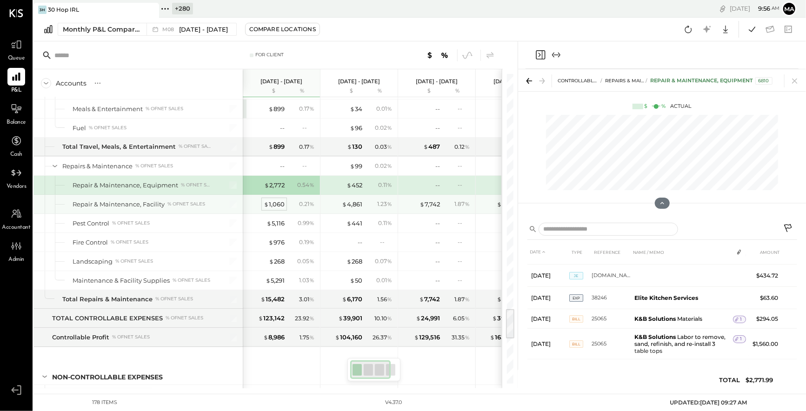
click at [271, 200] on div "$ 1,060" at bounding box center [274, 204] width 21 height 9
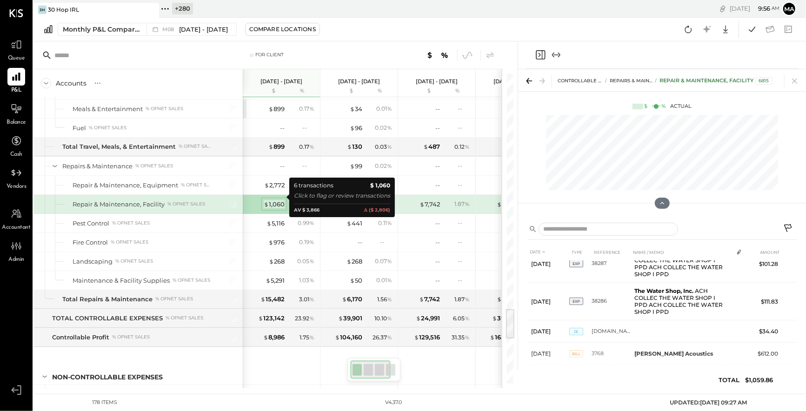
scroll to position [43, 0]
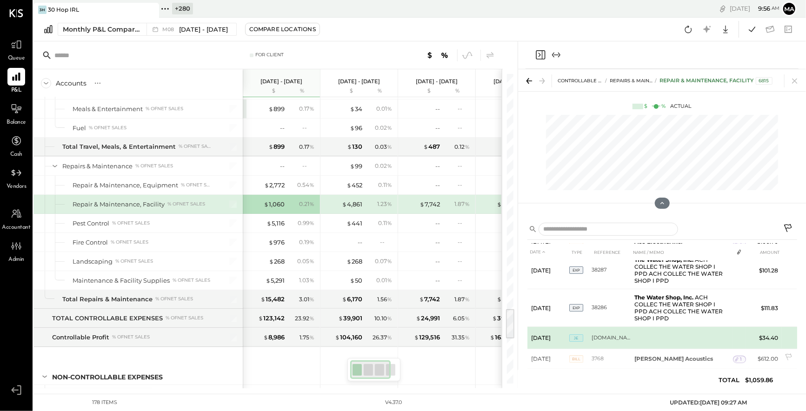
scroll to position [60, 0]
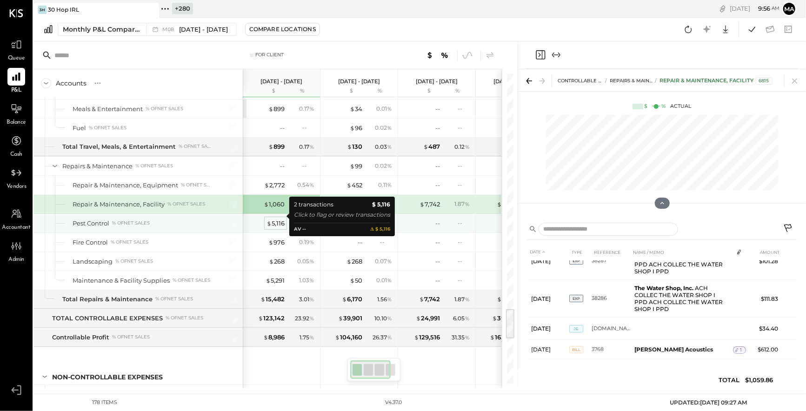
click at [273, 219] on div "$ 5,116" at bounding box center [276, 223] width 18 height 9
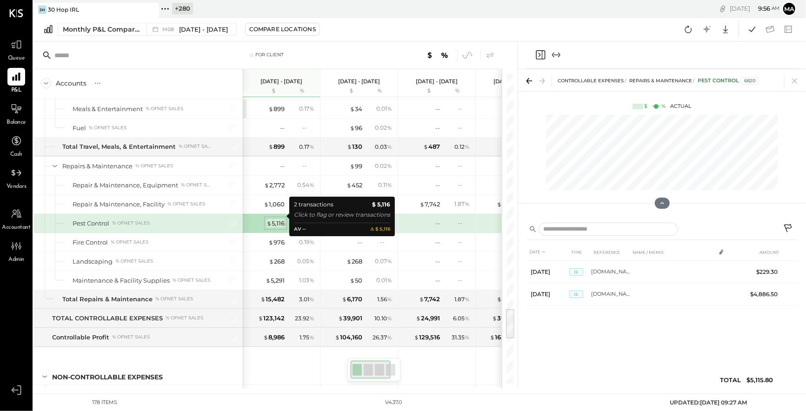
scroll to position [0, 0]
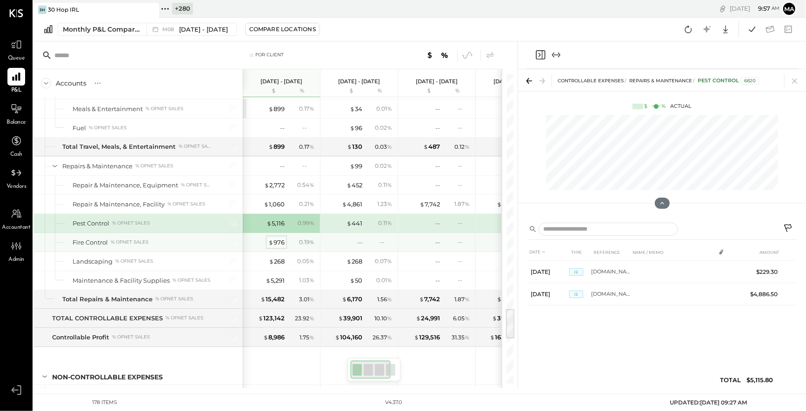
click at [279, 238] on div "$ 976" at bounding box center [276, 242] width 16 height 9
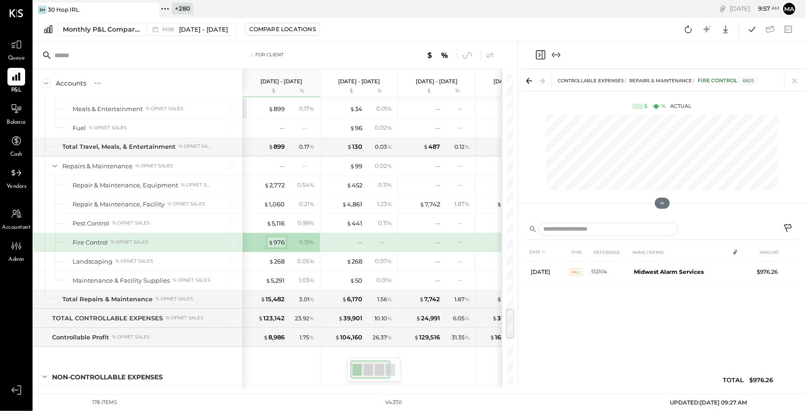
click at [275, 238] on div "$ 976" at bounding box center [276, 242] width 16 height 9
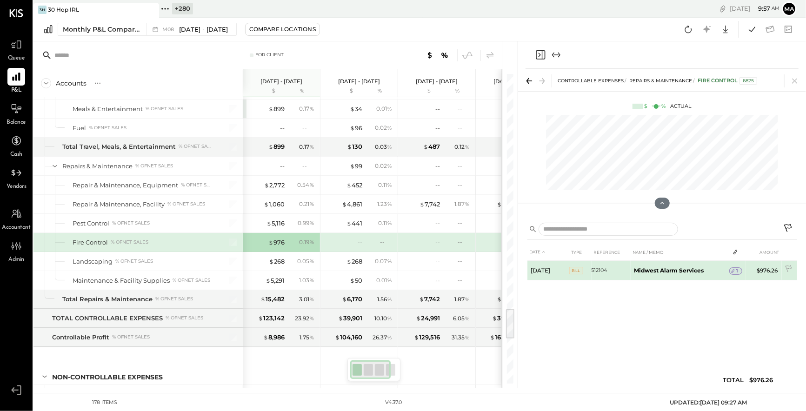
click at [737, 269] on span "1" at bounding box center [738, 271] width 2 height 7
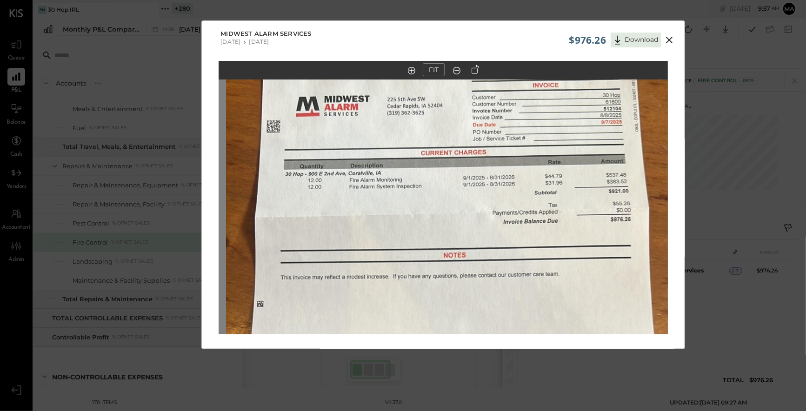
drag, startPoint x: 360, startPoint y: 204, endPoint x: 368, endPoint y: 299, distance: 95.7
click at [368, 299] on img at bounding box center [450, 332] width 449 height 799
drag, startPoint x: 668, startPoint y: 37, endPoint x: 665, endPoint y: 44, distance: 7.3
click at [668, 37] on icon at bounding box center [669, 39] width 11 height 11
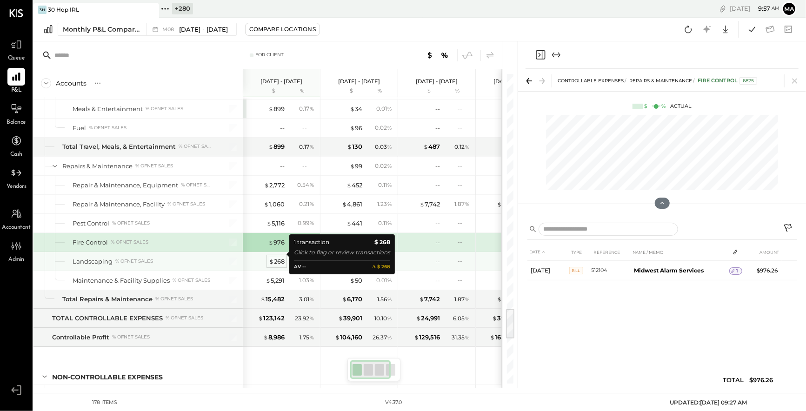
click at [281, 257] on div "$ 268" at bounding box center [277, 261] width 16 height 9
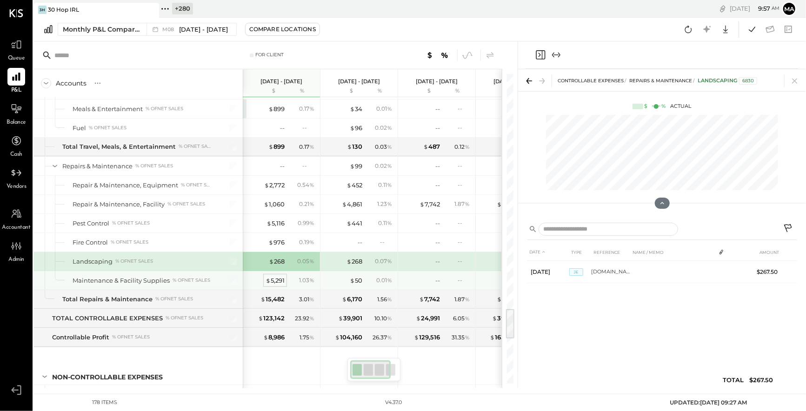
click at [273, 276] on div "$ 5,291" at bounding box center [275, 280] width 19 height 9
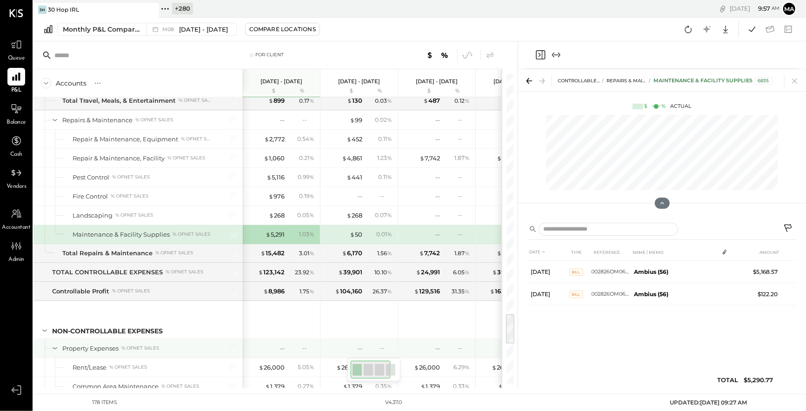
scroll to position [2428, 0]
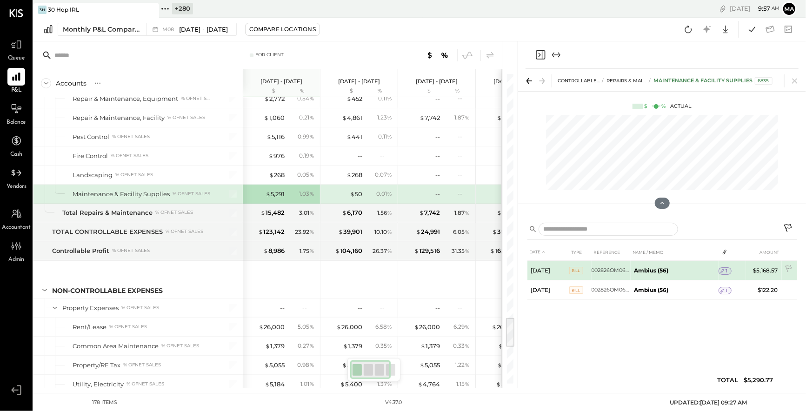
click at [723, 271] on icon at bounding box center [722, 271] width 7 height 7
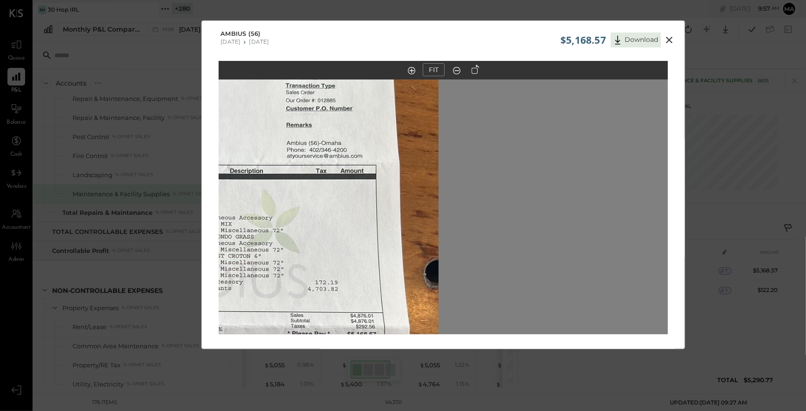
click at [417, 137] on img at bounding box center [213, 274] width 449 height 799
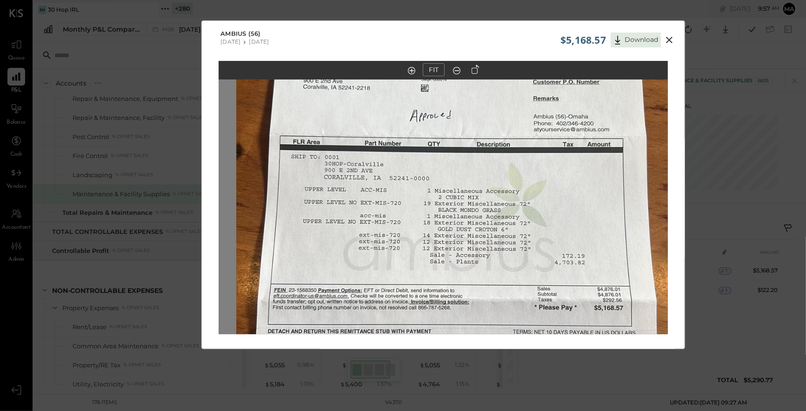
drag, startPoint x: 341, startPoint y: 157, endPoint x: 588, endPoint y: 131, distance: 248.0
click at [588, 131] on img at bounding box center [460, 247] width 449 height 799
click at [668, 40] on icon at bounding box center [669, 40] width 7 height 7
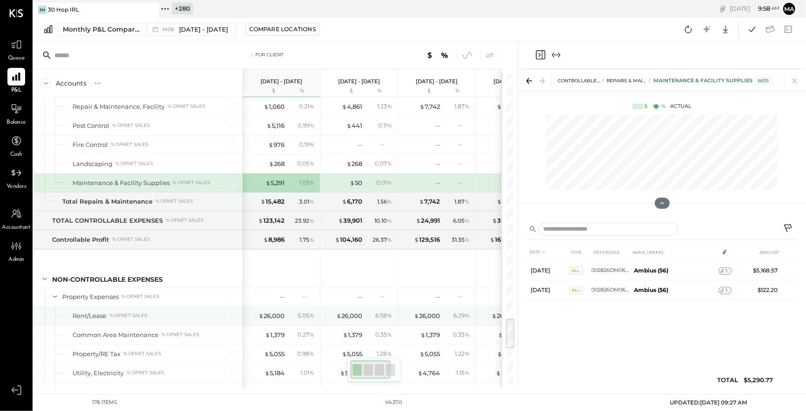
scroll to position [2602, 0]
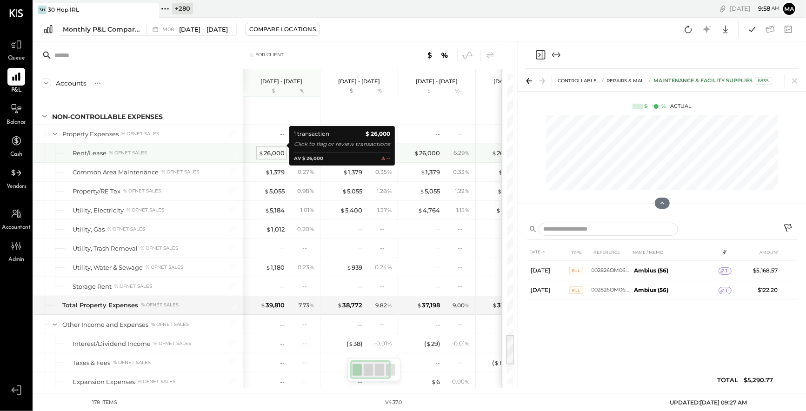
click at [266, 149] on div "$ 26,000" at bounding box center [272, 153] width 26 height 9
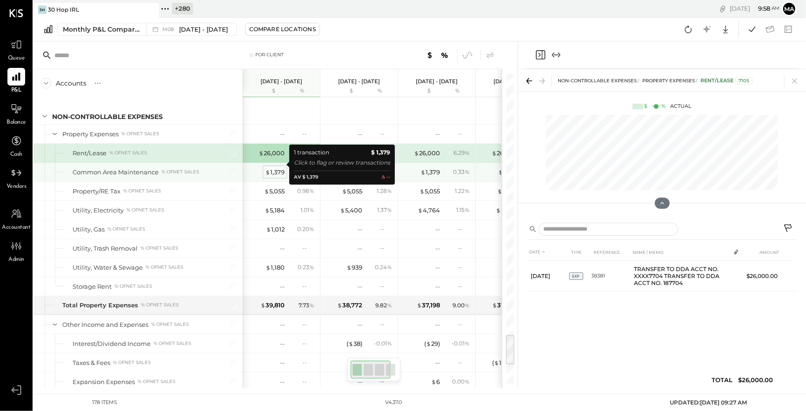
click at [272, 168] on div "$ 1,379" at bounding box center [275, 172] width 20 height 9
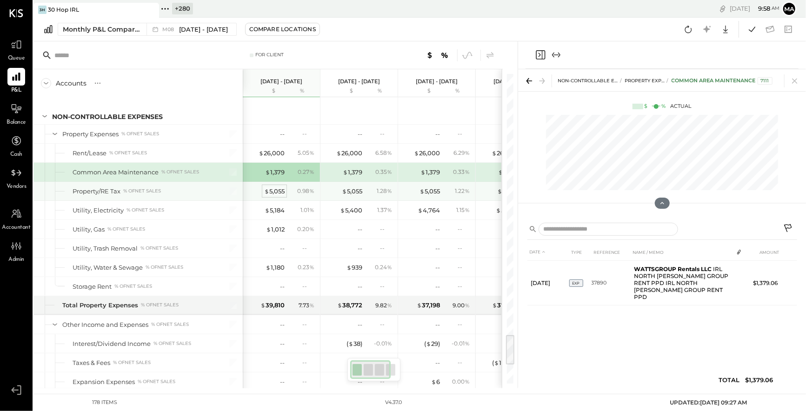
click at [277, 187] on div "$ 5,055" at bounding box center [274, 191] width 20 height 9
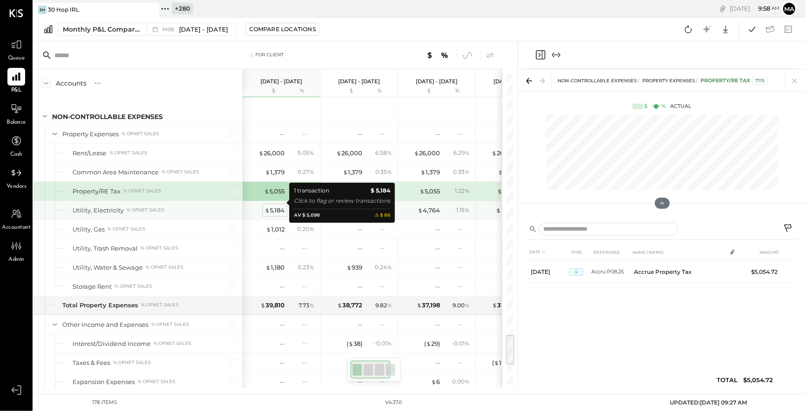
click at [276, 206] on div "$ 5,184" at bounding box center [275, 210] width 20 height 9
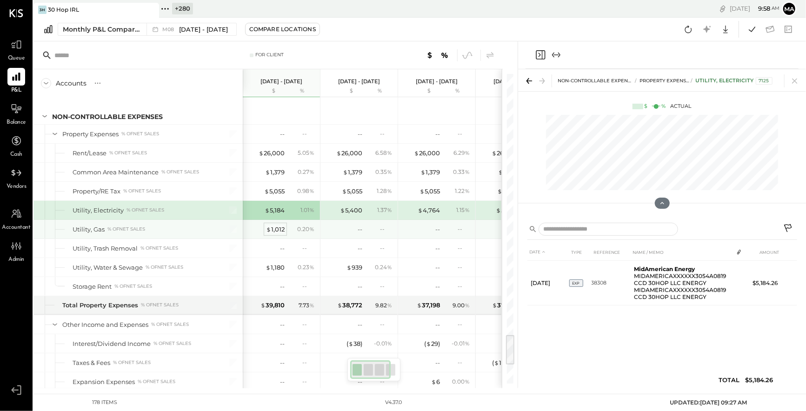
click at [279, 225] on div "$ 1,012" at bounding box center [275, 229] width 19 height 9
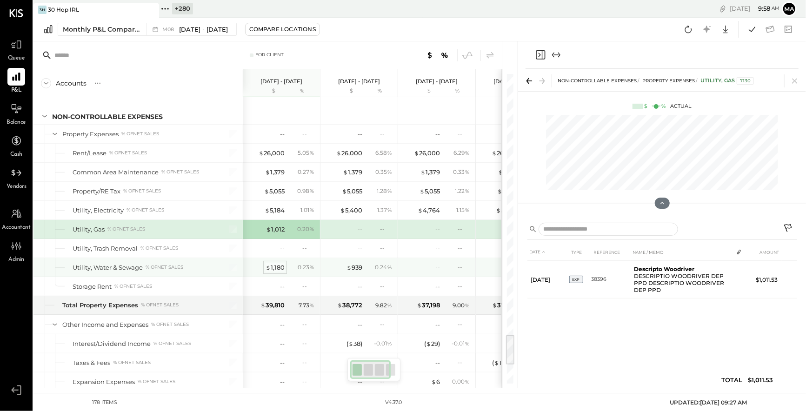
click at [275, 263] on div "$ 1,180" at bounding box center [275, 267] width 19 height 9
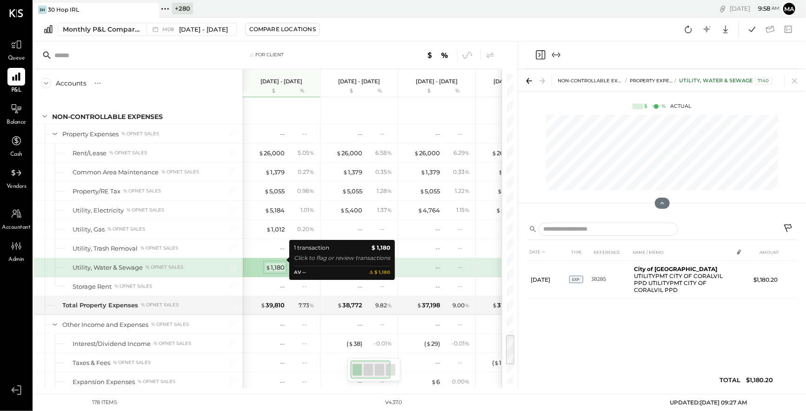
click at [276, 263] on div "$ 1,180" at bounding box center [275, 267] width 19 height 9
click at [280, 263] on div "$ 1,180" at bounding box center [275, 267] width 19 height 9
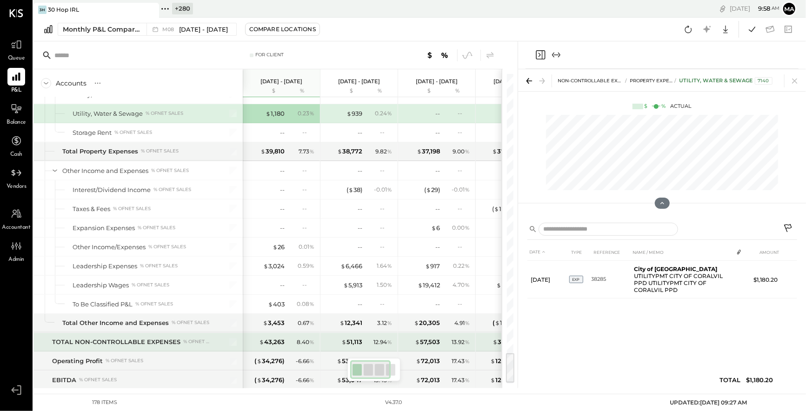
scroll to position [2792, 0]
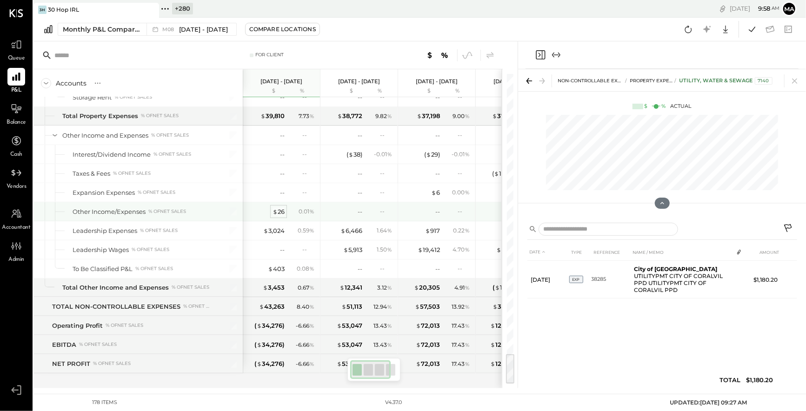
click at [280, 208] on div "$ 26" at bounding box center [279, 212] width 12 height 9
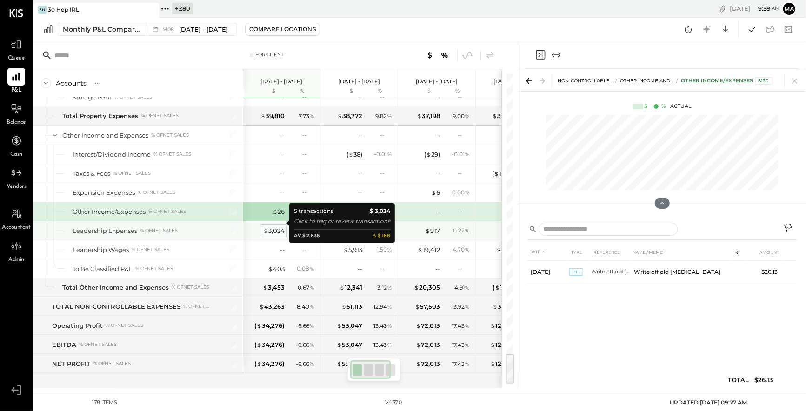
click at [277, 227] on div "$ 3,024" at bounding box center [273, 231] width 21 height 9
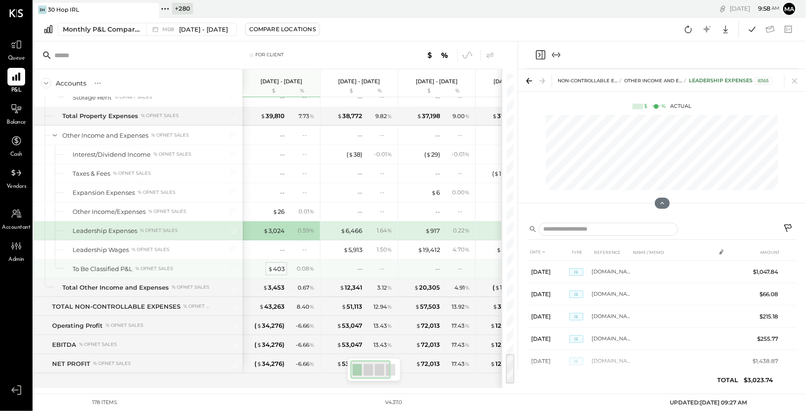
click at [276, 265] on div "$ 403" at bounding box center [276, 269] width 17 height 9
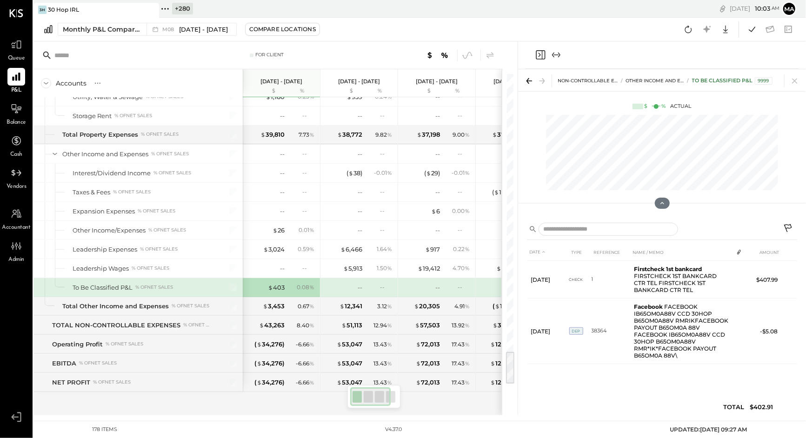
scroll to position [2780, 0]
